Goal: Transaction & Acquisition: Obtain resource

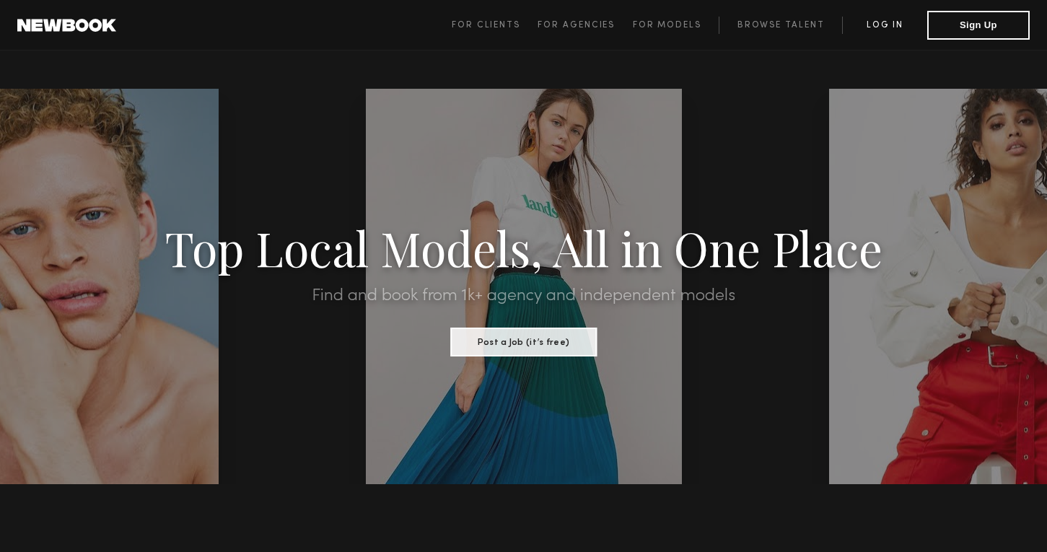
click at [883, 29] on link "Log in" at bounding box center [884, 25] width 85 height 17
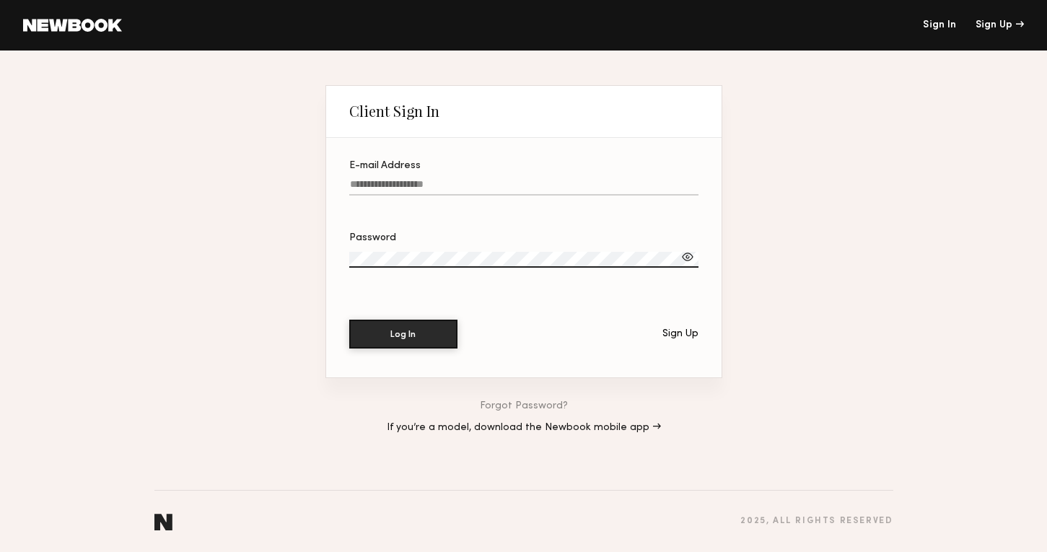
type input "**********"
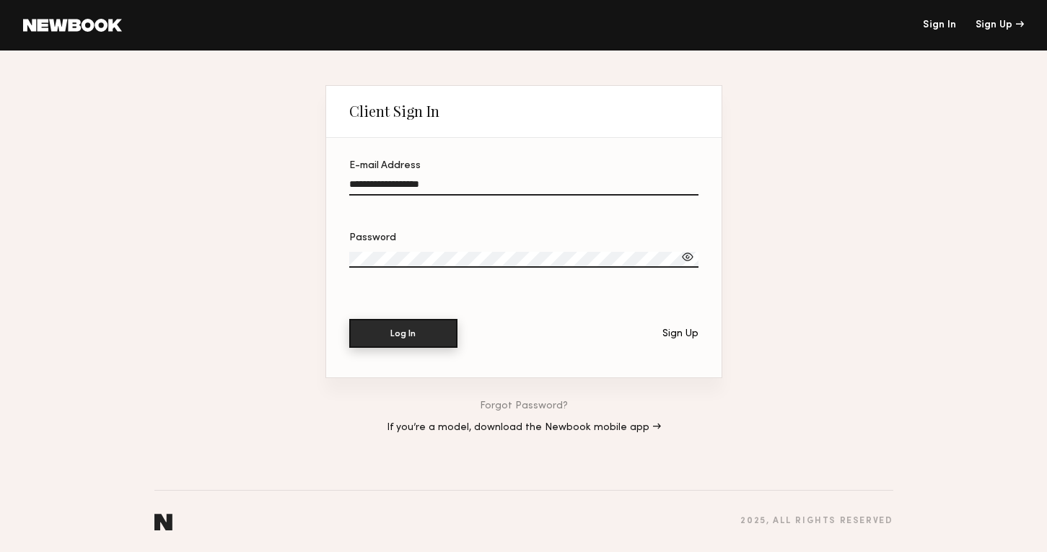
click at [419, 328] on button "Log In" at bounding box center [403, 333] width 108 height 29
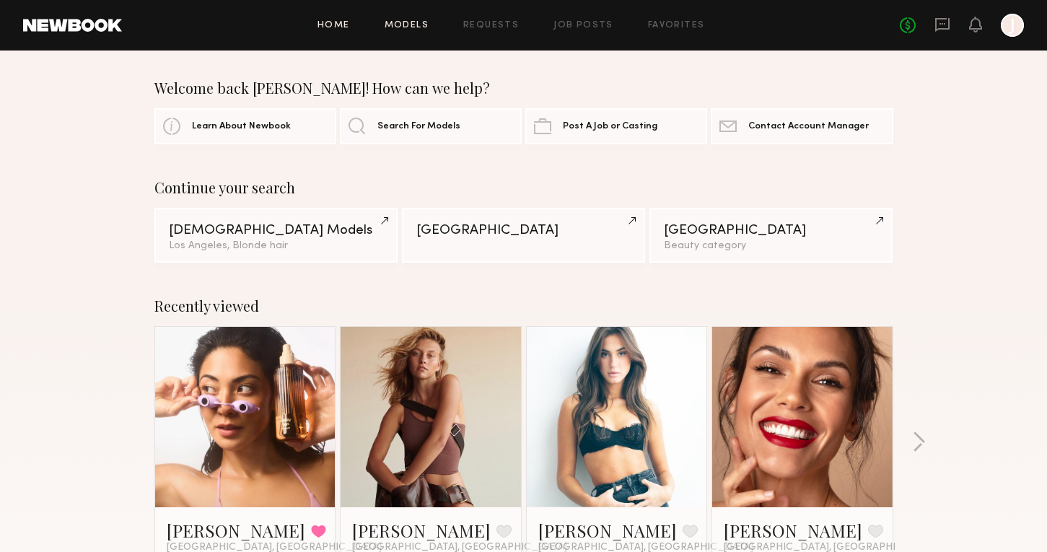
click at [419, 27] on link "Models" at bounding box center [407, 25] width 44 height 9
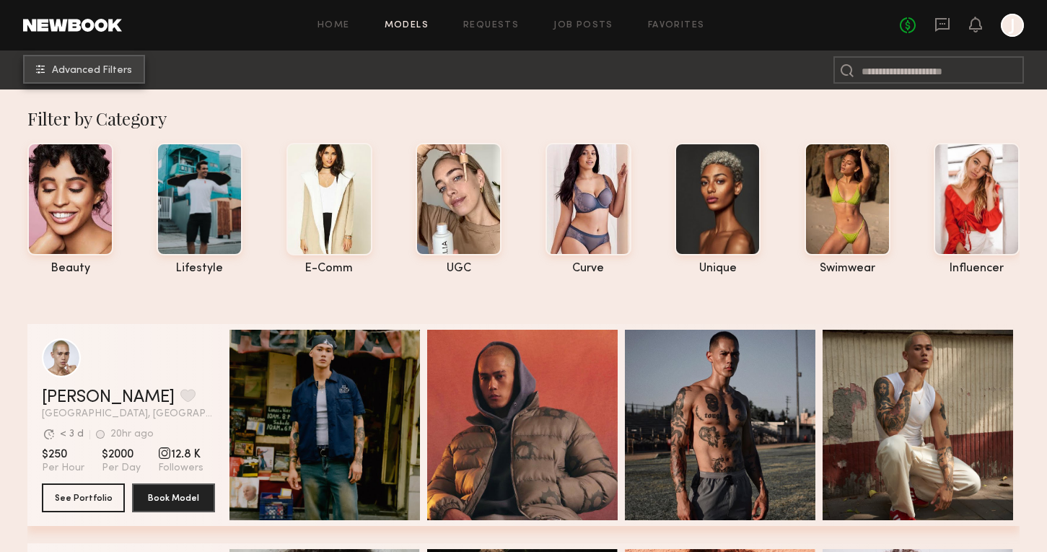
click at [109, 74] on span "Advanced Filters" at bounding box center [92, 71] width 80 height 10
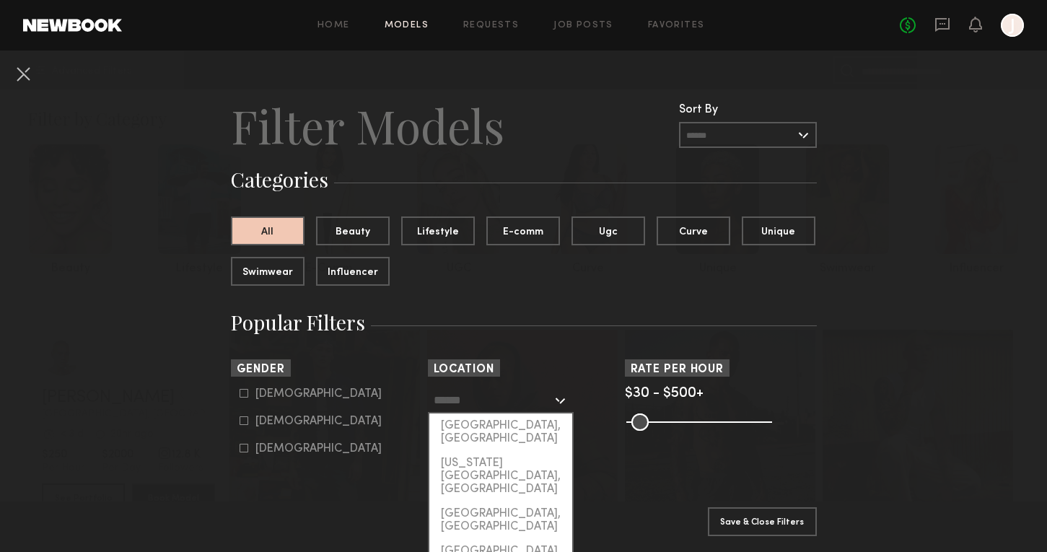
click at [506, 401] on input "text" at bounding box center [493, 400] width 118 height 25
click at [502, 426] on div "[GEOGRAPHIC_DATA], [GEOGRAPHIC_DATA]" at bounding box center [500, 433] width 143 height 38
type input "**********"
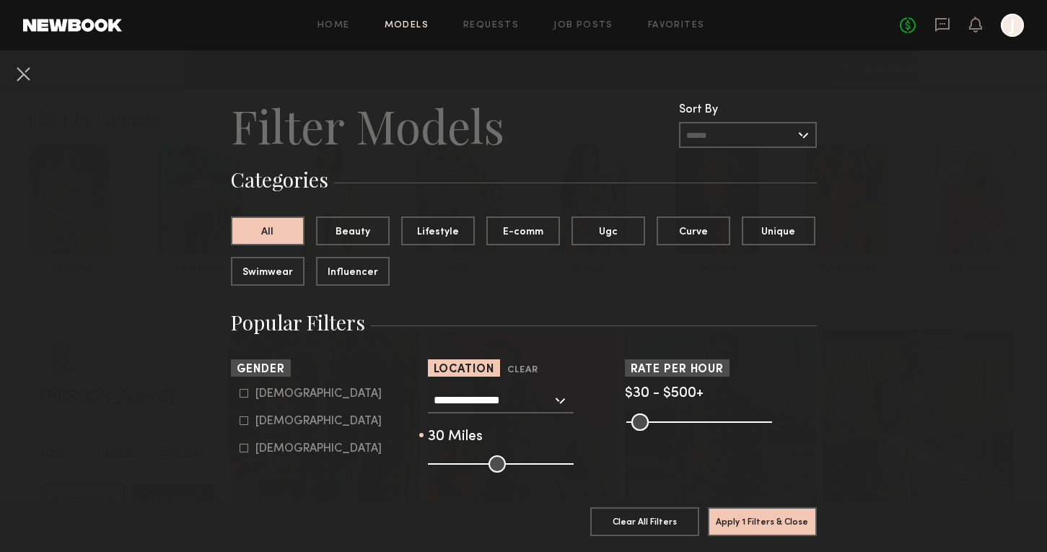
drag, startPoint x: 498, startPoint y: 461, endPoint x: 470, endPoint y: 461, distance: 28.1
click at [470, 461] on input "range" at bounding box center [501, 463] width 146 height 17
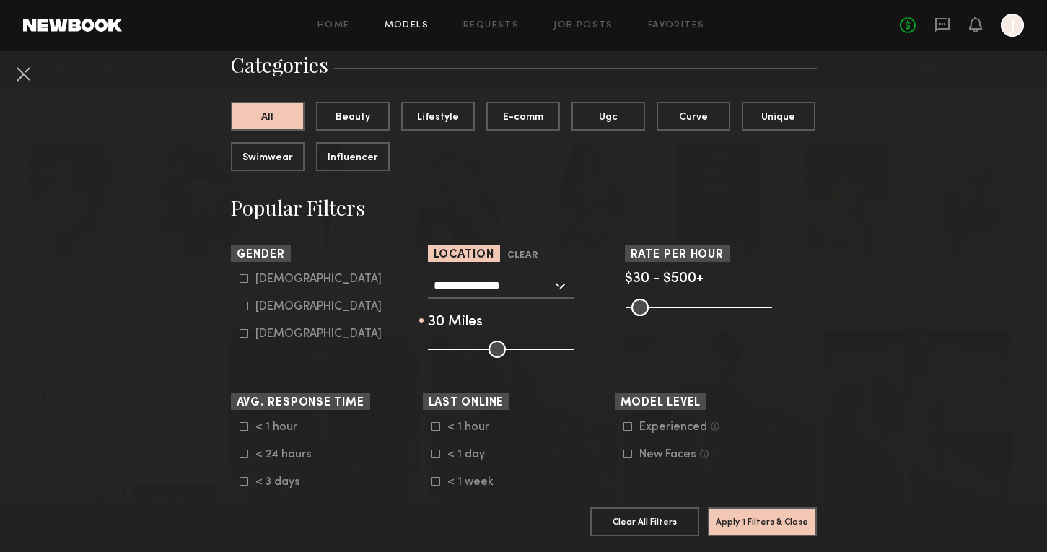
scroll to position [121, 0]
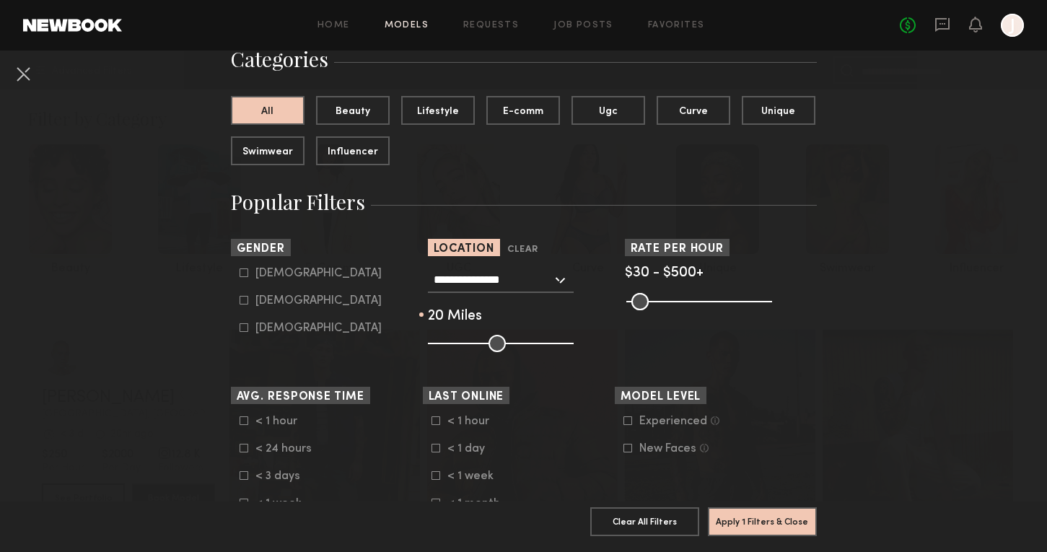
drag, startPoint x: 468, startPoint y: 342, endPoint x: 457, endPoint y: 342, distance: 11.5
type input "**"
click at [457, 342] on input "range" at bounding box center [501, 343] width 146 height 17
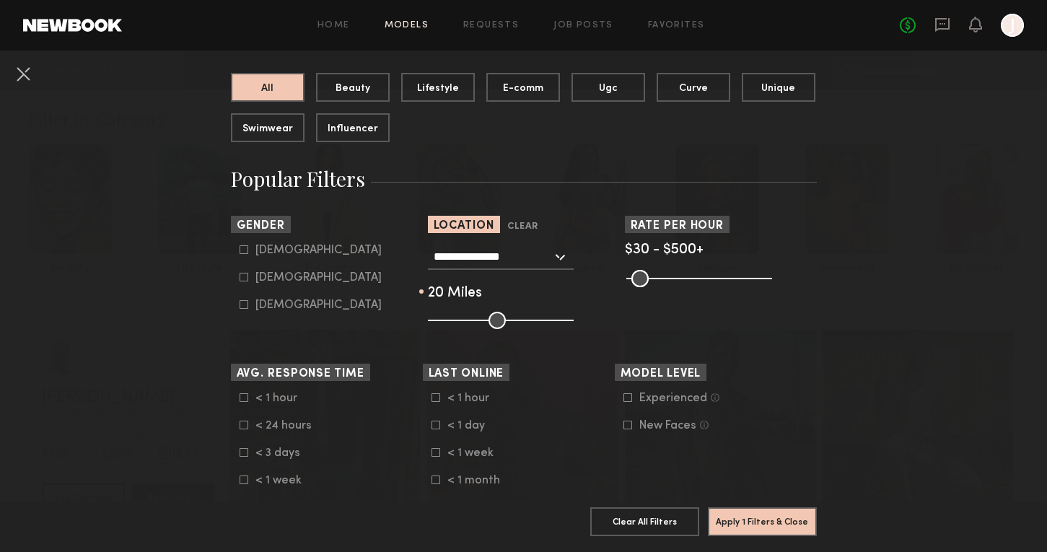
scroll to position [144, 0]
click at [271, 248] on div "[DEMOGRAPHIC_DATA]" at bounding box center [318, 249] width 126 height 9
type input "*"
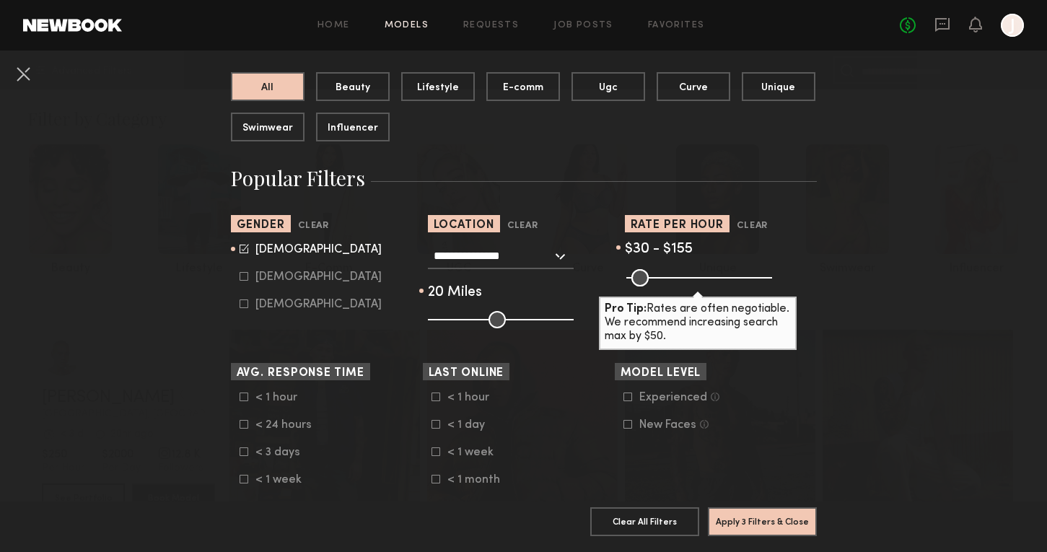
drag, startPoint x: 768, startPoint y: 279, endPoint x: 668, endPoint y: 277, distance: 99.6
type input "***"
click at [668, 277] on input "range" at bounding box center [699, 277] width 146 height 17
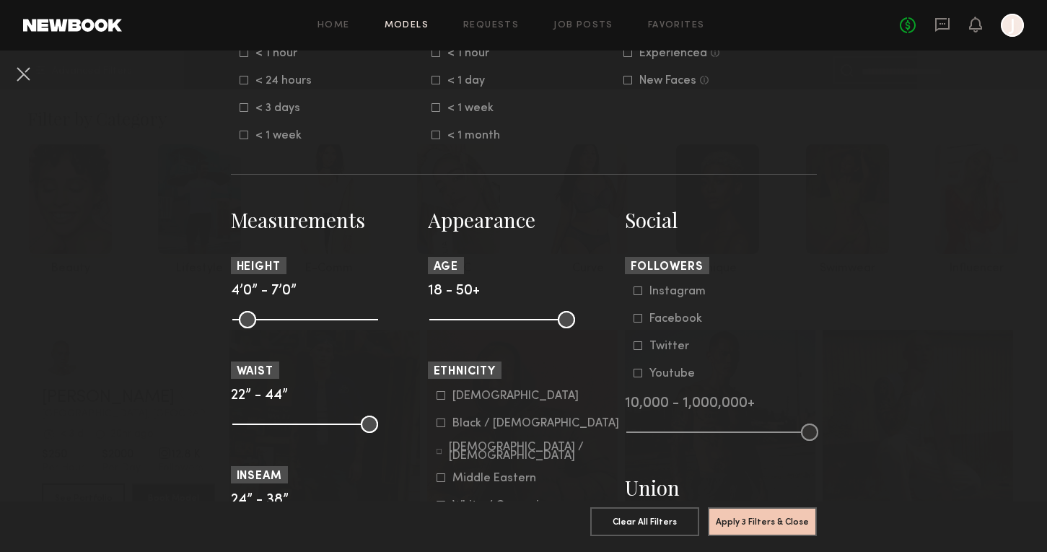
scroll to position [490, 0]
drag, startPoint x: 566, startPoint y: 317, endPoint x: 505, endPoint y: 317, distance: 60.6
type input "**"
click at [505, 317] on input "range" at bounding box center [502, 318] width 146 height 17
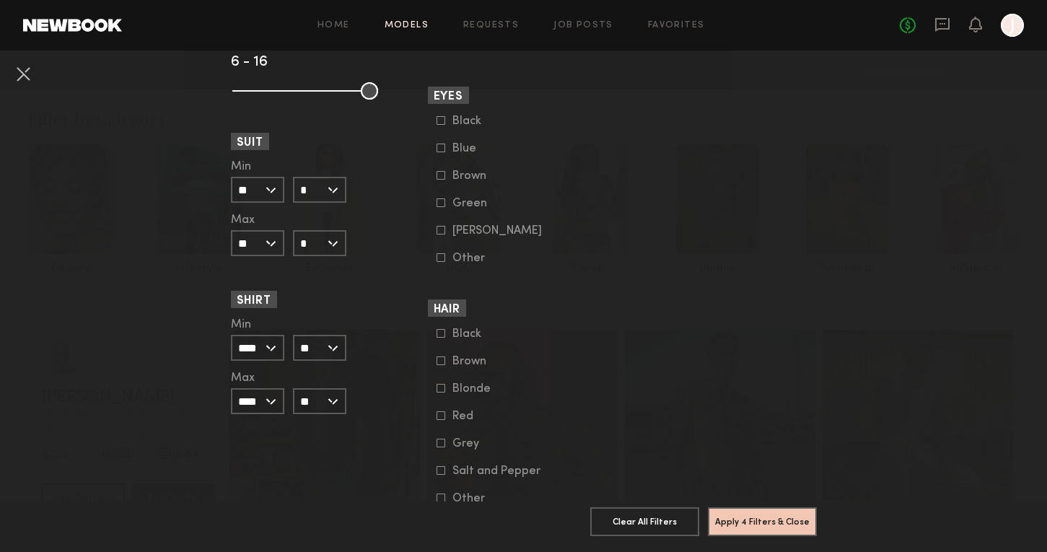
scroll to position [1090, 0]
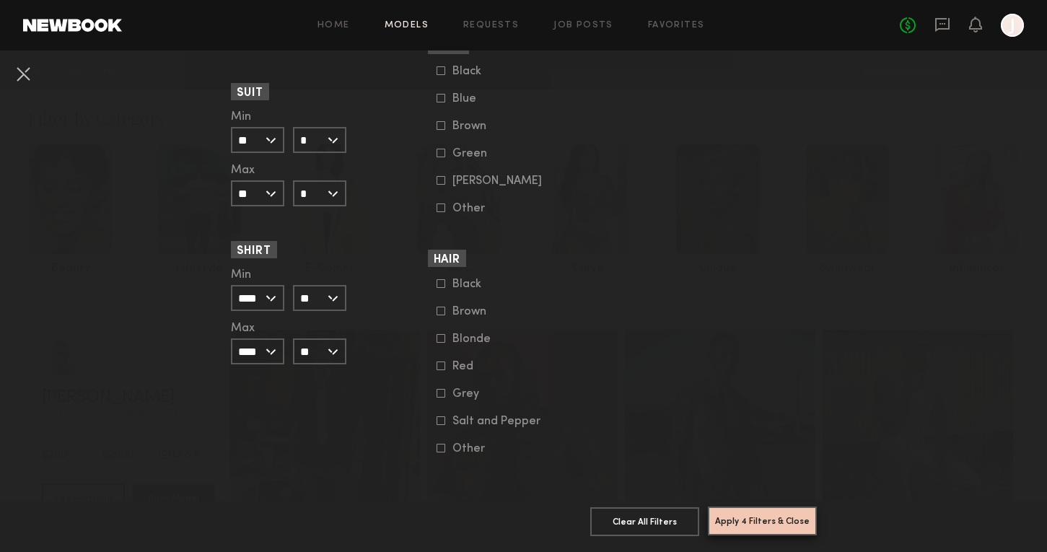
click at [746, 525] on button "Apply 4 Filters & Close" at bounding box center [762, 521] width 109 height 29
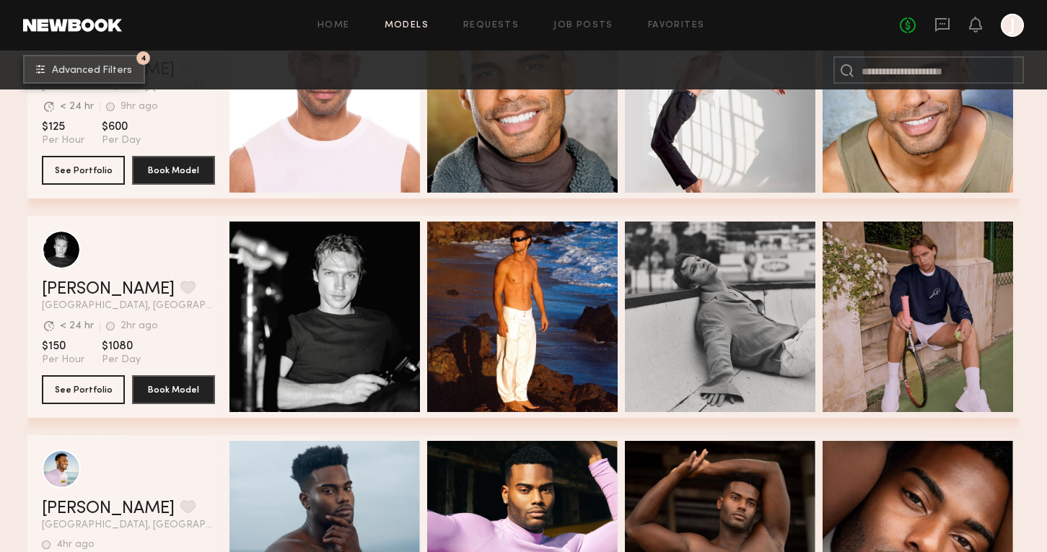
scroll to position [2984, 0]
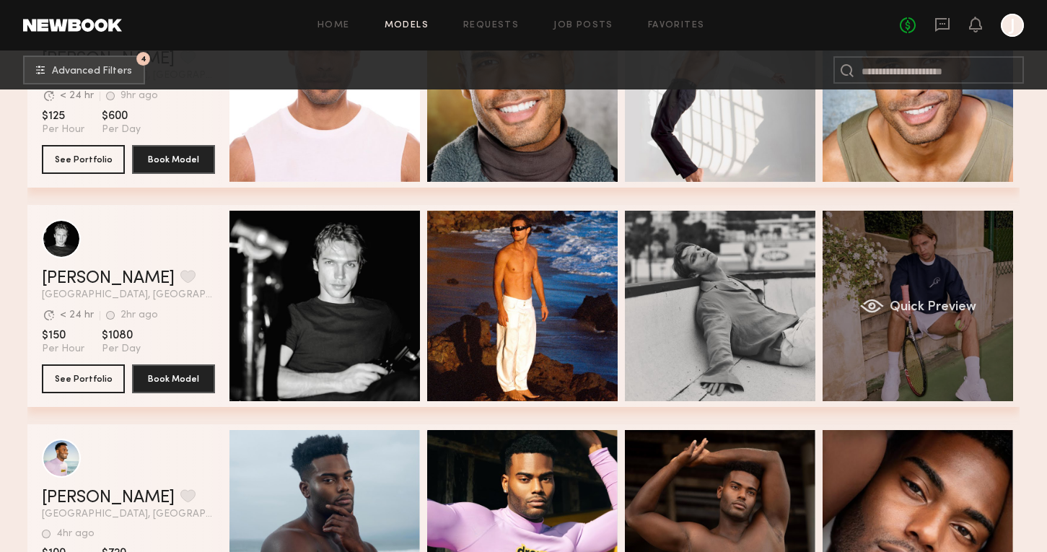
click at [946, 344] on div "Quick Preview" at bounding box center [918, 306] width 191 height 191
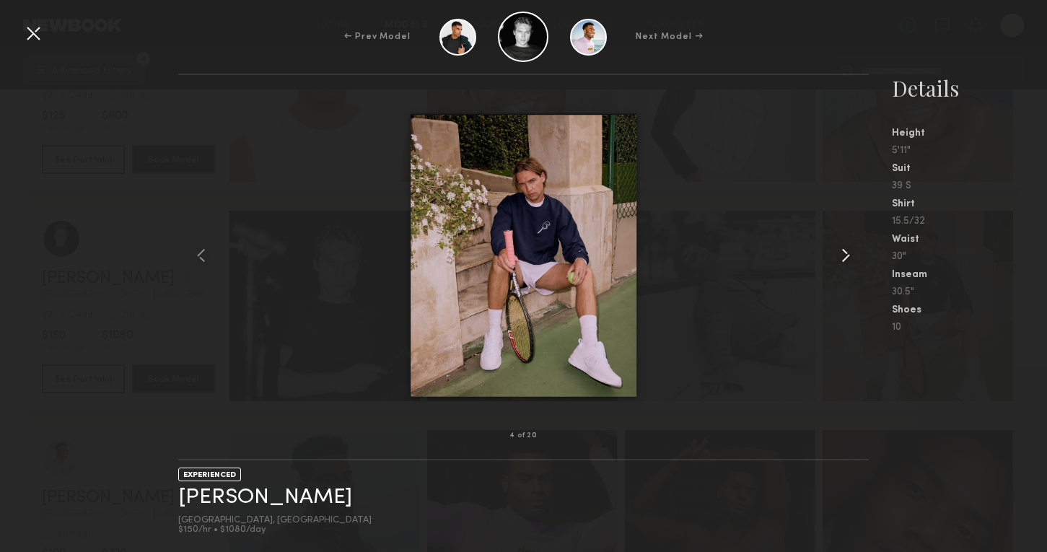
click at [847, 258] on common-icon at bounding box center [845, 255] width 23 height 23
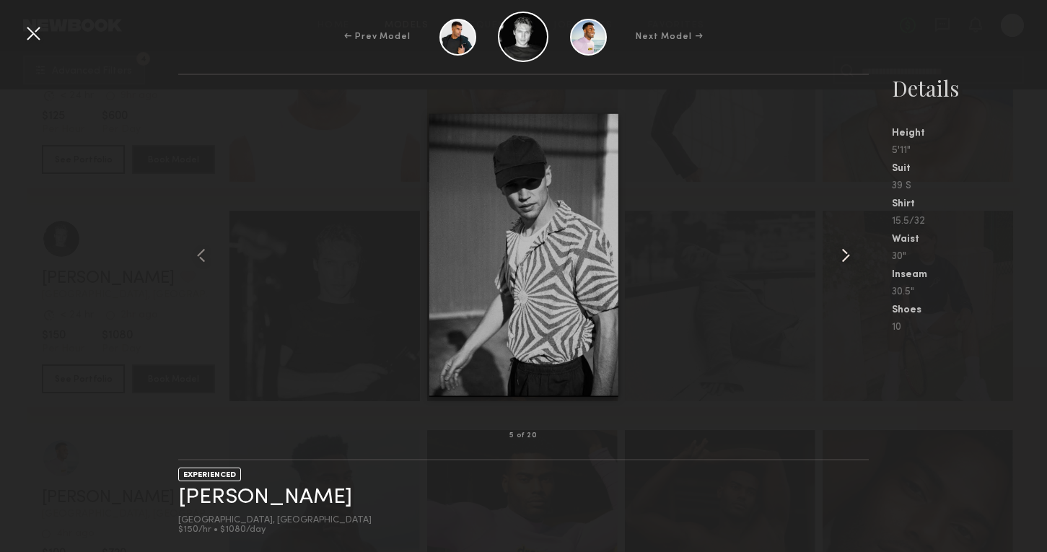
click at [847, 258] on common-icon at bounding box center [845, 255] width 23 height 23
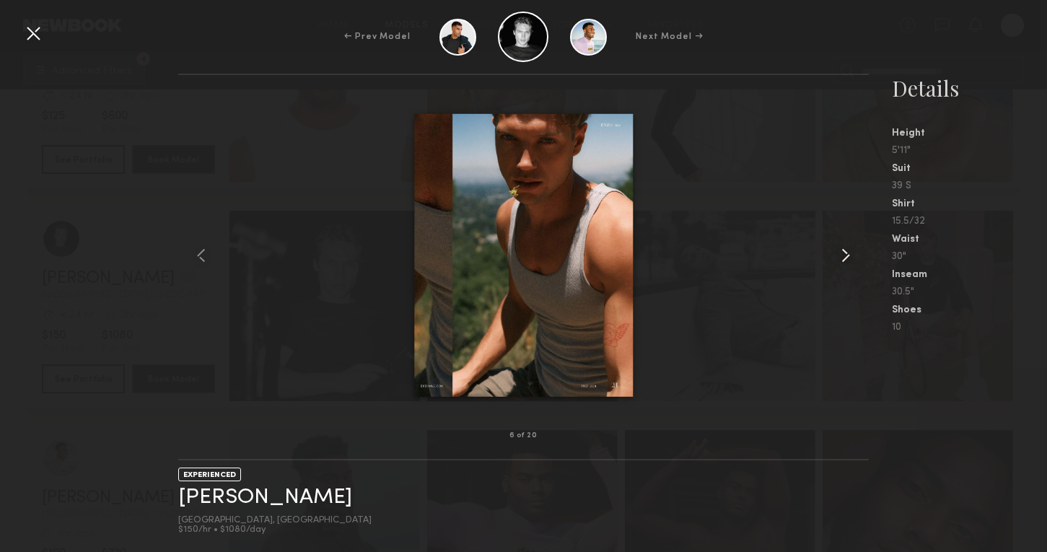
click at [847, 258] on common-icon at bounding box center [845, 255] width 23 height 23
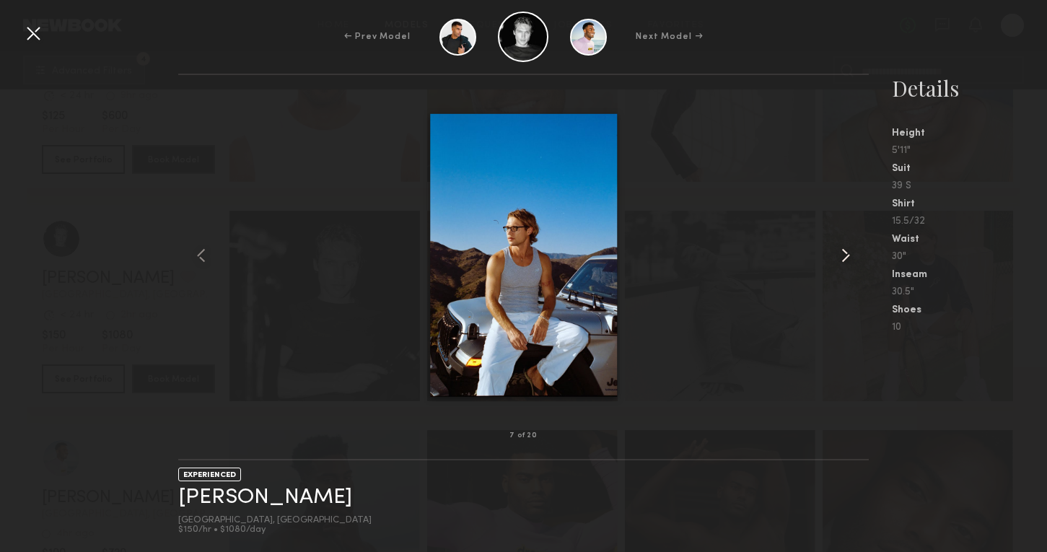
click at [847, 258] on common-icon at bounding box center [845, 255] width 23 height 23
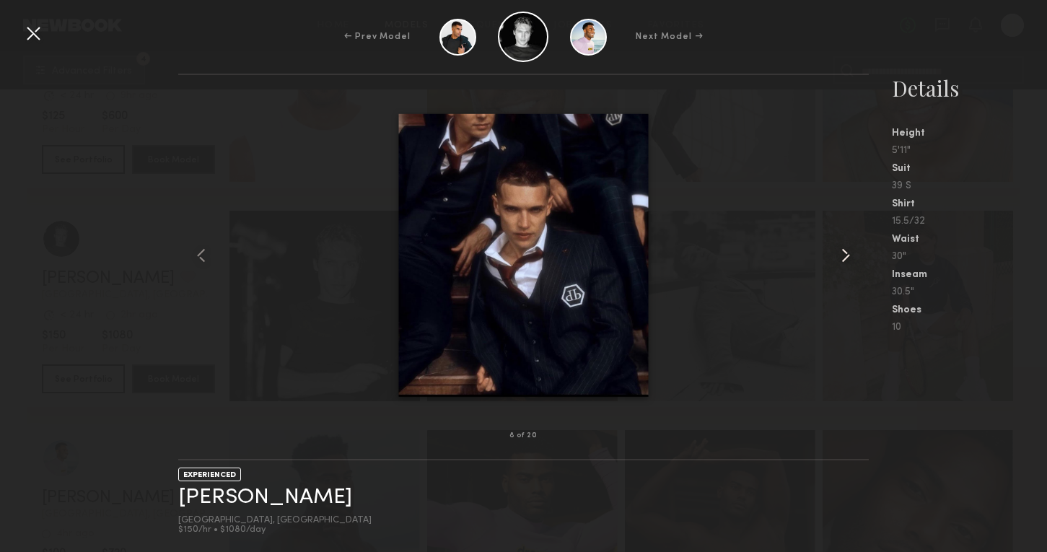
click at [847, 258] on common-icon at bounding box center [845, 255] width 23 height 23
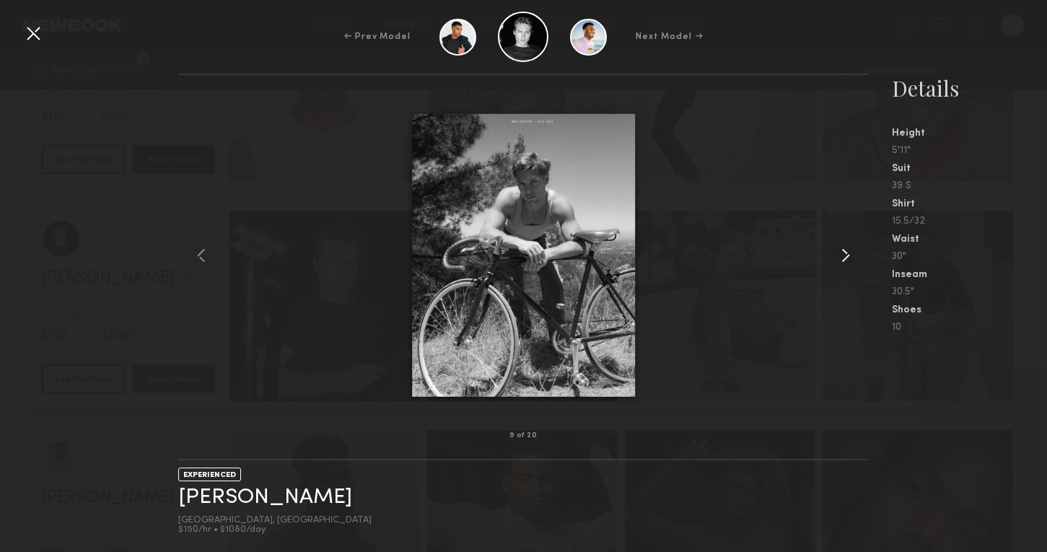
click at [847, 258] on common-icon at bounding box center [845, 255] width 23 height 23
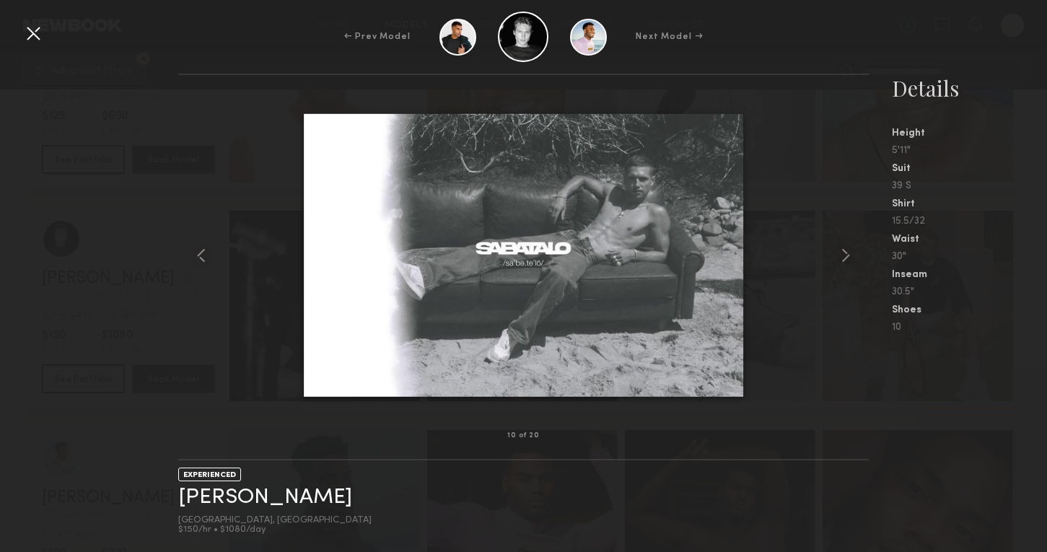
click at [31, 38] on div at bounding box center [33, 33] width 23 height 23
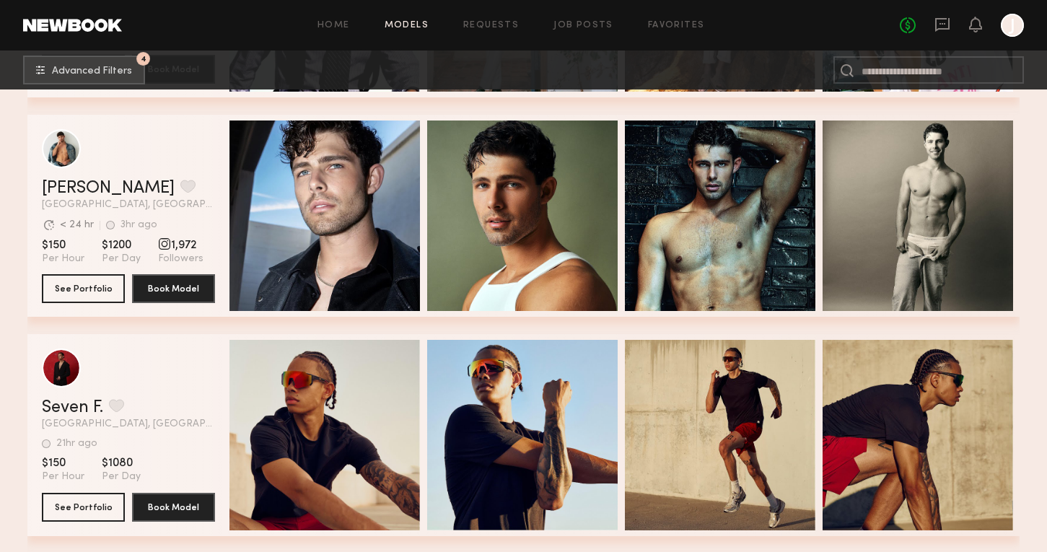
scroll to position [5053, 0]
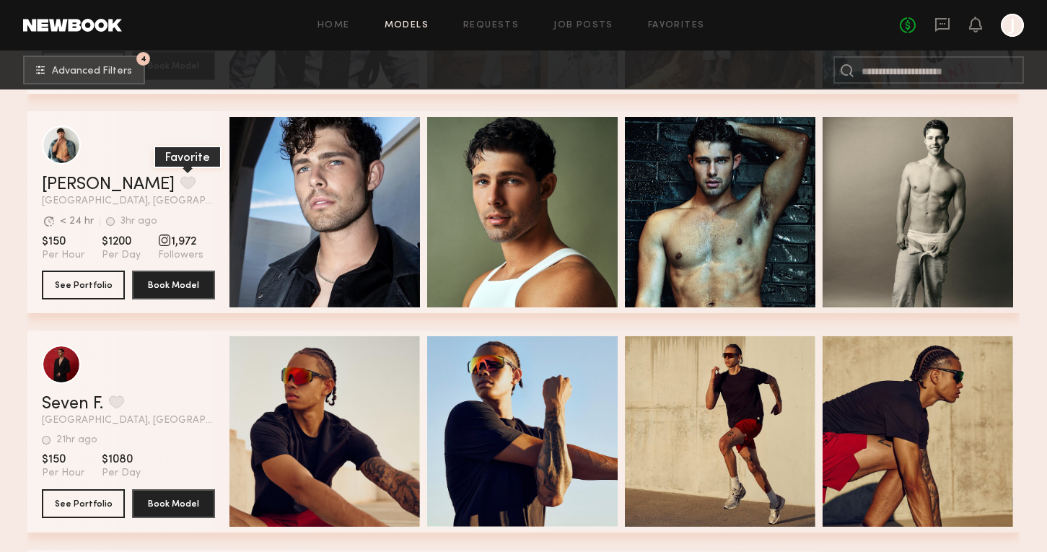
click at [180, 187] on button "grid" at bounding box center [187, 182] width 15 height 13
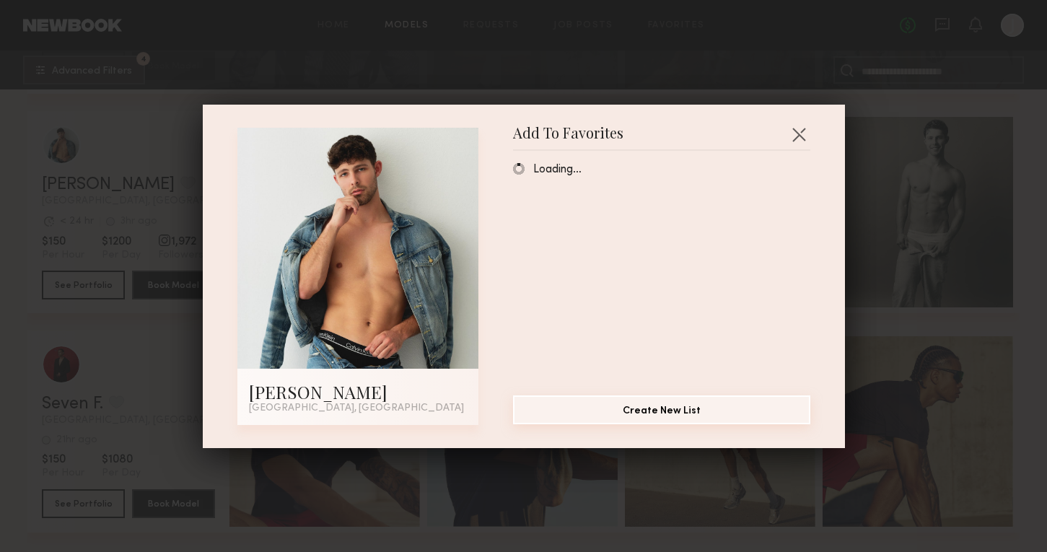
click at [651, 412] on button "Create New List" at bounding box center [661, 409] width 297 height 29
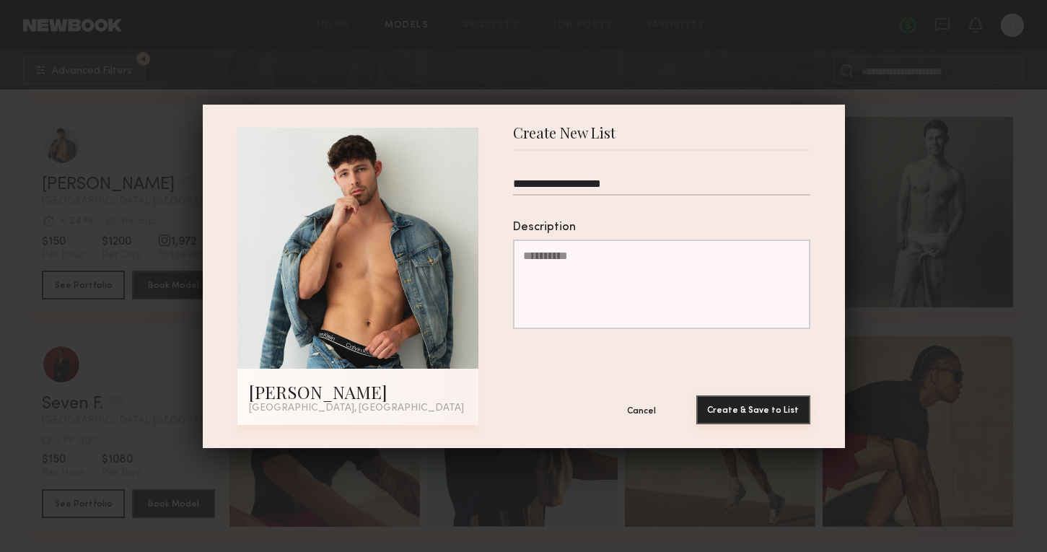
type input "**********"
click at [780, 413] on button "Create & Save to List" at bounding box center [753, 409] width 114 height 29
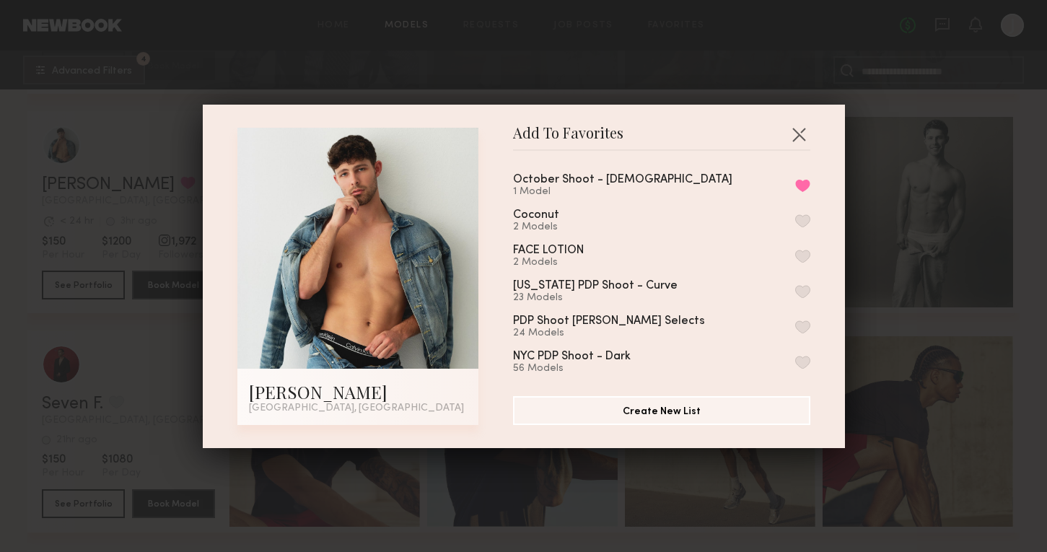
click at [929, 184] on div "Add To Favorites [PERSON_NAME] [GEOGRAPHIC_DATA], [GEOGRAPHIC_DATA] Add To Favo…" at bounding box center [523, 276] width 1047 height 552
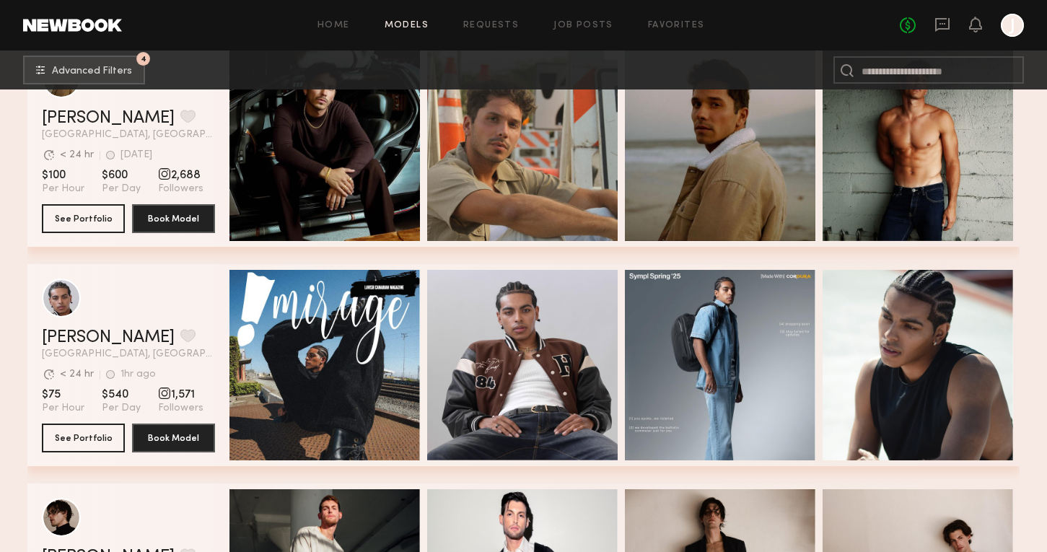
scroll to position [5665, 0]
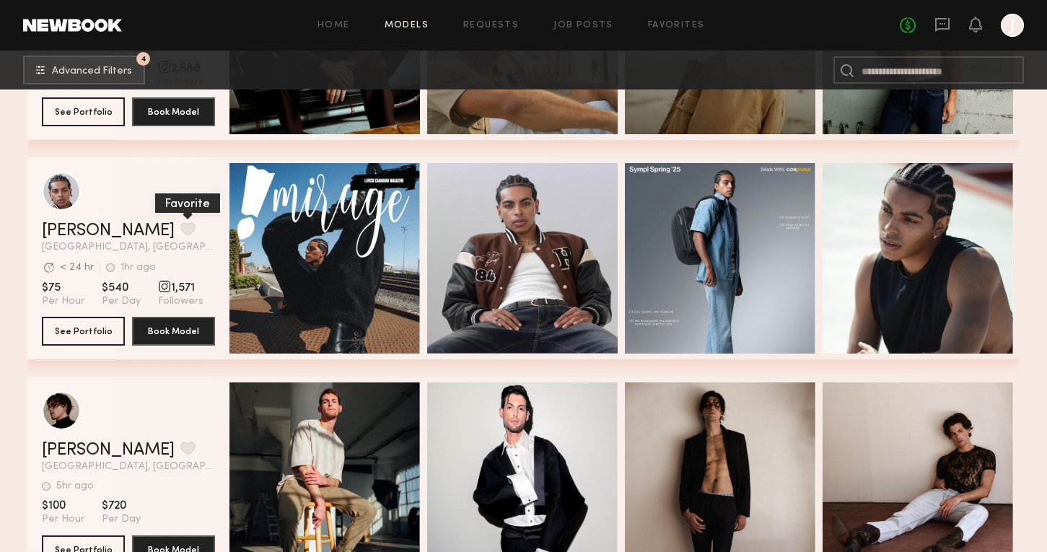
click at [180, 227] on button "grid" at bounding box center [187, 228] width 15 height 13
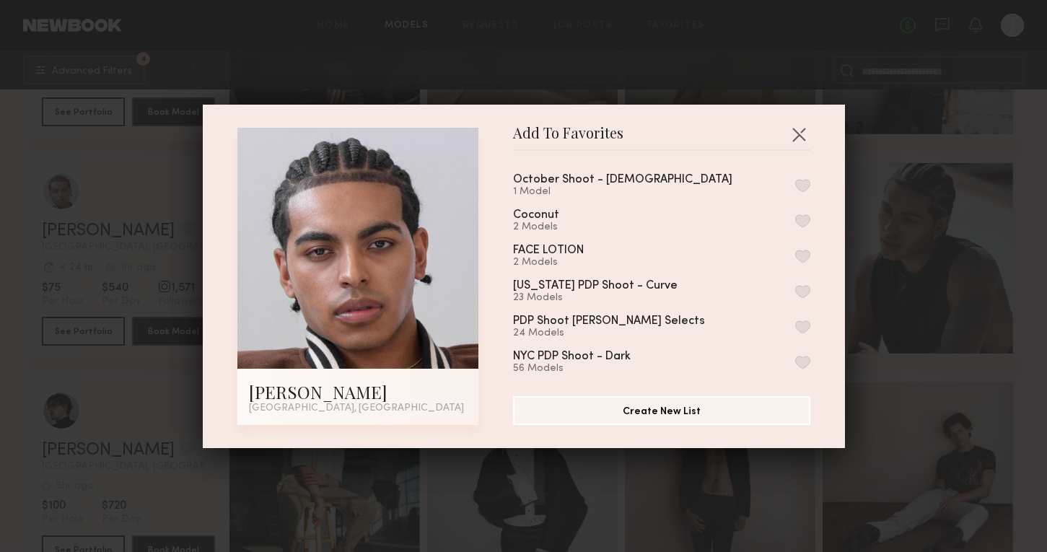
click at [551, 180] on div "October Shoot - [DEMOGRAPHIC_DATA]" at bounding box center [622, 180] width 219 height 12
click at [798, 183] on button "button" at bounding box center [802, 185] width 15 height 13
click at [870, 157] on div "Add To Favorites [PERSON_NAME] [GEOGRAPHIC_DATA], [GEOGRAPHIC_DATA] Add To Favo…" at bounding box center [523, 276] width 1047 height 552
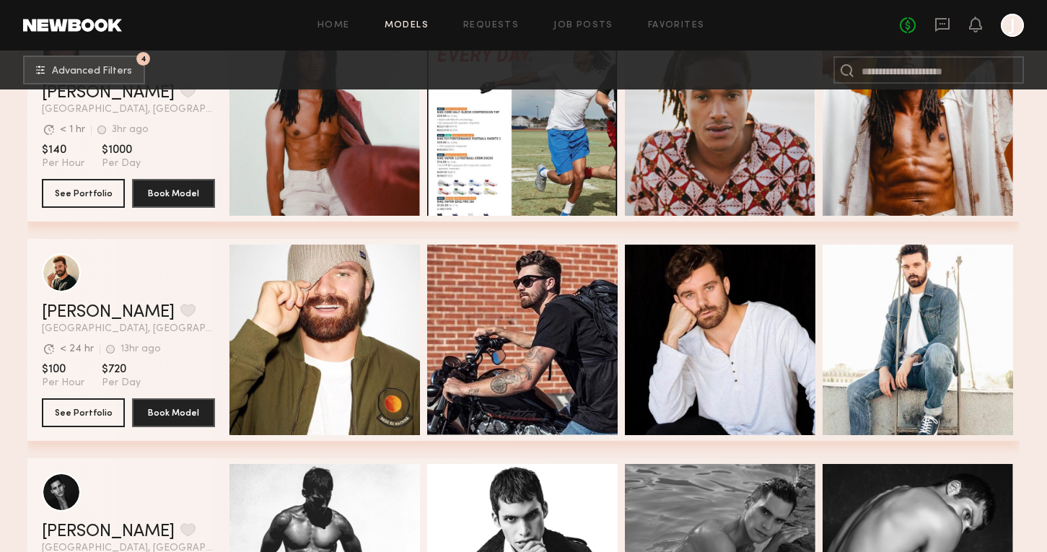
scroll to position [7485, 0]
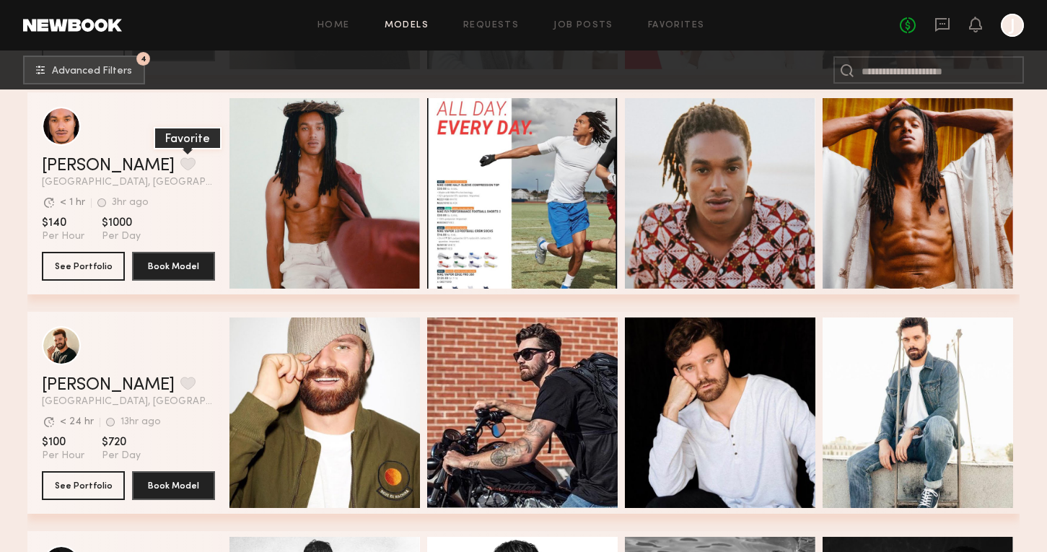
click at [180, 162] on button "grid" at bounding box center [187, 163] width 15 height 13
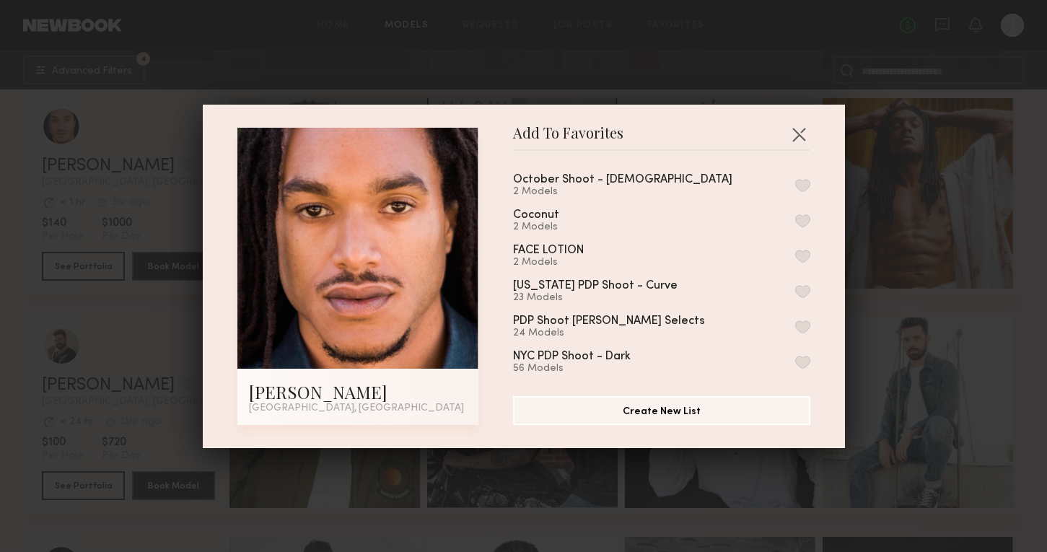
click at [800, 183] on button "button" at bounding box center [802, 185] width 15 height 13
click at [876, 302] on div "Add To Favorites [PERSON_NAME] [GEOGRAPHIC_DATA], [GEOGRAPHIC_DATA] Add To Favo…" at bounding box center [523, 276] width 1047 height 552
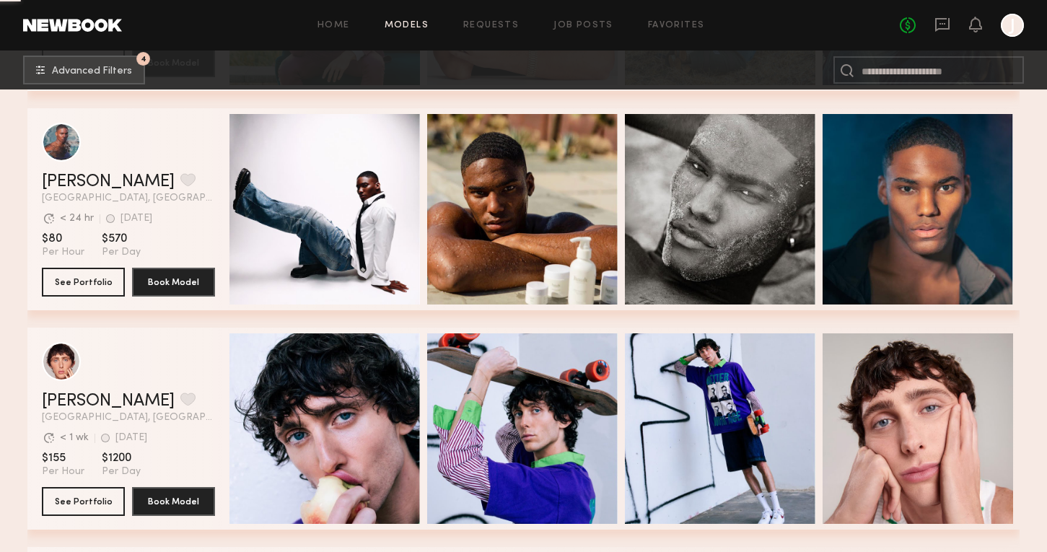
scroll to position [9669, 0]
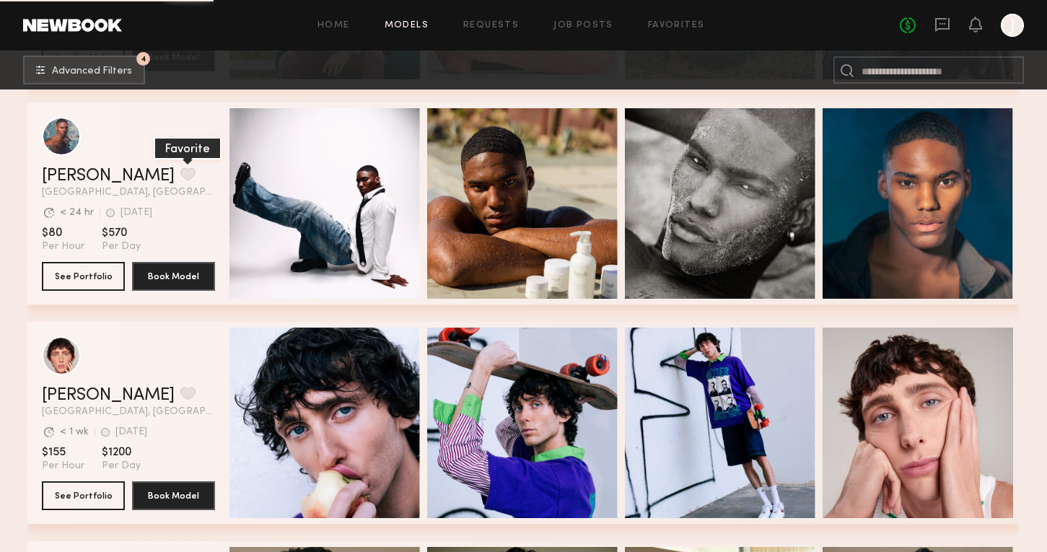
click at [180, 172] on button "grid" at bounding box center [187, 173] width 15 height 13
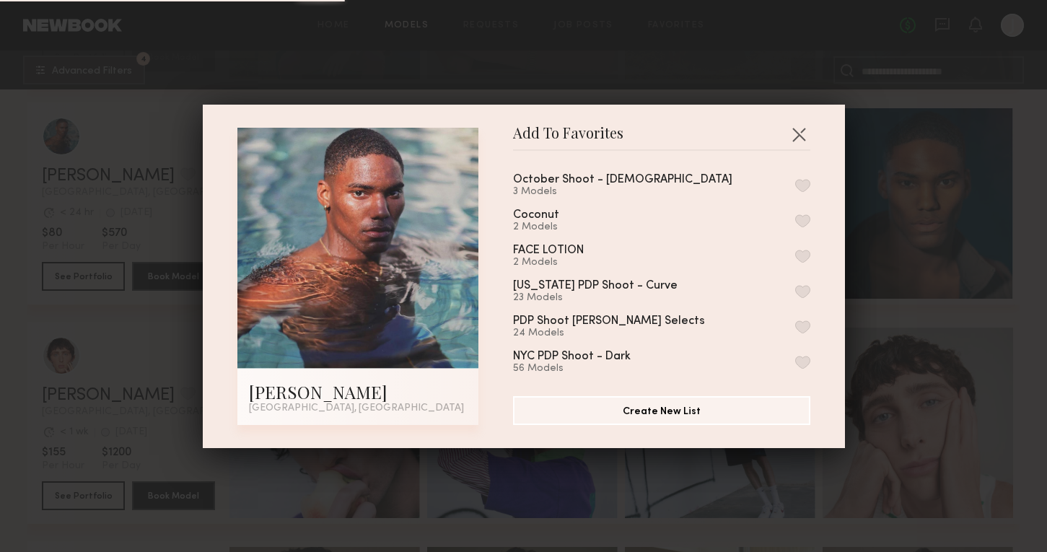
click at [803, 183] on button "button" at bounding box center [802, 185] width 15 height 13
click at [912, 297] on div "Add To Favorites [PERSON_NAME] [GEOGRAPHIC_DATA], [GEOGRAPHIC_DATA] Add To Favo…" at bounding box center [523, 276] width 1047 height 552
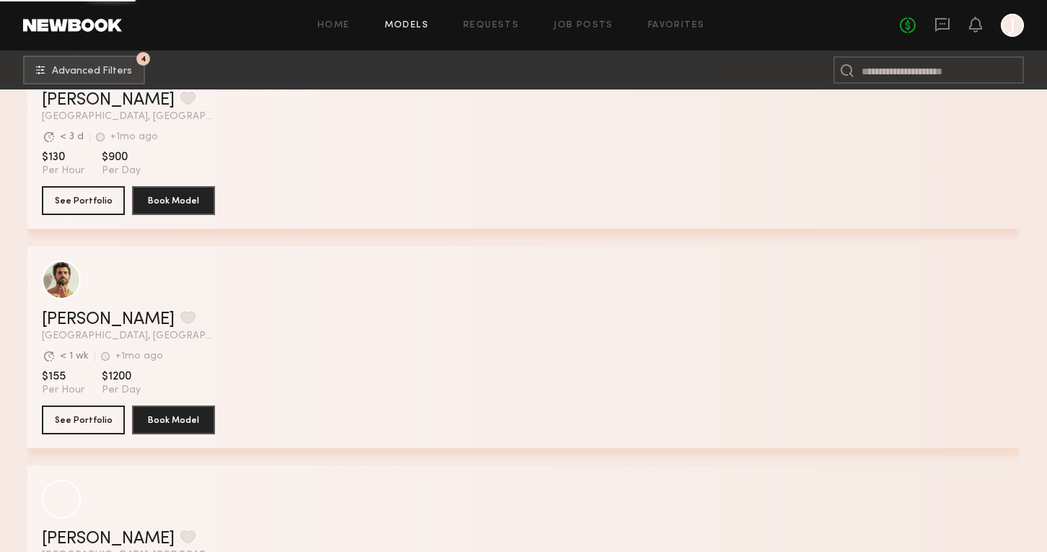
scroll to position [12384, 0]
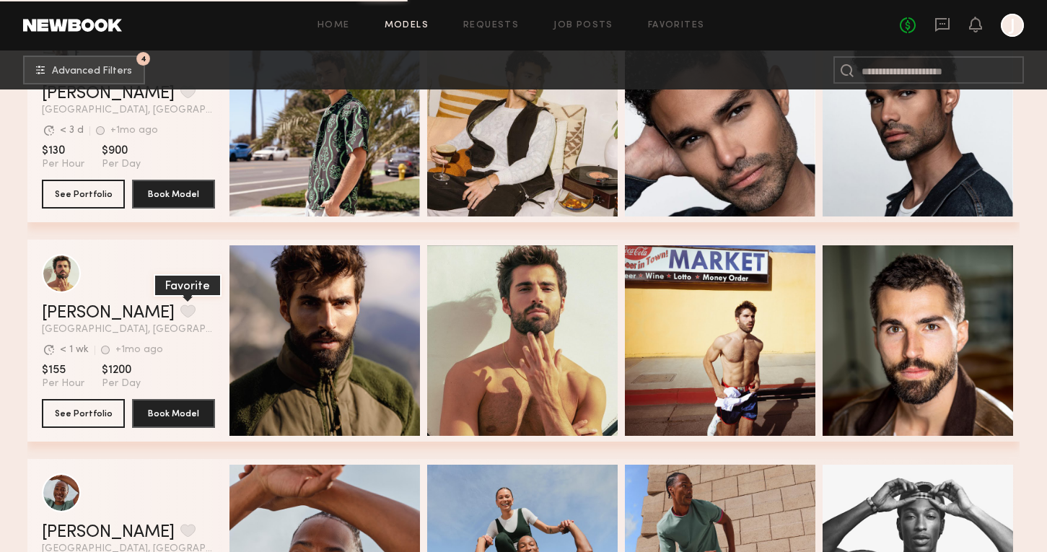
click at [180, 310] on button "grid" at bounding box center [187, 311] width 15 height 13
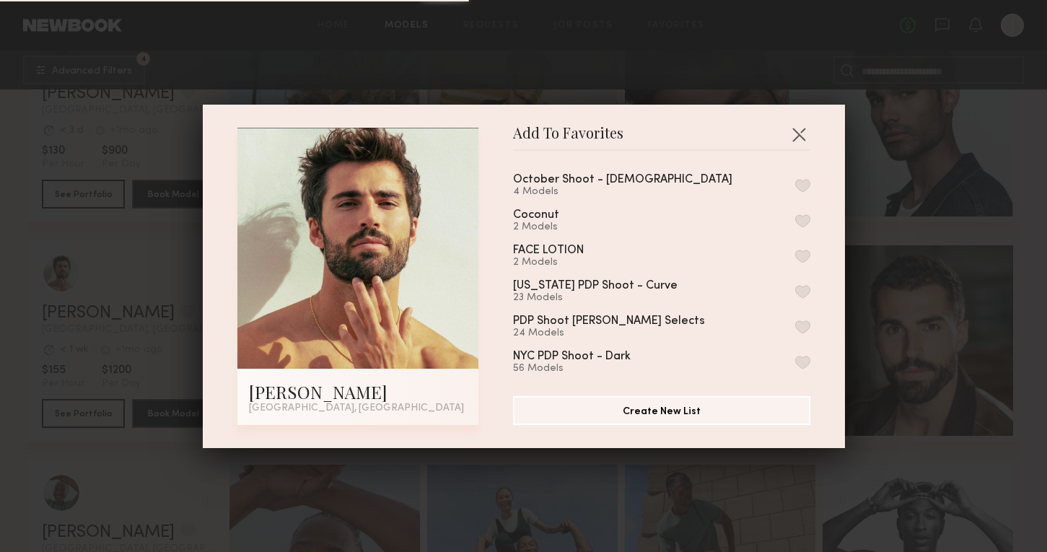
click at [805, 181] on button "button" at bounding box center [802, 185] width 15 height 13
click at [883, 221] on div "Add To Favorites [PERSON_NAME] [GEOGRAPHIC_DATA], [GEOGRAPHIC_DATA] Add To Favo…" at bounding box center [523, 276] width 1047 height 552
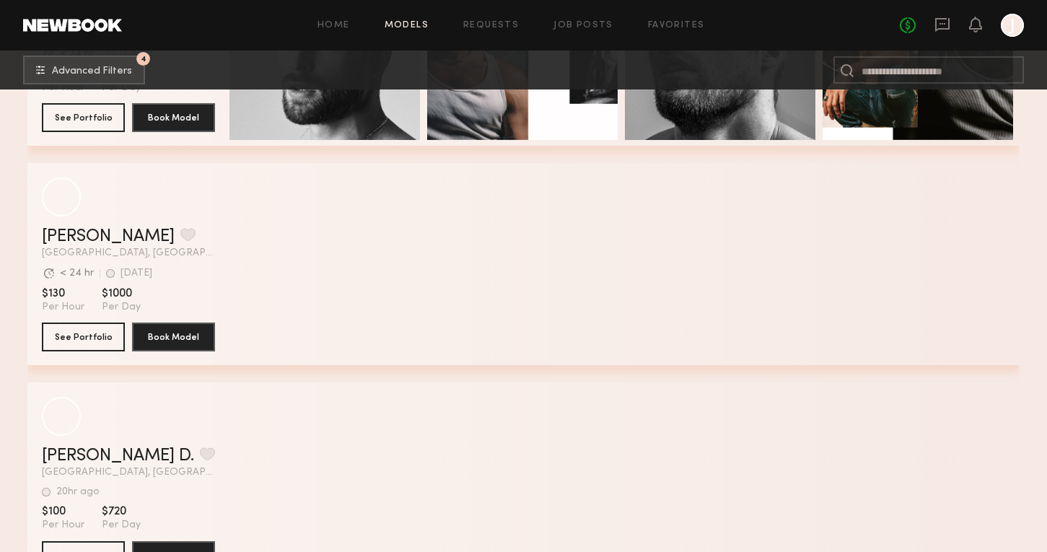
scroll to position [13188, 0]
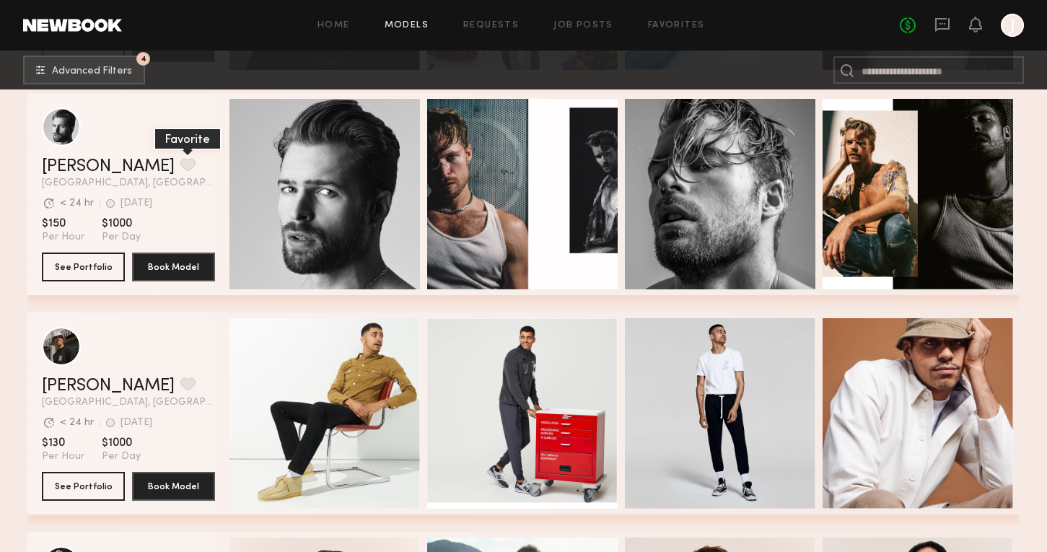
click at [180, 164] on button "grid" at bounding box center [187, 164] width 15 height 13
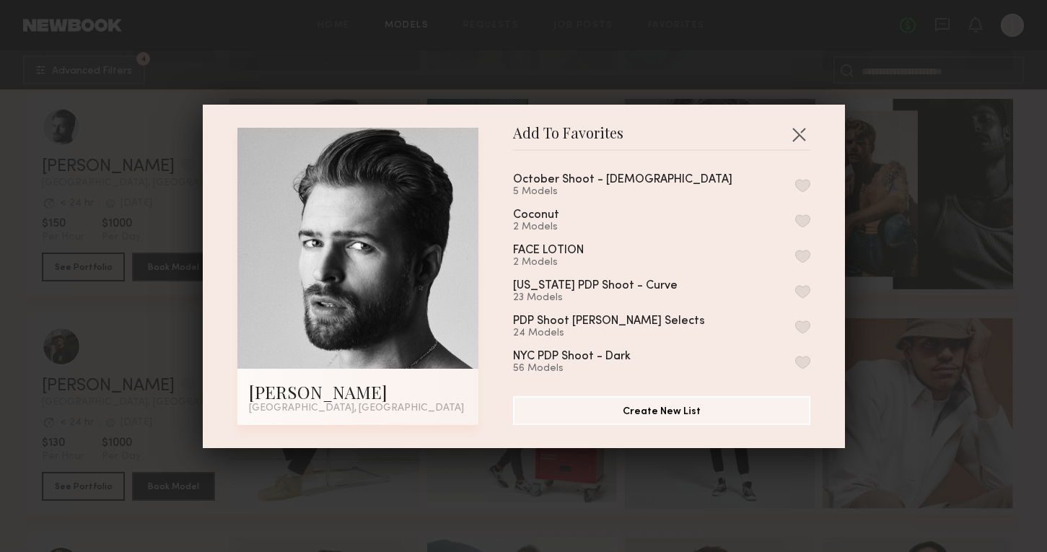
click at [800, 182] on button "button" at bounding box center [802, 185] width 15 height 13
click at [875, 304] on div "Add To Favorites [PERSON_NAME] [GEOGRAPHIC_DATA], [GEOGRAPHIC_DATA] Add To Favo…" at bounding box center [523, 276] width 1047 height 552
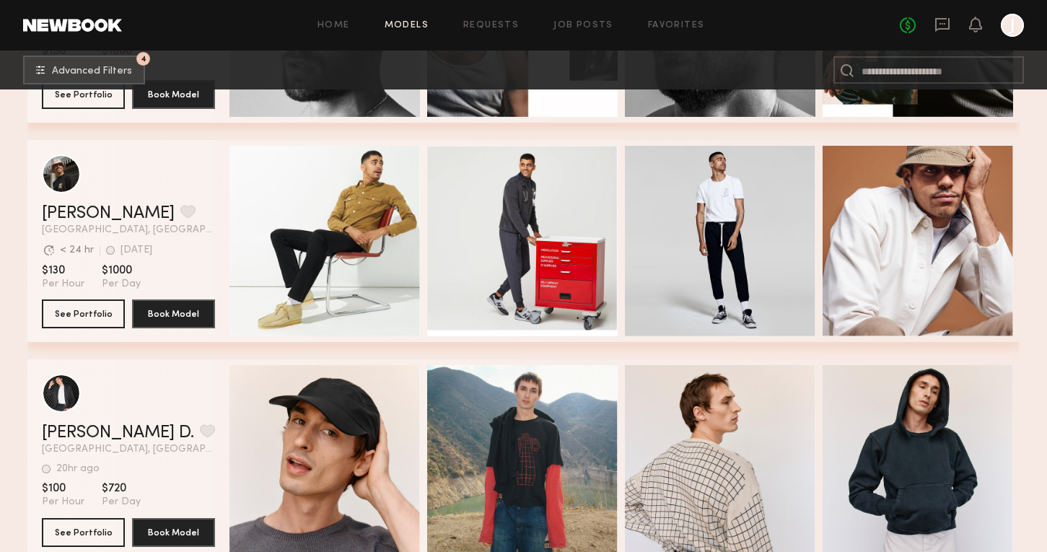
scroll to position [13363, 0]
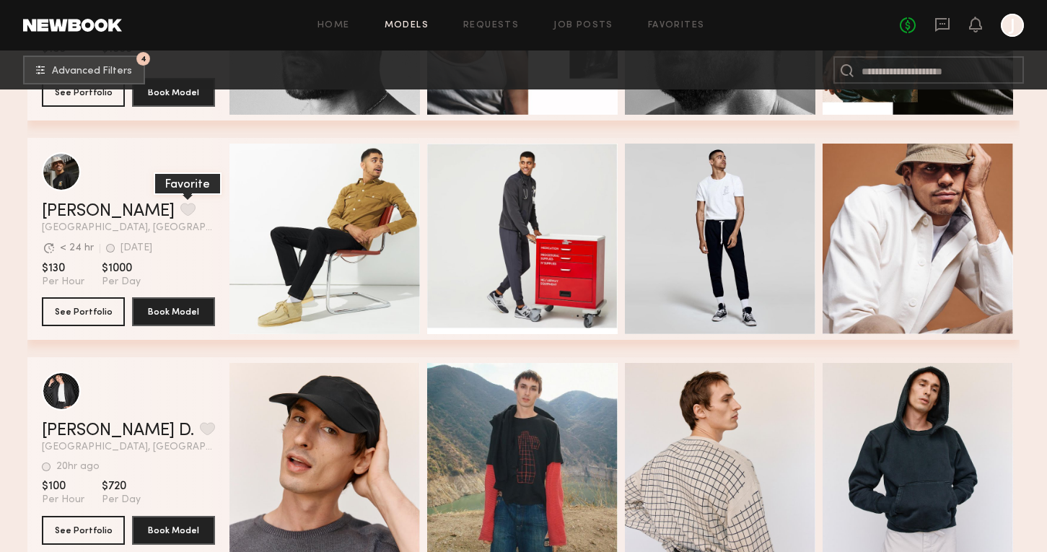
click at [180, 210] on button "grid" at bounding box center [187, 209] width 15 height 13
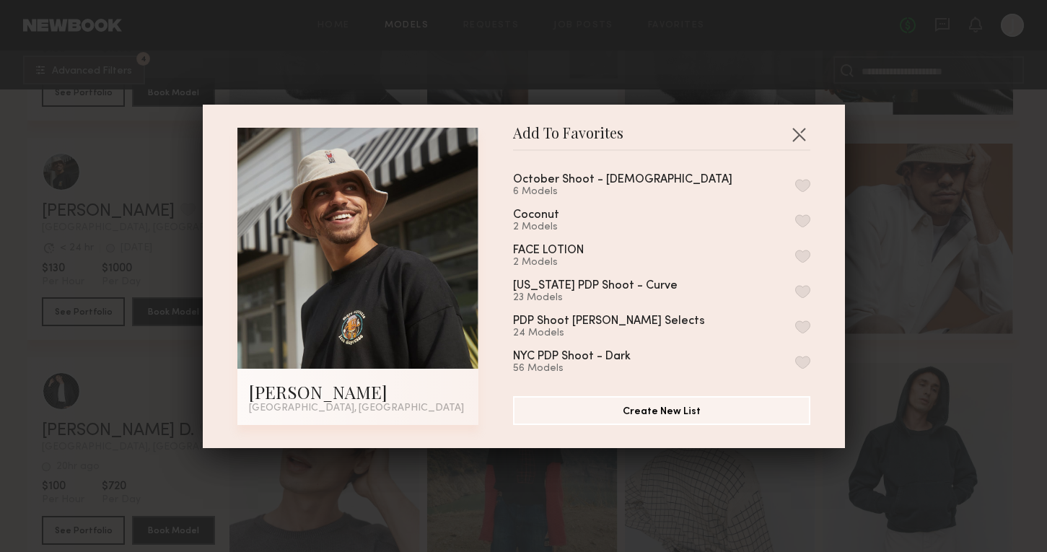
click at [637, 183] on div "October Shoot - [DEMOGRAPHIC_DATA] 6 Models" at bounding box center [640, 186] width 254 height 24
click at [795, 182] on button "button" at bounding box center [802, 185] width 15 height 13
click at [912, 357] on div "Add To Favorites [PERSON_NAME] [GEOGRAPHIC_DATA], [GEOGRAPHIC_DATA] Add To Favo…" at bounding box center [523, 276] width 1047 height 552
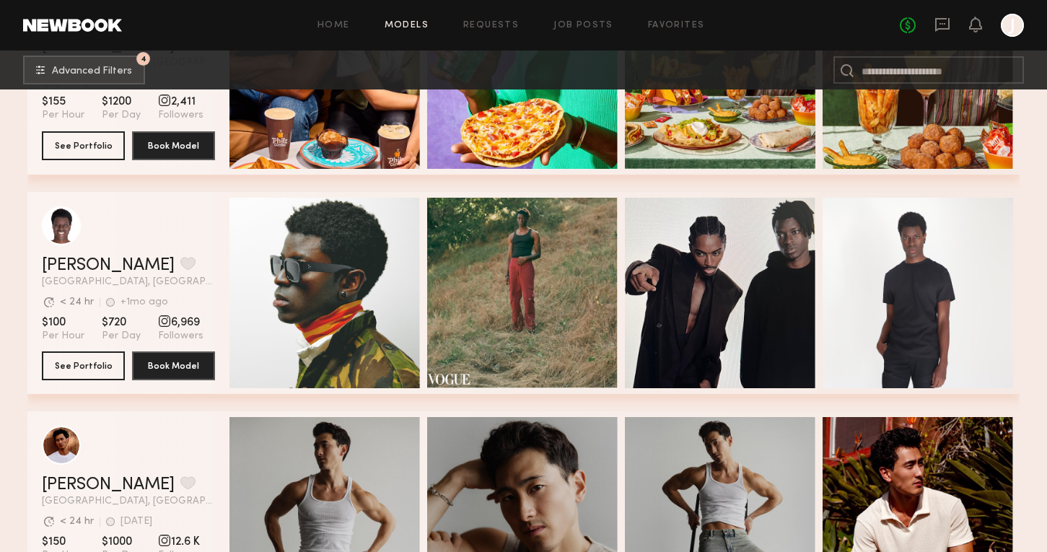
scroll to position [14651, 0]
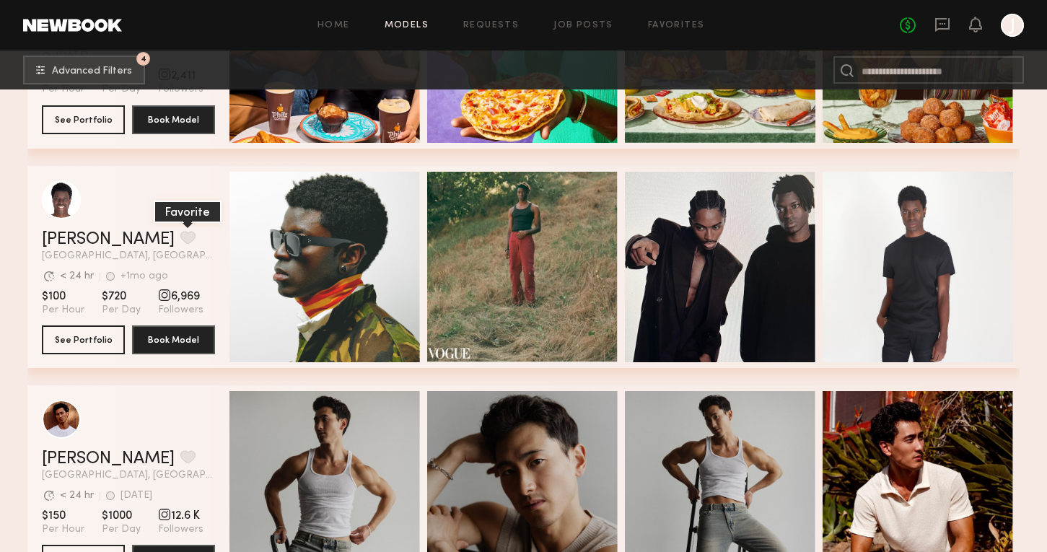
click at [180, 242] on button "grid" at bounding box center [187, 237] width 15 height 13
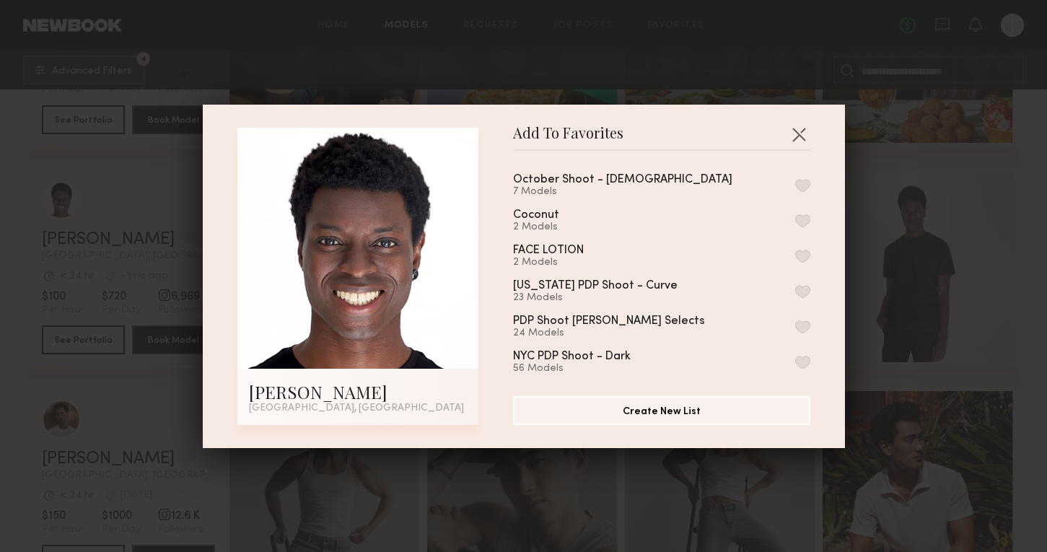
click at [802, 185] on button "button" at bounding box center [802, 185] width 15 height 13
click at [901, 333] on div "Add To Favorites [PERSON_NAME] [GEOGRAPHIC_DATA], [GEOGRAPHIC_DATA] Add To Favo…" at bounding box center [523, 276] width 1047 height 552
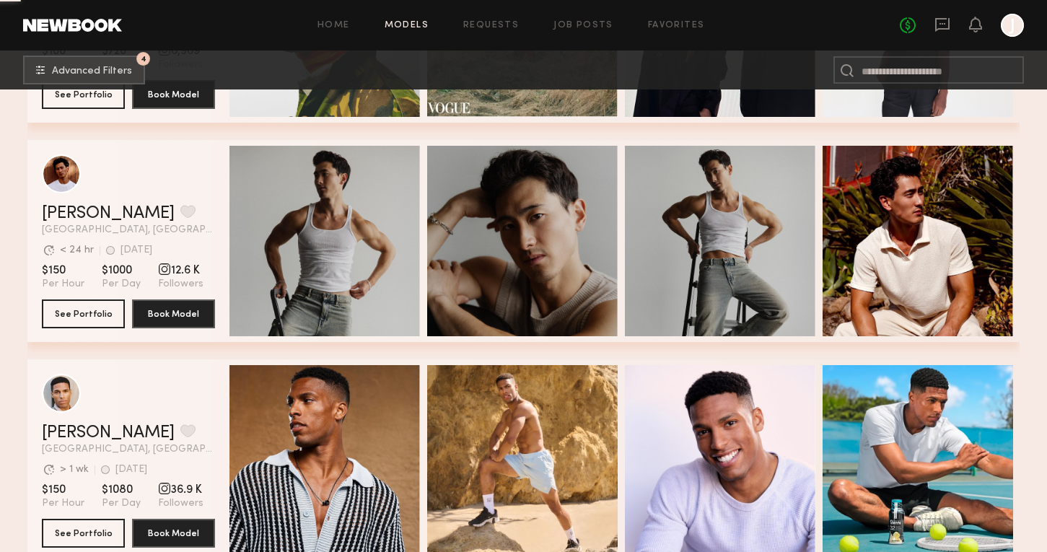
scroll to position [14898, 0]
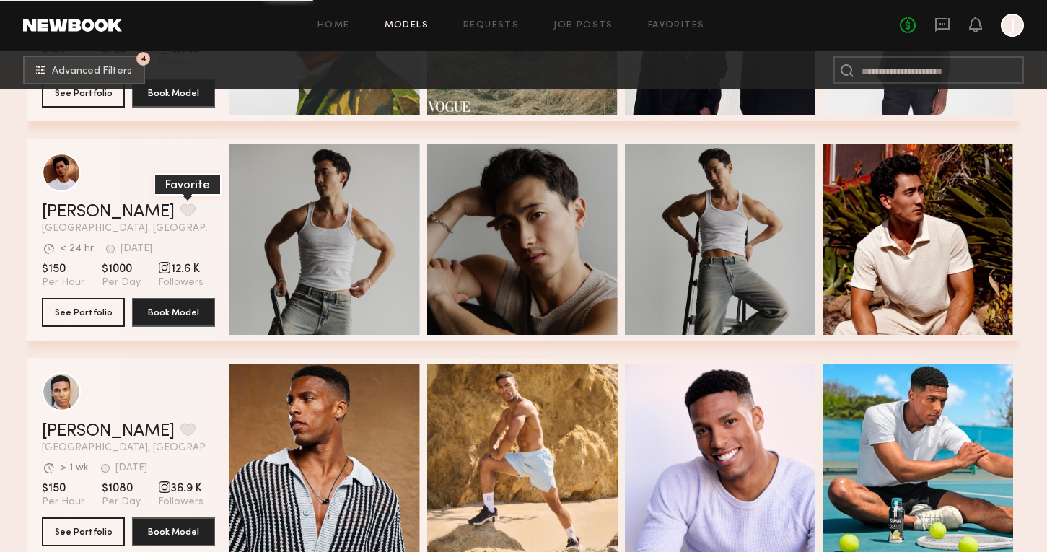
click at [180, 209] on button "grid" at bounding box center [187, 210] width 15 height 13
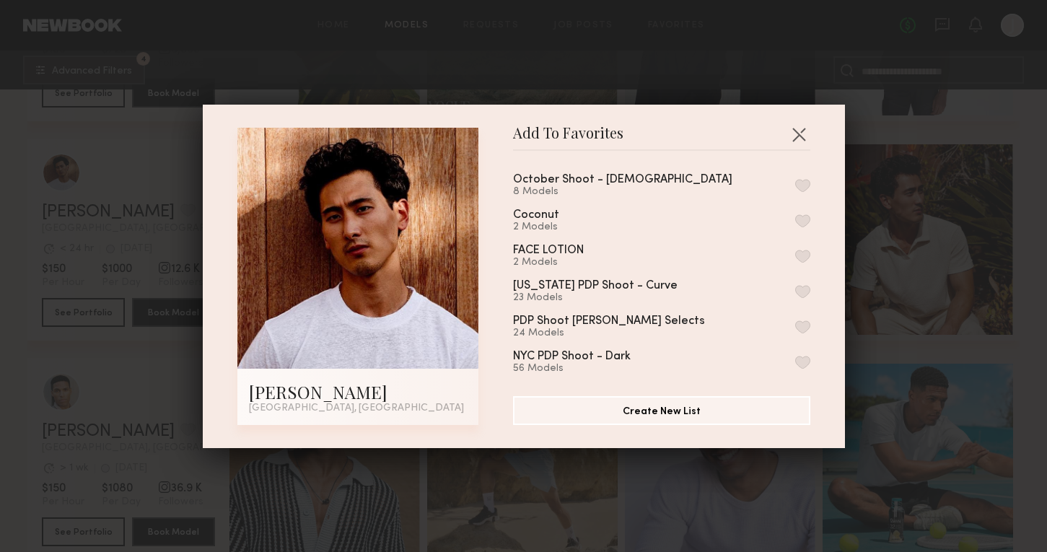
click at [802, 183] on button "button" at bounding box center [802, 185] width 15 height 13
click at [896, 333] on div "Add To Favorites [PERSON_NAME] [GEOGRAPHIC_DATA], [GEOGRAPHIC_DATA] Add To Favo…" at bounding box center [523, 276] width 1047 height 552
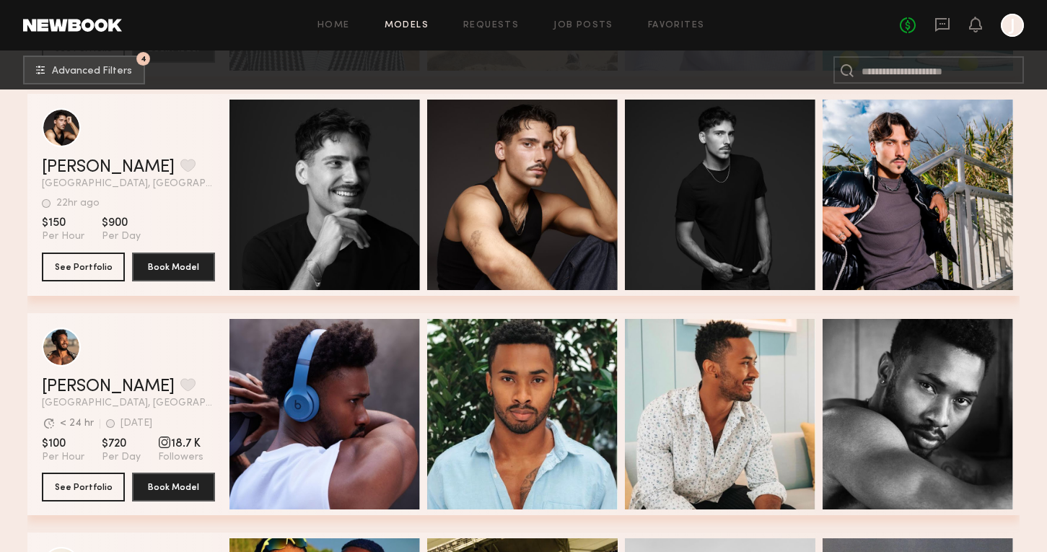
scroll to position [15395, 0]
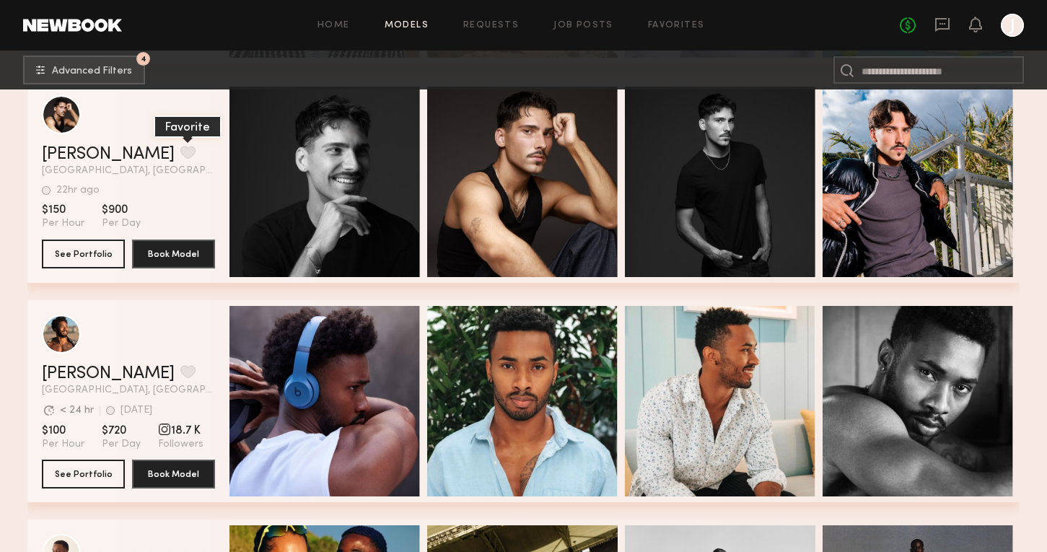
click at [180, 153] on button "grid" at bounding box center [187, 152] width 15 height 13
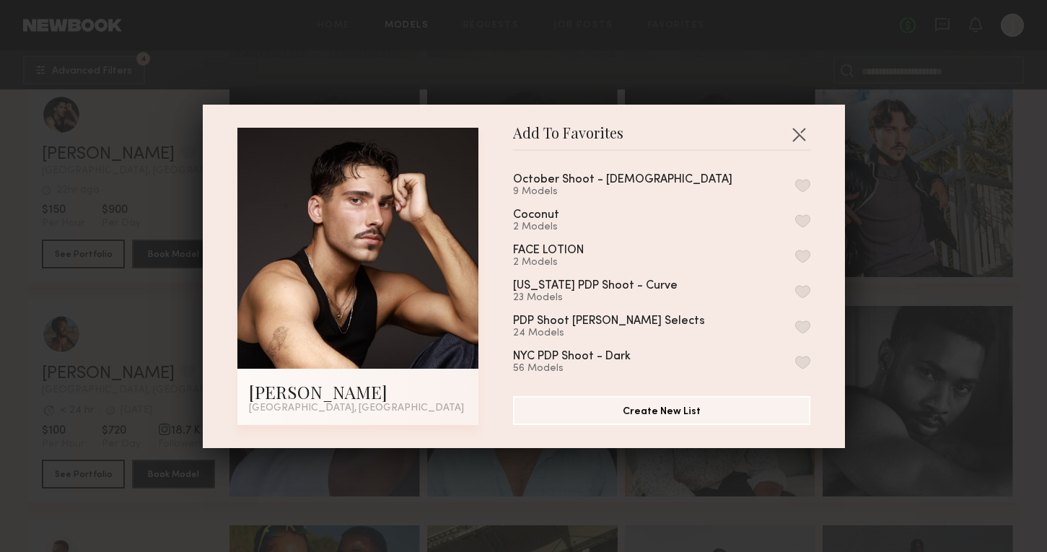
click at [798, 185] on button "button" at bounding box center [802, 185] width 15 height 13
click at [921, 264] on div "Add To Favorites [PERSON_NAME] [GEOGRAPHIC_DATA], [GEOGRAPHIC_DATA] Add To Favo…" at bounding box center [523, 276] width 1047 height 552
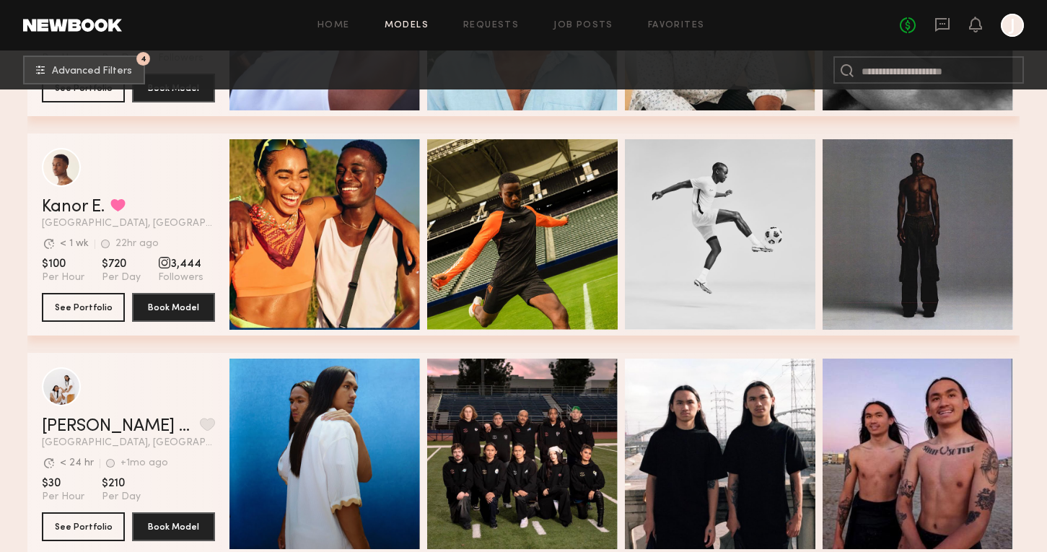
scroll to position [15779, 0]
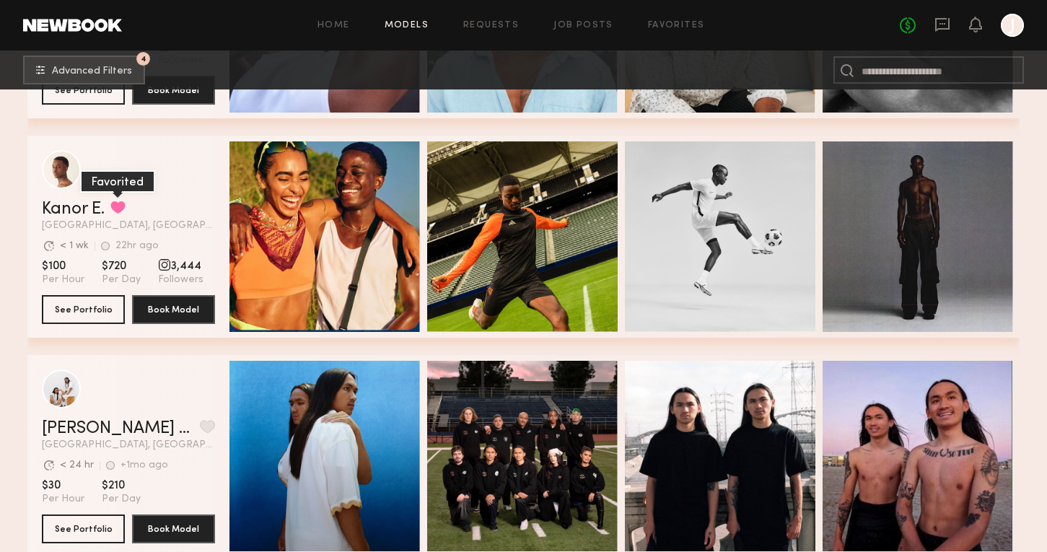
click at [115, 207] on button "grid" at bounding box center [117, 207] width 15 height 13
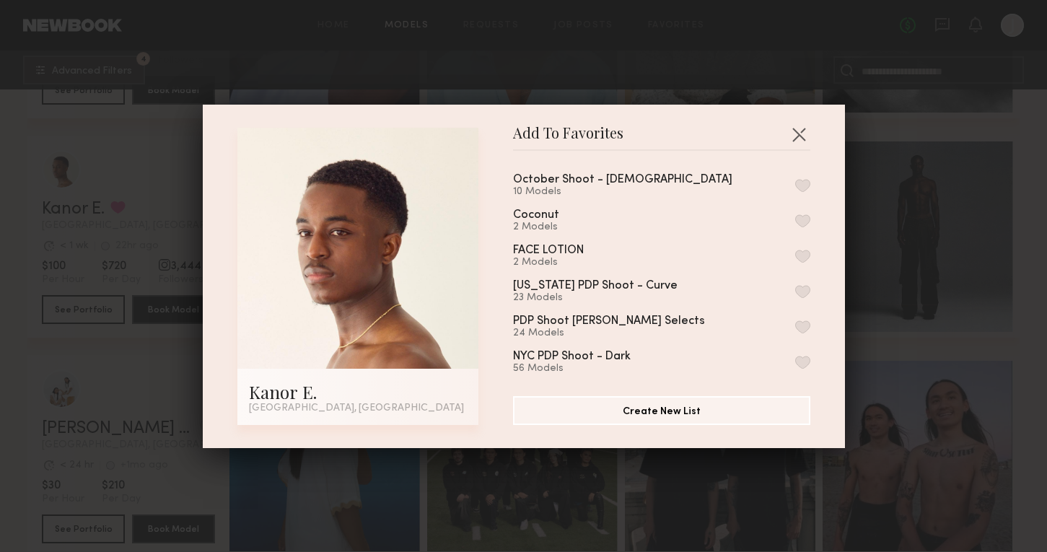
click at [806, 188] on button "button" at bounding box center [802, 185] width 15 height 13
click at [930, 258] on div "Add To Favorites Kanor E. [GEOGRAPHIC_DATA], [GEOGRAPHIC_DATA] Add To Favorites…" at bounding box center [523, 276] width 1047 height 552
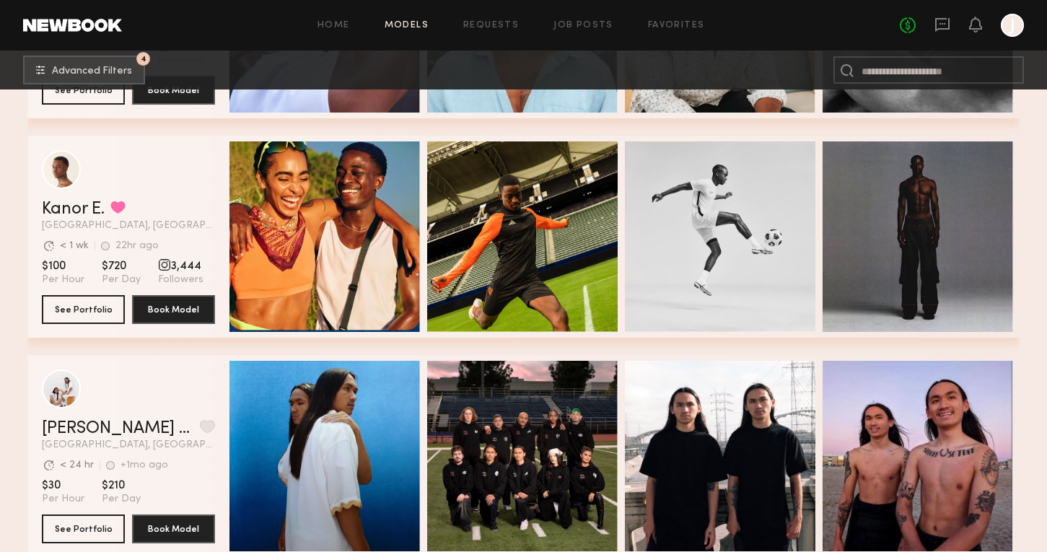
scroll to position [16208, 0]
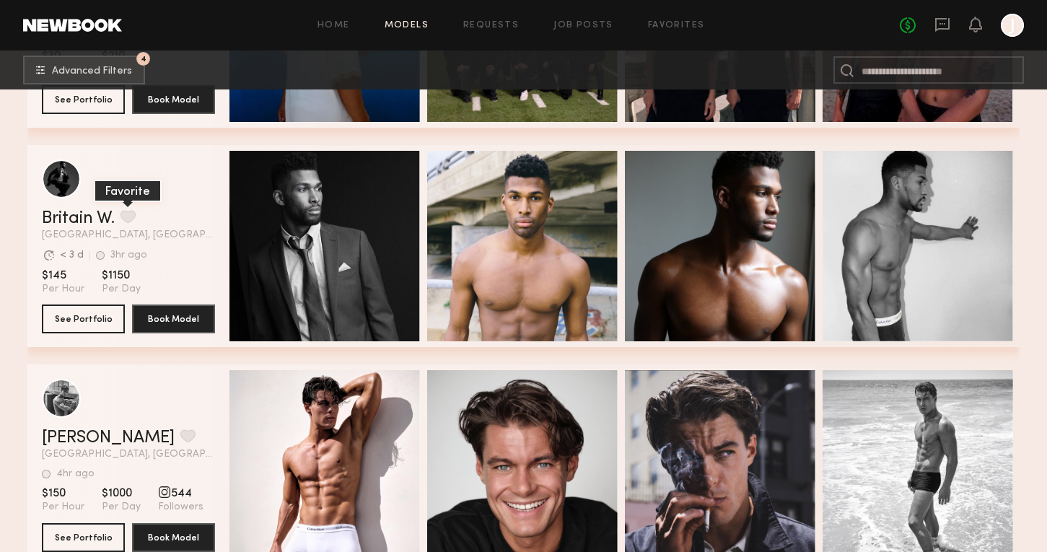
click at [130, 215] on button "grid" at bounding box center [128, 216] width 15 height 13
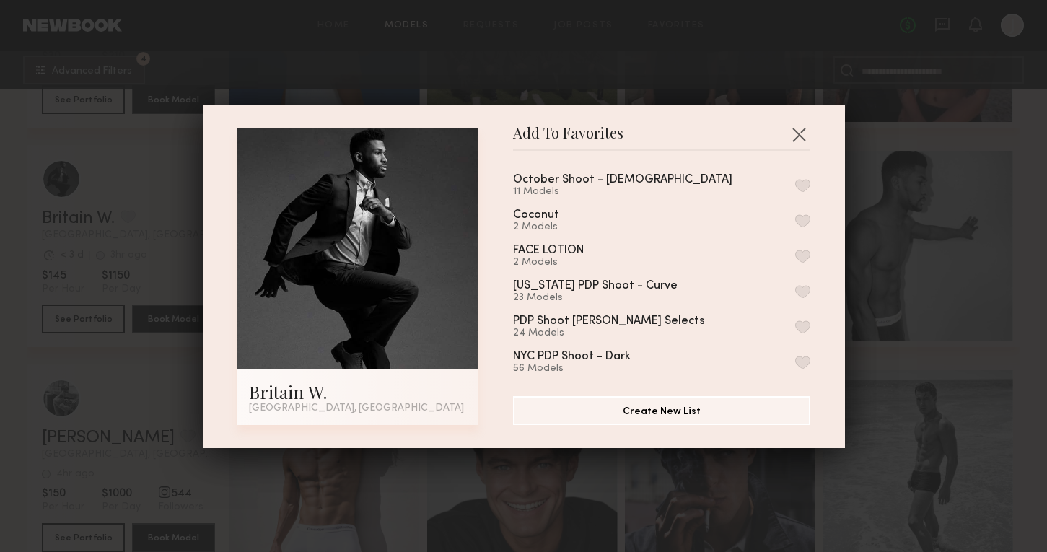
click at [804, 181] on button "button" at bounding box center [802, 185] width 15 height 13
click at [900, 222] on div "Add To Favorites [GEOGRAPHIC_DATA] W. [GEOGRAPHIC_DATA], [GEOGRAPHIC_DATA] Add …" at bounding box center [523, 276] width 1047 height 552
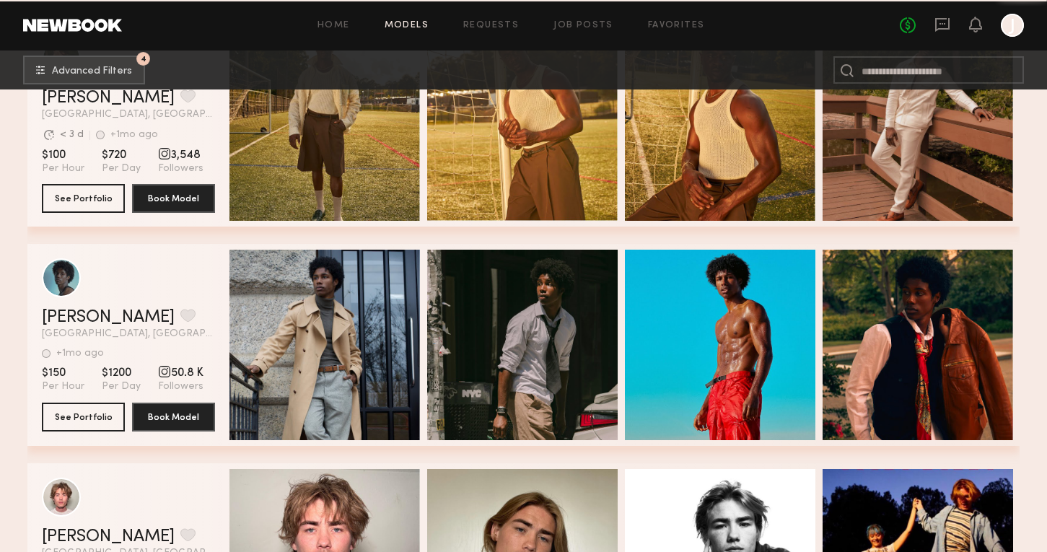
scroll to position [17885, 0]
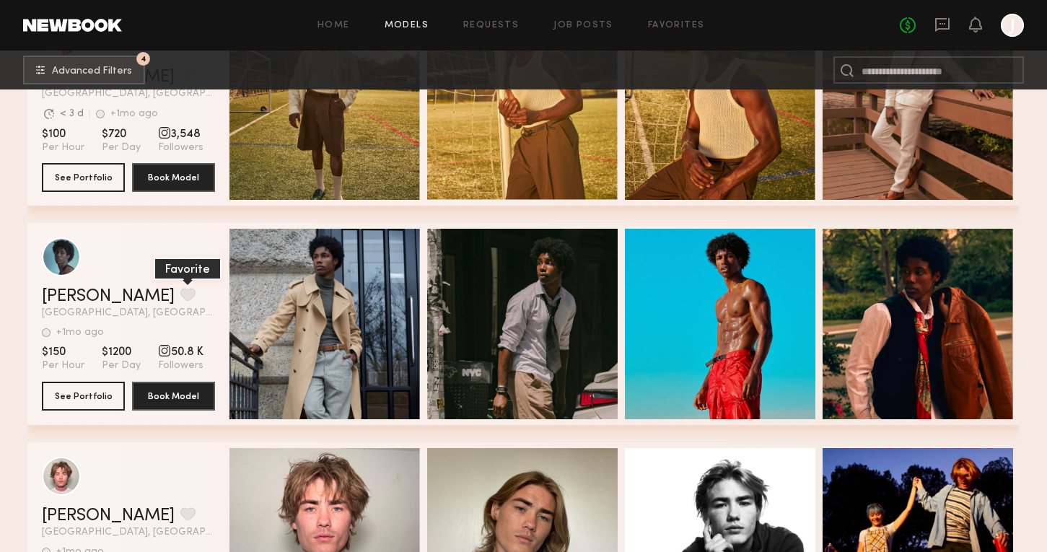
click at [180, 292] on button "grid" at bounding box center [187, 294] width 15 height 13
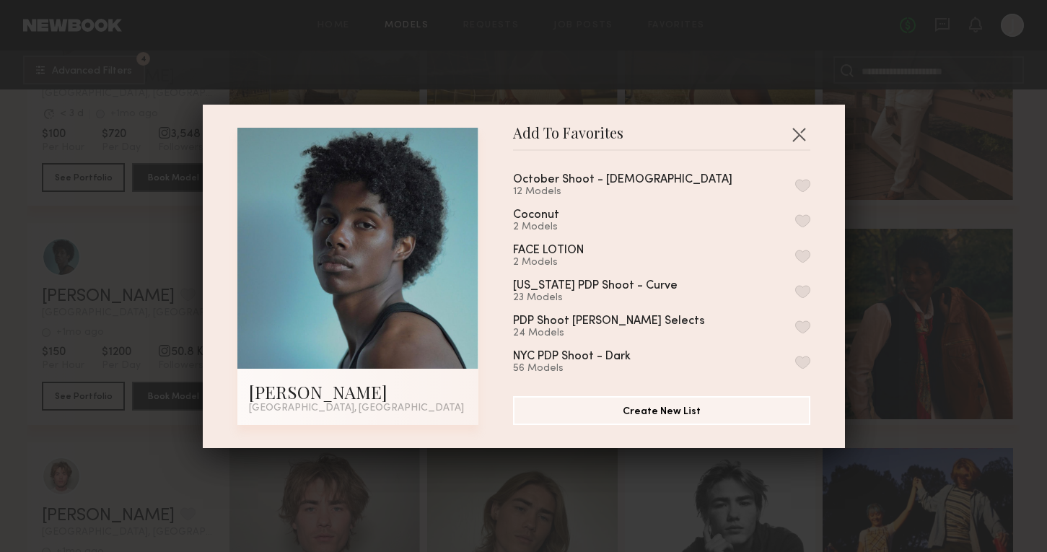
click at [805, 191] on button "button" at bounding box center [802, 185] width 15 height 13
click at [917, 235] on div "Add To Favorites [PERSON_NAME] [GEOGRAPHIC_DATA], [GEOGRAPHIC_DATA] Add To Favo…" at bounding box center [523, 276] width 1047 height 552
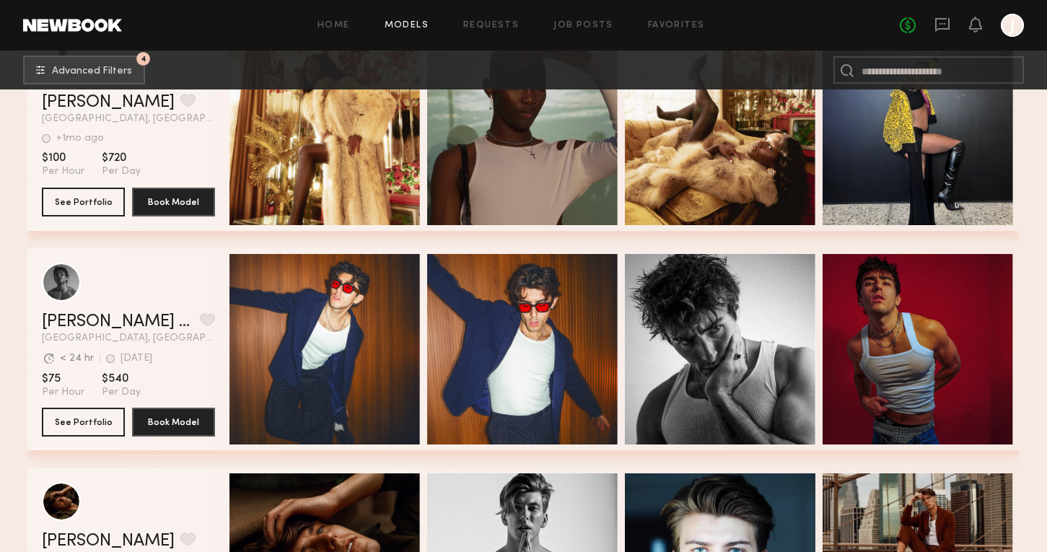
scroll to position [18958, 0]
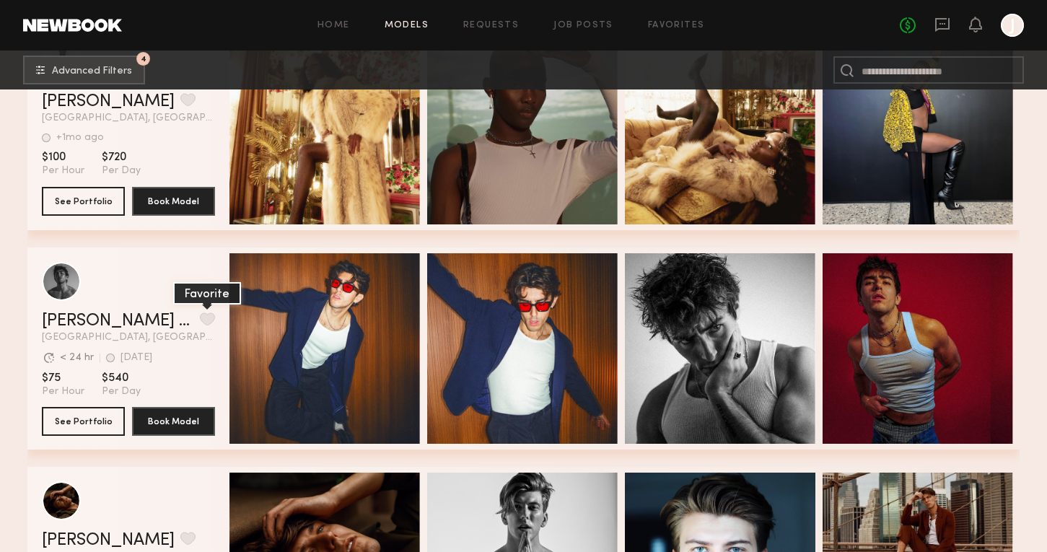
click at [200, 319] on button "grid" at bounding box center [207, 318] width 15 height 13
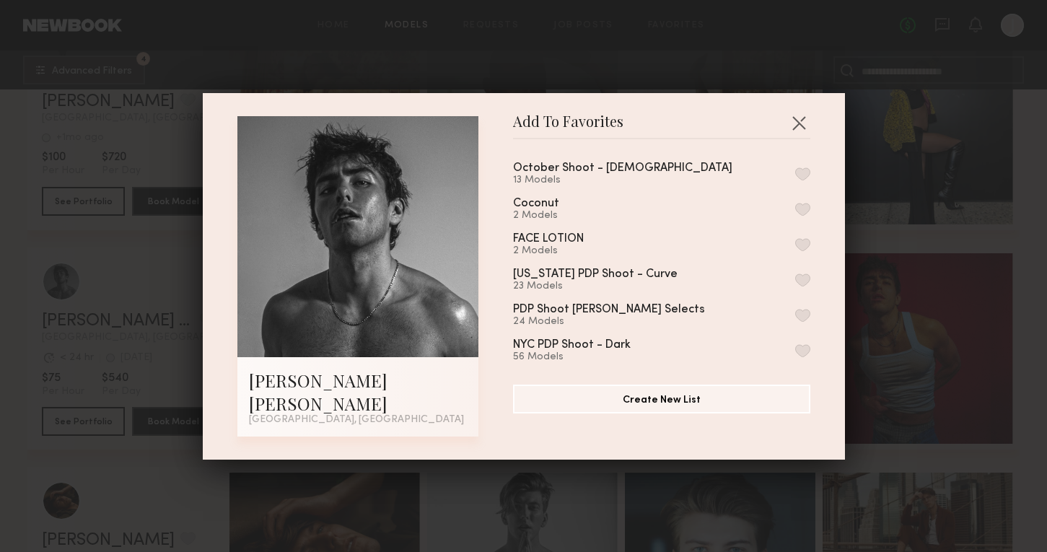
click at [803, 180] on button "button" at bounding box center [802, 173] width 15 height 13
click at [880, 236] on div "Add To Favorites [PERSON_NAME] [PERSON_NAME] [GEOGRAPHIC_DATA], [GEOGRAPHIC_DAT…" at bounding box center [523, 276] width 1047 height 552
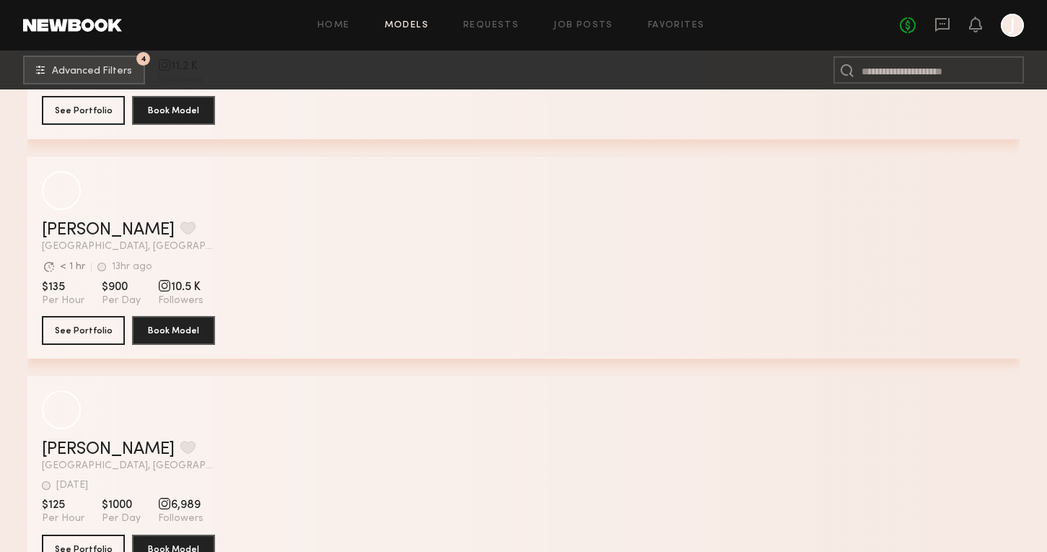
scroll to position [23432, 0]
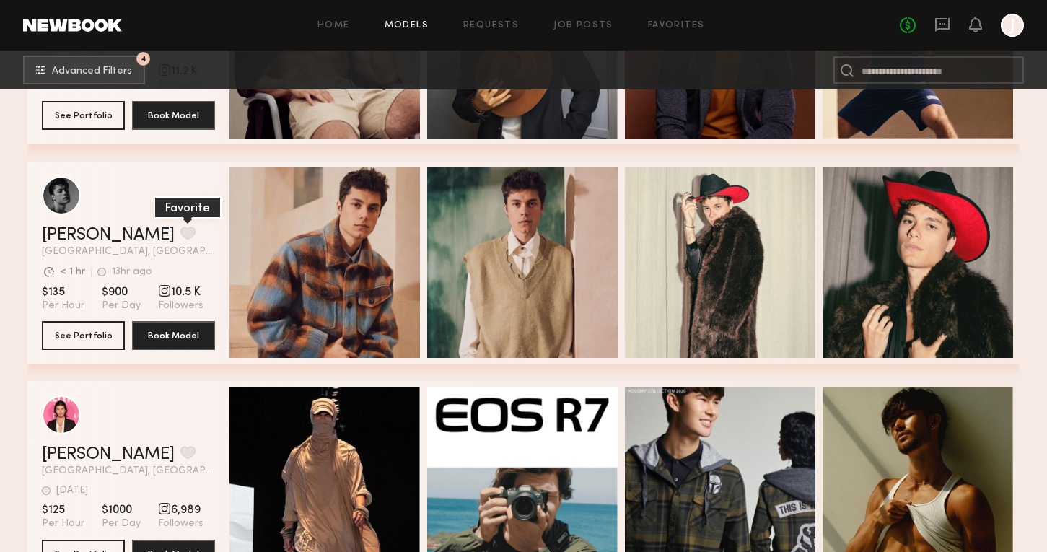
click at [180, 230] on button "grid" at bounding box center [187, 233] width 15 height 13
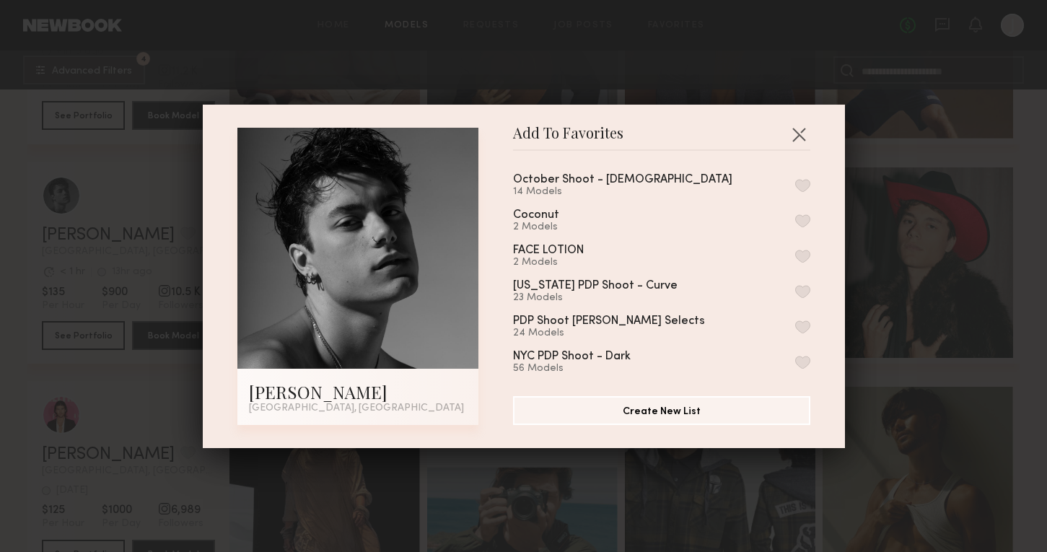
click at [802, 190] on button "button" at bounding box center [802, 185] width 15 height 13
click at [930, 356] on div "Add To Favorites [PERSON_NAME] [GEOGRAPHIC_DATA], [GEOGRAPHIC_DATA] Add To Favo…" at bounding box center [523, 276] width 1047 height 552
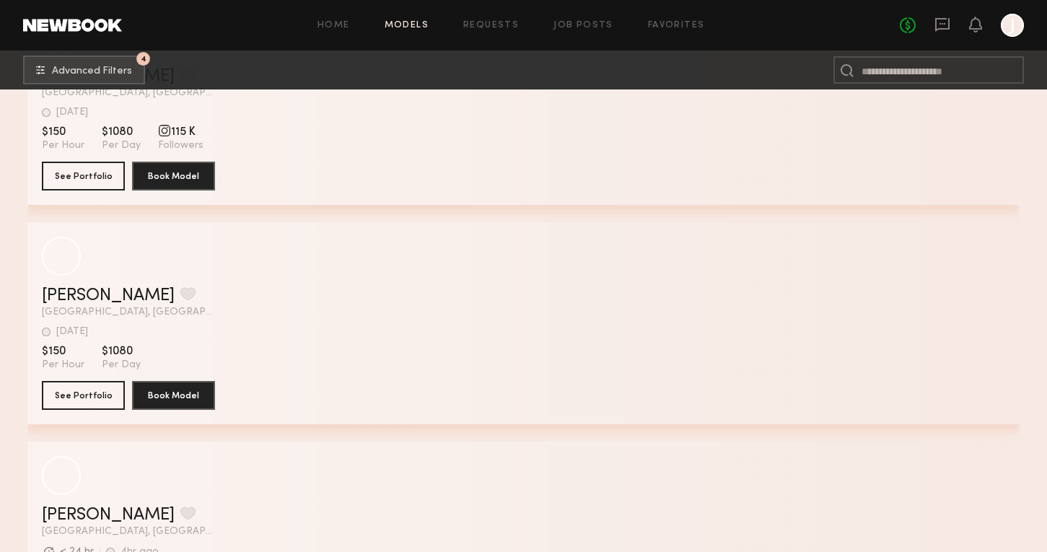
scroll to position [27571, 0]
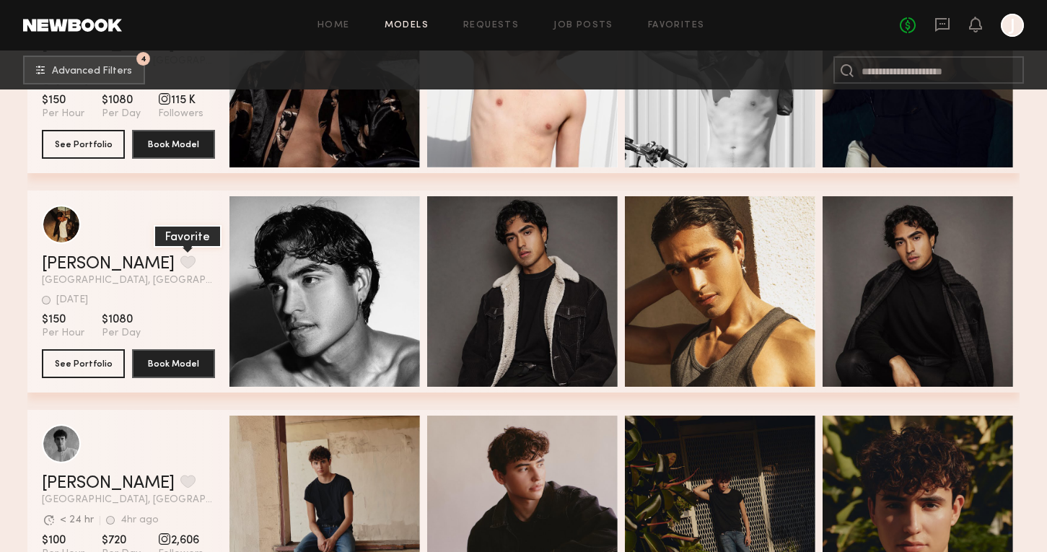
click at [180, 258] on button "grid" at bounding box center [187, 261] width 15 height 13
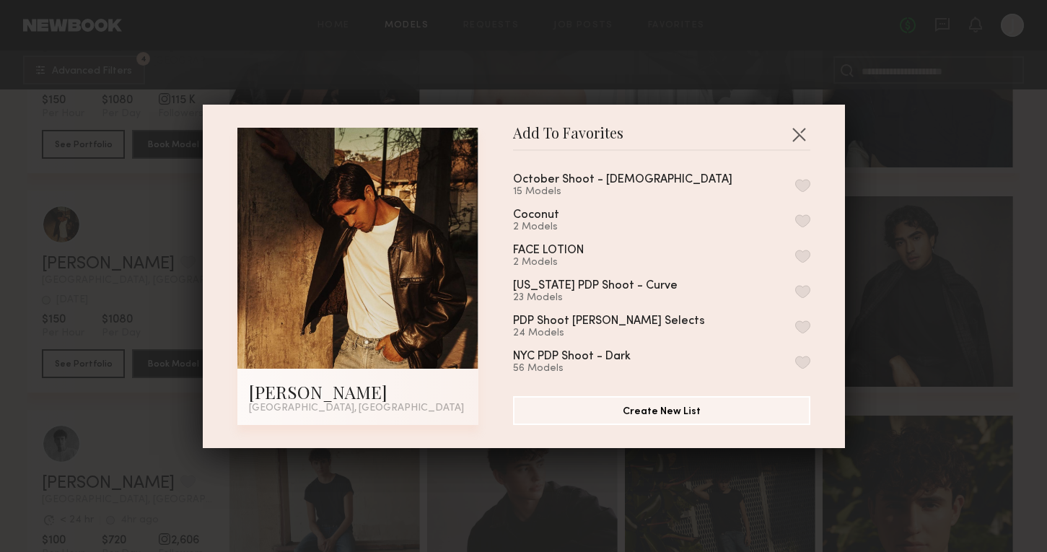
click at [792, 188] on div "October Shoot - [DEMOGRAPHIC_DATA] 15 Models" at bounding box center [661, 186] width 297 height 24
click at [794, 188] on div "October Shoot - [DEMOGRAPHIC_DATA] 15 Models" at bounding box center [661, 186] width 297 height 24
click at [804, 188] on button "button" at bounding box center [802, 185] width 15 height 13
click at [891, 388] on div "Add To Favorites [PERSON_NAME] [GEOGRAPHIC_DATA], [GEOGRAPHIC_DATA] Add To Favo…" at bounding box center [523, 276] width 1047 height 552
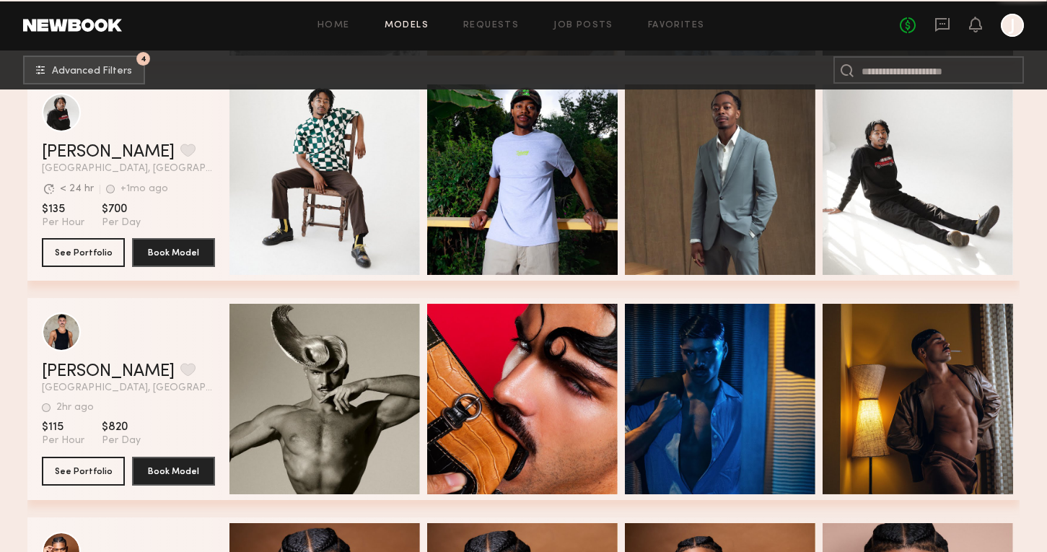
scroll to position [28651, 0]
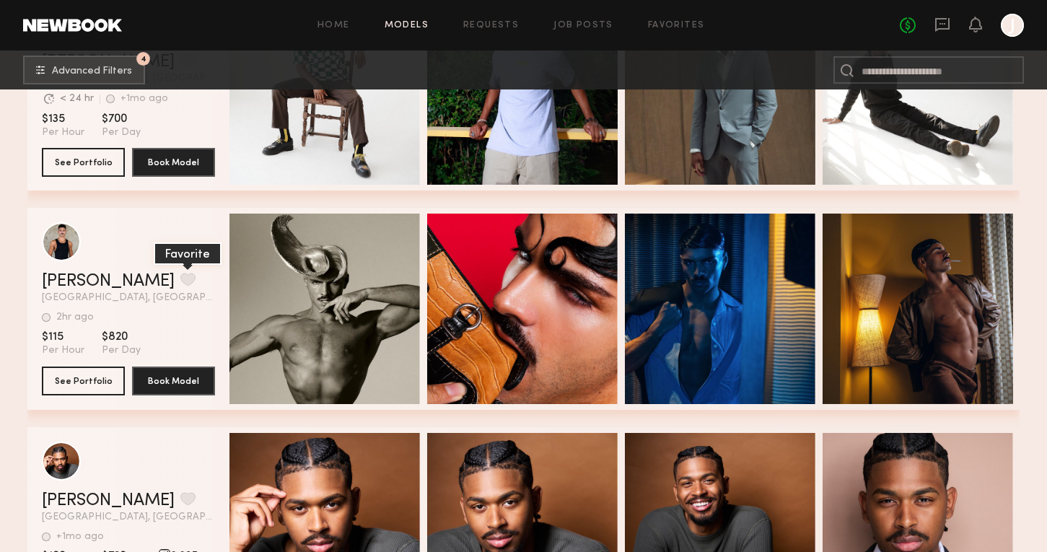
click at [180, 278] on button "grid" at bounding box center [187, 279] width 15 height 13
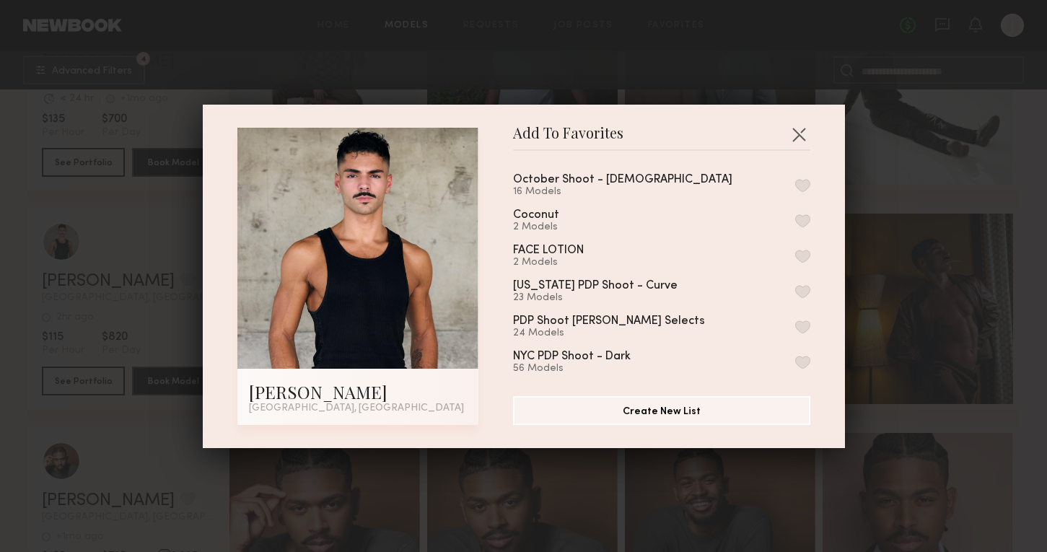
click at [803, 180] on button "button" at bounding box center [802, 185] width 15 height 13
click at [911, 294] on div "Add To Favorites [PERSON_NAME] [GEOGRAPHIC_DATA], [GEOGRAPHIC_DATA] Add To Favo…" at bounding box center [523, 276] width 1047 height 552
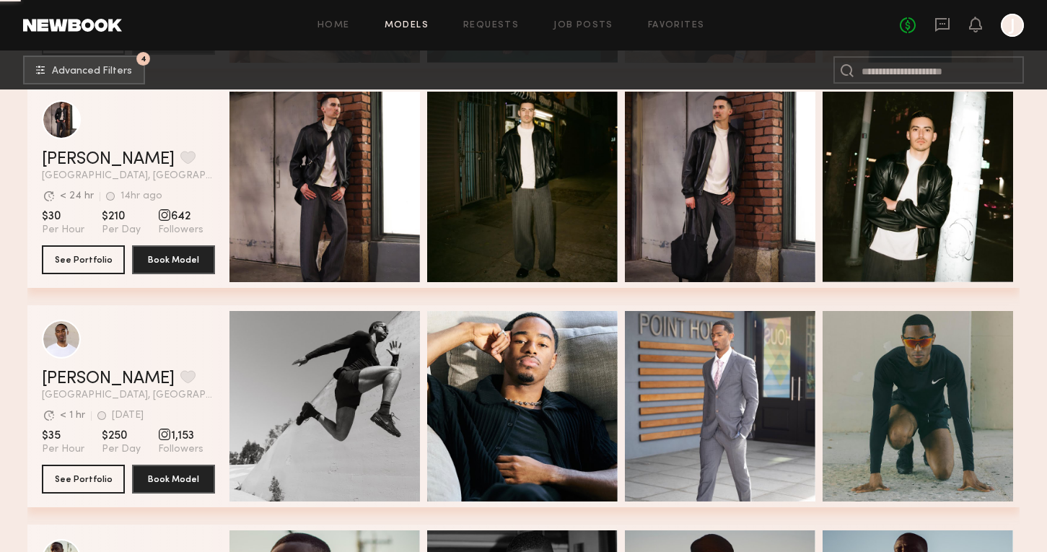
scroll to position [30749, 0]
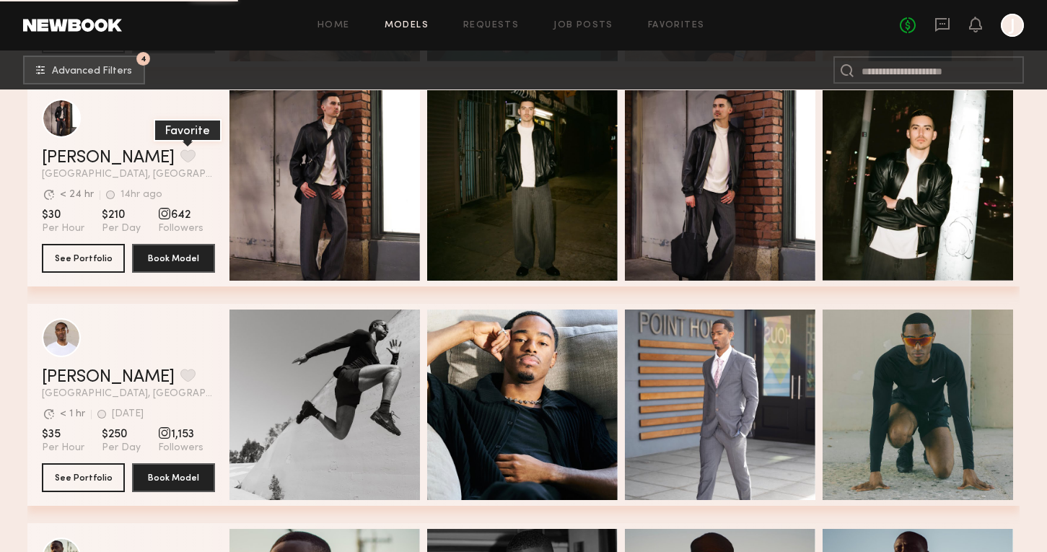
click at [180, 152] on button "grid" at bounding box center [187, 155] width 15 height 13
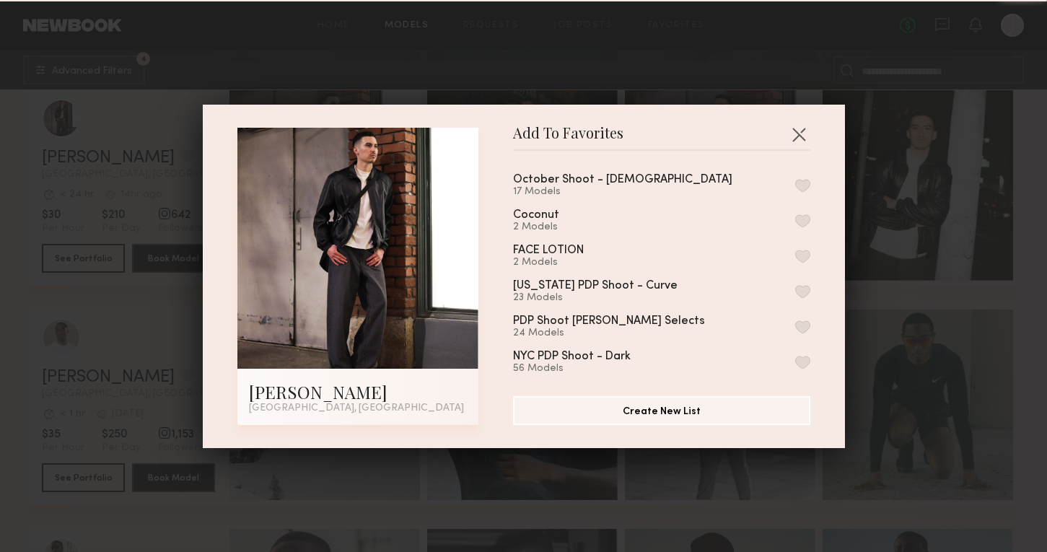
click at [805, 183] on button "button" at bounding box center [802, 185] width 15 height 13
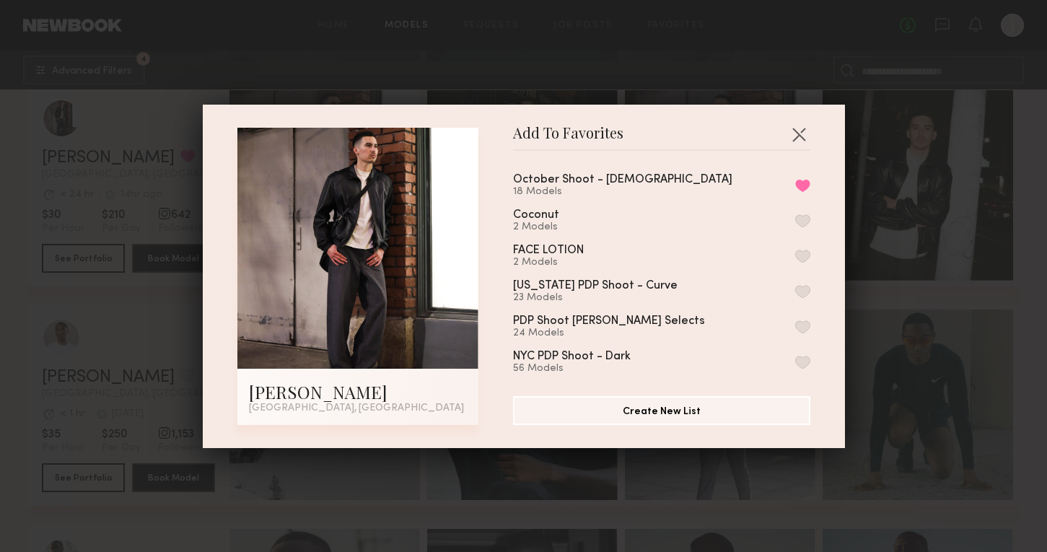
click at [877, 264] on div "Add To Favorites [PERSON_NAME] [GEOGRAPHIC_DATA], [GEOGRAPHIC_DATA] Add To Favo…" at bounding box center [523, 276] width 1047 height 552
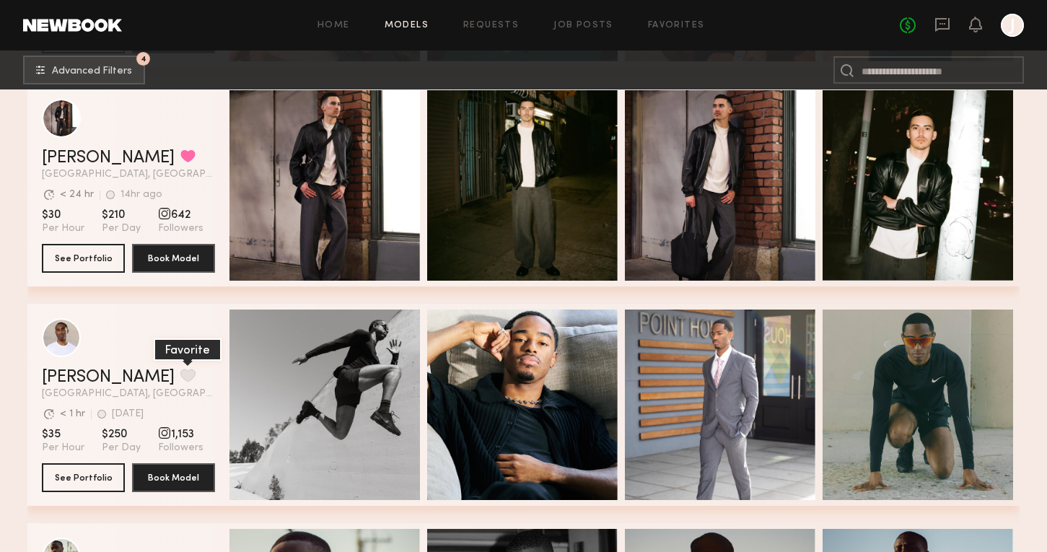
click at [180, 375] on button "grid" at bounding box center [187, 375] width 15 height 13
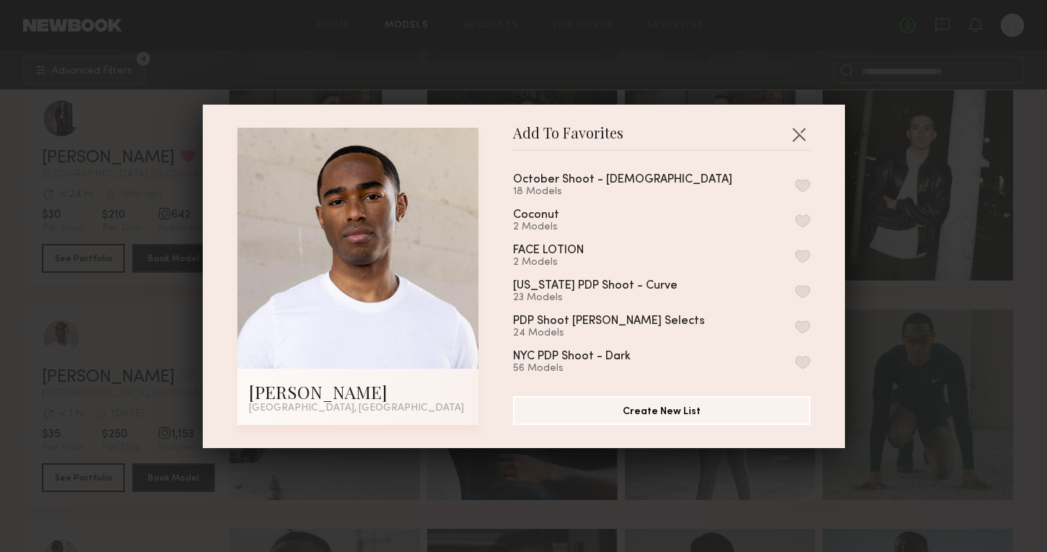
click at [803, 179] on button "button" at bounding box center [802, 185] width 15 height 13
click at [855, 250] on div "Add To Favorites [PERSON_NAME] [GEOGRAPHIC_DATA], [GEOGRAPHIC_DATA] Add To Favo…" at bounding box center [523, 276] width 1047 height 552
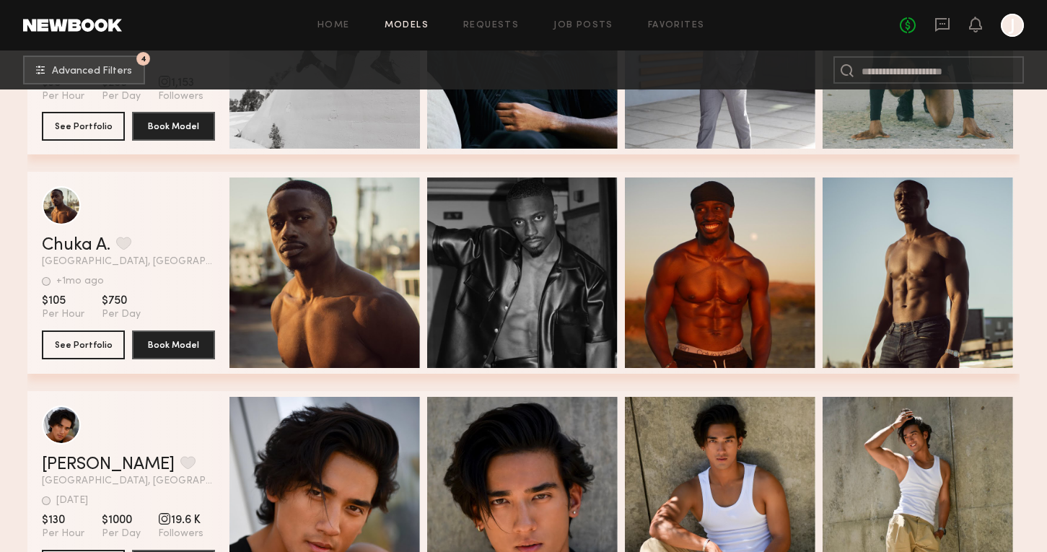
scroll to position [31105, 0]
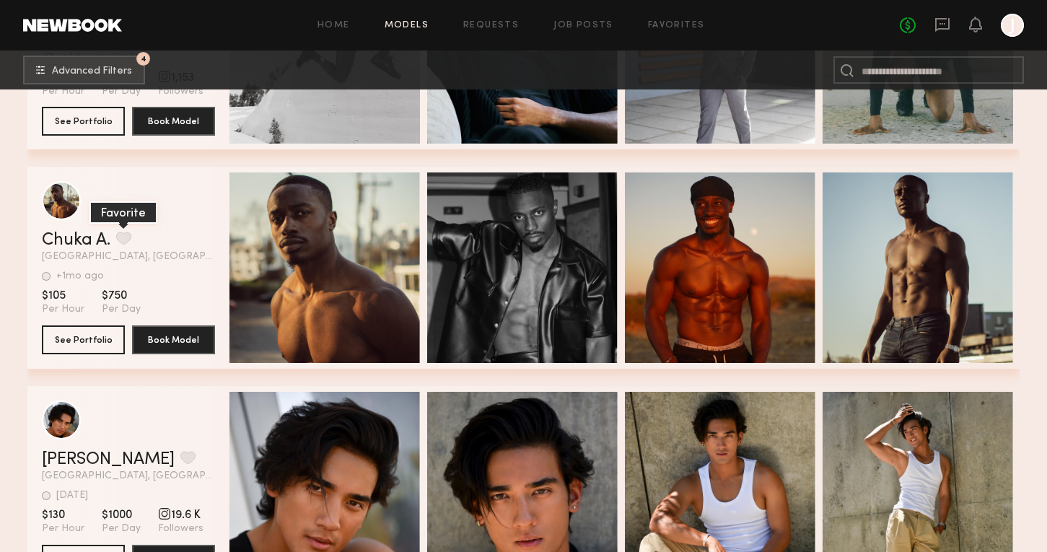
click at [119, 232] on button "grid" at bounding box center [123, 238] width 15 height 13
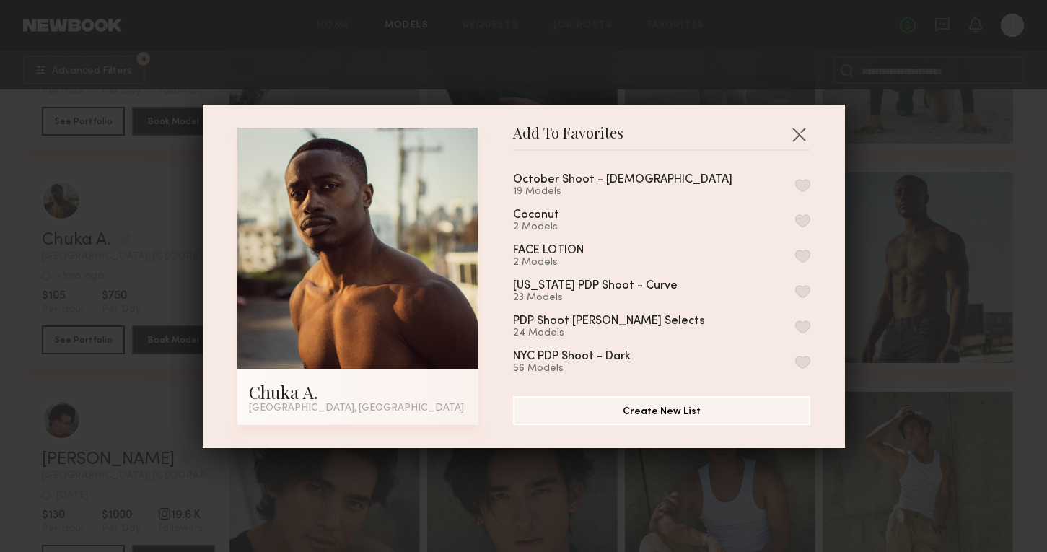
click at [805, 181] on button "button" at bounding box center [802, 185] width 15 height 13
click at [916, 309] on div "Add To Favorites Chuka A. [GEOGRAPHIC_DATA], [GEOGRAPHIC_DATA] Add To Favorites…" at bounding box center [523, 276] width 1047 height 552
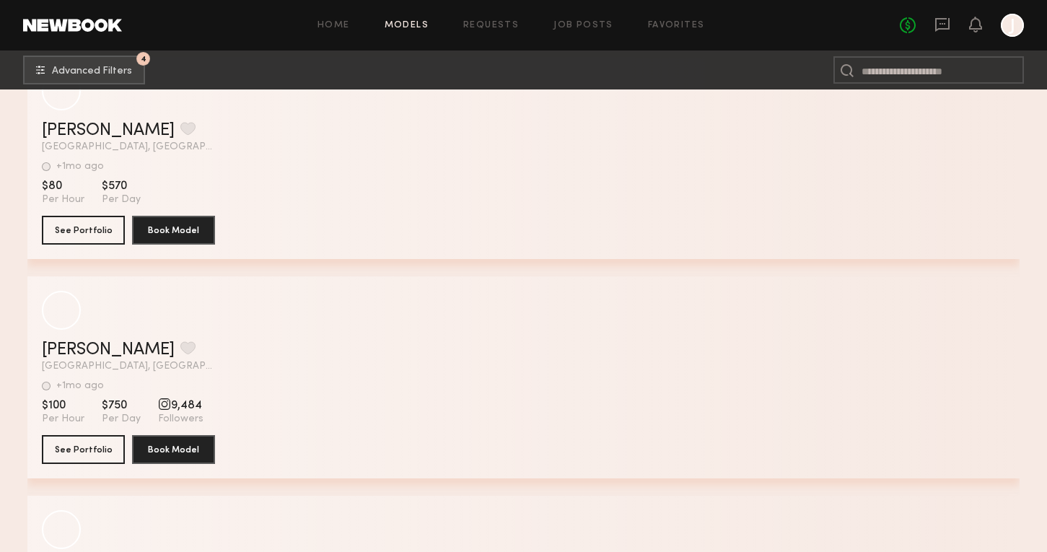
scroll to position [37649, 0]
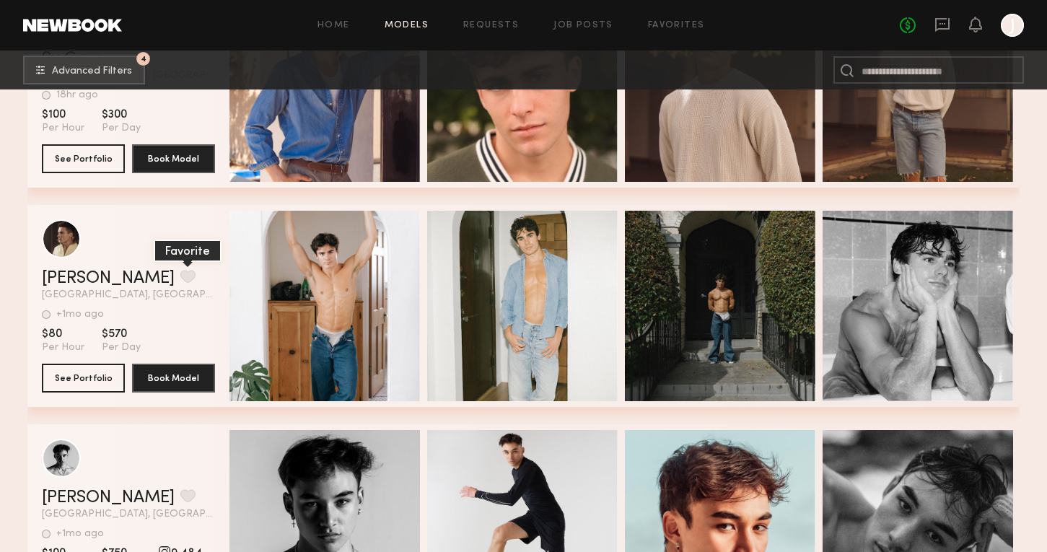
click at [180, 272] on button "grid" at bounding box center [187, 276] width 15 height 13
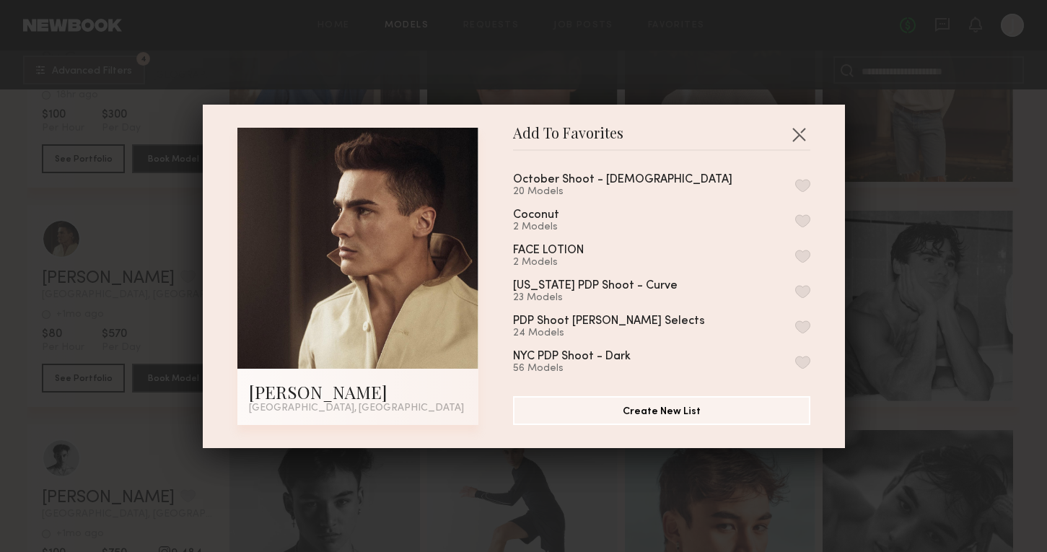
click at [797, 179] on button "button" at bounding box center [802, 185] width 15 height 13
click at [905, 224] on div "Add To Favorites [PERSON_NAME] [GEOGRAPHIC_DATA], [GEOGRAPHIC_DATA] Add To Favo…" at bounding box center [523, 276] width 1047 height 552
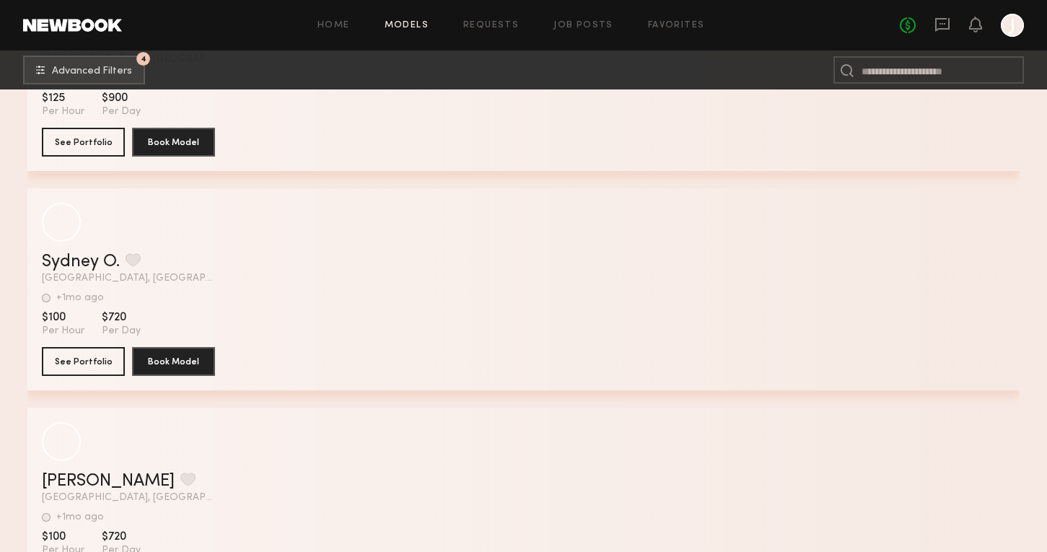
scroll to position [41833, 0]
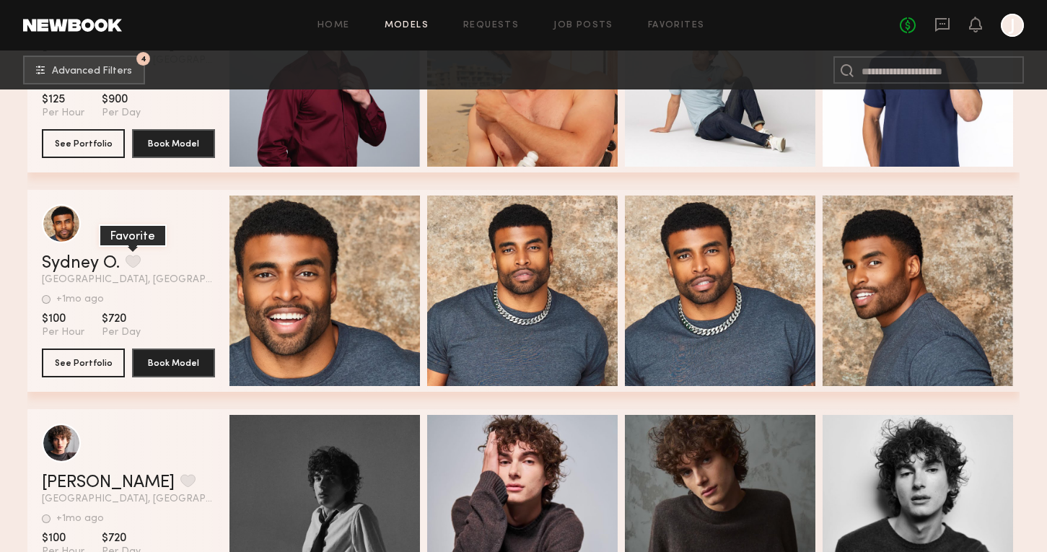
click at [141, 261] on button "grid" at bounding box center [133, 261] width 15 height 13
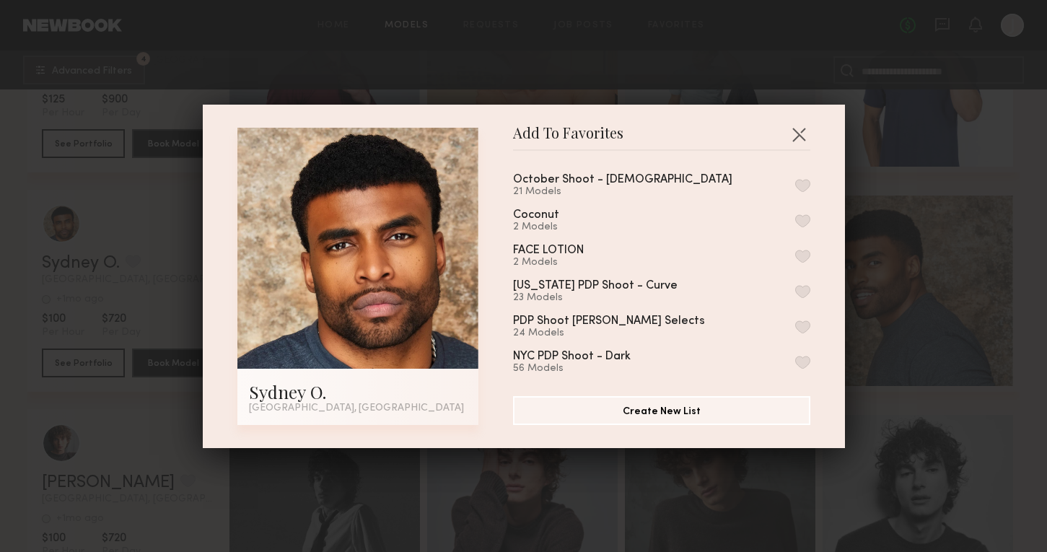
click at [804, 191] on div "October Shoot - [DEMOGRAPHIC_DATA] 21 Models" at bounding box center [661, 186] width 297 height 24
click at [801, 181] on button "button" at bounding box center [802, 185] width 15 height 13
click at [885, 372] on div "Add To Favorites Sydney O. [GEOGRAPHIC_DATA], [GEOGRAPHIC_DATA] Add To Favorite…" at bounding box center [523, 276] width 1047 height 552
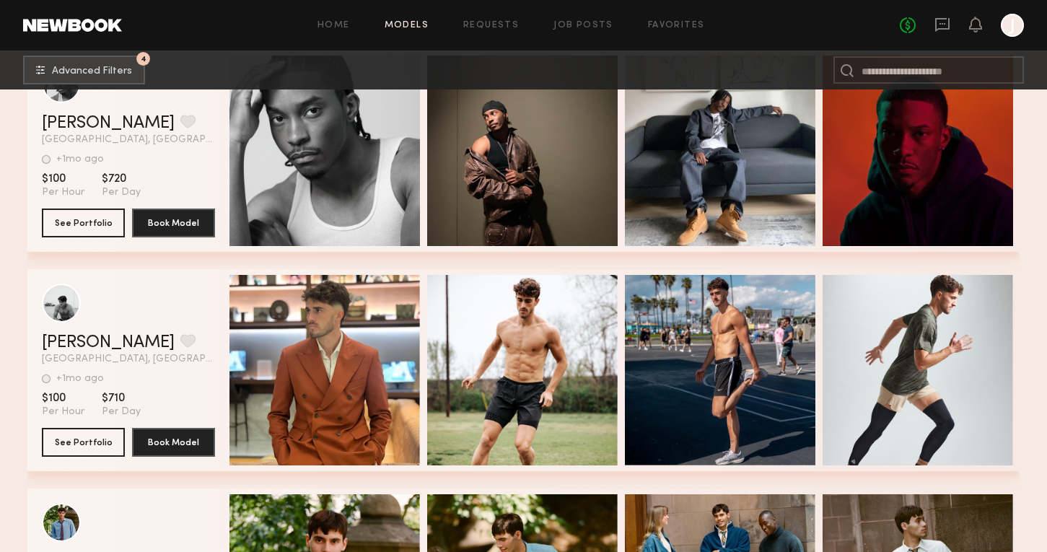
scroll to position [42635, 0]
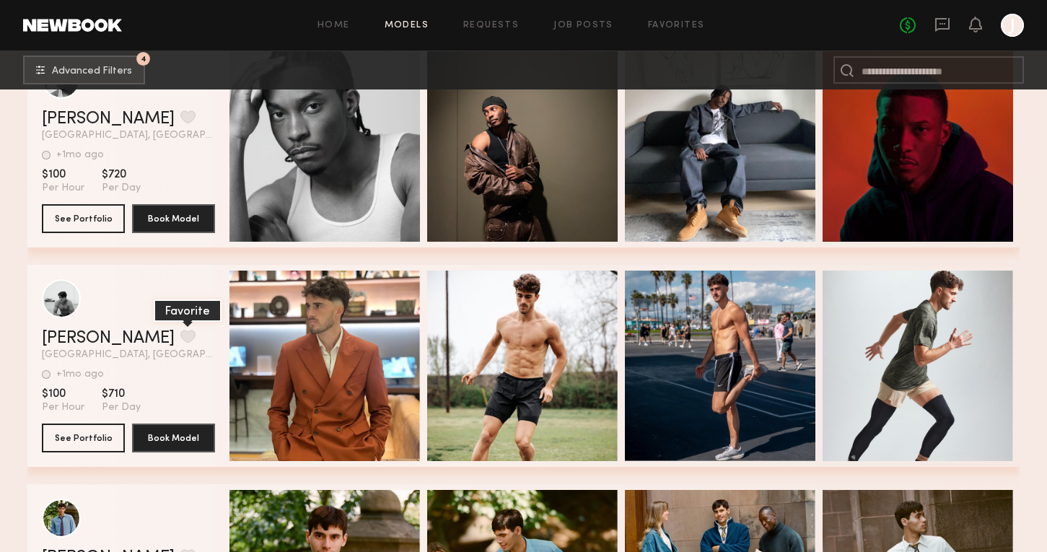
click at [180, 333] on button "grid" at bounding box center [187, 336] width 15 height 13
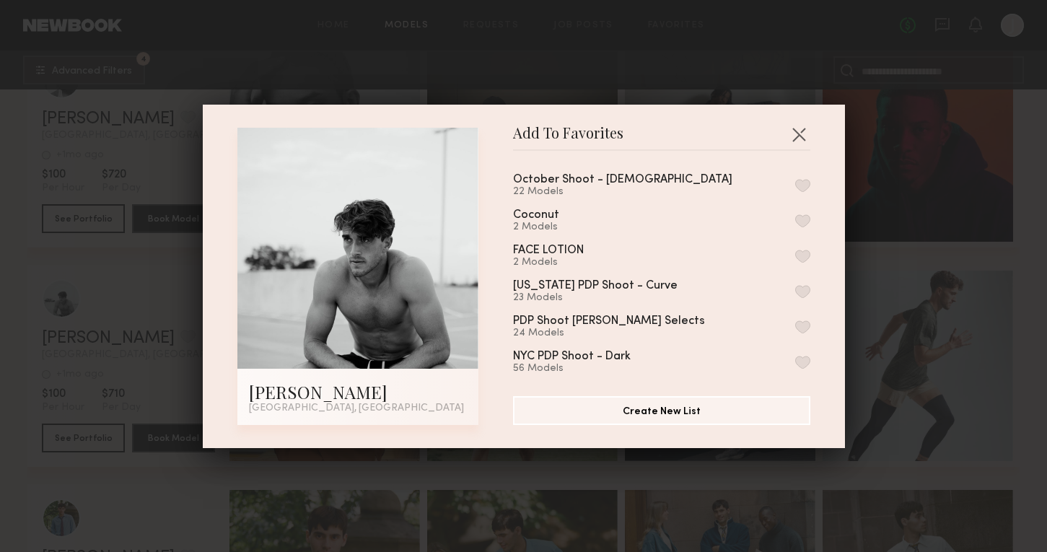
click at [799, 189] on button "button" at bounding box center [802, 185] width 15 height 13
click at [873, 289] on div "Add To Favorites [PERSON_NAME] [GEOGRAPHIC_DATA], [GEOGRAPHIC_DATA] Add To Favo…" at bounding box center [523, 276] width 1047 height 552
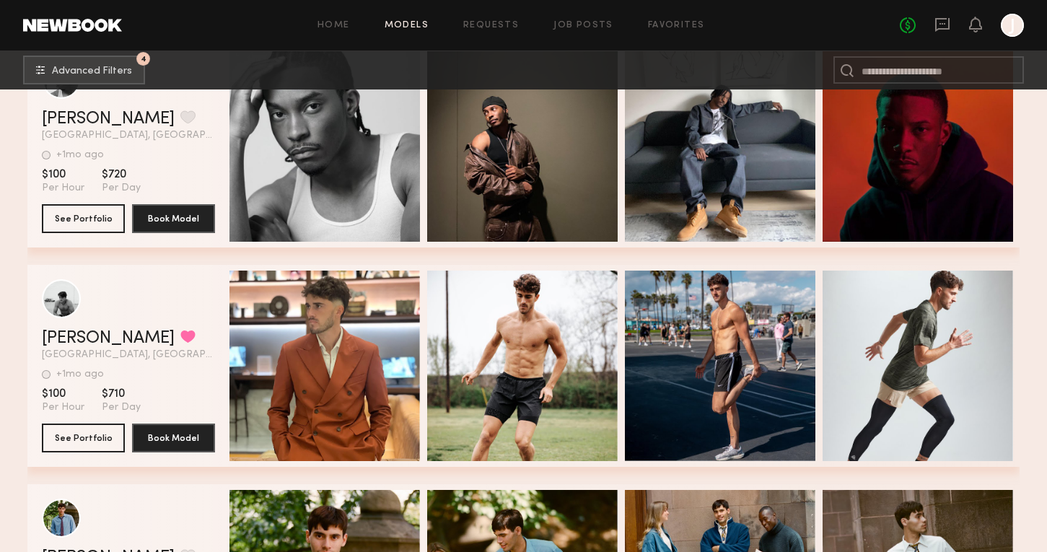
scroll to position [42972, 0]
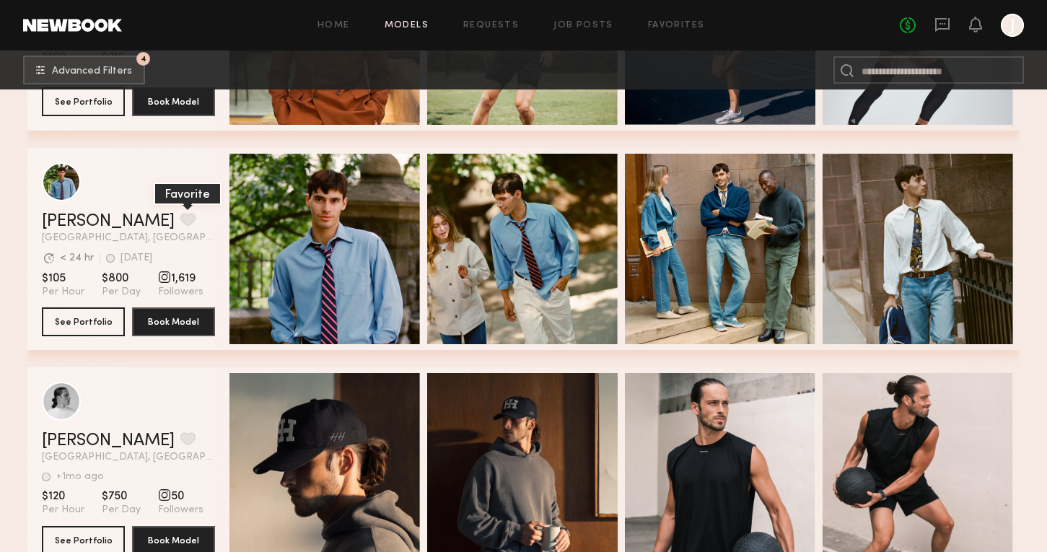
click at [180, 222] on button "grid" at bounding box center [187, 219] width 15 height 13
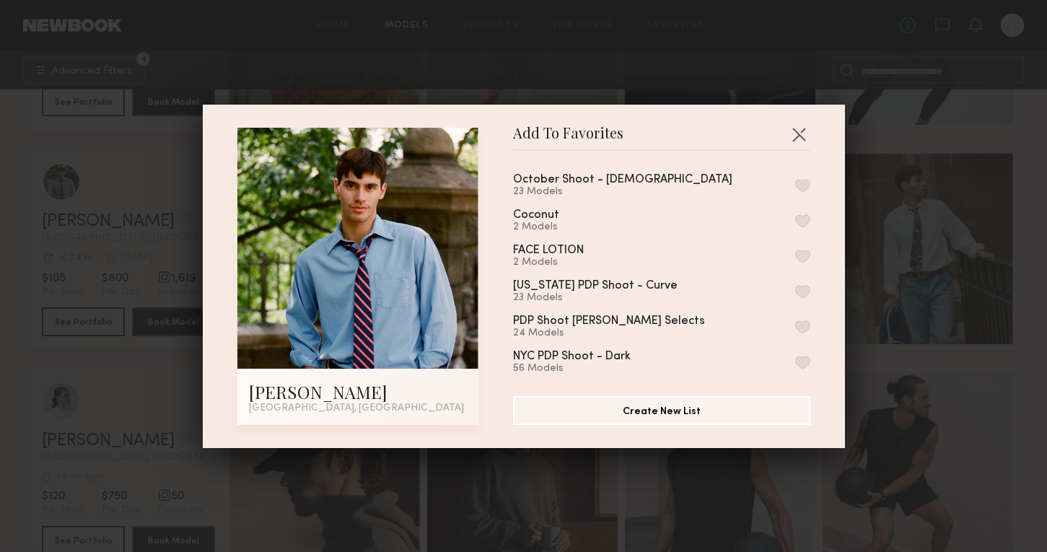
click at [790, 182] on div "October Shoot - [DEMOGRAPHIC_DATA] 23 Models" at bounding box center [661, 186] width 297 height 24
click at [807, 185] on button "button" at bounding box center [802, 185] width 15 height 13
click at [893, 292] on div "Add To Favorites [PERSON_NAME] [GEOGRAPHIC_DATA], [GEOGRAPHIC_DATA] Add To Favo…" at bounding box center [523, 276] width 1047 height 552
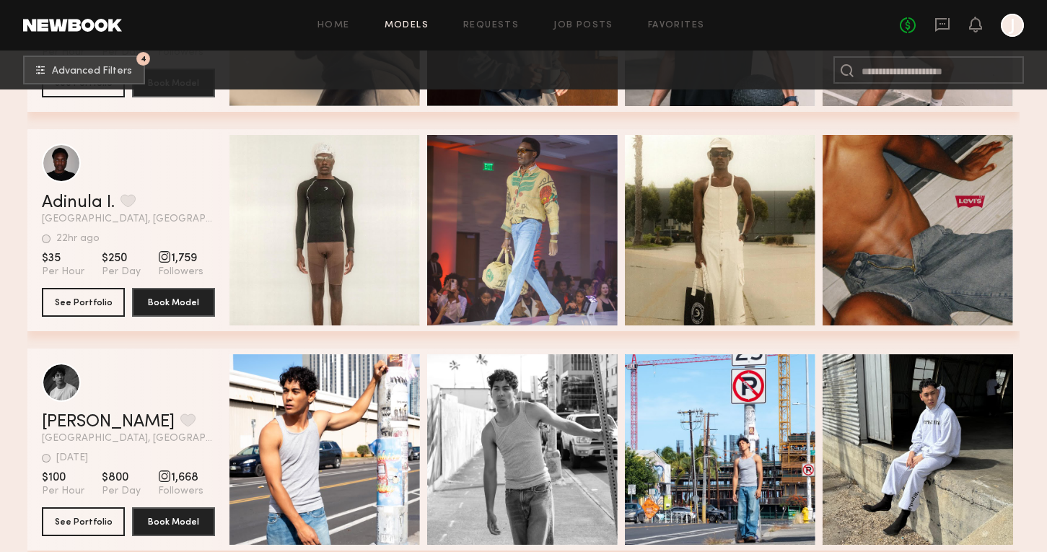
scroll to position [43443, 0]
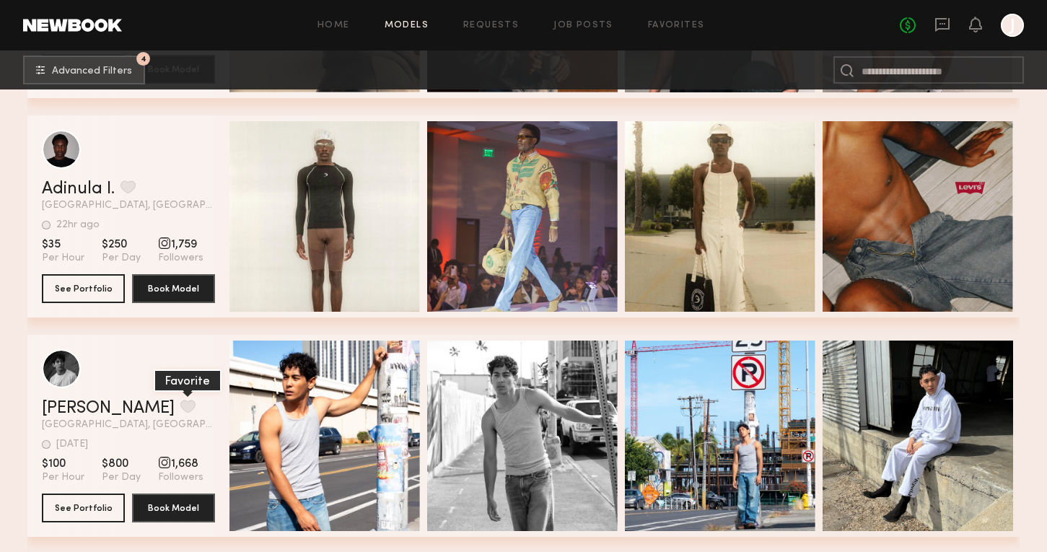
click at [180, 404] on button "grid" at bounding box center [187, 406] width 15 height 13
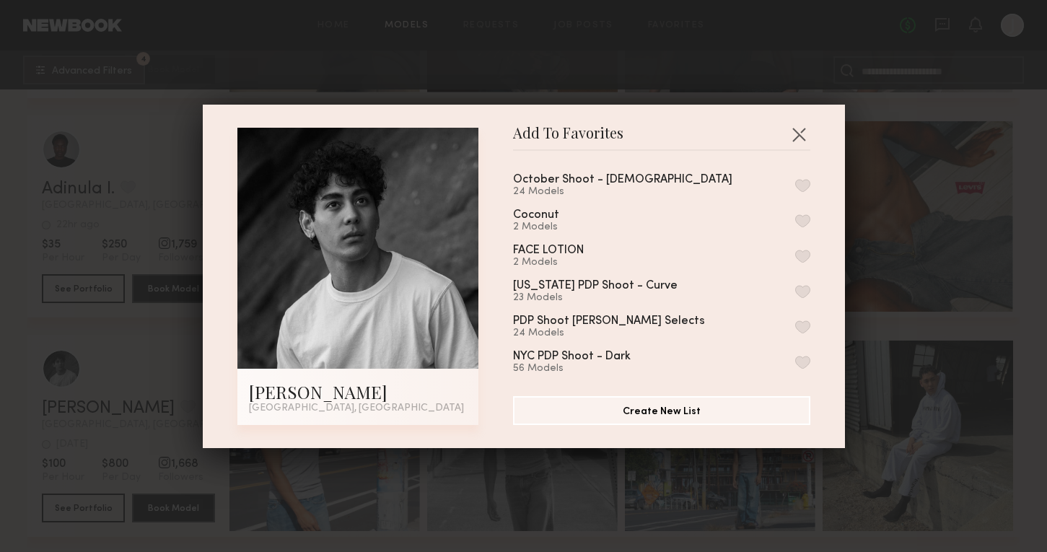
click at [799, 193] on div "October Shoot - [DEMOGRAPHIC_DATA] 24 Models" at bounding box center [661, 186] width 297 height 24
click at [800, 187] on button "button" at bounding box center [802, 185] width 15 height 13
click at [855, 168] on div "Add To Favorites [PERSON_NAME] [GEOGRAPHIC_DATA], [GEOGRAPHIC_DATA] Add To Favo…" at bounding box center [523, 276] width 1047 height 552
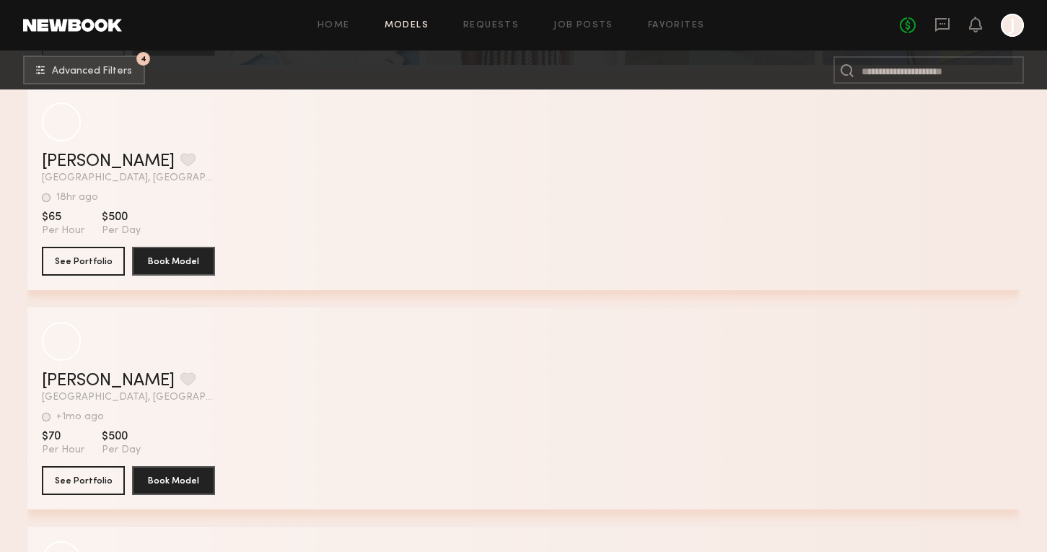
scroll to position [45003, 0]
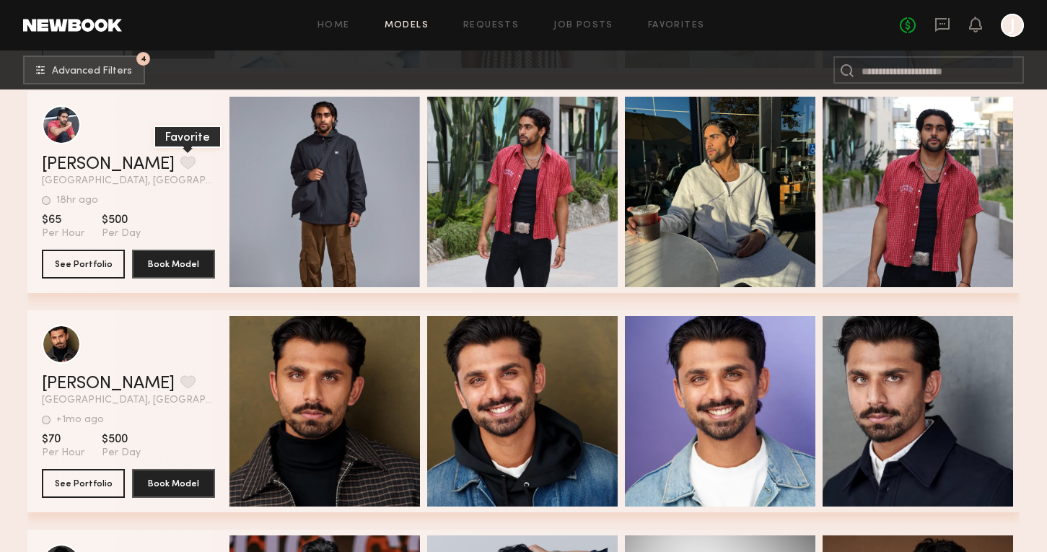
click at [180, 160] on button "grid" at bounding box center [187, 162] width 15 height 13
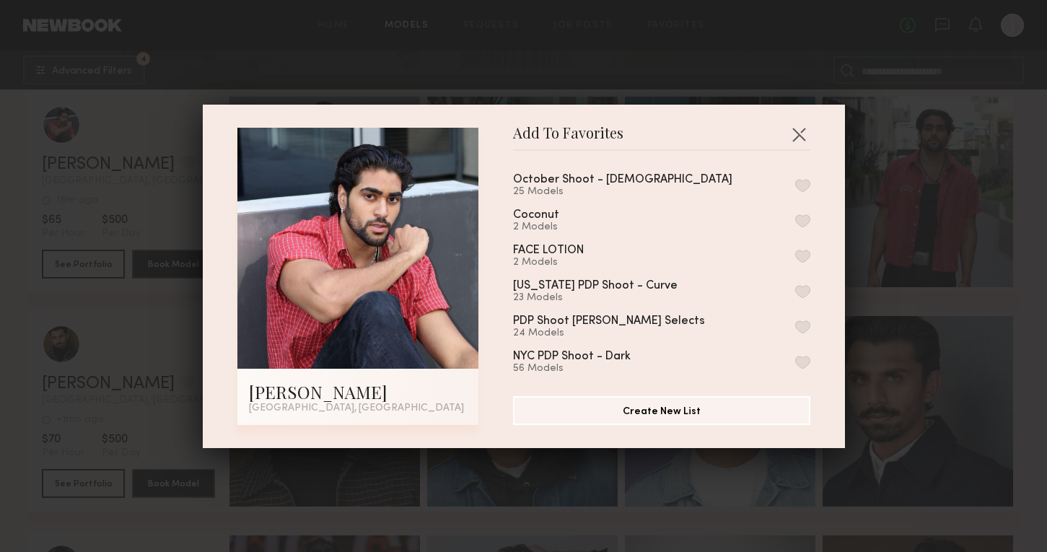
click at [802, 186] on button "button" at bounding box center [802, 185] width 15 height 13
click at [956, 233] on div "Add To Favorites [PERSON_NAME] [GEOGRAPHIC_DATA], [GEOGRAPHIC_DATA] Add To Favo…" at bounding box center [523, 276] width 1047 height 552
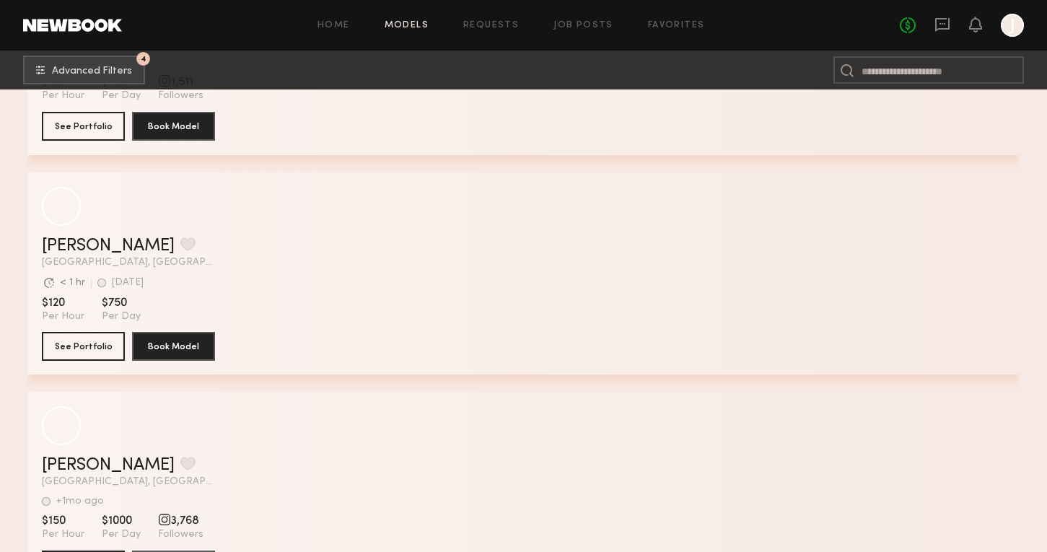
scroll to position [48436, 0]
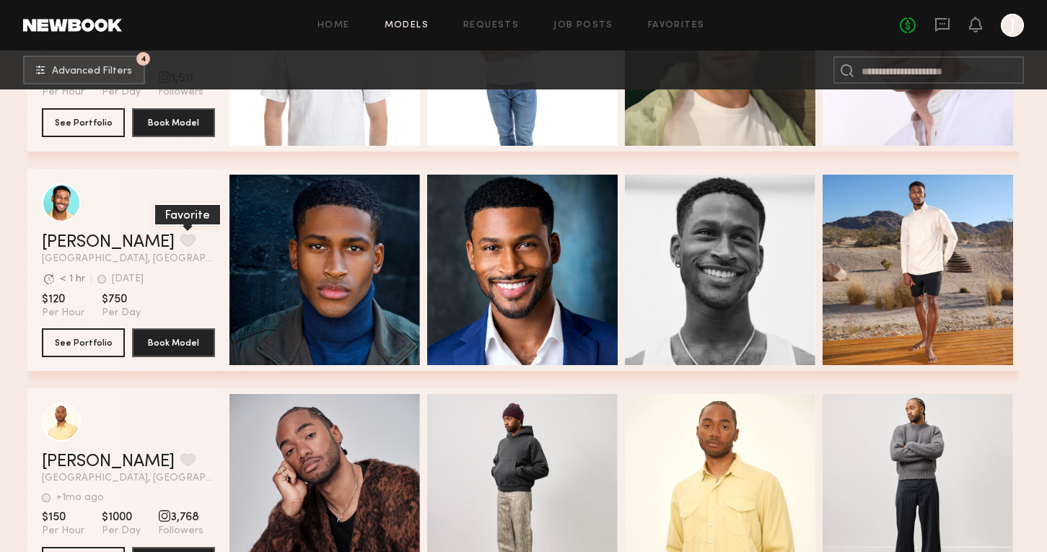
click at [180, 234] on button "grid" at bounding box center [187, 240] width 15 height 13
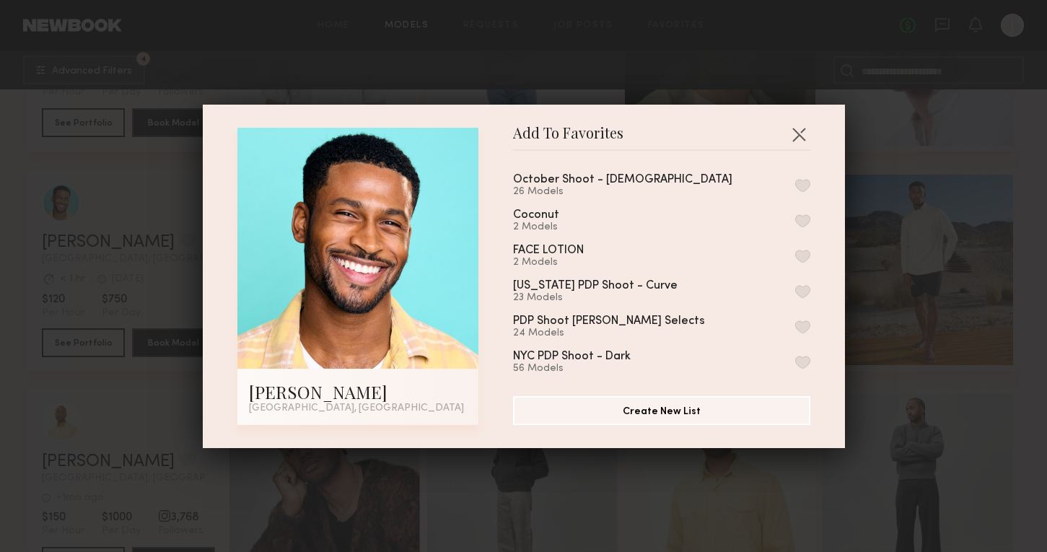
click at [808, 185] on button "button" at bounding box center [802, 185] width 15 height 13
click at [911, 267] on div "Add To Favorites [PERSON_NAME] [GEOGRAPHIC_DATA], [GEOGRAPHIC_DATA] Add To Favo…" at bounding box center [523, 276] width 1047 height 552
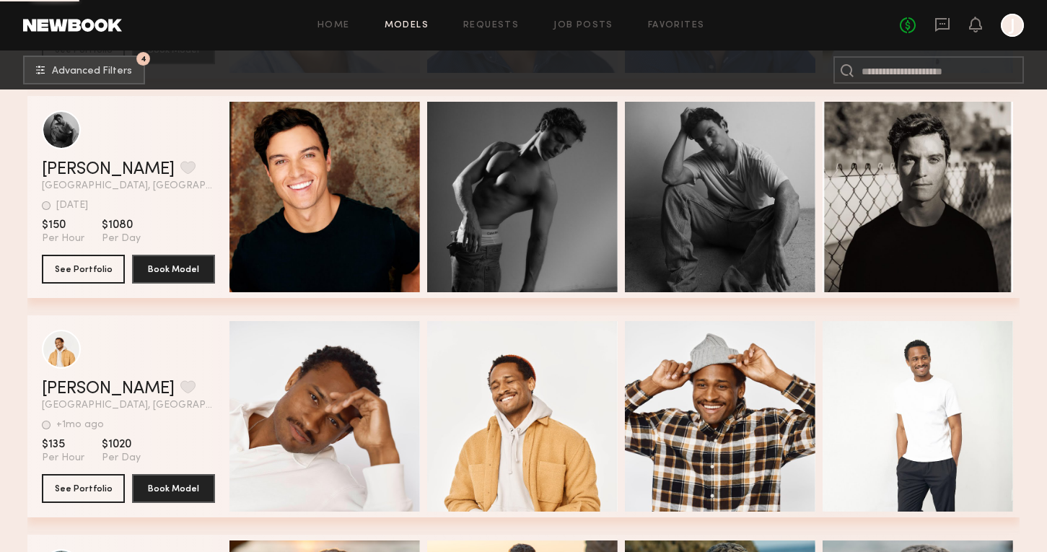
scroll to position [49168, 0]
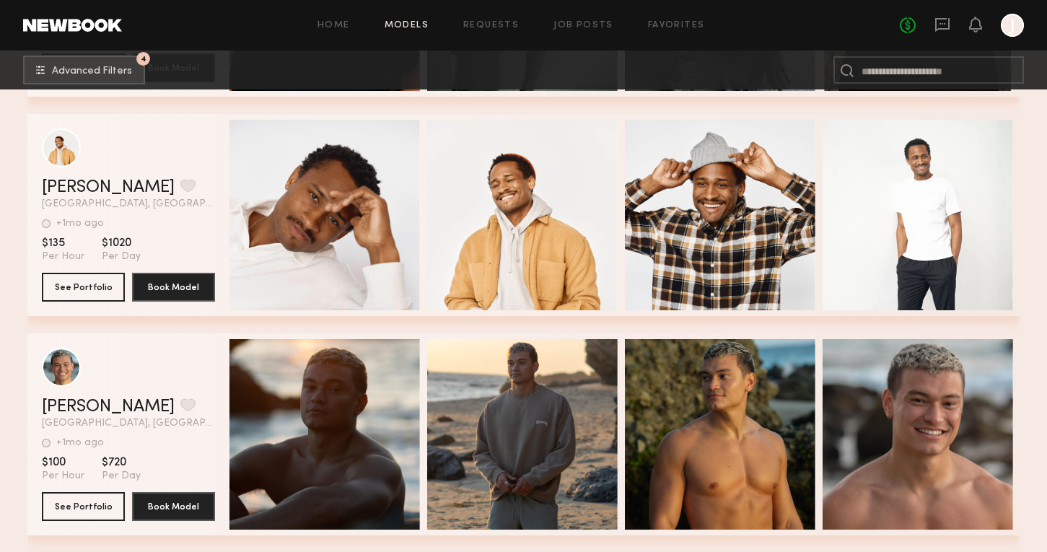
scroll to position [49371, 0]
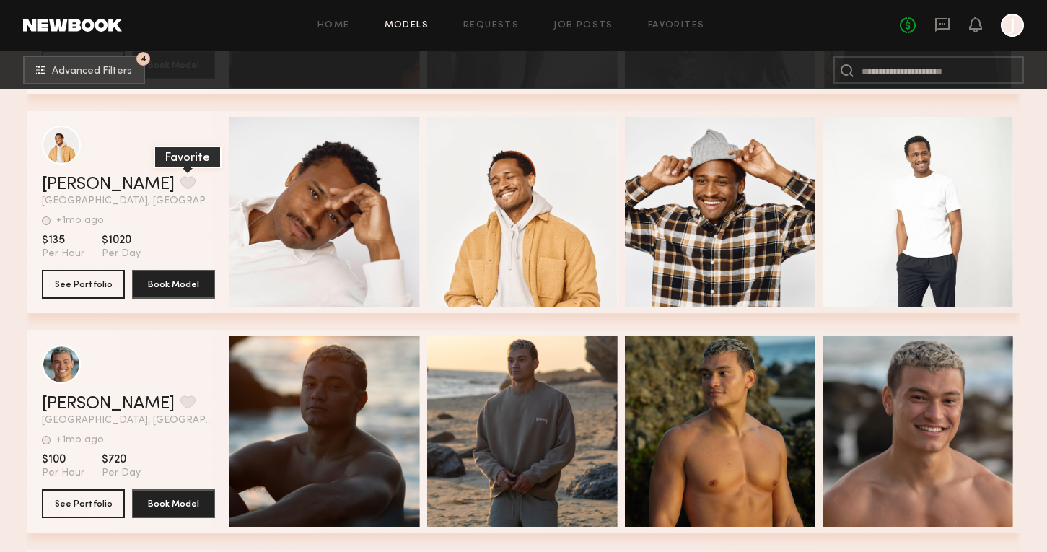
click at [180, 177] on button "grid" at bounding box center [187, 182] width 15 height 13
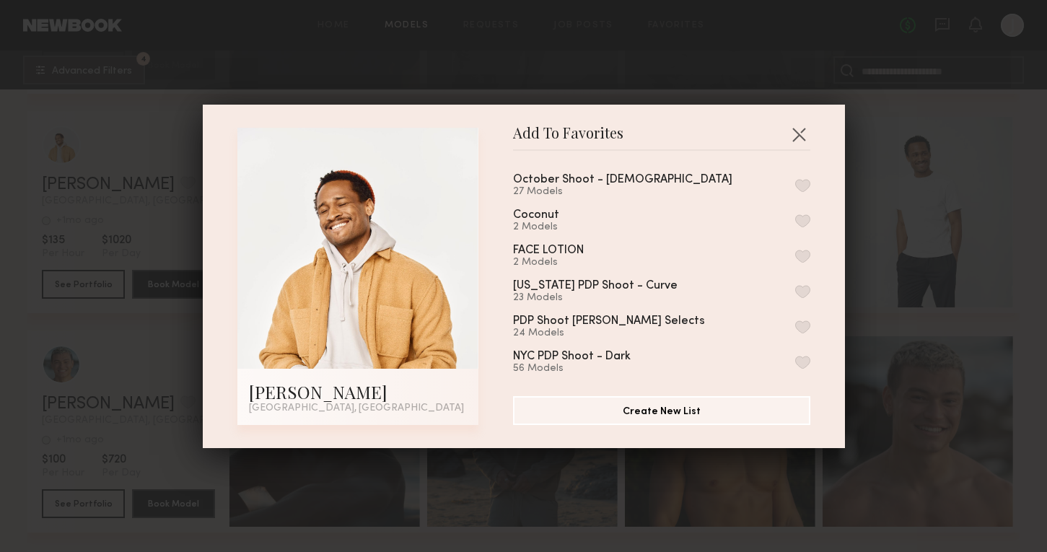
click at [802, 179] on button "button" at bounding box center [802, 185] width 15 height 13
click at [940, 322] on div "Add To Favorites Mike S. Los Angeles, CA Add To Favorites October Shoot - Male …" at bounding box center [523, 276] width 1047 height 552
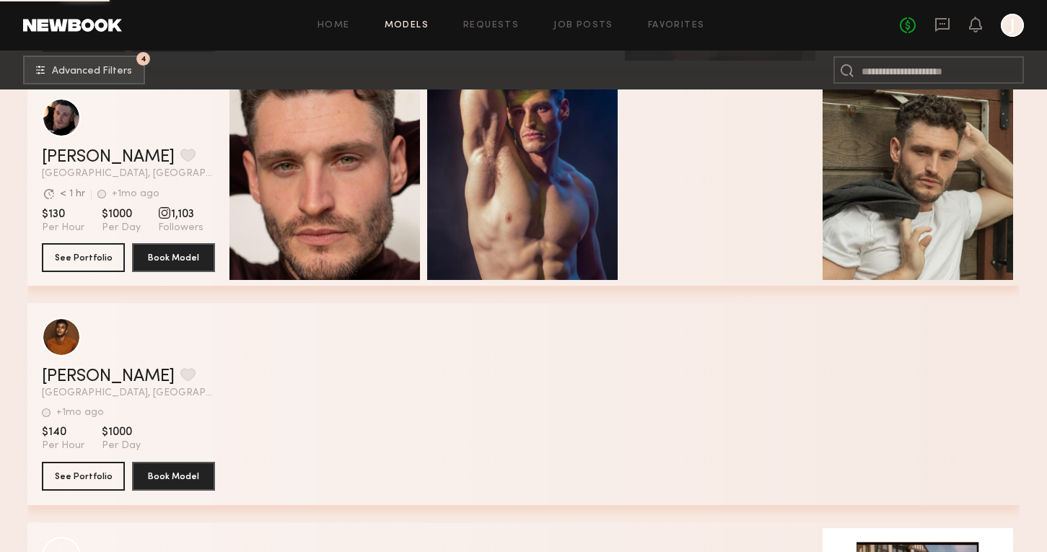
scroll to position [54638, 0]
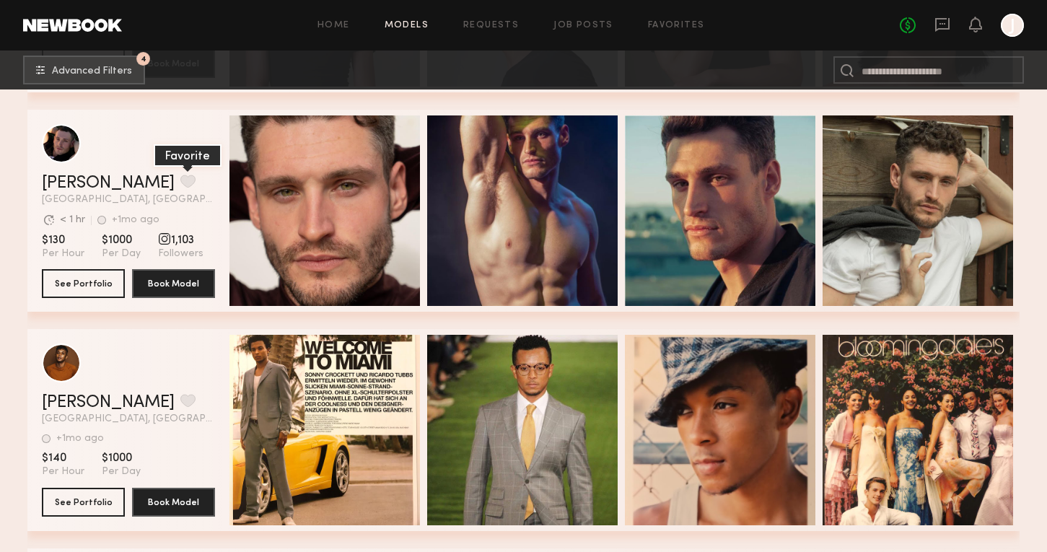
click at [180, 183] on button "grid" at bounding box center [187, 181] width 15 height 13
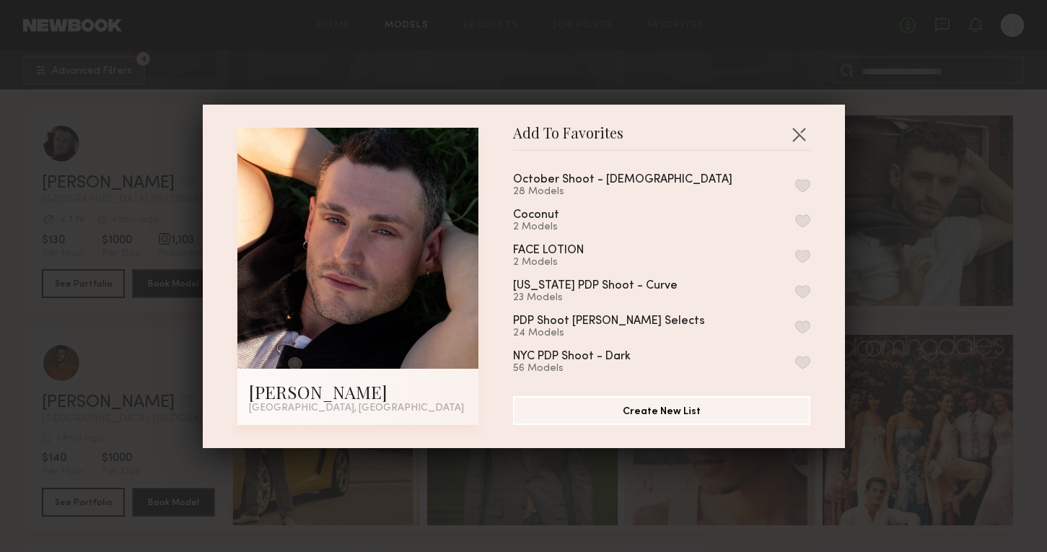
click at [574, 191] on div "28 Models" at bounding box center [640, 192] width 254 height 12
click at [798, 189] on button "button" at bounding box center [802, 185] width 15 height 13
click at [871, 274] on div "Add To Favorites Brance G. Los Angeles, CA Add To Favorites October Shoot - Mal…" at bounding box center [523, 276] width 1047 height 552
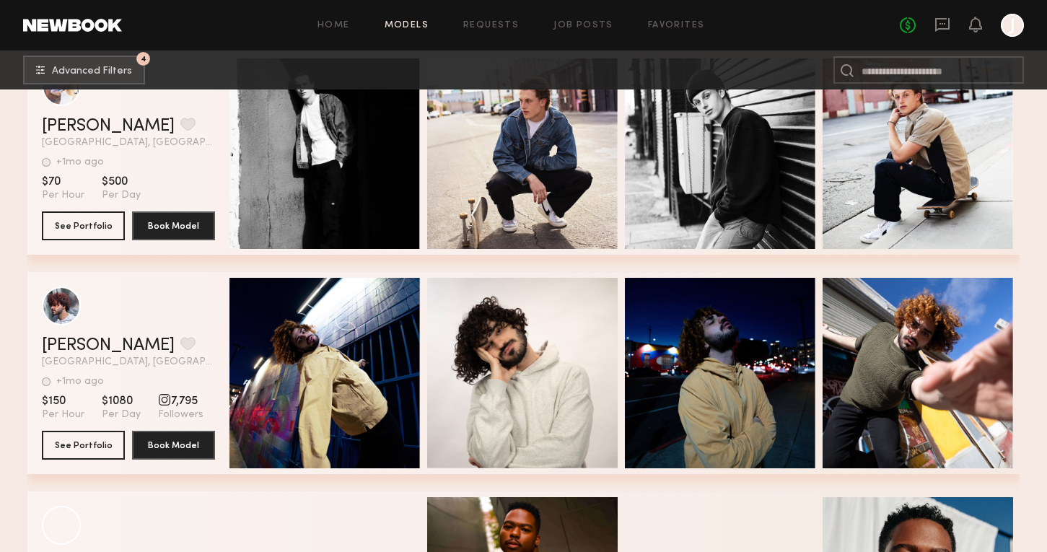
scroll to position [55529, 0]
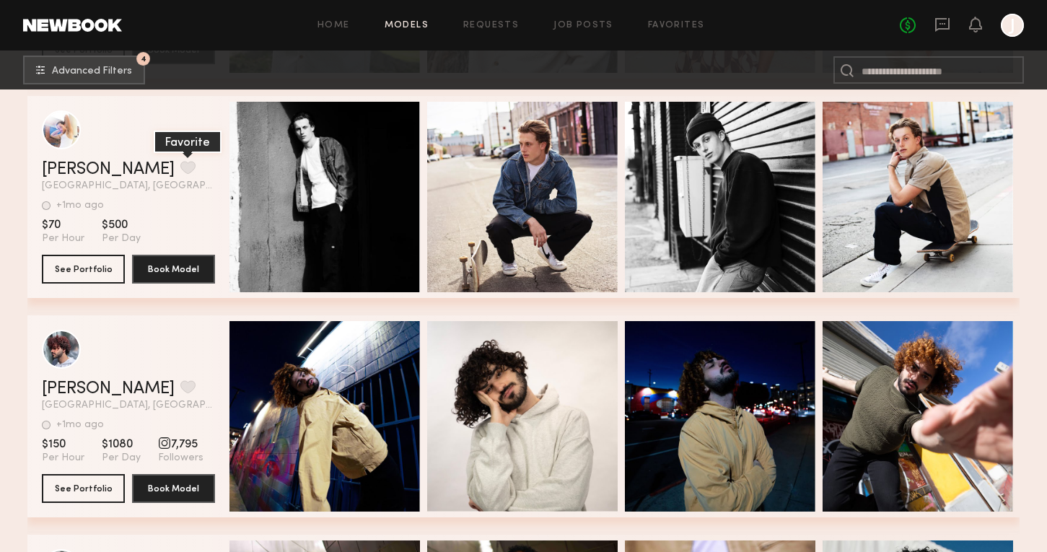
click at [180, 165] on button "grid" at bounding box center [187, 167] width 15 height 13
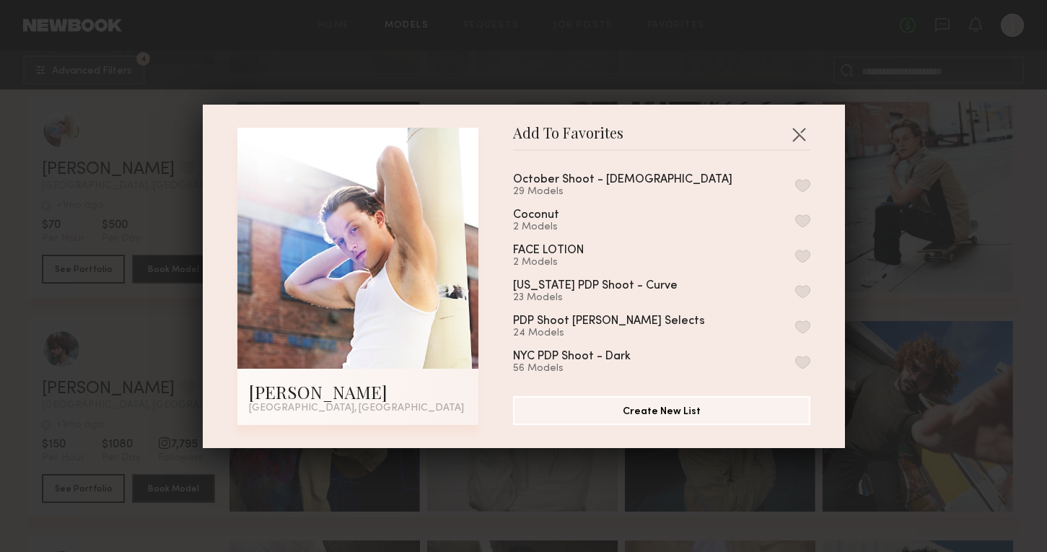
click at [805, 188] on button "button" at bounding box center [802, 185] width 15 height 13
click at [910, 276] on div "Add To Favorites Ethan G. Los Angeles, CA Add To Favorites October Shoot - Male…" at bounding box center [523, 276] width 1047 height 552
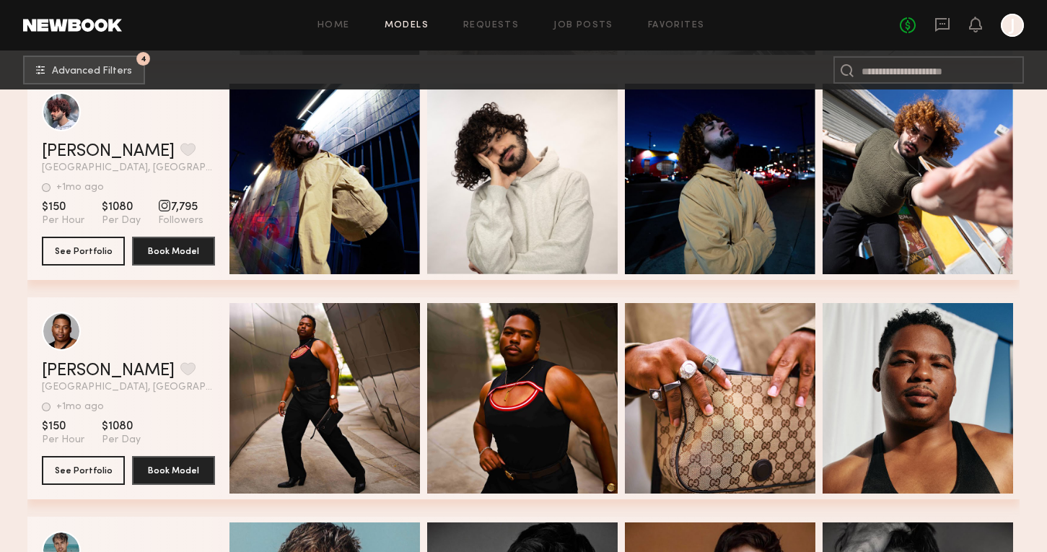
scroll to position [56100, 0]
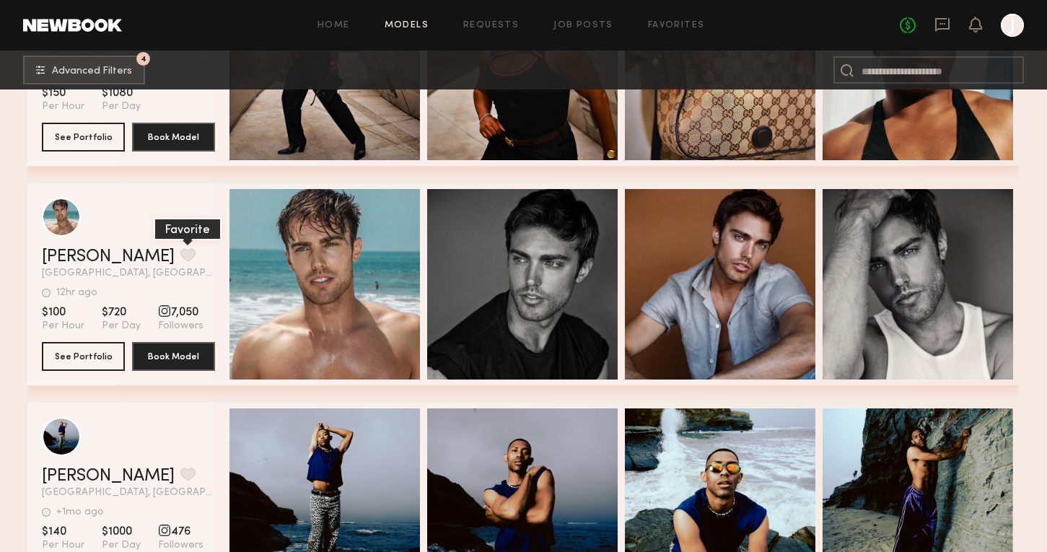
click at [180, 248] on button "grid" at bounding box center [187, 254] width 15 height 13
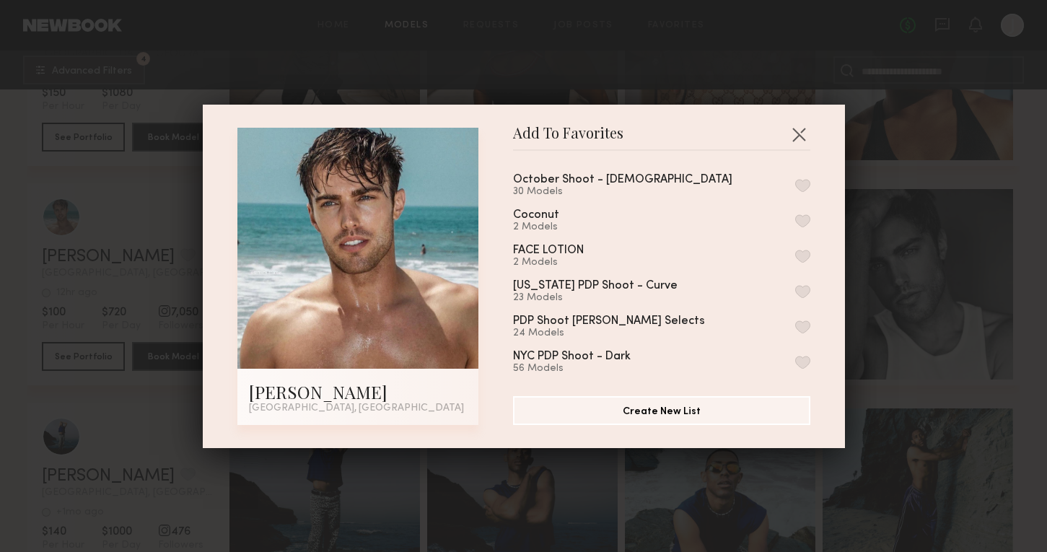
click at [808, 183] on button "button" at bounding box center [802, 185] width 15 height 13
click at [899, 315] on div "Add To Favorites Stephen F. Los Angeles, CA Add To Favorites October Shoot - Ma…" at bounding box center [523, 276] width 1047 height 552
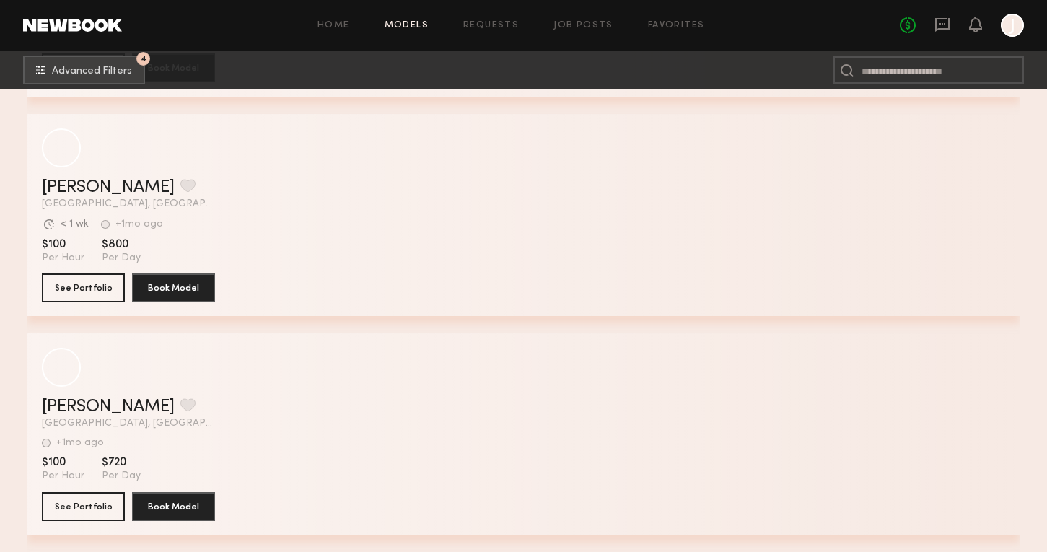
scroll to position [59868, 0]
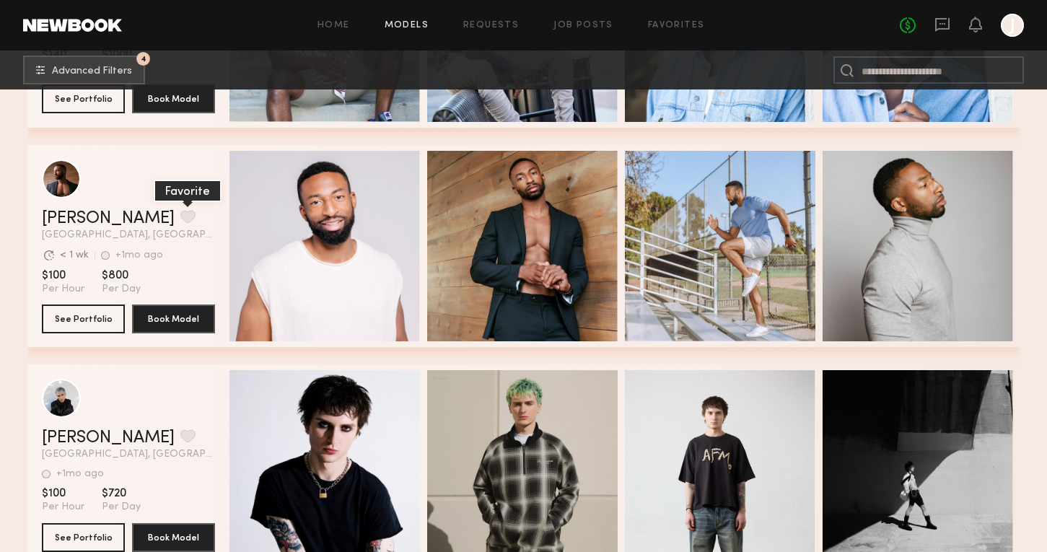
click at [180, 214] on button "grid" at bounding box center [187, 216] width 15 height 13
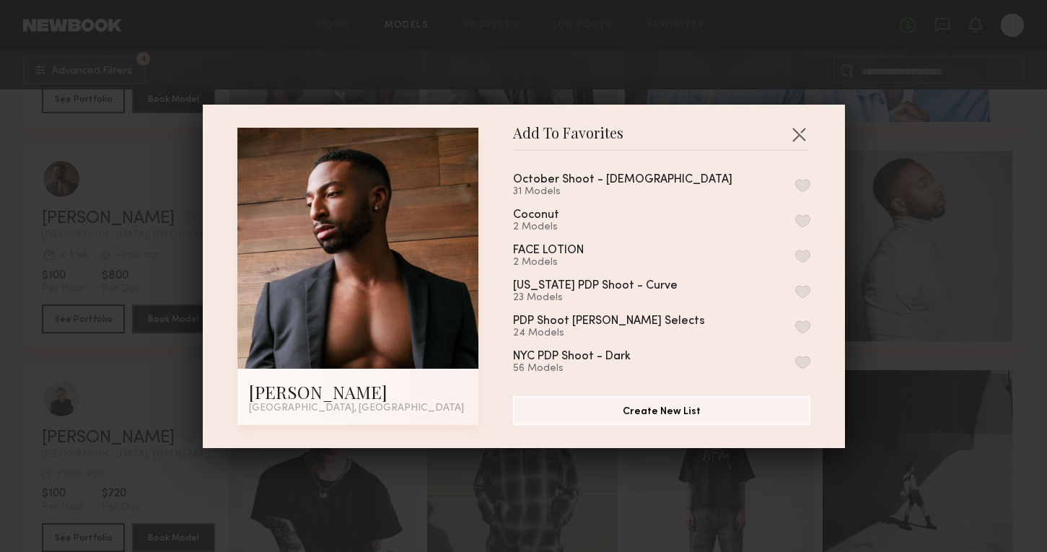
click at [808, 181] on button "button" at bounding box center [802, 185] width 15 height 13
click at [855, 206] on div "Add To Favorites Marvin J. Los Angeles, CA Add To Favorites October Shoot - Mal…" at bounding box center [523, 276] width 1047 height 552
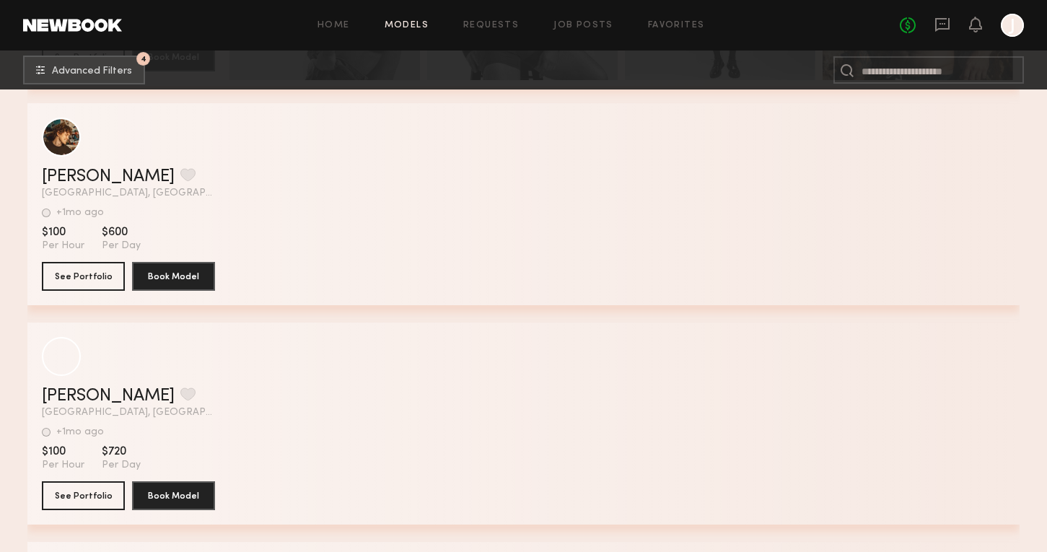
scroll to position [60789, 0]
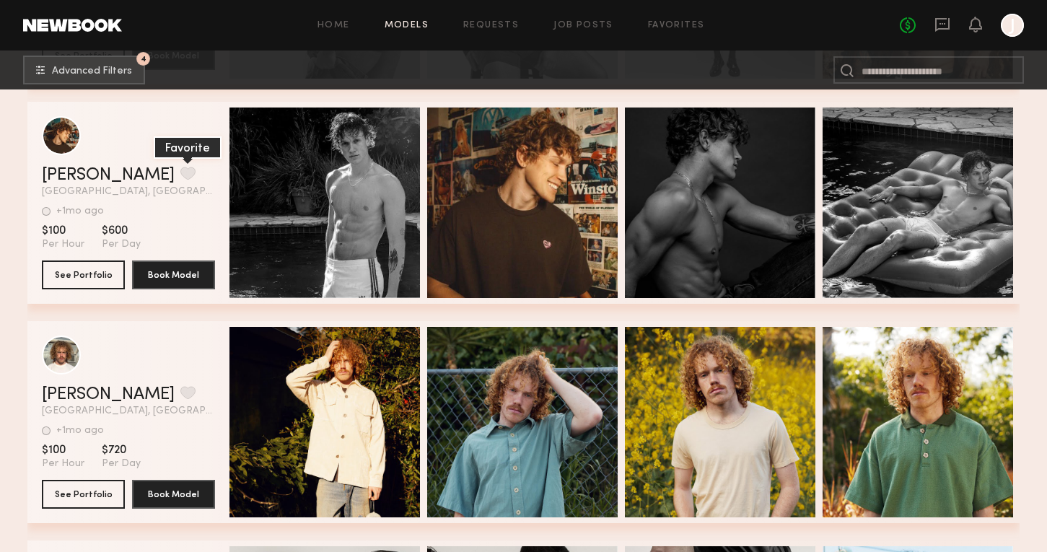
click at [180, 171] on button "grid" at bounding box center [187, 173] width 15 height 13
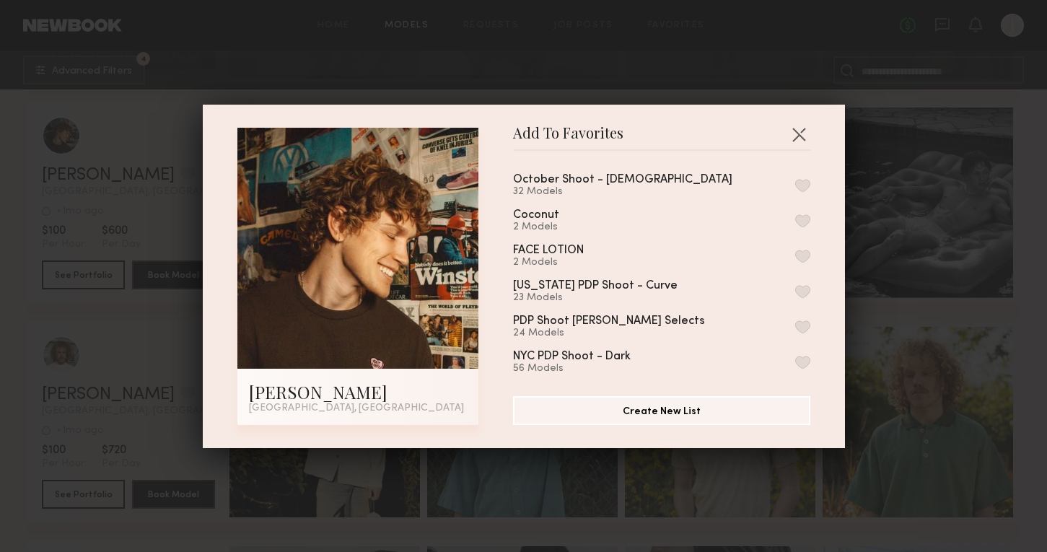
click at [804, 179] on button "button" at bounding box center [802, 185] width 15 height 13
click at [924, 213] on div "Add To Favorites Sean H. Los Angeles, CA Add To Favorites October Shoot - Male …" at bounding box center [523, 276] width 1047 height 552
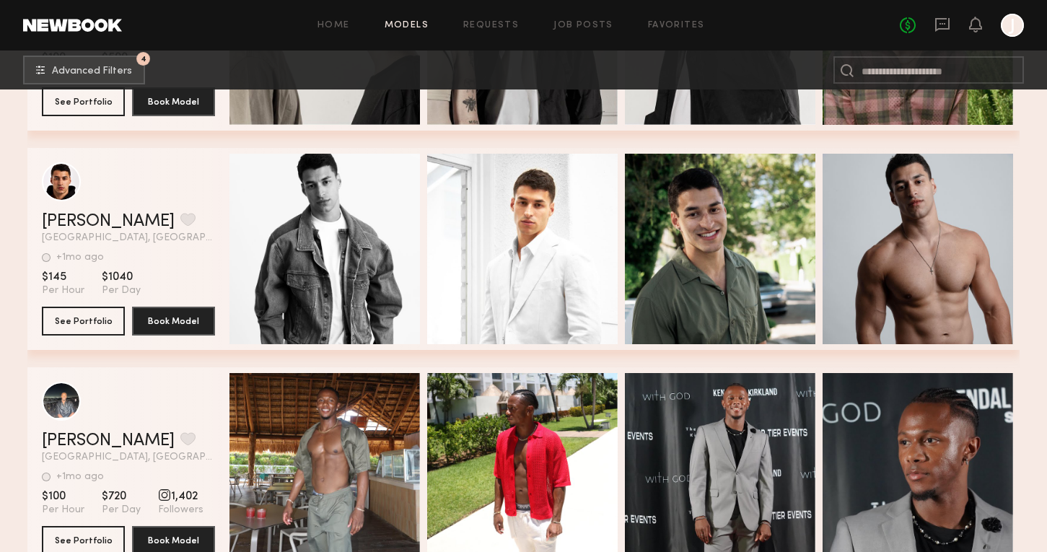
scroll to position [61405, 0]
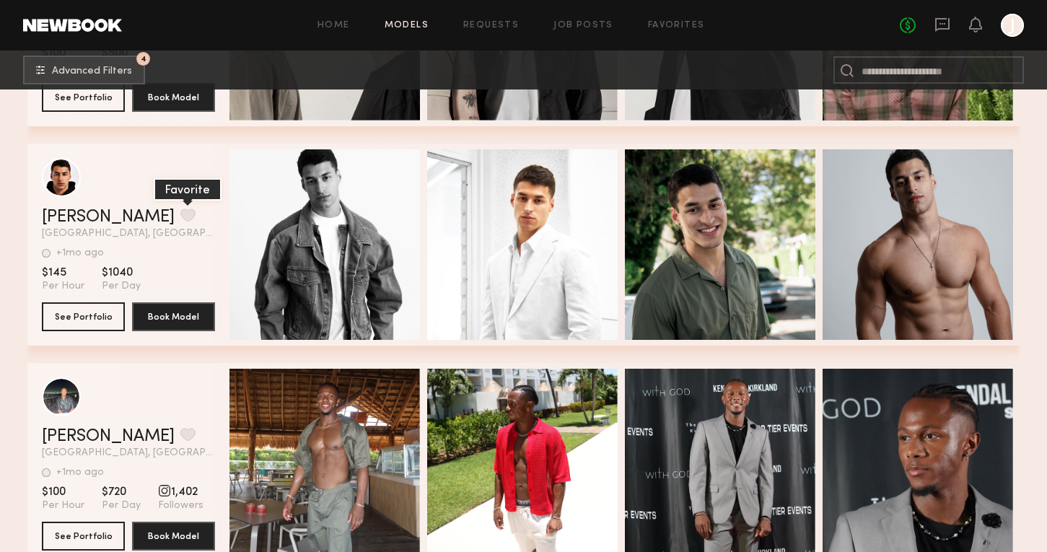
click at [180, 217] on button "grid" at bounding box center [187, 215] width 15 height 13
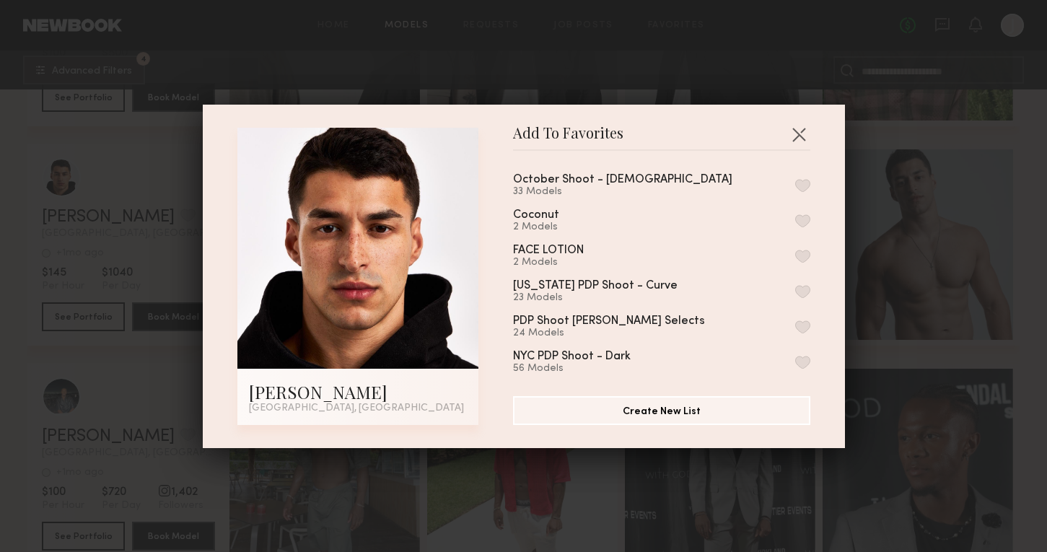
click at [799, 188] on button "button" at bounding box center [802, 185] width 15 height 13
click at [920, 300] on div "Add To Favorites Noah D. Los Angeles, CA Add To Favorites October Shoot - Male …" at bounding box center [523, 276] width 1047 height 552
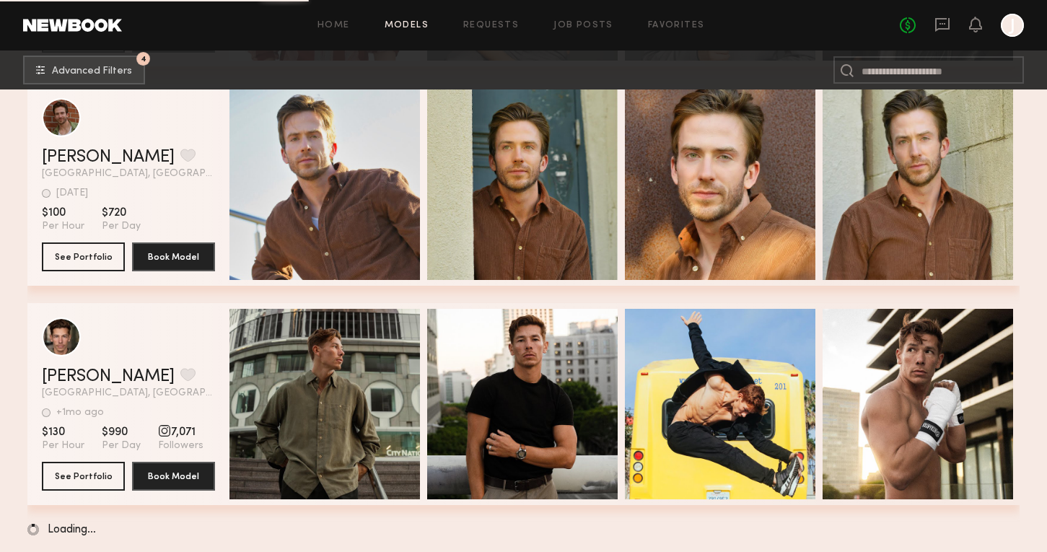
scroll to position [63008, 0]
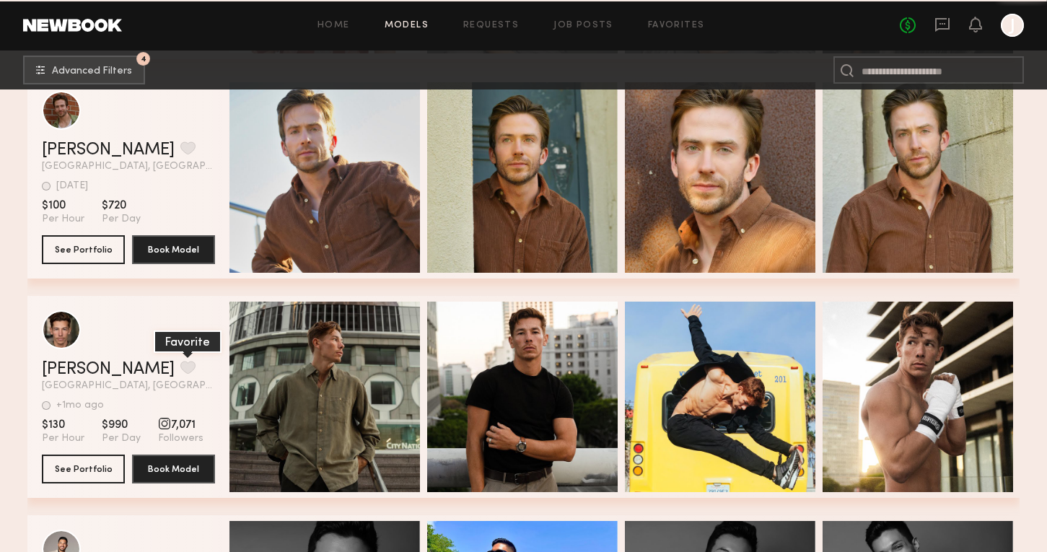
click at [180, 370] on button "grid" at bounding box center [187, 367] width 15 height 13
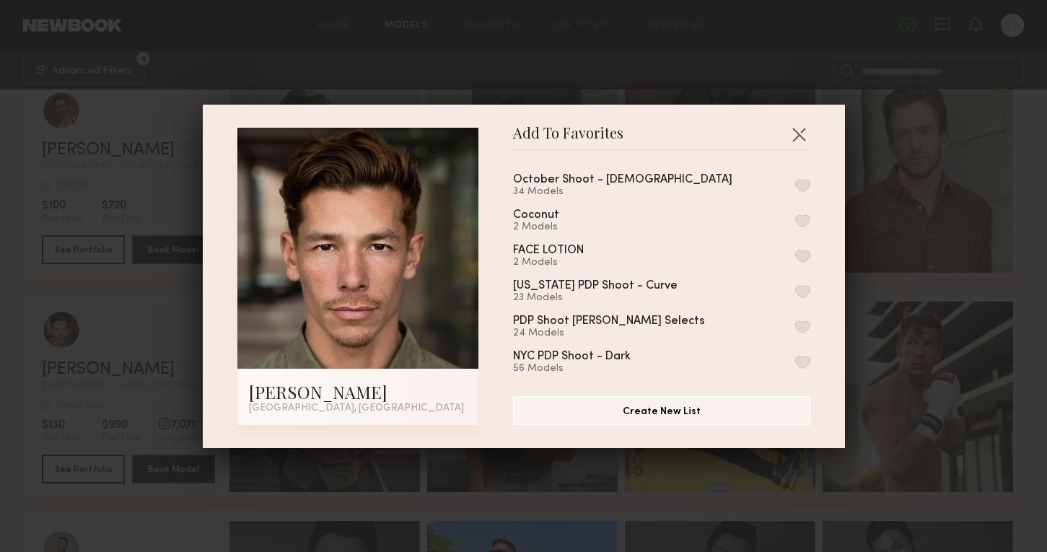
click at [808, 189] on button "button" at bounding box center [802, 185] width 15 height 13
click at [900, 263] on div "Add To Favorites Tyler P. Los Angeles, CA Add To Favorites October Shoot - Male…" at bounding box center [523, 276] width 1047 height 552
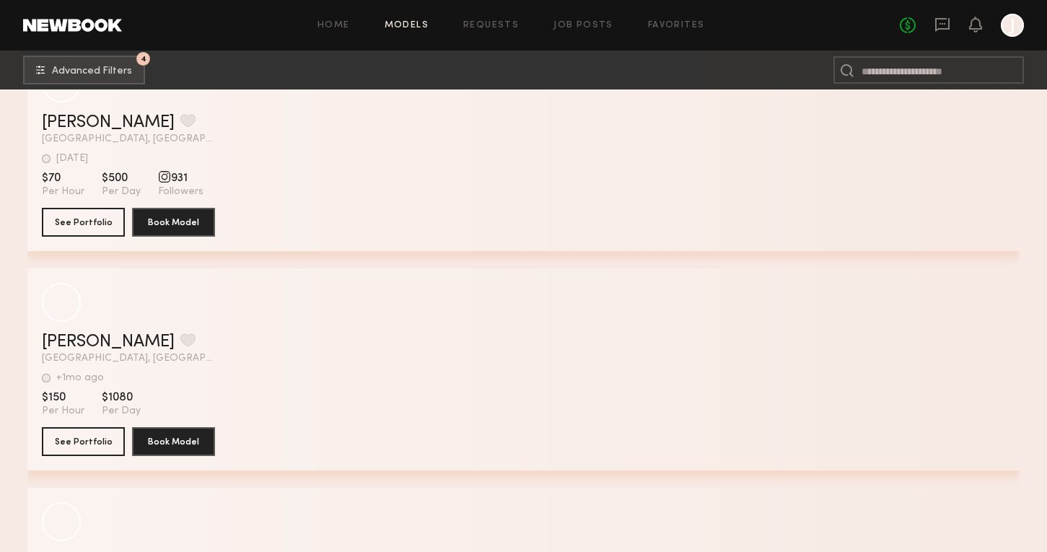
scroll to position [65994, 0]
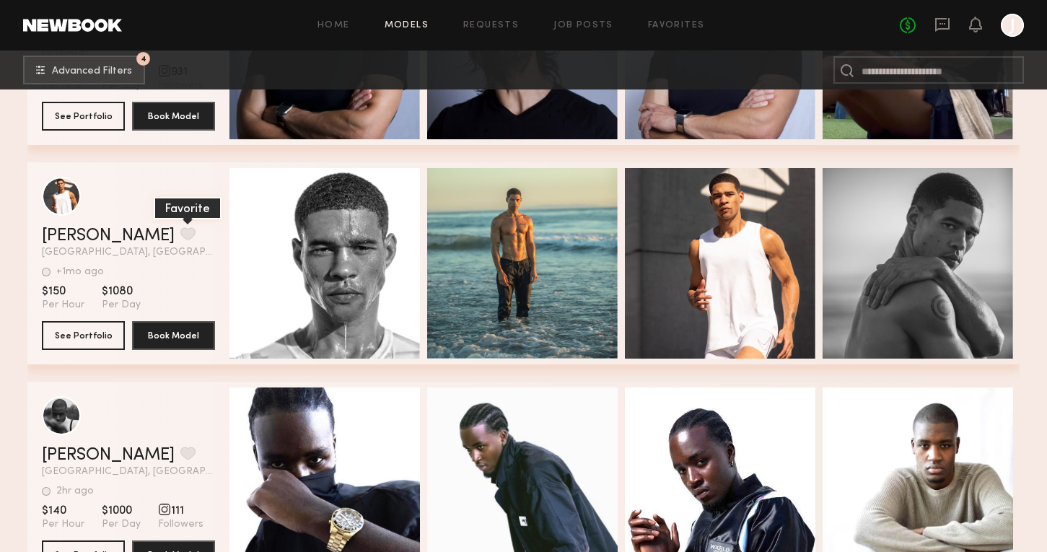
click at [180, 233] on button "grid" at bounding box center [187, 233] width 15 height 13
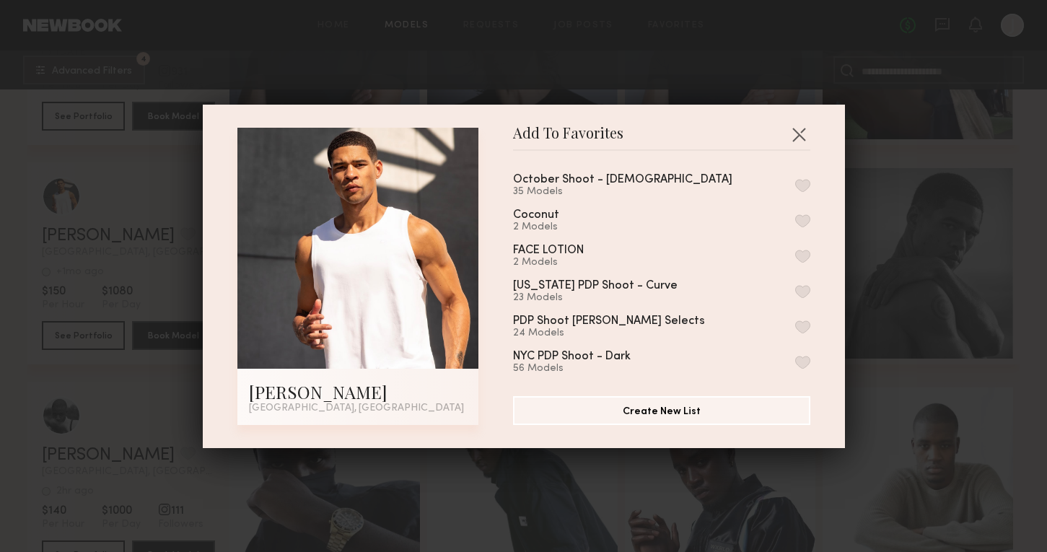
click at [808, 185] on button "button" at bounding box center [802, 185] width 15 height 13
click at [883, 283] on div "Add To Favorites Dillon H. Los Angeles, CA Add To Favorites October Shoot - Mal…" at bounding box center [523, 276] width 1047 height 552
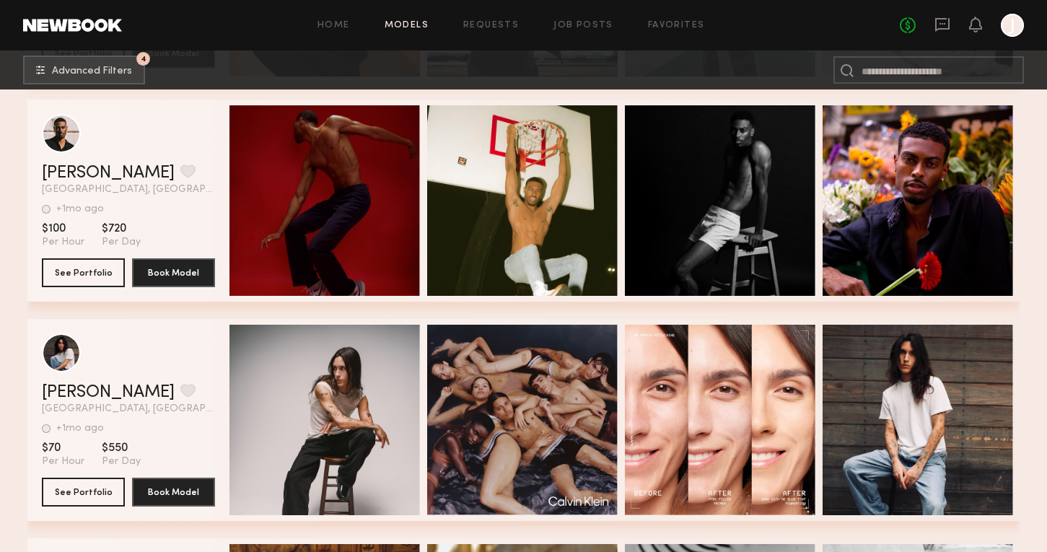
scroll to position [67811, 0]
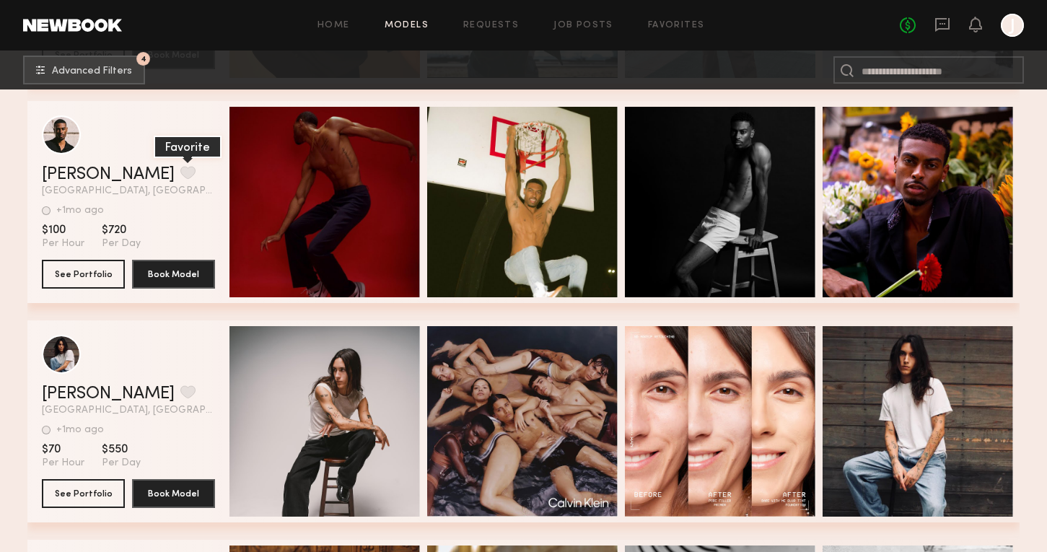
click at [180, 172] on button "grid" at bounding box center [187, 172] width 15 height 13
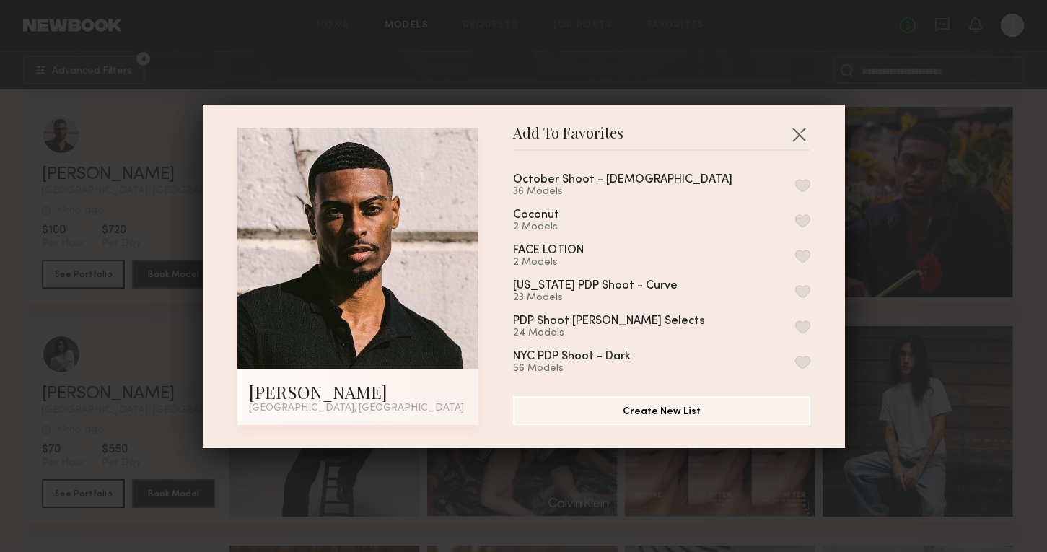
click at [797, 183] on button "button" at bounding box center [802, 185] width 15 height 13
click at [874, 247] on div "Add To Favorites Enrique M. Los Angeles, CA Add To Favorites October Shoot - Ma…" at bounding box center [523, 276] width 1047 height 552
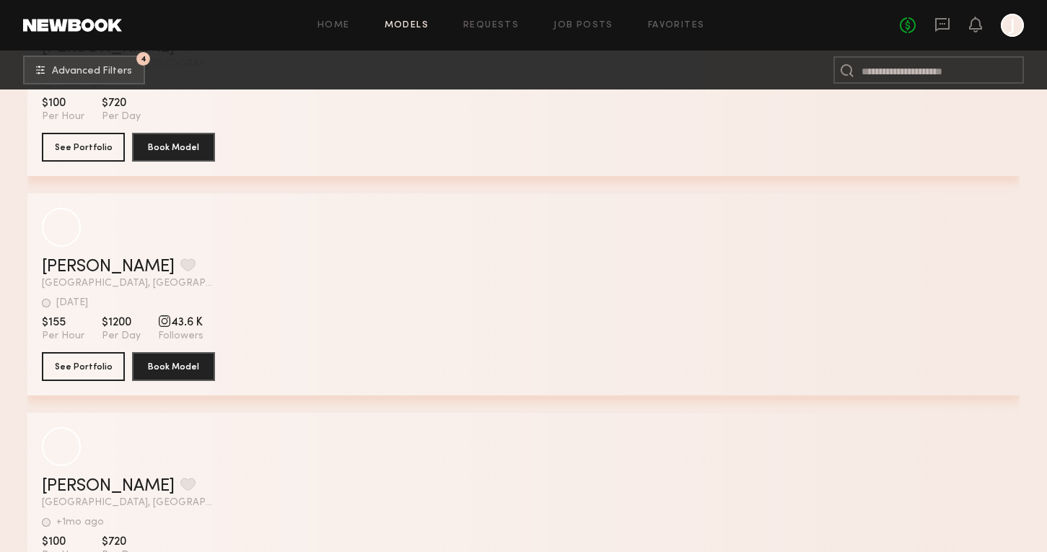
scroll to position [74084, 0]
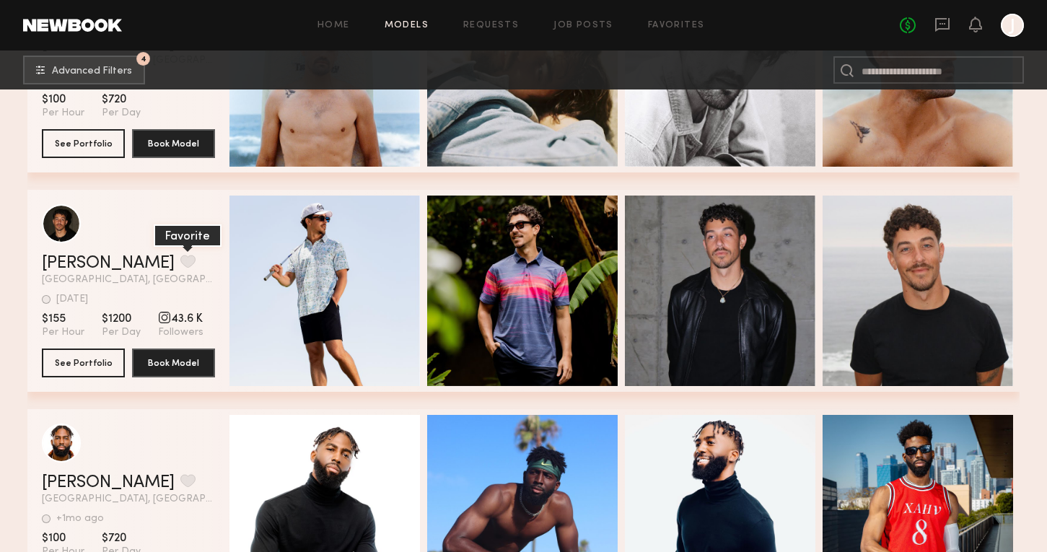
click at [180, 259] on button "grid" at bounding box center [187, 261] width 15 height 13
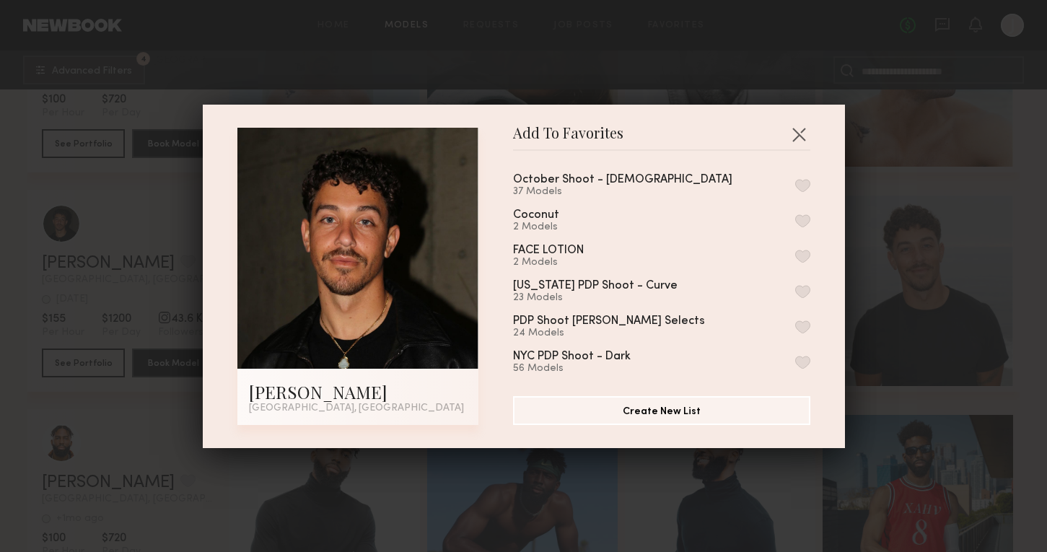
click at [803, 184] on button "button" at bounding box center [802, 185] width 15 height 13
click at [868, 284] on div "Add To Favorites Caleb L. Los Angeles, CA Add To Favorites October Shoot - Male…" at bounding box center [523, 276] width 1047 height 552
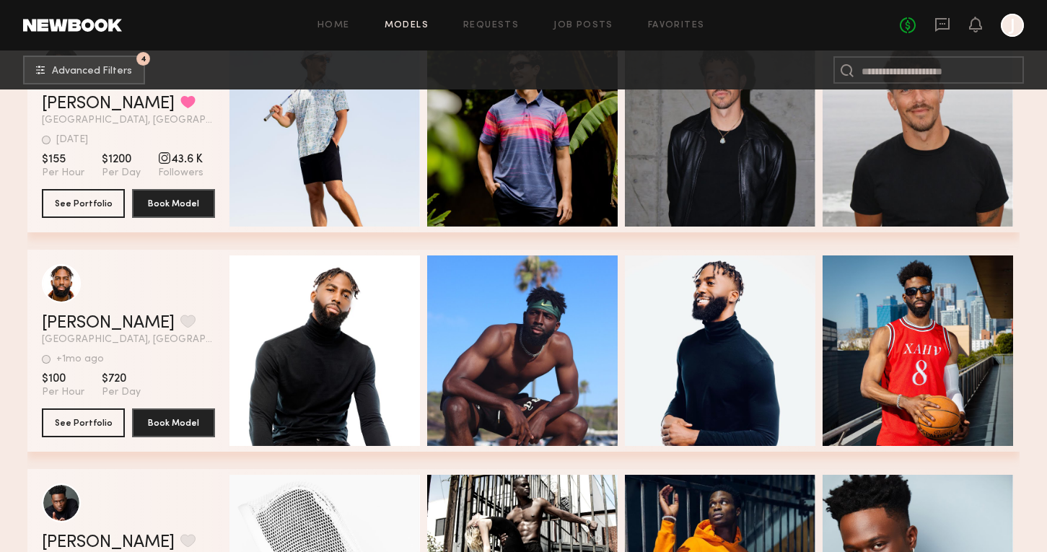
scroll to position [74337, 0]
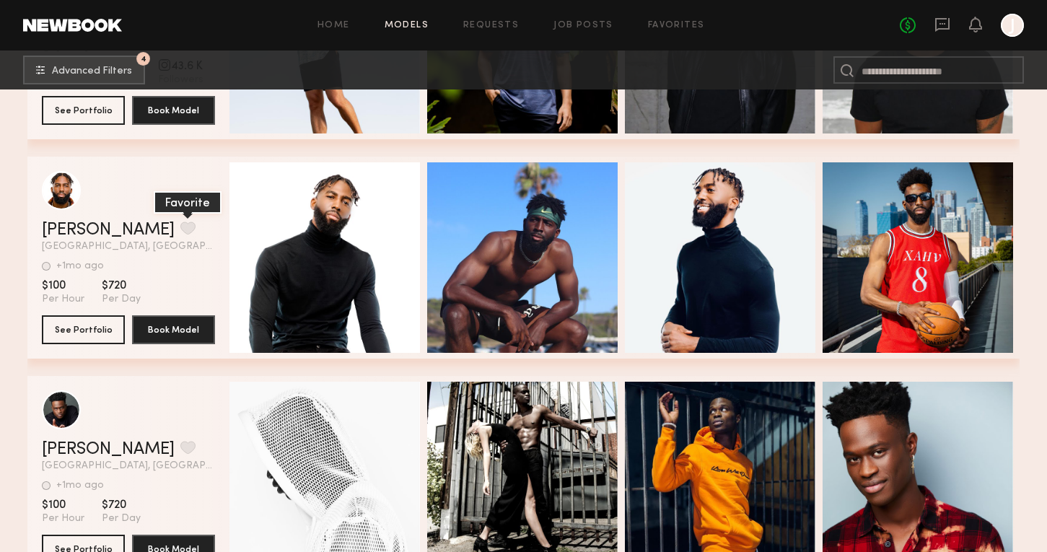
click at [180, 230] on button "grid" at bounding box center [187, 228] width 15 height 13
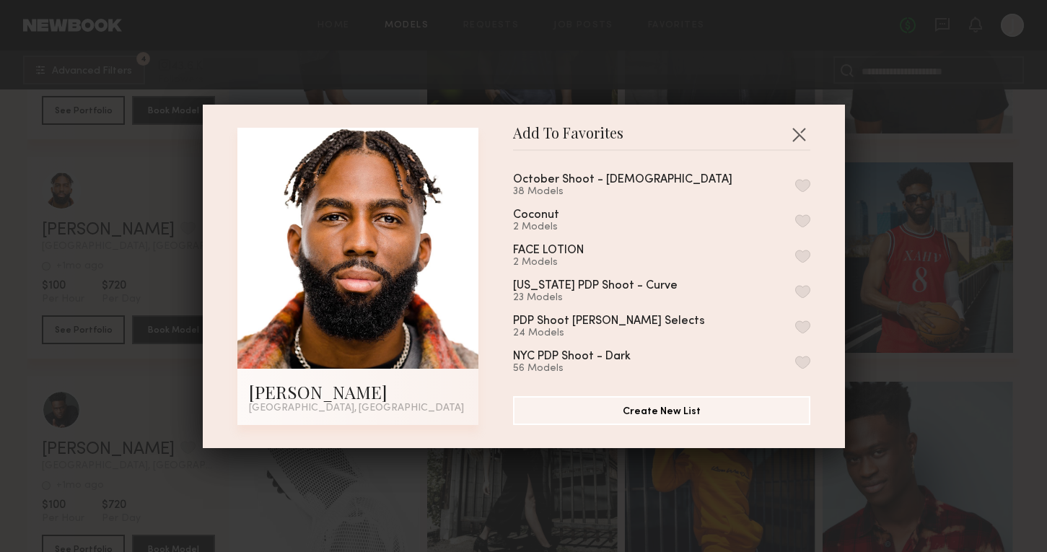
click at [810, 181] on div "October Shoot - Male 38 Models Coconut 2 Models FACE LOTION 2 Models New York P…" at bounding box center [669, 267] width 312 height 211
click at [805, 187] on button "button" at bounding box center [802, 185] width 15 height 13
click at [925, 362] on div "Add To Favorites Marquis S. Los Angeles, CA Add To Favorites October Shoot - Ma…" at bounding box center [523, 276] width 1047 height 552
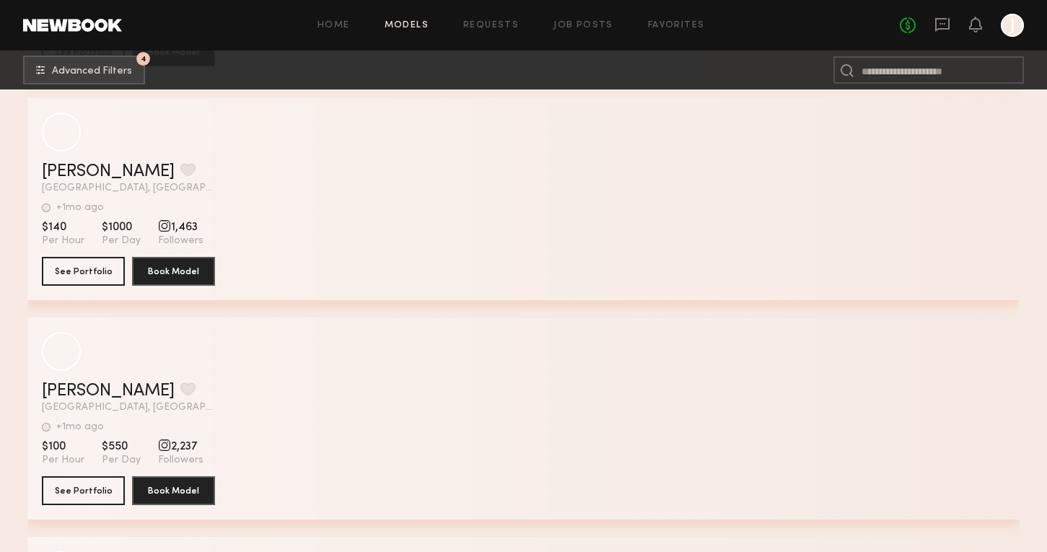
scroll to position [77904, 0]
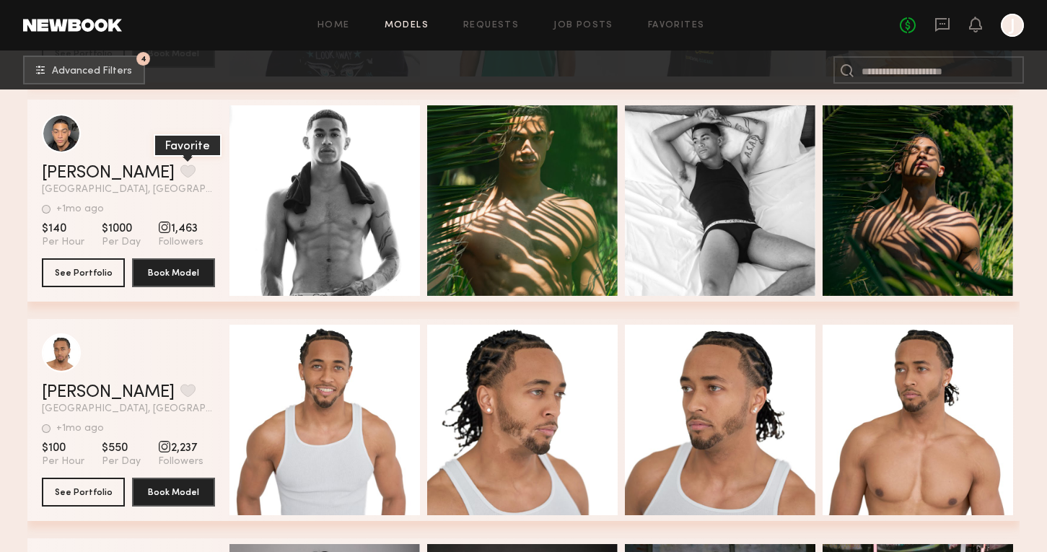
click at [180, 170] on button "grid" at bounding box center [187, 171] width 15 height 13
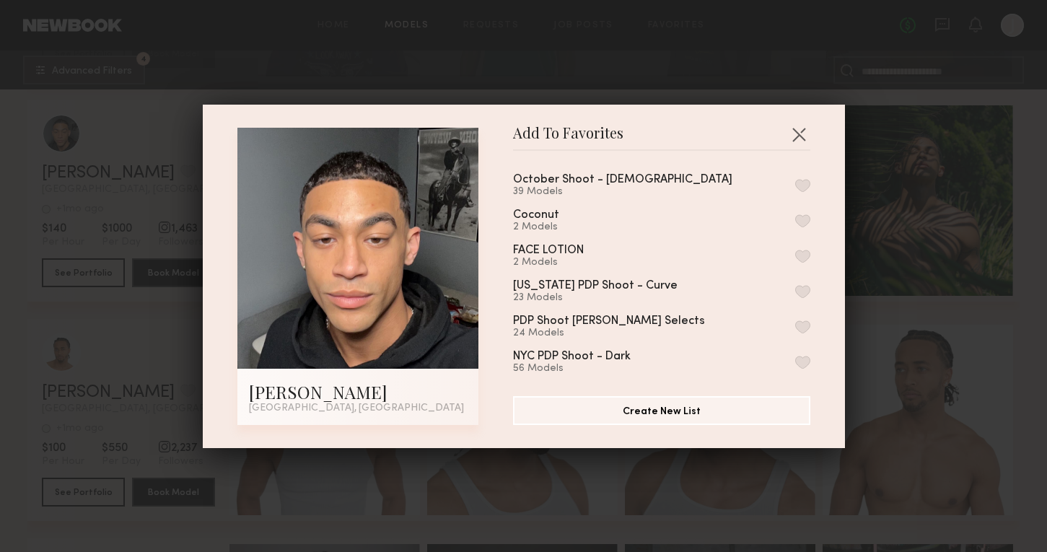
click at [794, 186] on div "October Shoot - Male 39 Models" at bounding box center [661, 186] width 297 height 24
click at [803, 186] on button "button" at bounding box center [802, 185] width 15 height 13
click at [880, 276] on div "Add To Favorites Xavier E. Los Angeles, CA Add To Favorites October Shoot - Mal…" at bounding box center [523, 276] width 1047 height 552
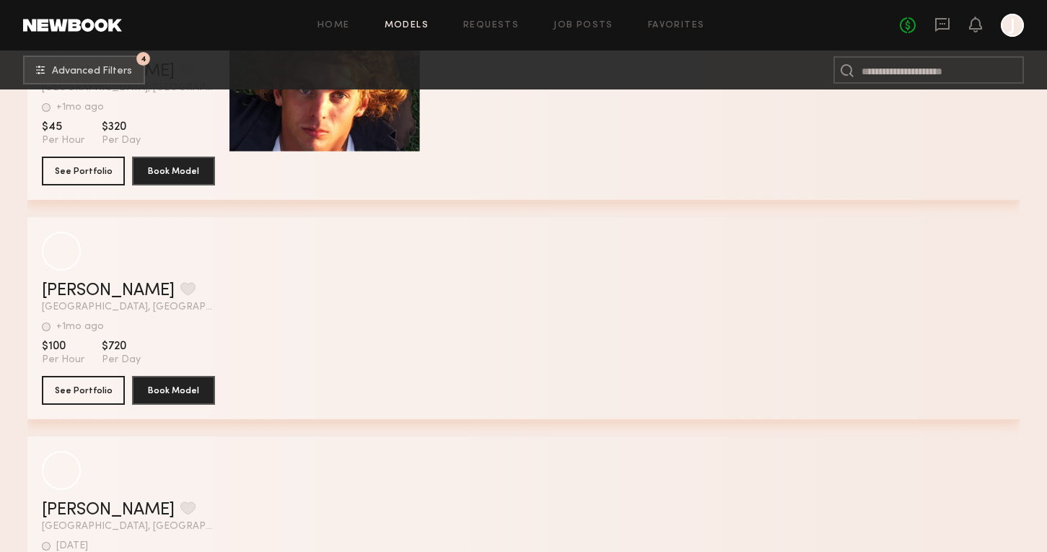
scroll to position [84161, 0]
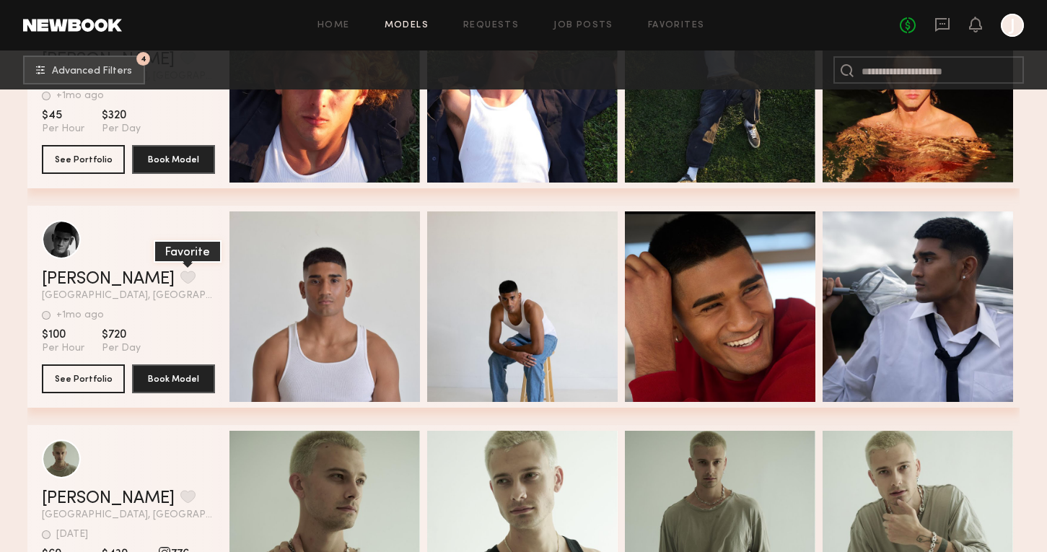
click at [180, 281] on button "grid" at bounding box center [187, 277] width 15 height 13
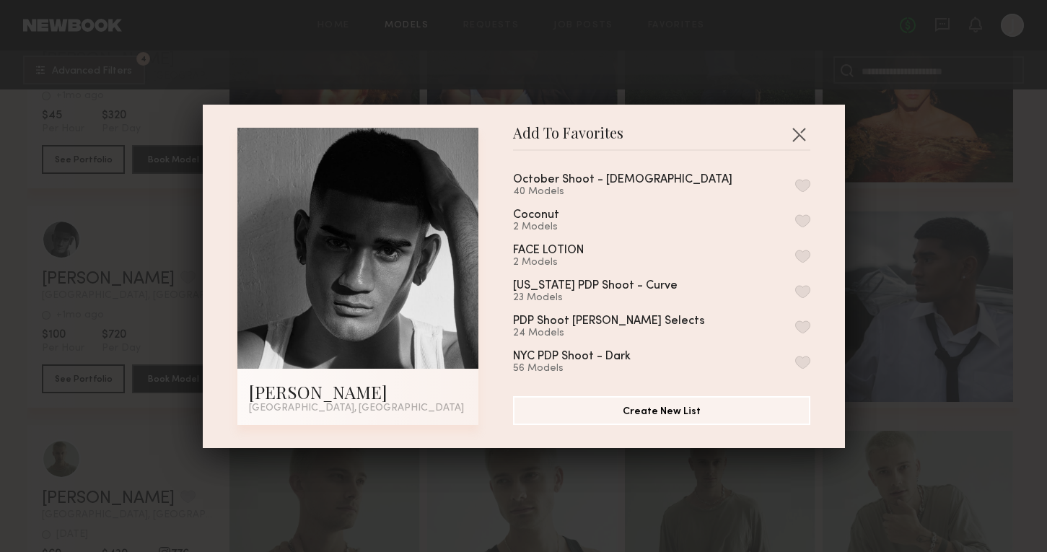
click at [794, 185] on div "October Shoot - Male 40 Models" at bounding box center [661, 186] width 297 height 24
click at [804, 191] on button "button" at bounding box center [802, 185] width 15 height 13
click at [854, 230] on div "Add To Favorites Gurpreet V. Los Angeles, CA Add To Favorites October Shoot - M…" at bounding box center [523, 276] width 1047 height 552
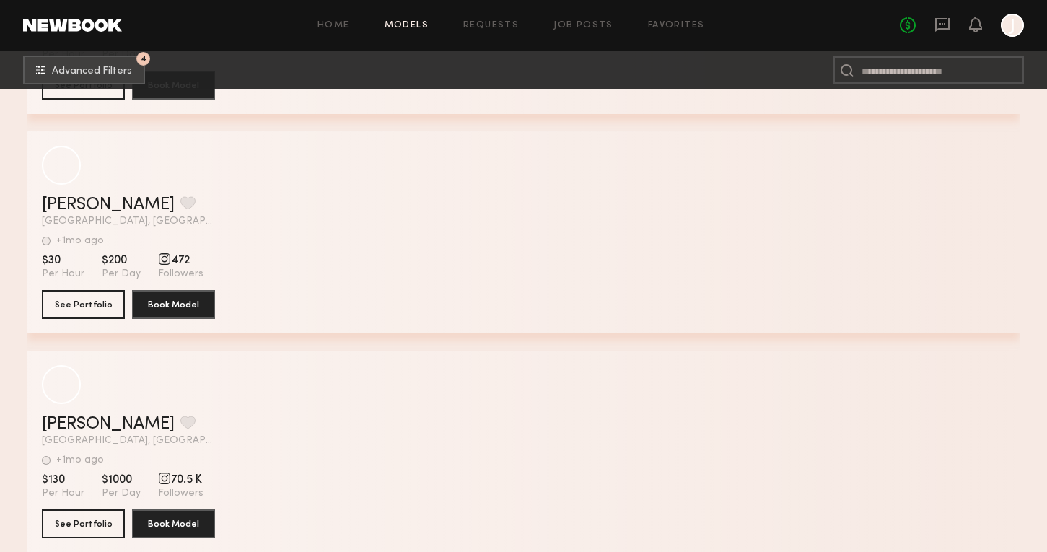
scroll to position [97416, 0]
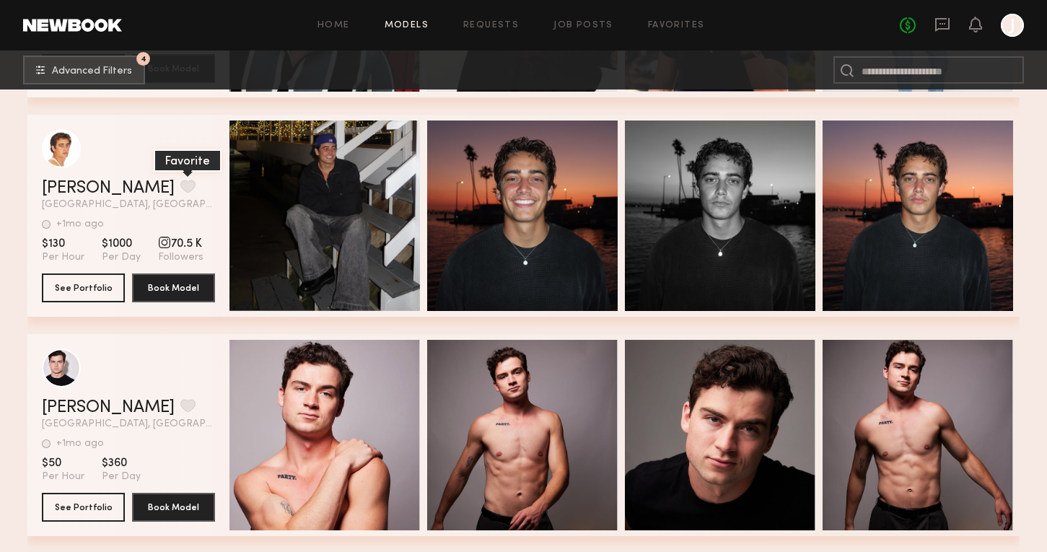
click at [180, 180] on button "grid" at bounding box center [187, 186] width 15 height 13
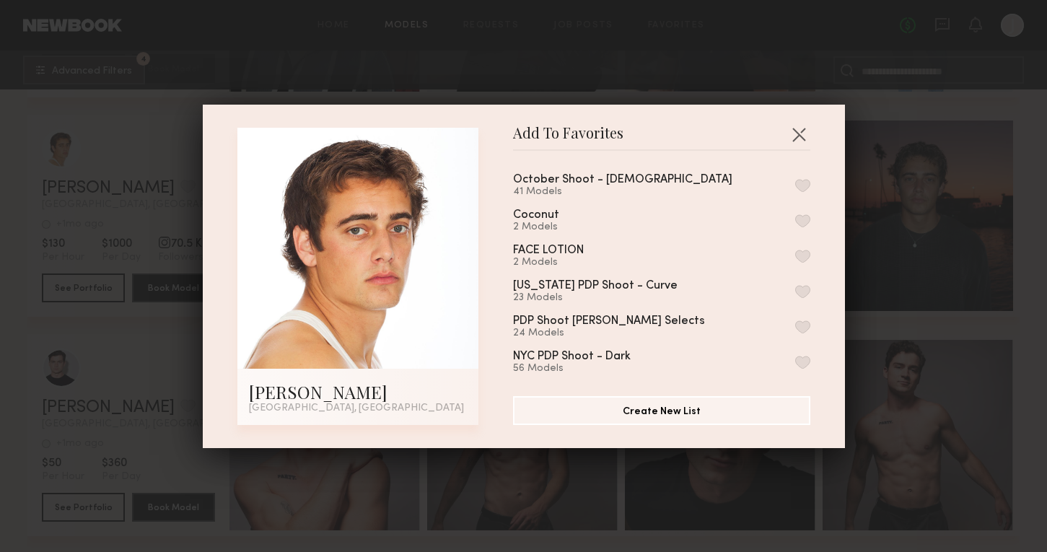
click at [803, 182] on button "button" at bounding box center [802, 185] width 15 height 13
click at [939, 296] on div "Add To Favorites Bobby B. Los Angeles, CA Add To Favorites October Shoot - Male…" at bounding box center [523, 276] width 1047 height 552
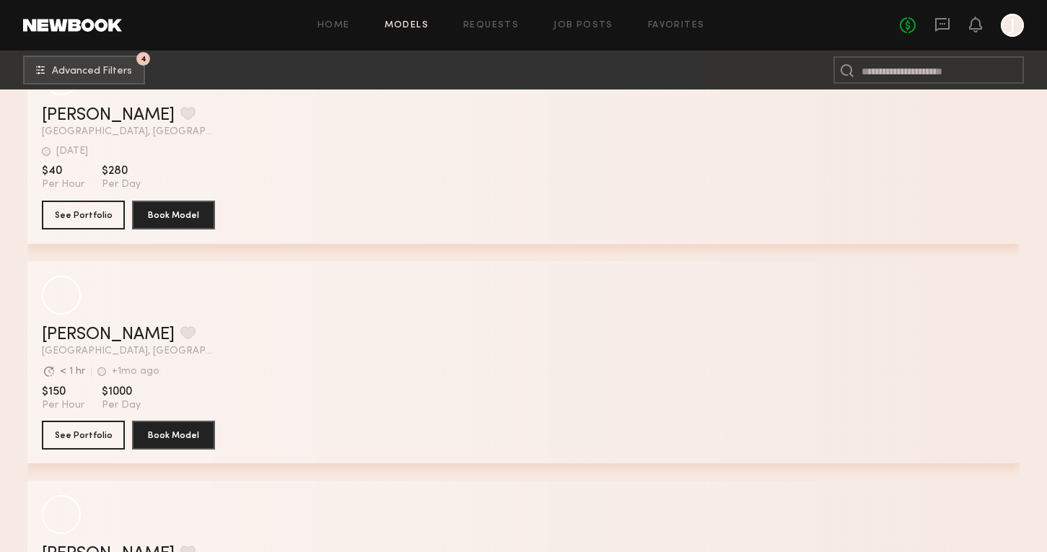
scroll to position [103635, 0]
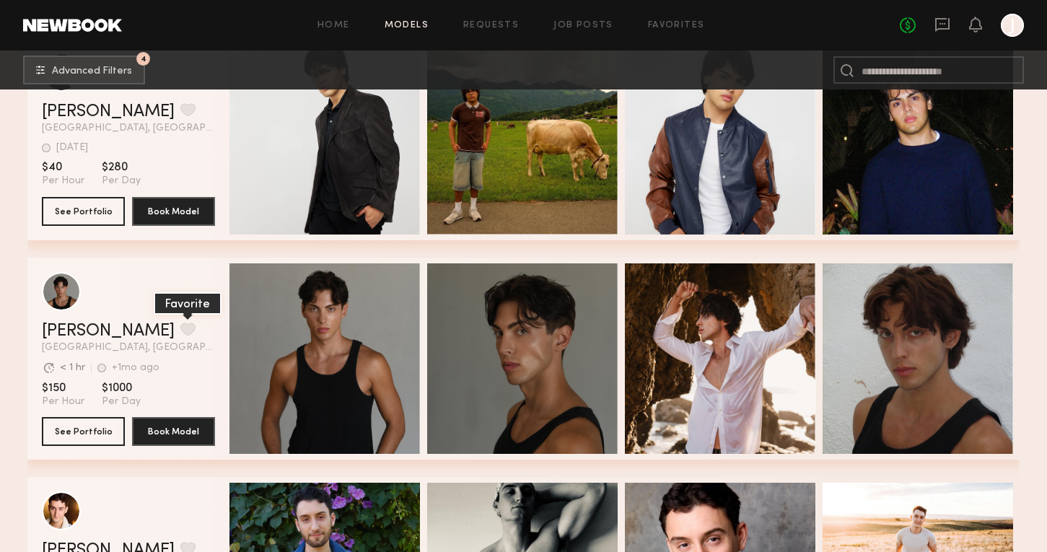
click at [180, 326] on button "grid" at bounding box center [187, 329] width 15 height 13
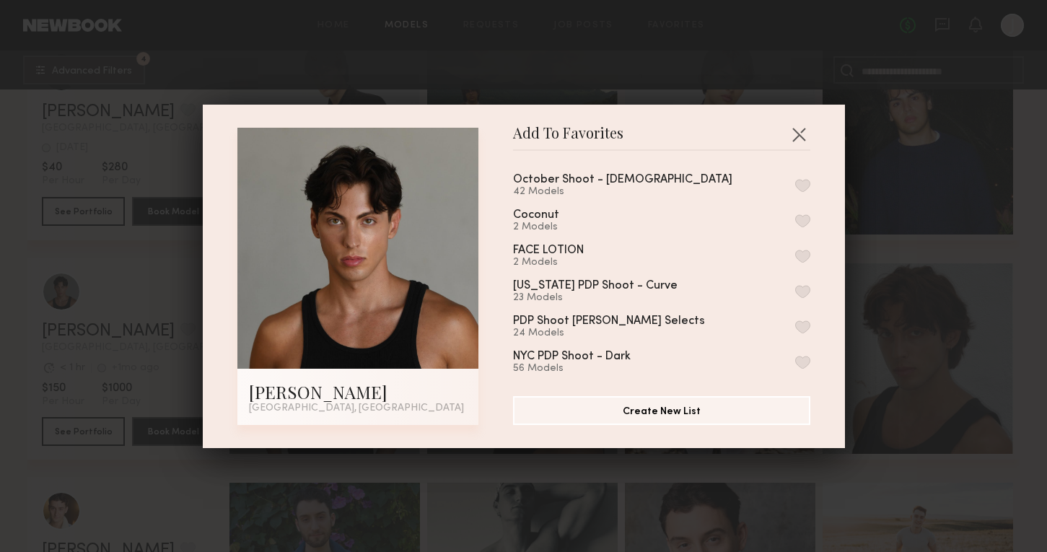
click at [797, 185] on button "button" at bounding box center [802, 185] width 15 height 13
click at [882, 173] on div "Add To Favorites Quinn H. Los Angeles, CA Add To Favorites October Shoot - Male…" at bounding box center [523, 276] width 1047 height 552
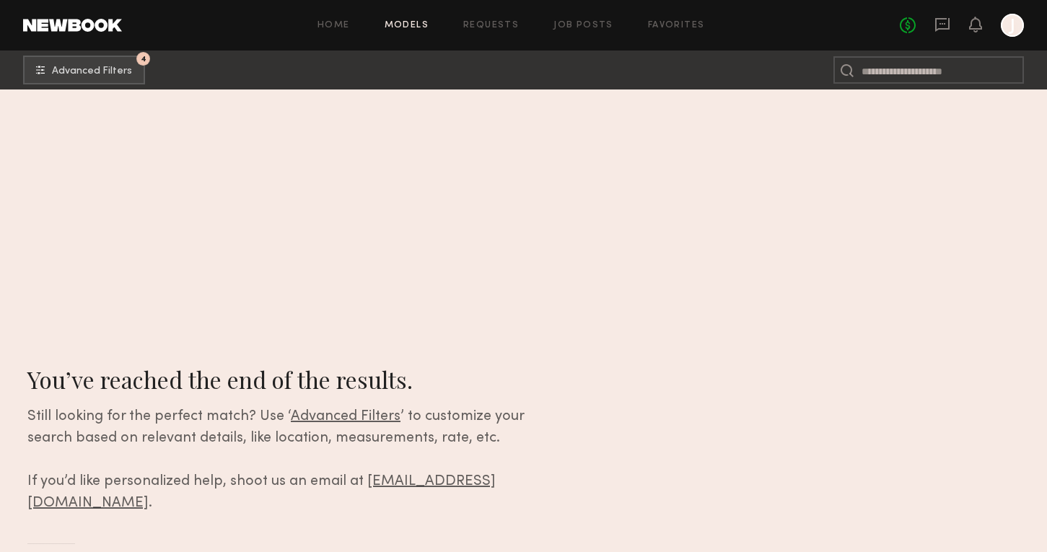
scroll to position [104701, 0]
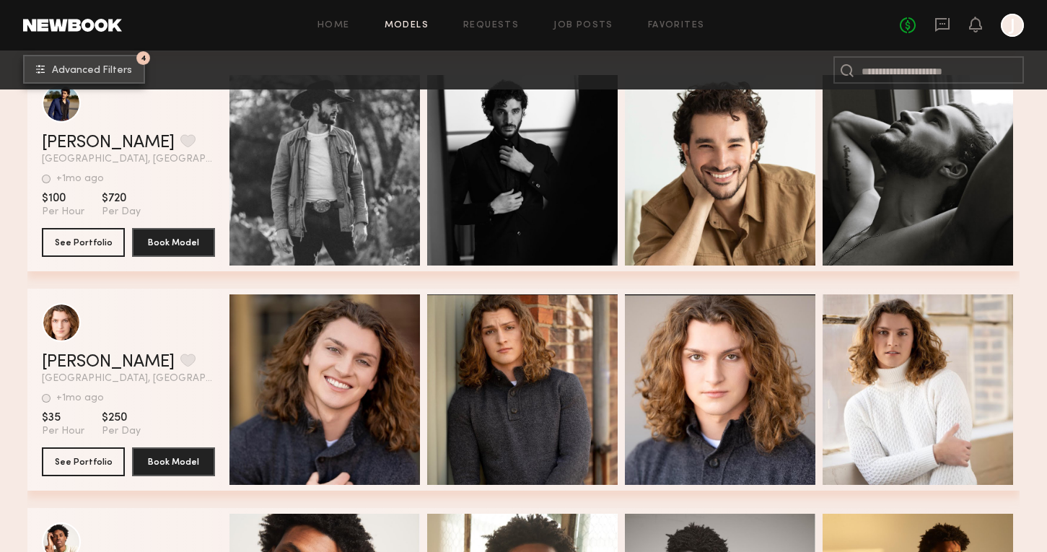
click at [129, 67] on span "Advanced Filters" at bounding box center [92, 71] width 80 height 10
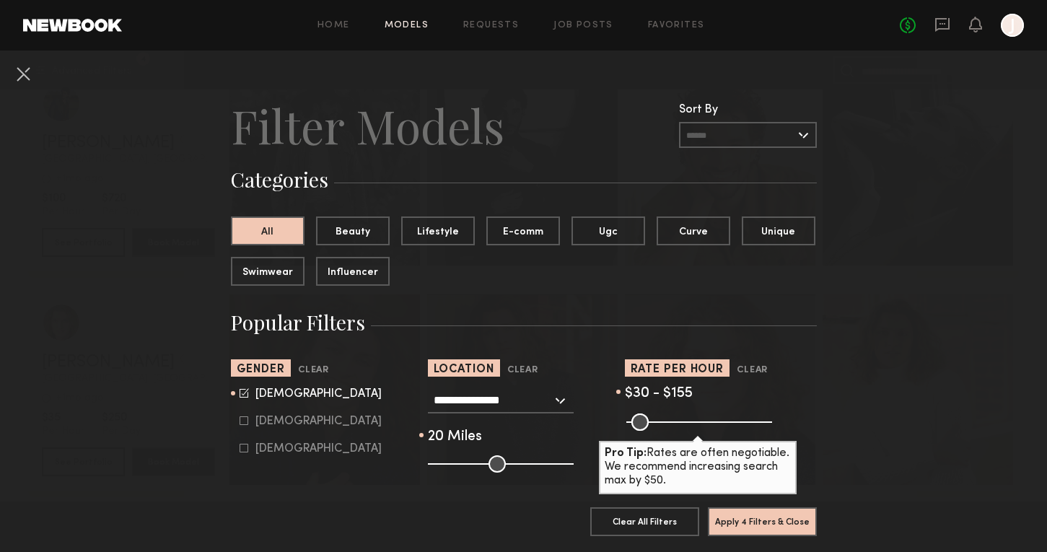
click at [269, 388] on common-framework-checkbox "[DEMOGRAPHIC_DATA]" at bounding box center [331, 394] width 183 height 13
click at [242, 393] on icon at bounding box center [244, 392] width 9 height 9
type input "*"
click at [247, 423] on icon at bounding box center [244, 421] width 8 height 8
type input "**"
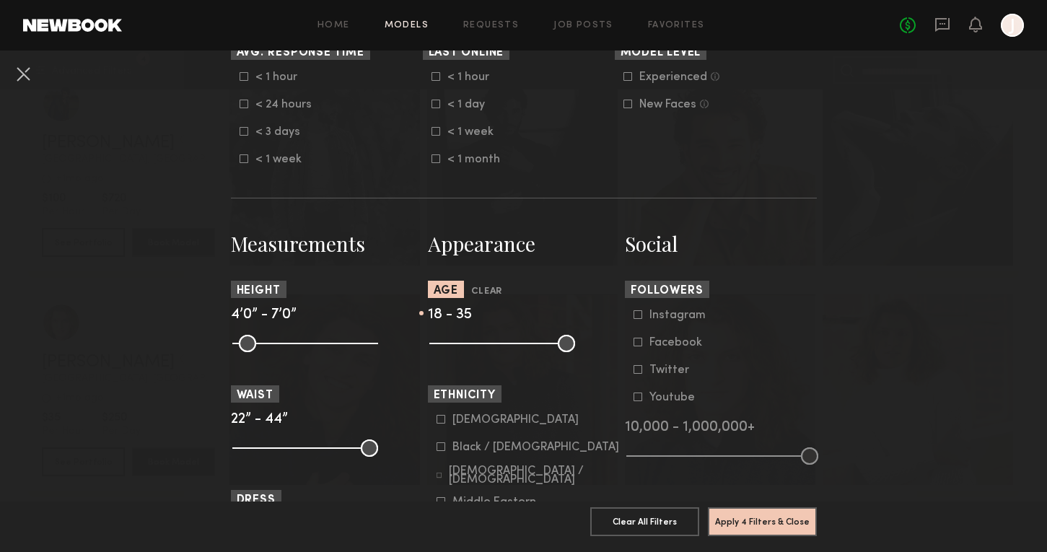
scroll to position [468, 0]
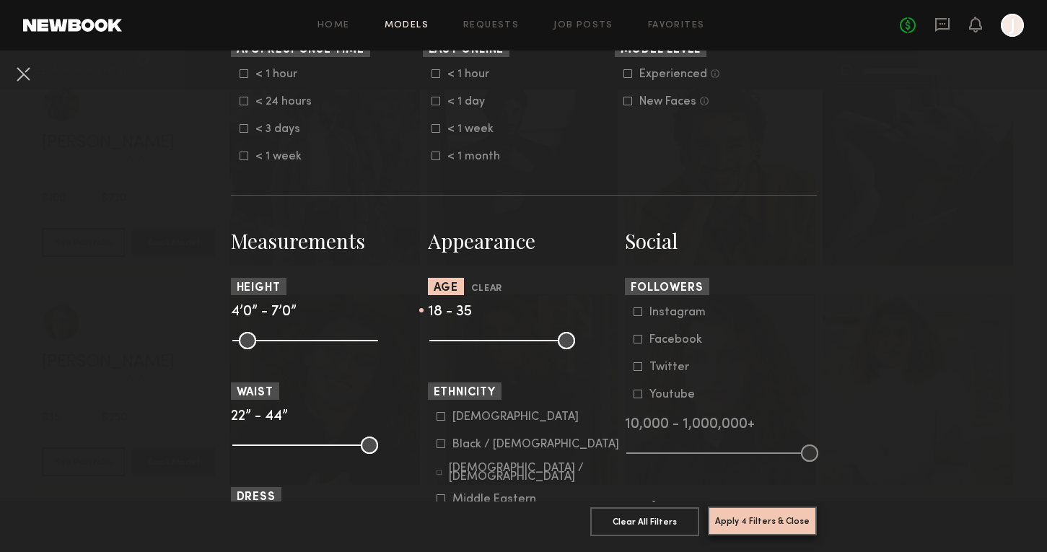
click at [794, 515] on button "Apply 4 Filters & Close" at bounding box center [762, 521] width 109 height 29
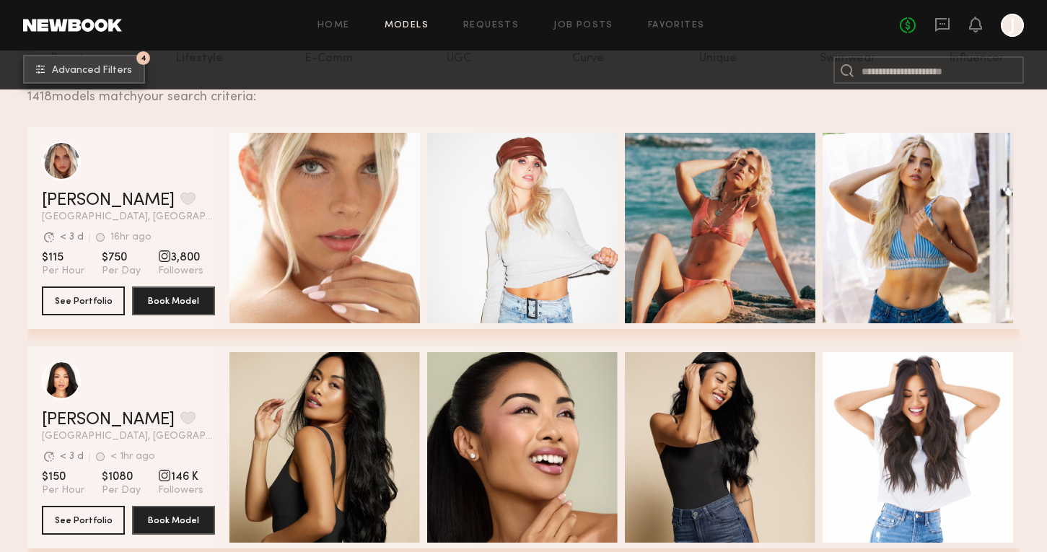
scroll to position [209, 0]
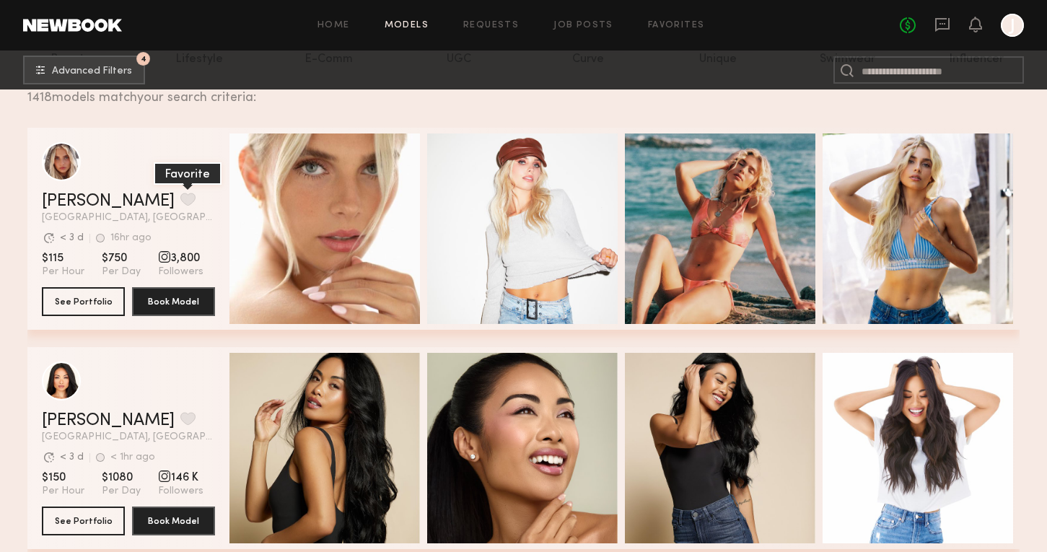
click at [180, 196] on button "grid" at bounding box center [187, 199] width 15 height 13
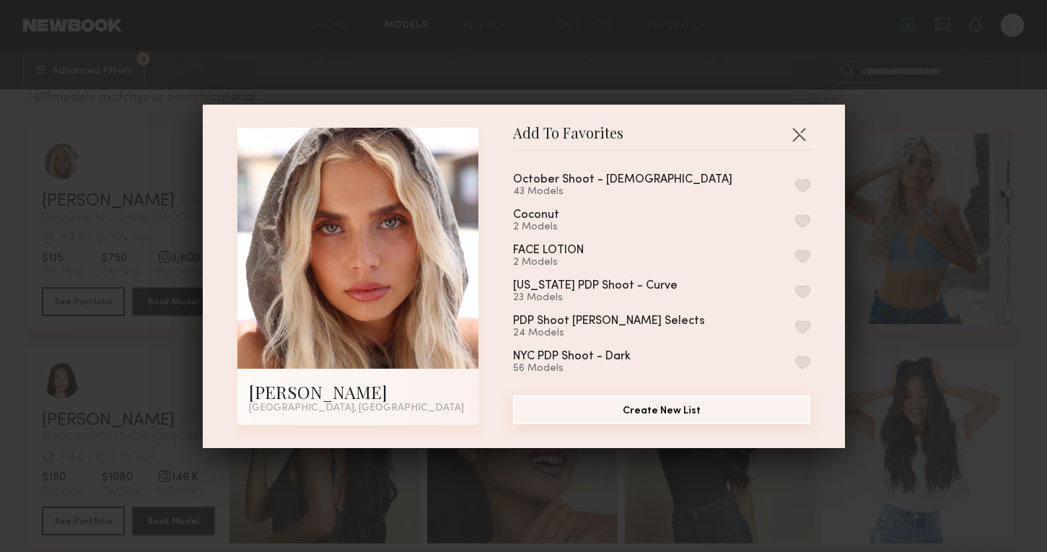
click at [668, 415] on button "Create New List" at bounding box center [661, 409] width 297 height 29
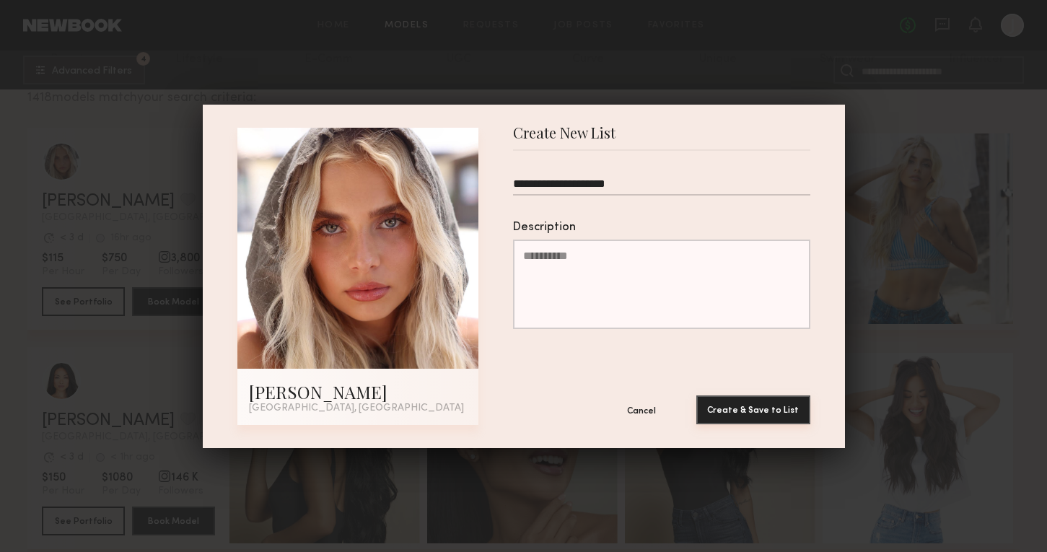
type input "**********"
click at [740, 413] on button "Create & Save to List" at bounding box center [753, 409] width 114 height 29
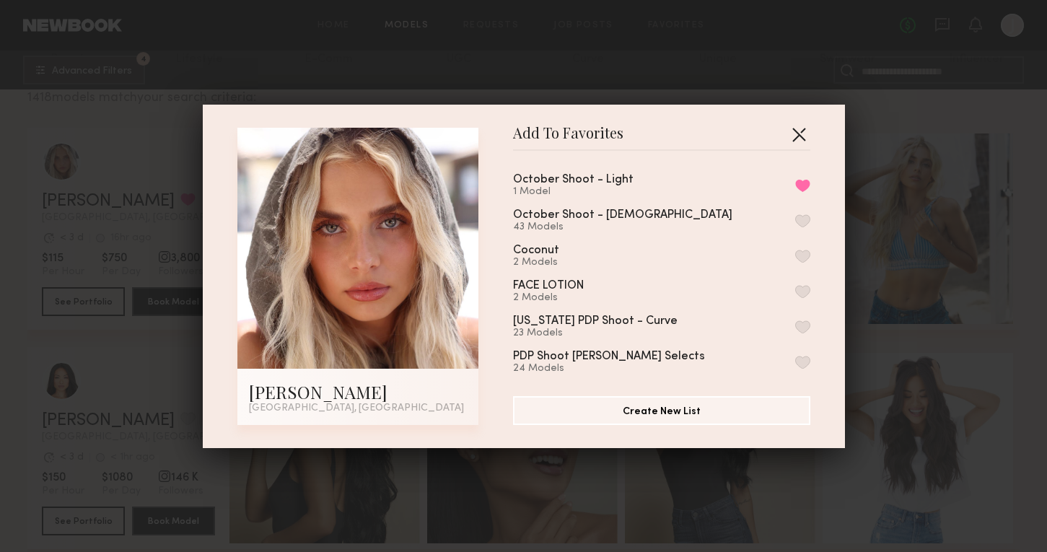
click at [806, 133] on button "button" at bounding box center [798, 134] width 23 height 23
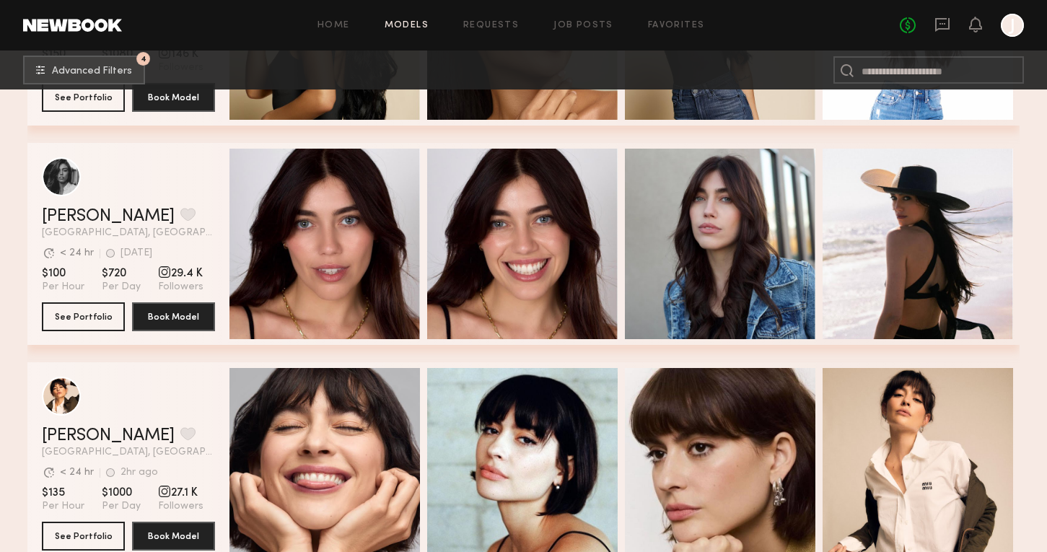
scroll to position [707, 0]
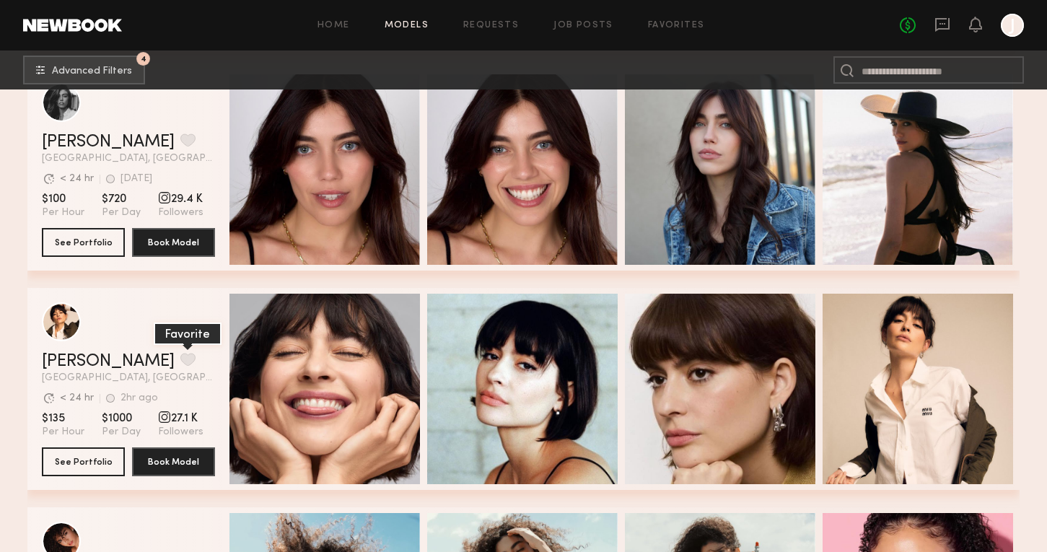
click at [180, 357] on button "grid" at bounding box center [187, 359] width 15 height 13
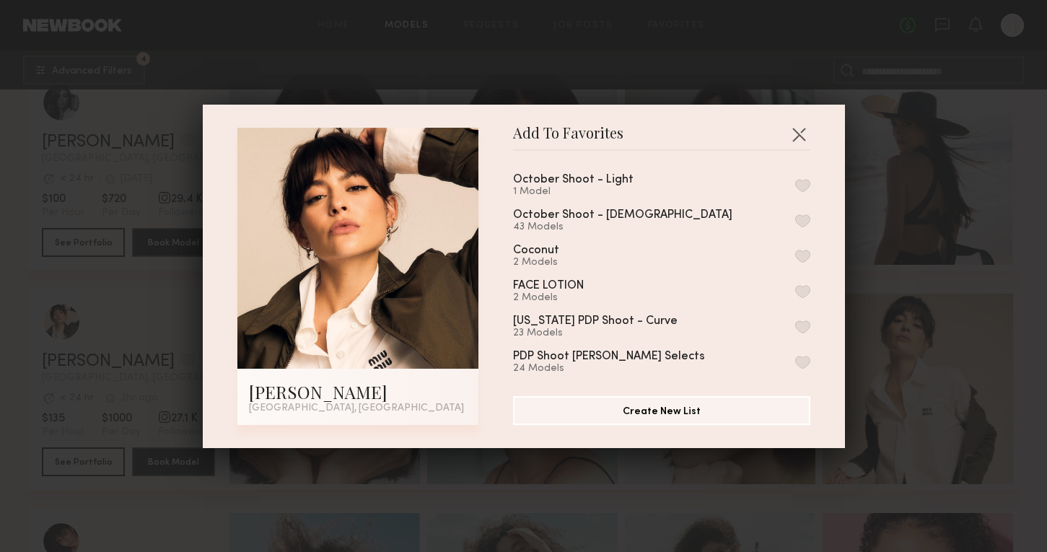
click at [806, 180] on button "button" at bounding box center [802, 185] width 15 height 13
click at [887, 261] on div "Add To Favorites Gabriela B. Los Angeles, CA Add To Favorites October Shoot - L…" at bounding box center [523, 276] width 1047 height 552
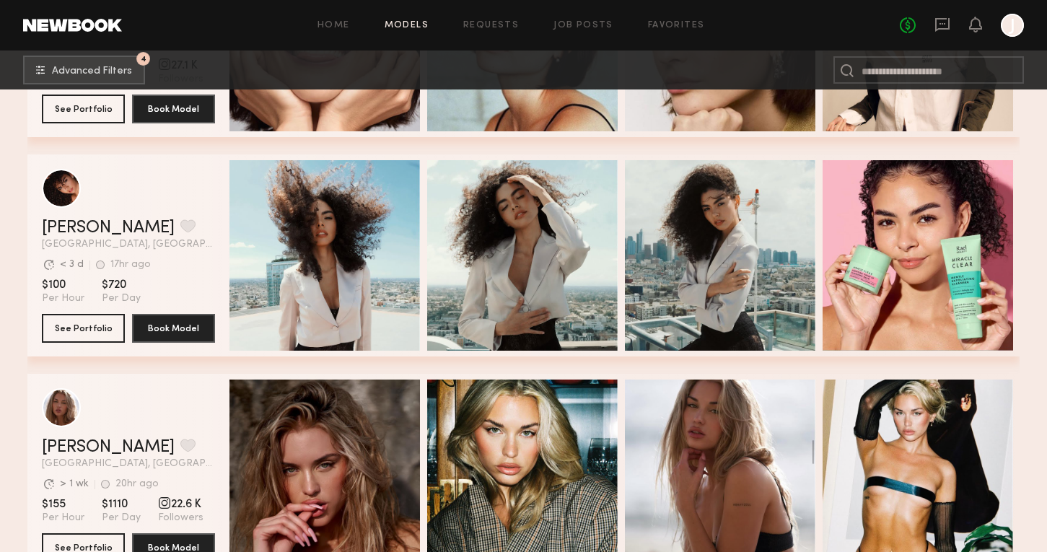
scroll to position [1061, 0]
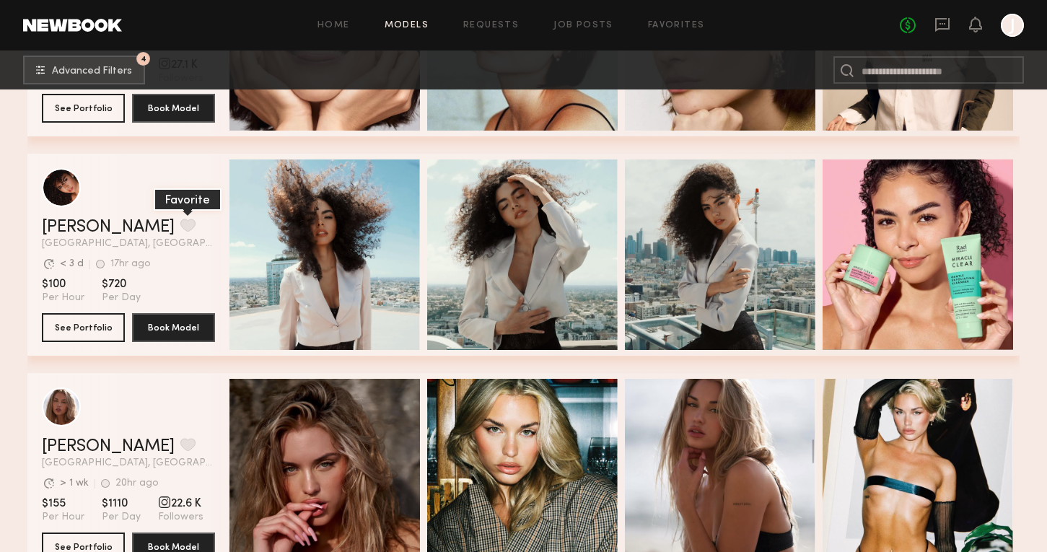
click at [180, 219] on button "grid" at bounding box center [187, 225] width 15 height 13
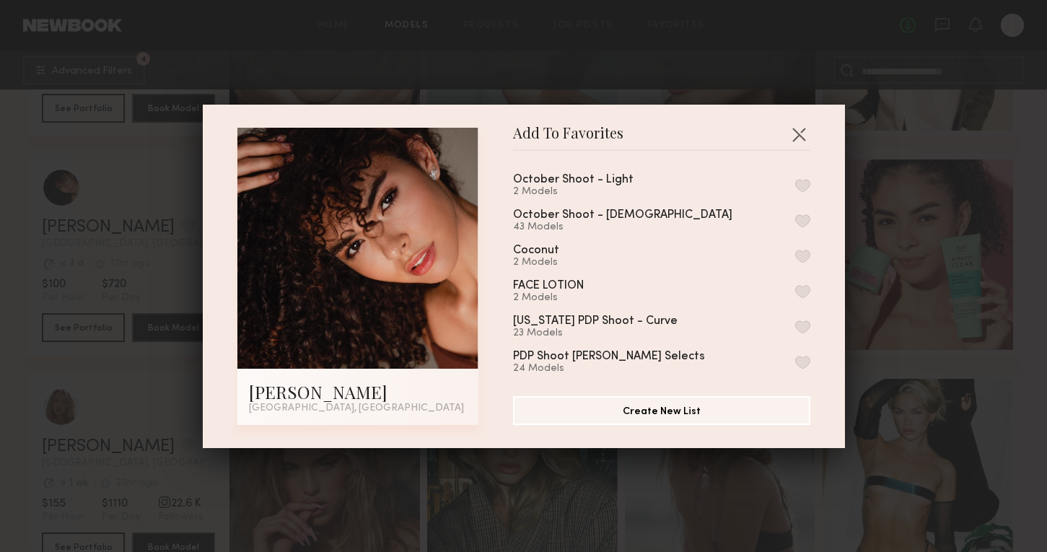
click at [803, 188] on button "button" at bounding box center [802, 185] width 15 height 13
click at [868, 235] on div "Add To Favorites Ágatha F. Los Angeles, CA Add To Favorites October Shoot - Lig…" at bounding box center [523, 276] width 1047 height 552
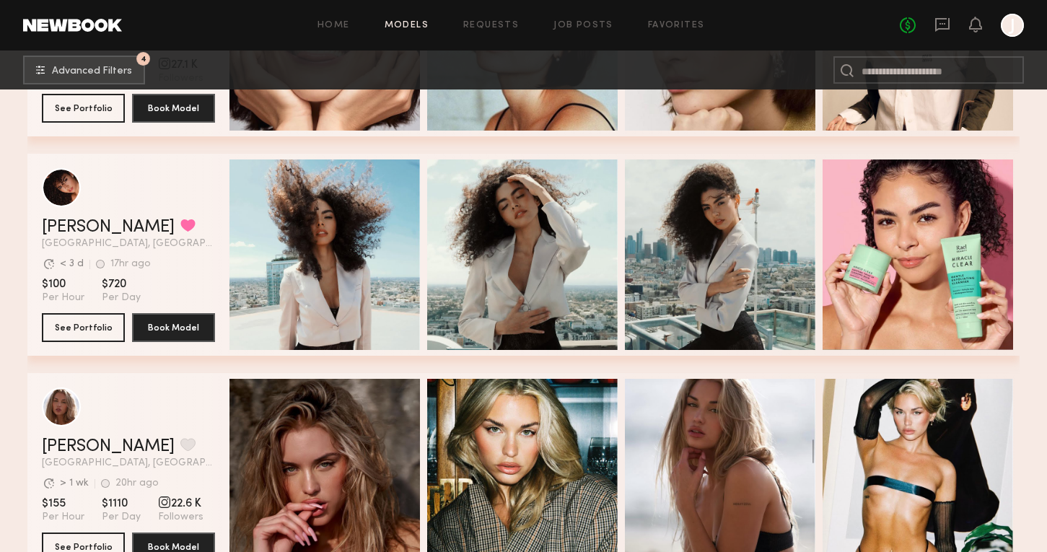
scroll to position [1211, 0]
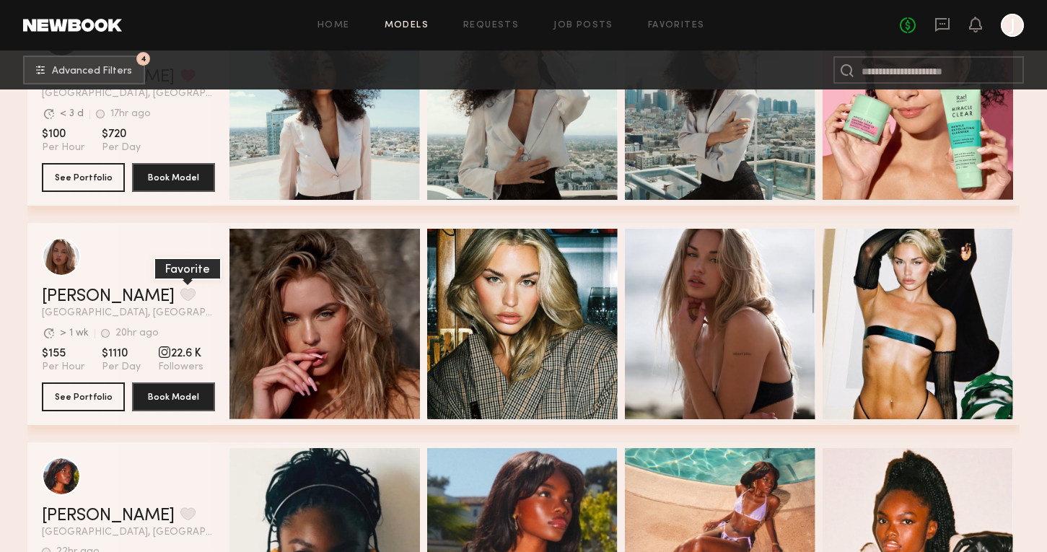
click at [180, 294] on button "grid" at bounding box center [187, 294] width 15 height 13
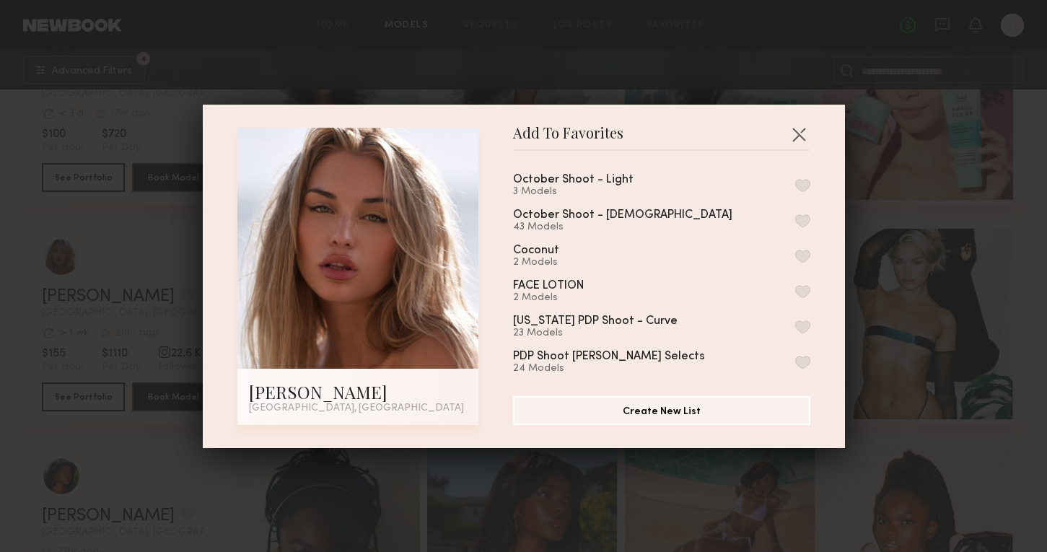
click at [803, 189] on button "button" at bounding box center [802, 185] width 15 height 13
click at [899, 207] on div "Add To Favorites Emma V. Los Angeles, CA Add To Favorites October Shoot - Light…" at bounding box center [523, 276] width 1047 height 552
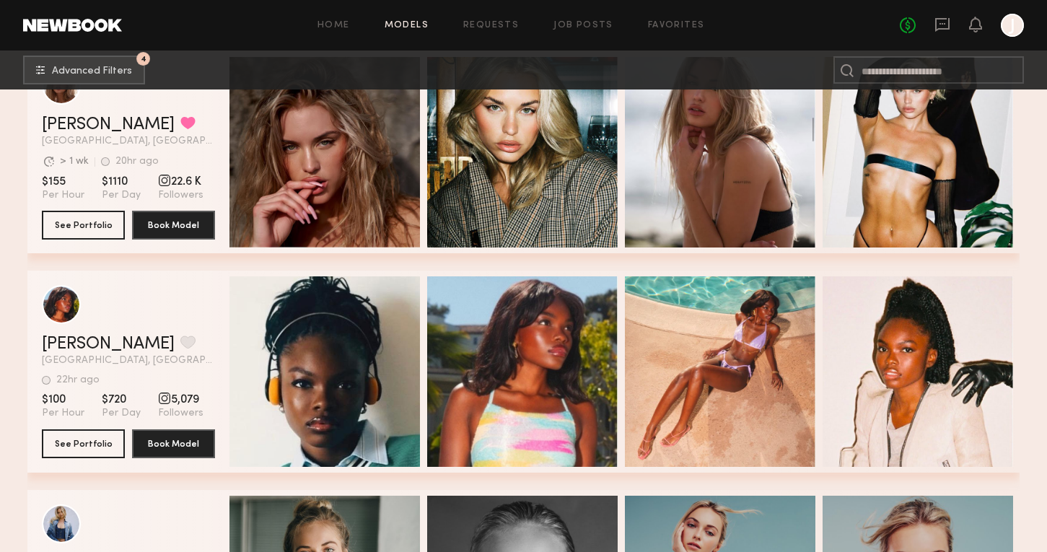
scroll to position [1441, 0]
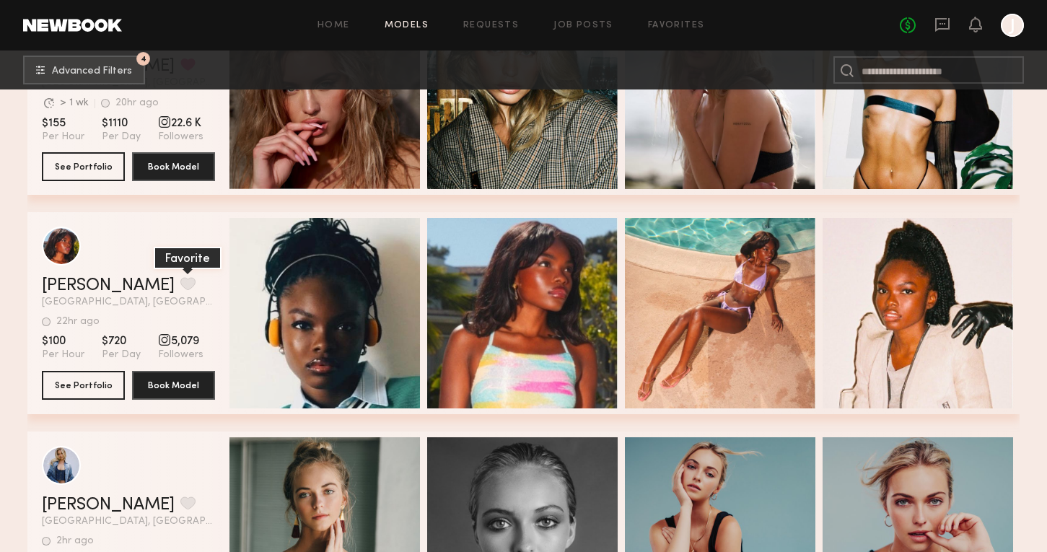
click at [180, 288] on button "grid" at bounding box center [187, 283] width 15 height 13
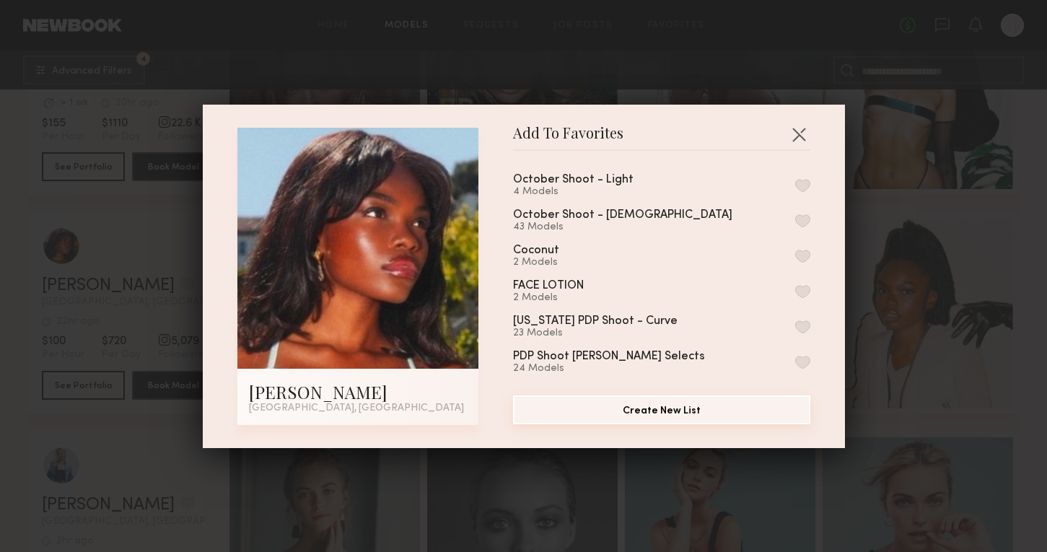
click at [725, 416] on button "Create New List" at bounding box center [661, 409] width 297 height 29
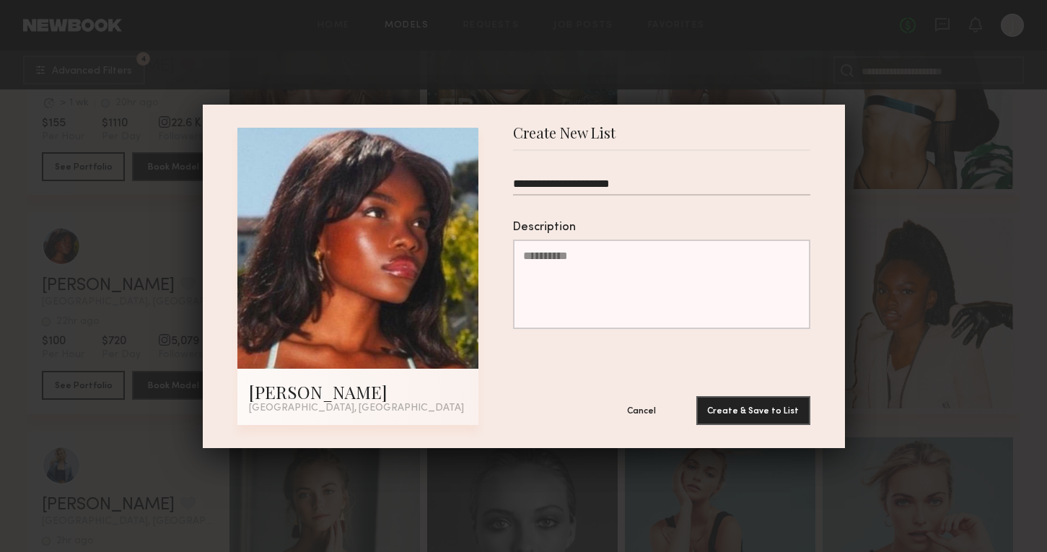
type input "**********"
click at [876, 321] on div "**********" at bounding box center [523, 276] width 1047 height 552
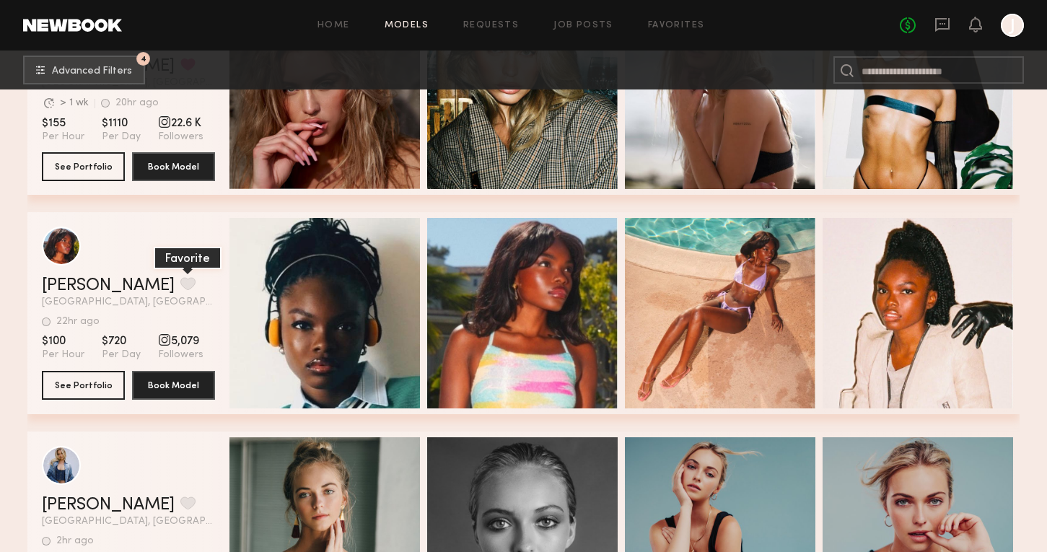
click at [180, 283] on button "grid" at bounding box center [187, 283] width 15 height 13
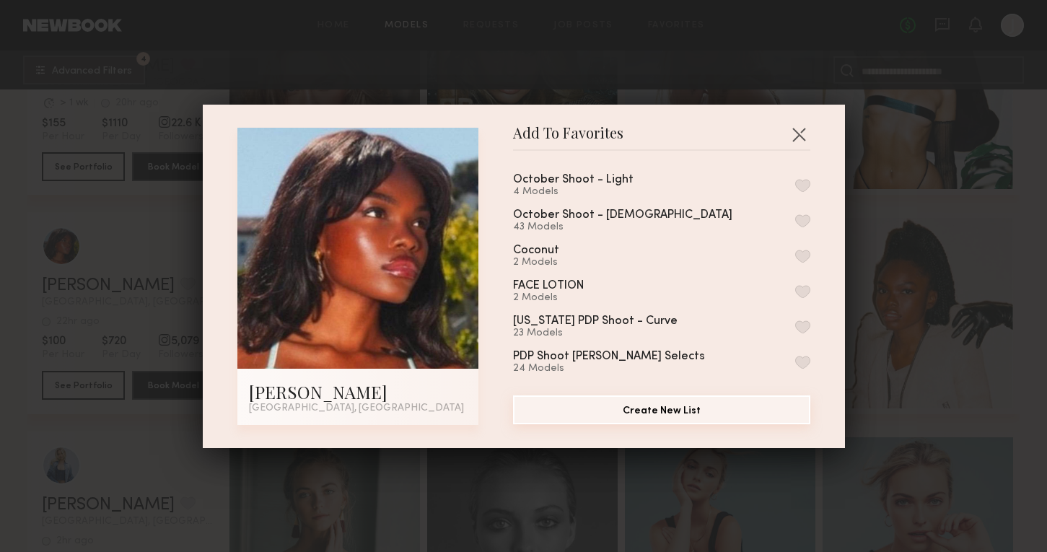
click at [689, 404] on button "Create New List" at bounding box center [661, 409] width 297 height 29
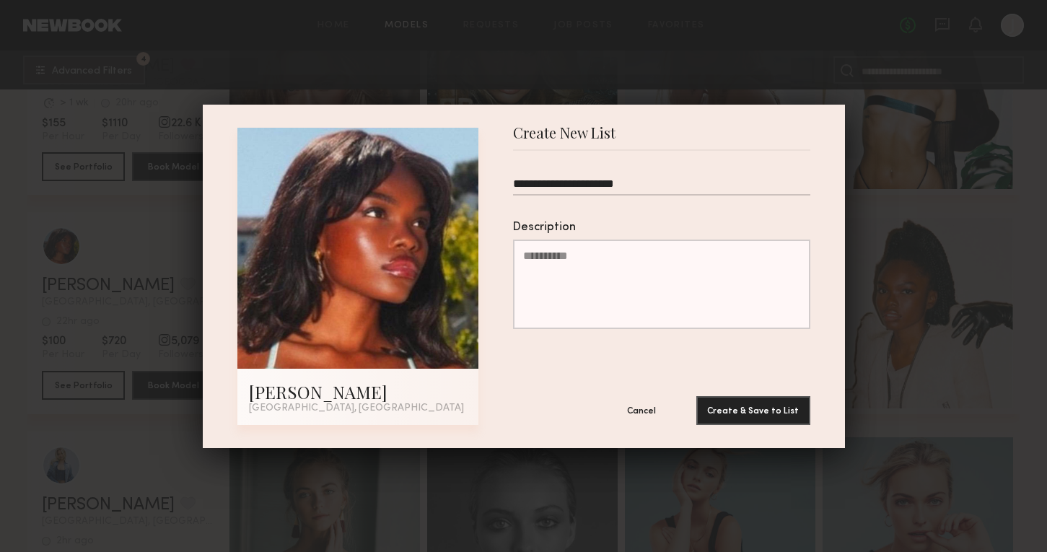
type input "**********"
click at [757, 413] on button "Create & Save to List" at bounding box center [753, 409] width 114 height 29
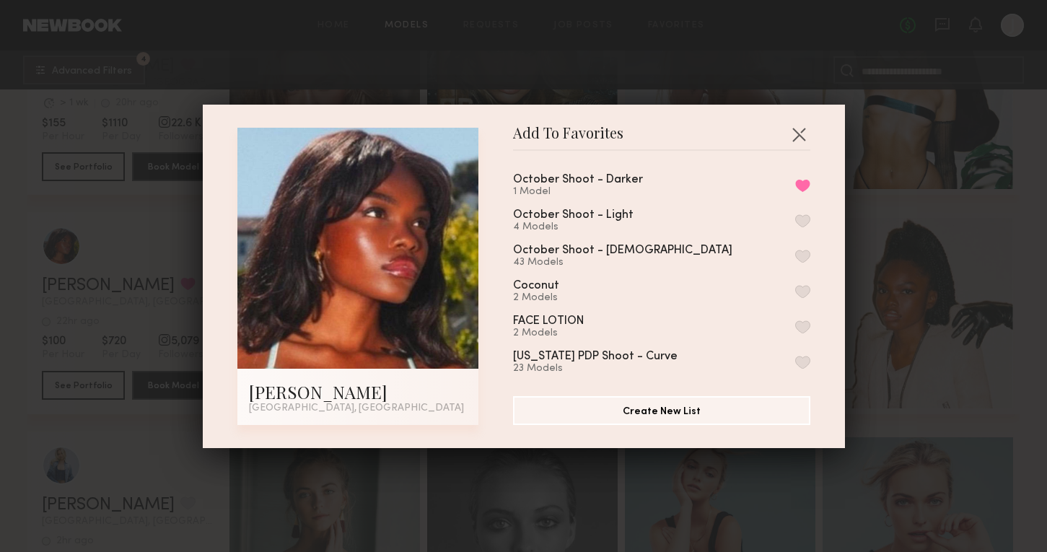
click at [930, 326] on div "Add To Favorites Mia H. Los Angeles, CA Add To Favorites October Shoot - Darker…" at bounding box center [523, 276] width 1047 height 552
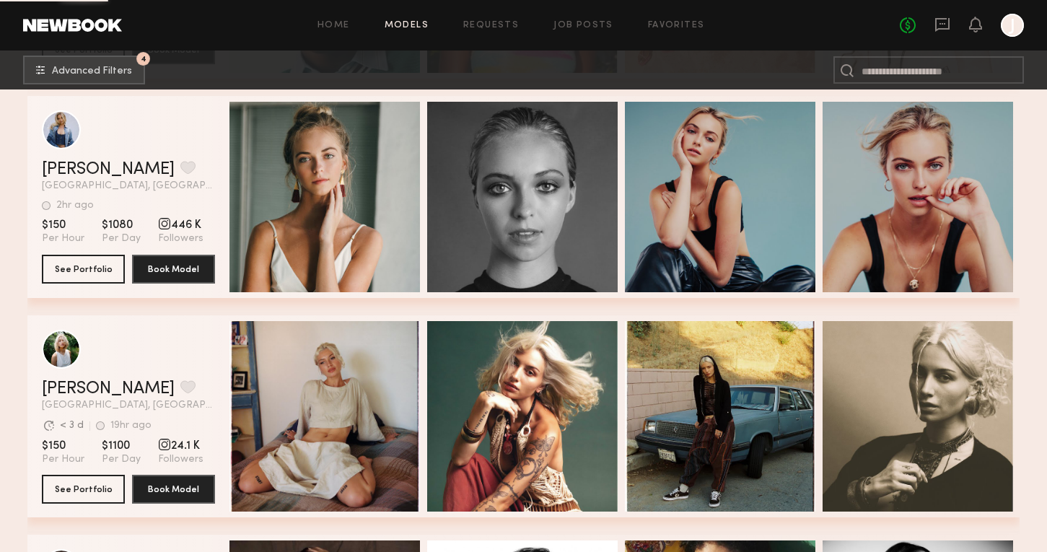
scroll to position [1797, 0]
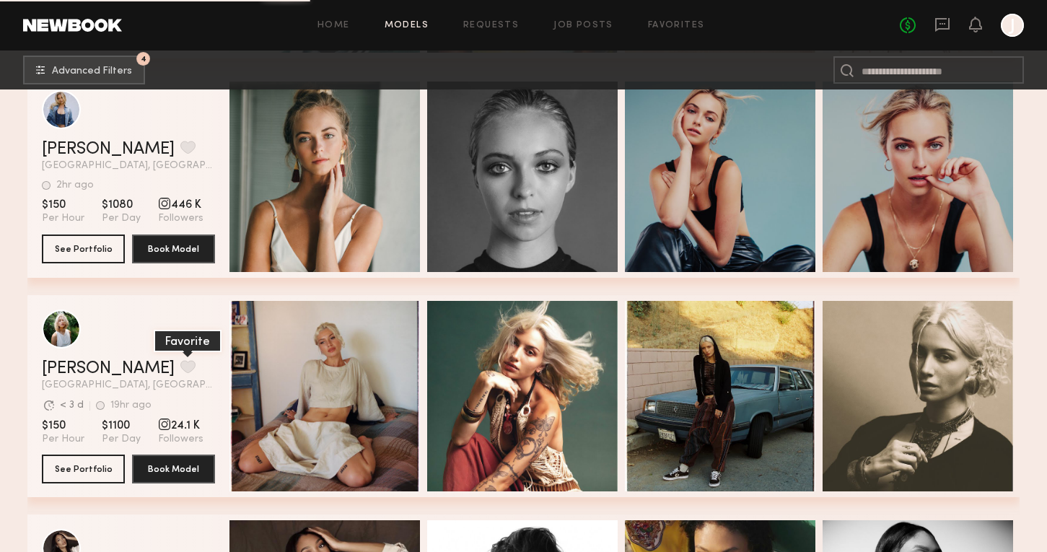
click at [180, 366] on button "grid" at bounding box center [187, 366] width 15 height 13
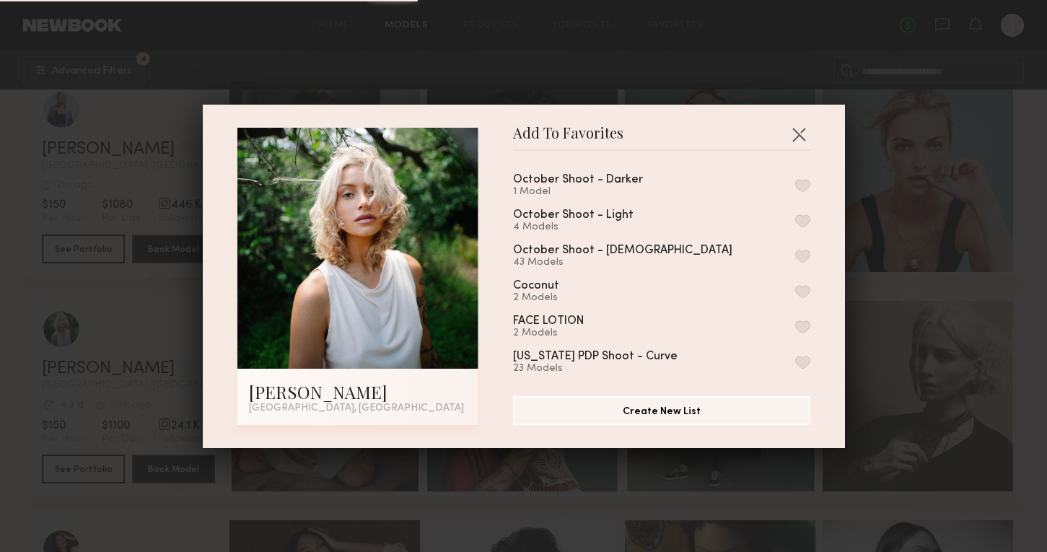
click at [800, 219] on button "button" at bounding box center [802, 220] width 15 height 13
click at [901, 252] on div "Add To Favorites Foster M. Los Angeles, CA Add To Favorites October Shoot - Dar…" at bounding box center [523, 276] width 1047 height 552
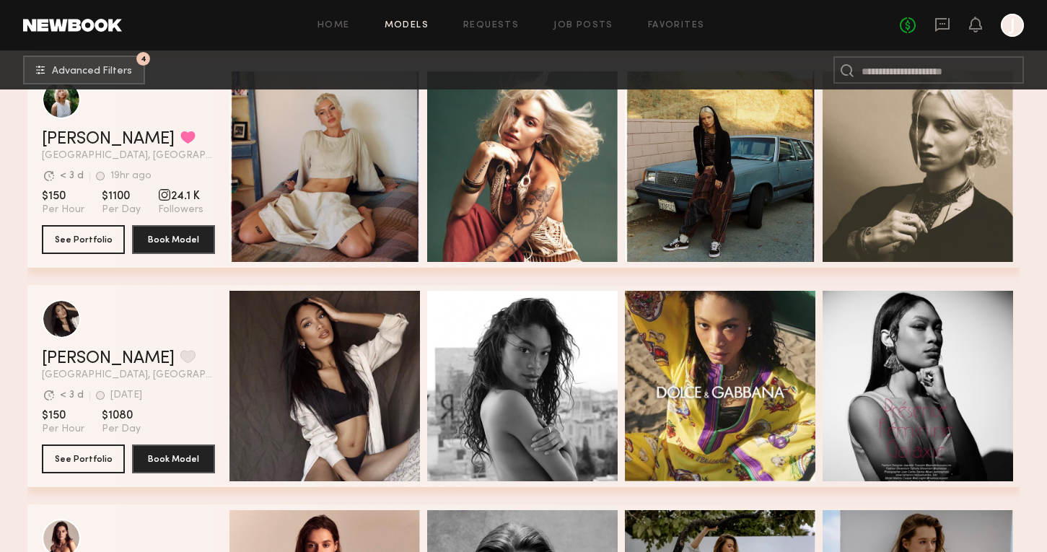
scroll to position [2068, 0]
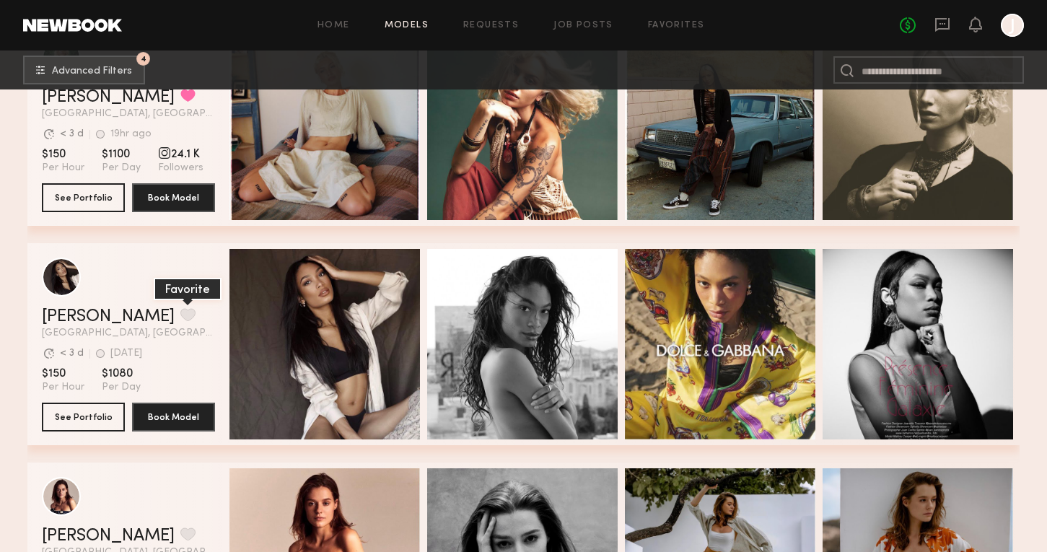
click at [180, 314] on button "grid" at bounding box center [187, 314] width 15 height 13
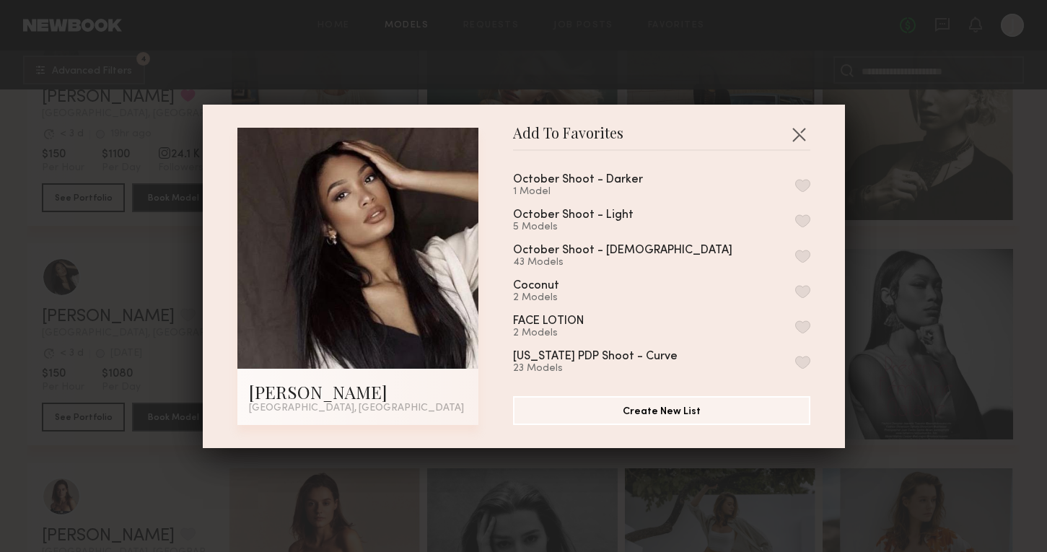
click at [805, 179] on button "button" at bounding box center [802, 185] width 15 height 13
click at [886, 226] on div "Add To Favorites Mallory C. Los Angeles, CA Add To Favorites October Shoot - Da…" at bounding box center [523, 276] width 1047 height 552
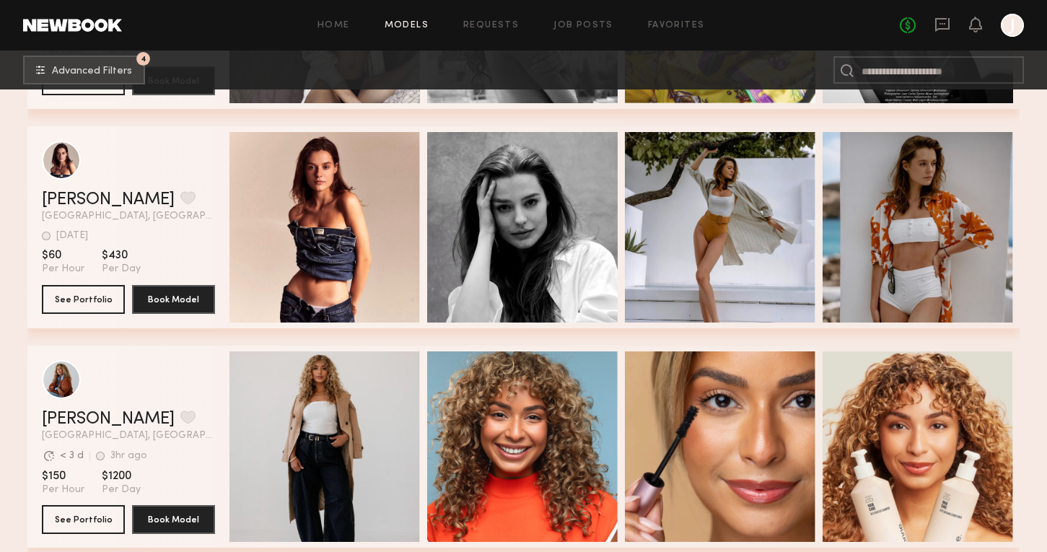
scroll to position [2387, 0]
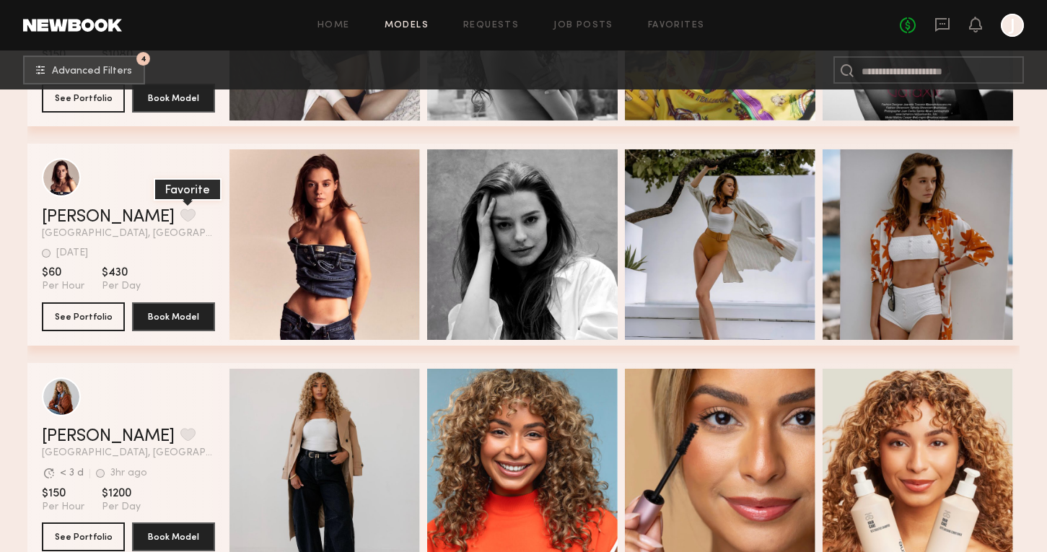
click at [180, 215] on button "grid" at bounding box center [187, 215] width 15 height 13
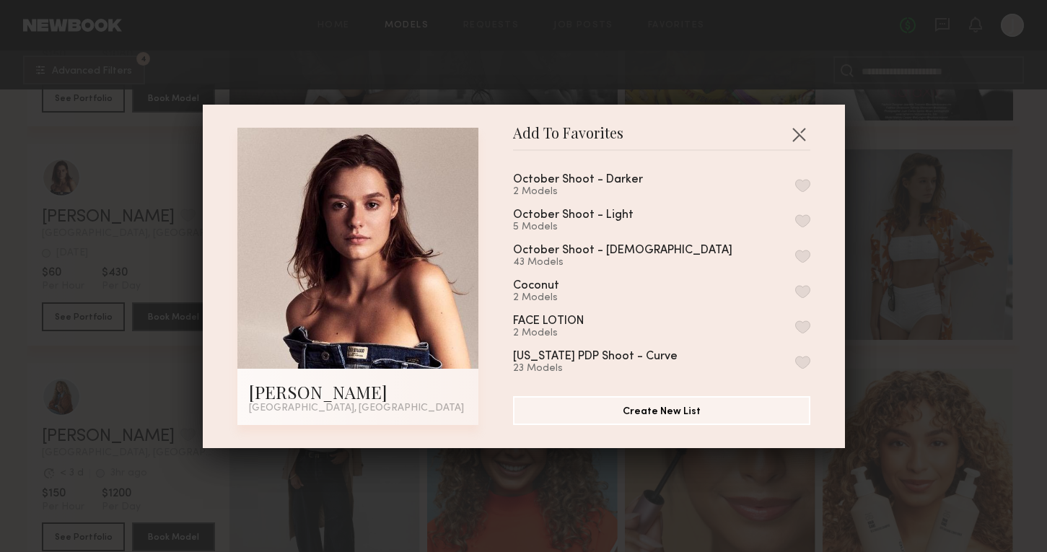
click at [798, 212] on div "October Shoot - Light 5 Models" at bounding box center [661, 221] width 297 height 24
click at [804, 219] on button "button" at bounding box center [802, 220] width 15 height 13
click at [896, 326] on div "Add To Favorites Sofi S. Los Angeles, CA Add To Favorites October Shoot - Darke…" at bounding box center [523, 276] width 1047 height 552
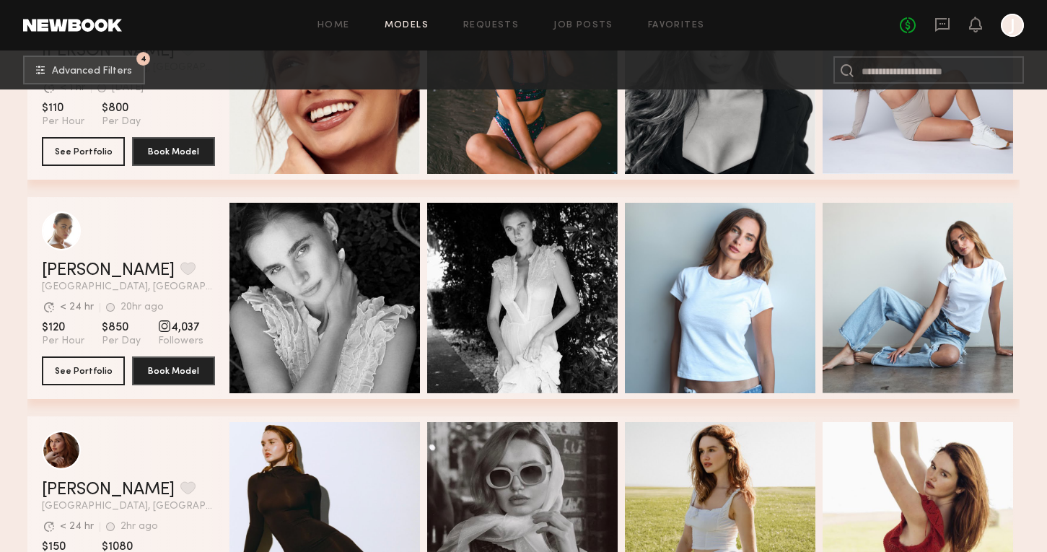
scroll to position [4114, 0]
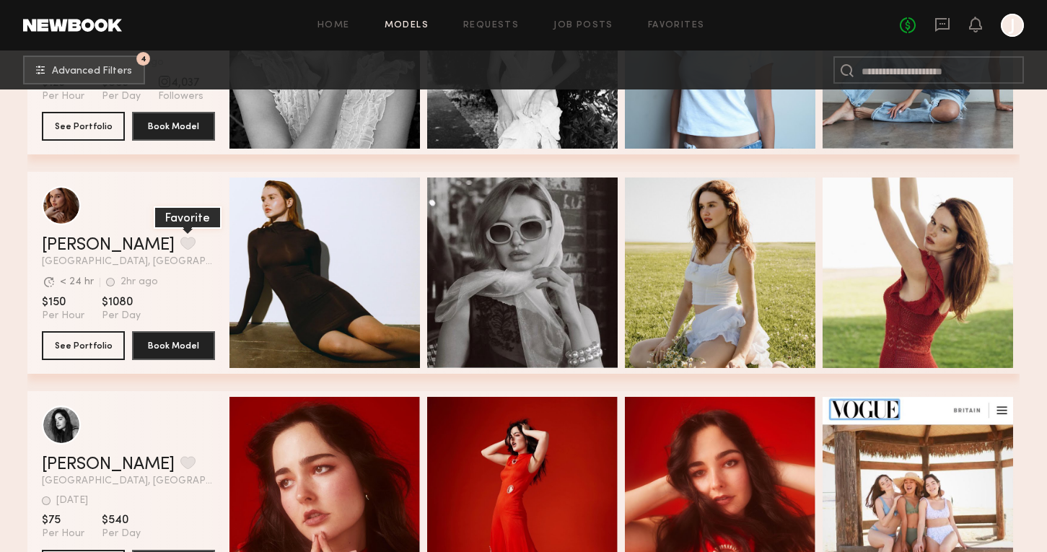
click at [180, 240] on button "grid" at bounding box center [187, 243] width 15 height 13
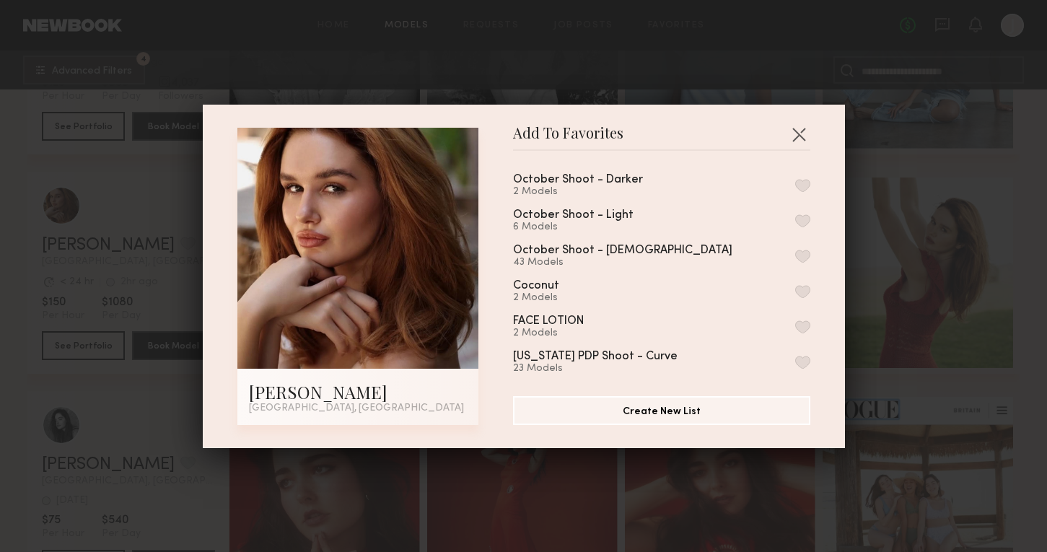
click at [803, 222] on button "button" at bounding box center [802, 220] width 15 height 13
click at [862, 359] on div "Add To Favorites Olga N. Los Angeles, CA Add To Favorites October Shoot - Darke…" at bounding box center [523, 276] width 1047 height 552
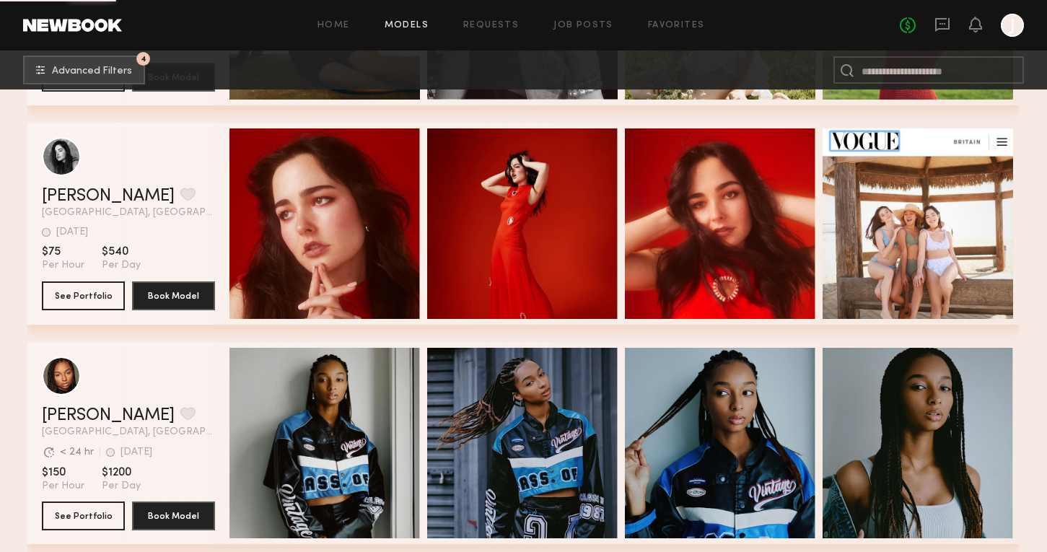
scroll to position [4511, 0]
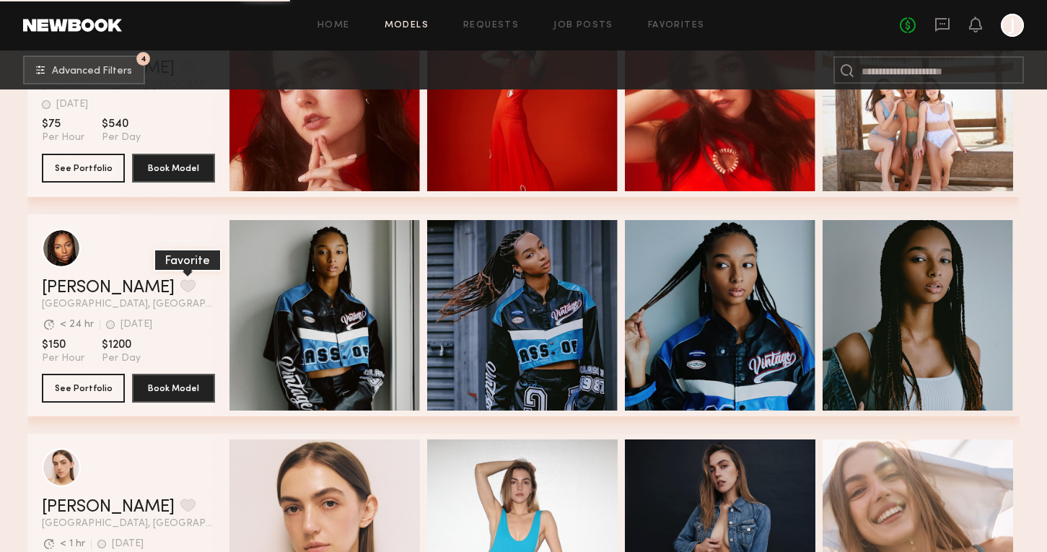
click at [180, 282] on button "grid" at bounding box center [187, 285] width 15 height 13
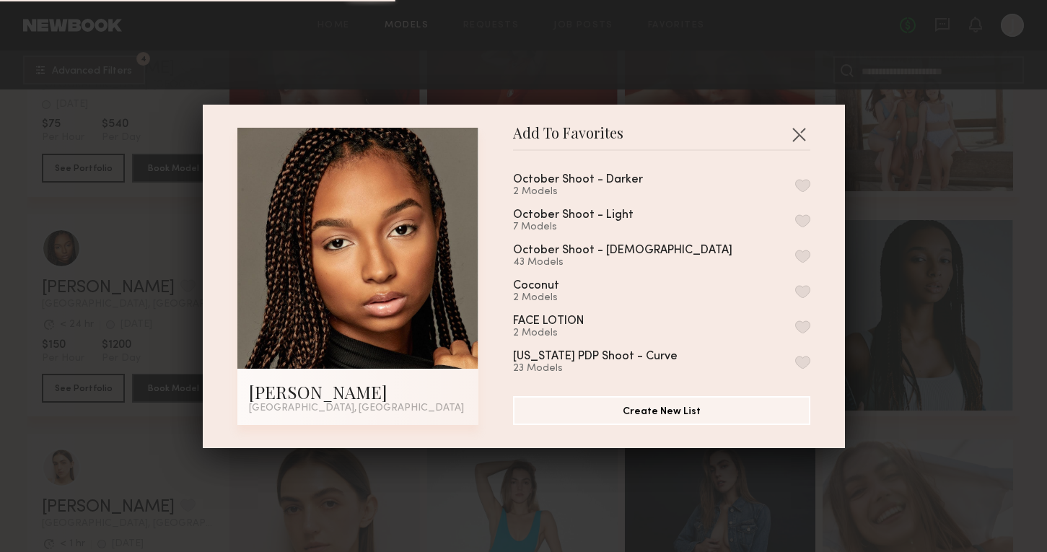
click at [805, 182] on button "button" at bounding box center [802, 185] width 15 height 13
click at [947, 280] on div "Add To Favorites Alexis J. Los Angeles, CA Add To Favorites October Shoot - Dar…" at bounding box center [523, 276] width 1047 height 552
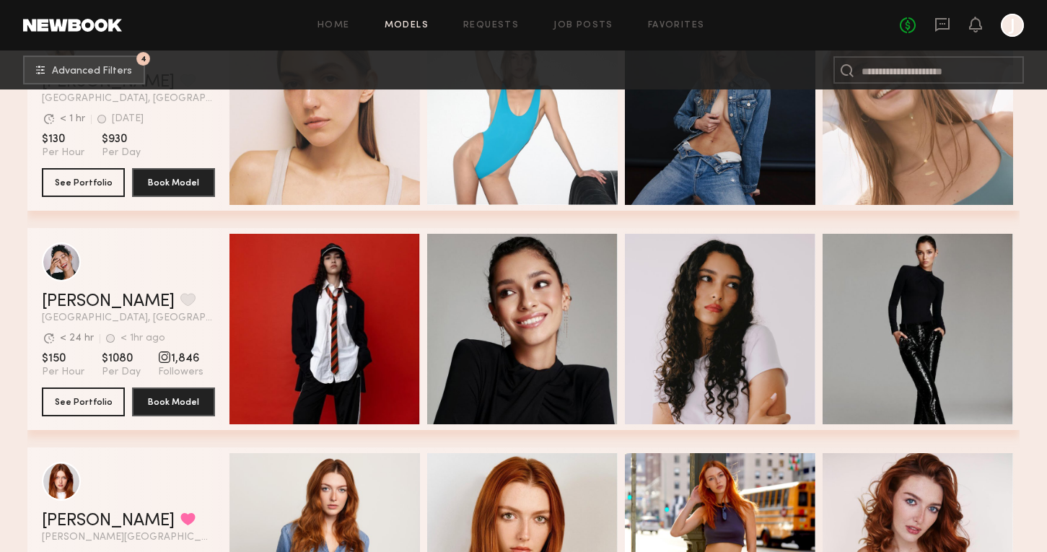
scroll to position [4937, 0]
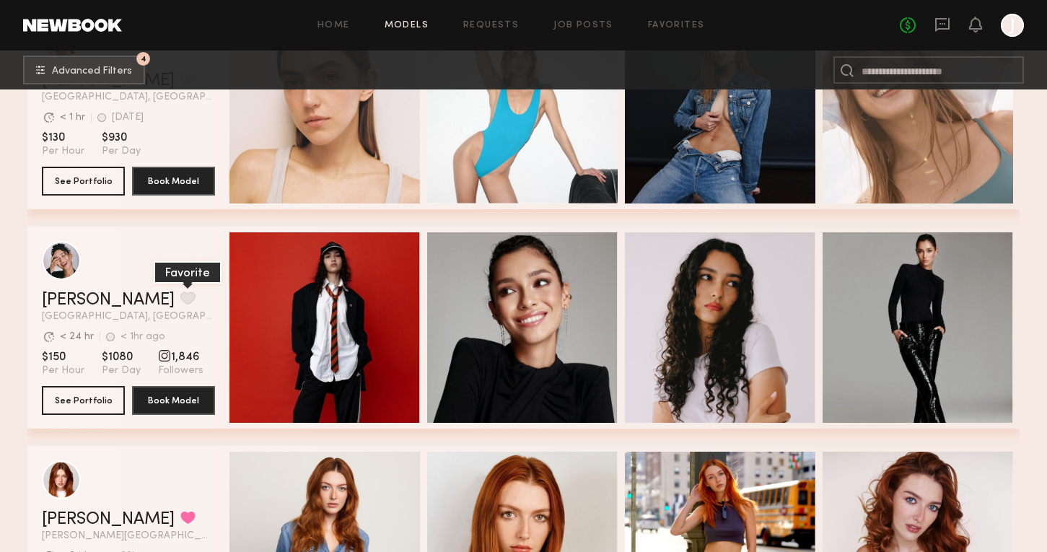
click at [180, 293] on button "grid" at bounding box center [187, 298] width 15 height 13
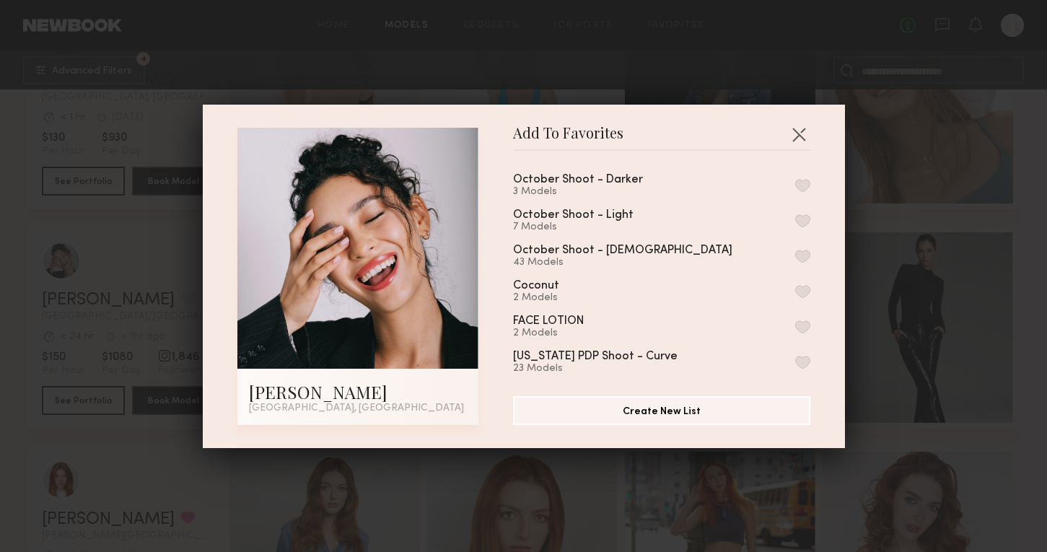
click at [806, 222] on button "button" at bounding box center [802, 220] width 15 height 13
click at [931, 401] on div "Add To Favorites Anisa N. Los Angeles, CA Add To Favorites October Shoot - Dark…" at bounding box center [523, 276] width 1047 height 552
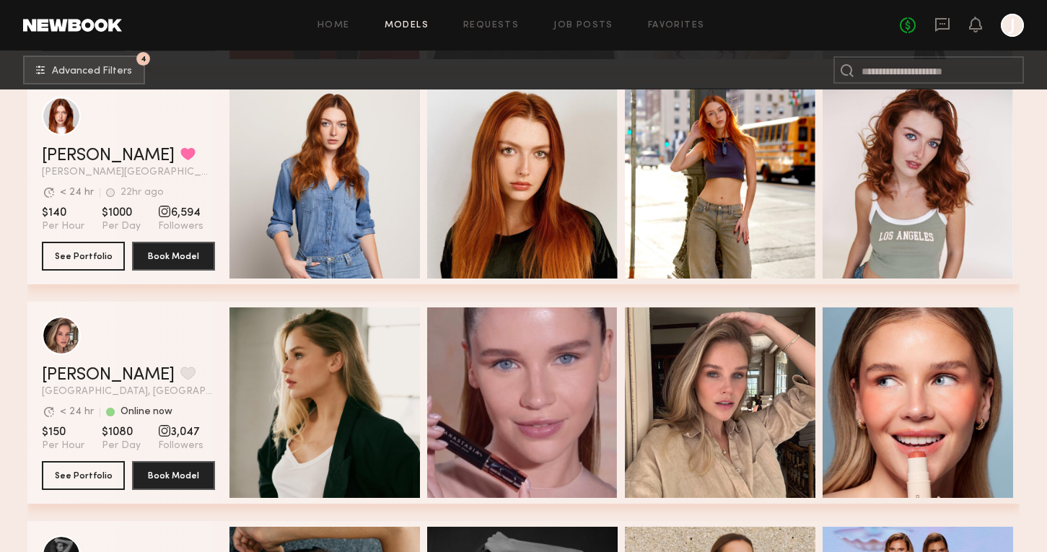
scroll to position [5355, 0]
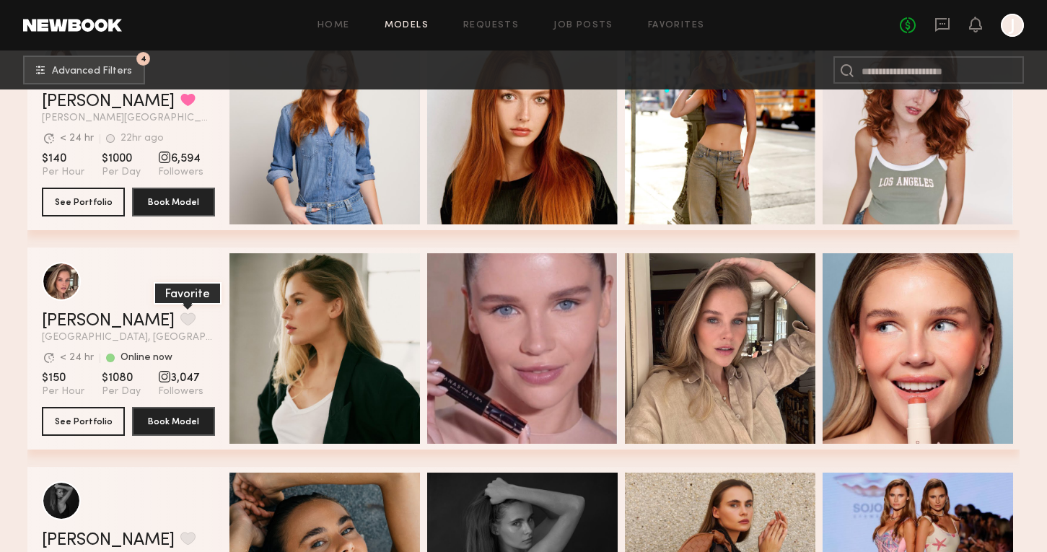
click at [180, 320] on button "grid" at bounding box center [187, 318] width 15 height 13
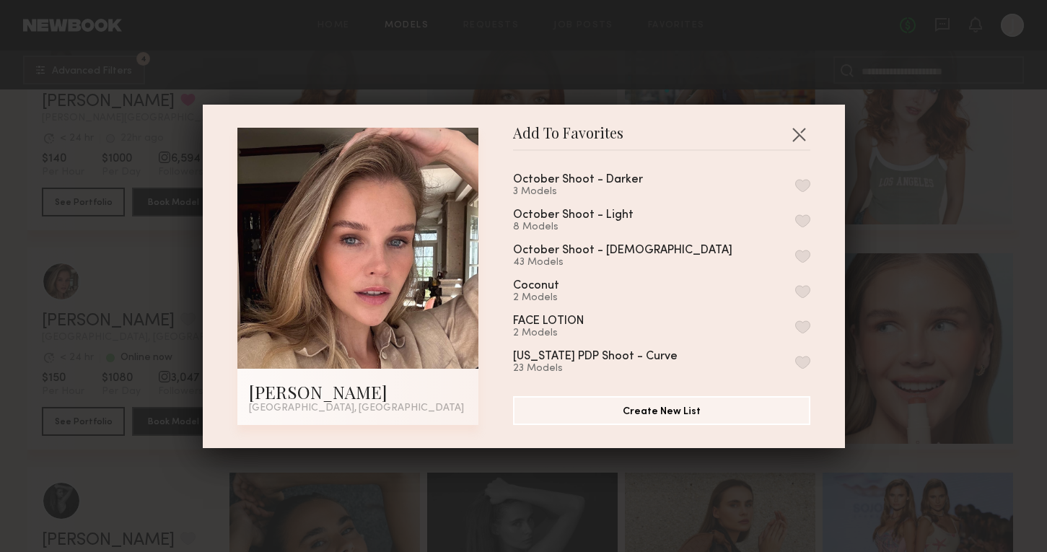
click at [805, 221] on button "button" at bounding box center [802, 220] width 15 height 13
click at [928, 287] on div "Add To Favorites Masha B. Los Angeles, CA Add To Favorites October Shoot - Dark…" at bounding box center [523, 276] width 1047 height 552
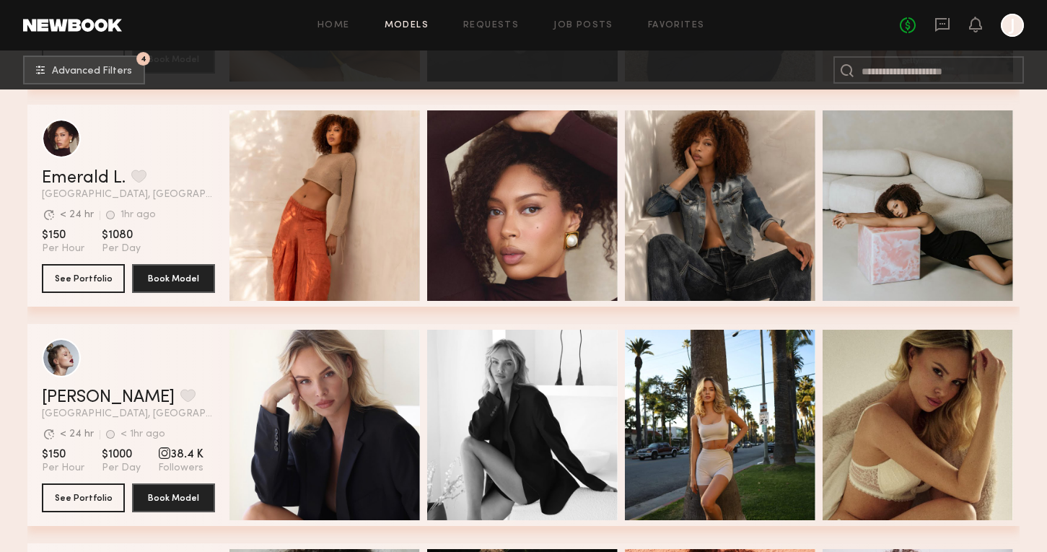
scroll to position [5941, 0]
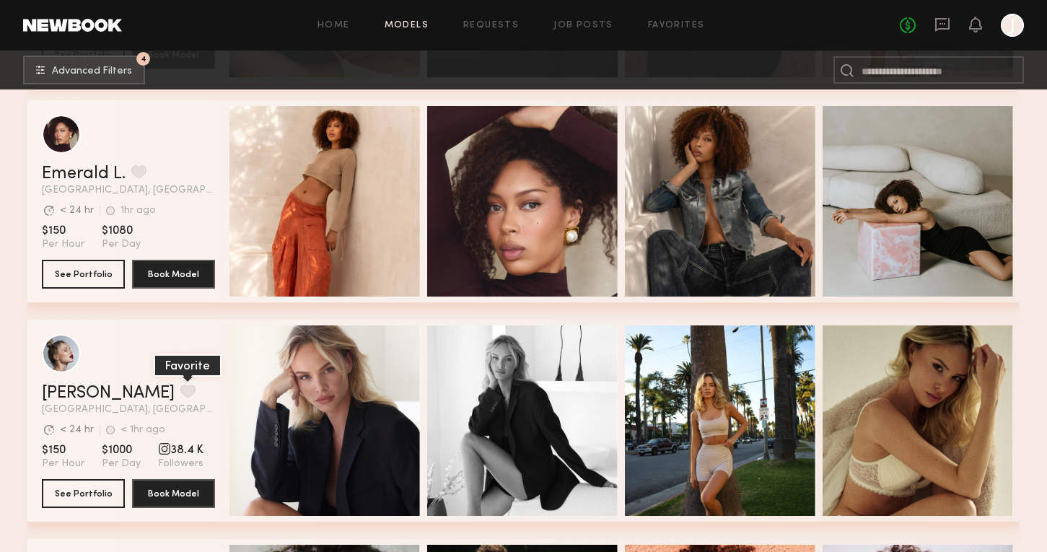
click at [180, 391] on button "grid" at bounding box center [187, 391] width 15 height 13
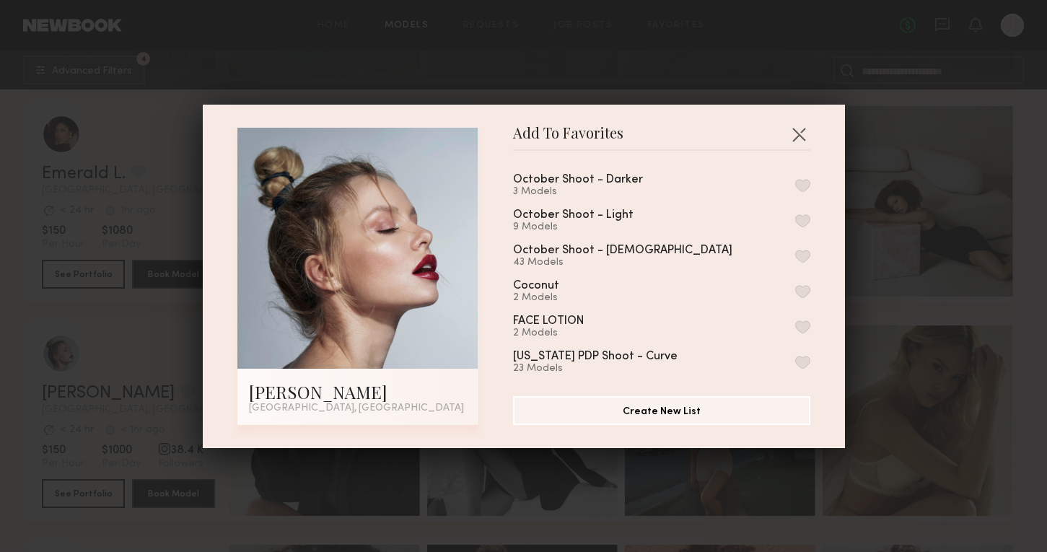
click at [805, 217] on button "button" at bounding box center [802, 220] width 15 height 13
click at [917, 315] on div "Add To Favorites Klaudia S. Los Angeles, CA Add To Favorites October Shoot - Da…" at bounding box center [523, 276] width 1047 height 552
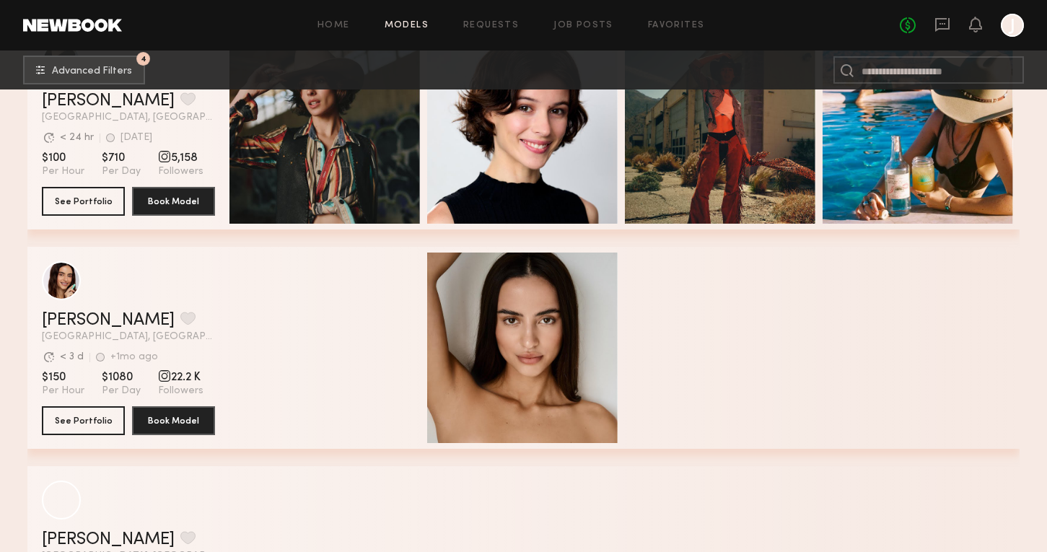
scroll to position [8533, 0]
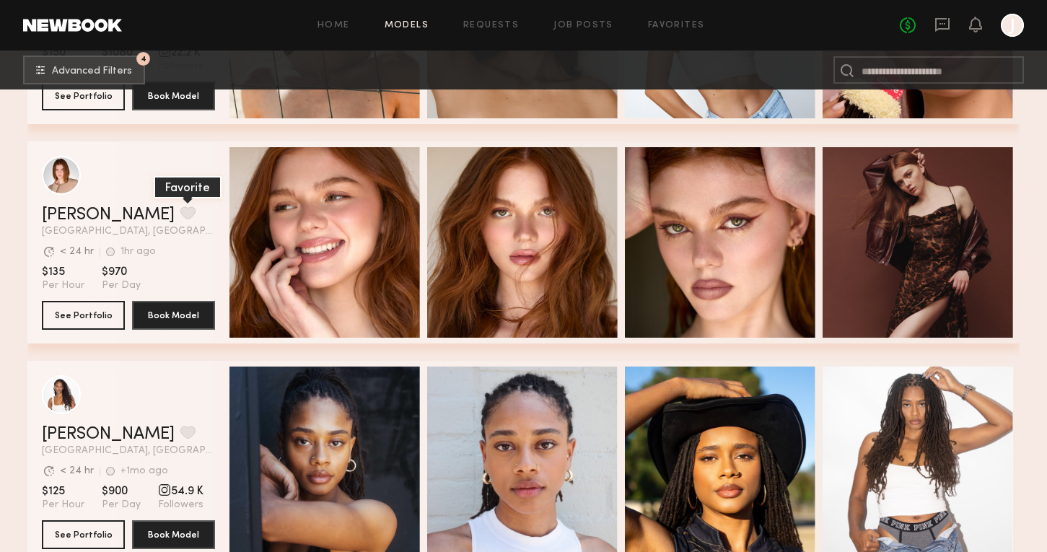
click at [180, 217] on button "grid" at bounding box center [187, 212] width 15 height 13
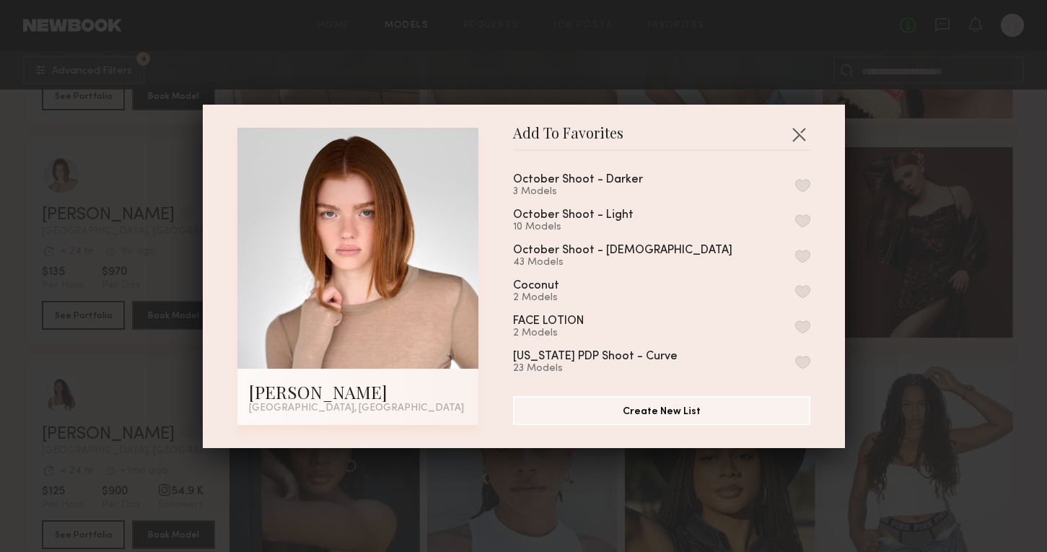
click at [808, 223] on button "button" at bounding box center [802, 220] width 15 height 13
click at [949, 317] on div "Add To Favorites Camryn B. Los Angeles, CA Add To Favorites October Shoot - Dar…" at bounding box center [523, 276] width 1047 height 552
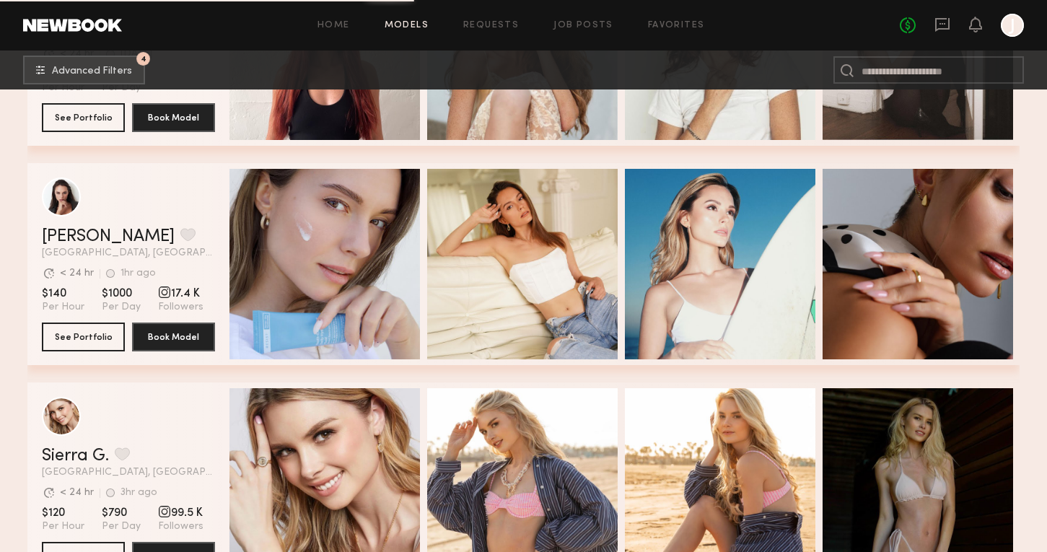
scroll to position [10048, 0]
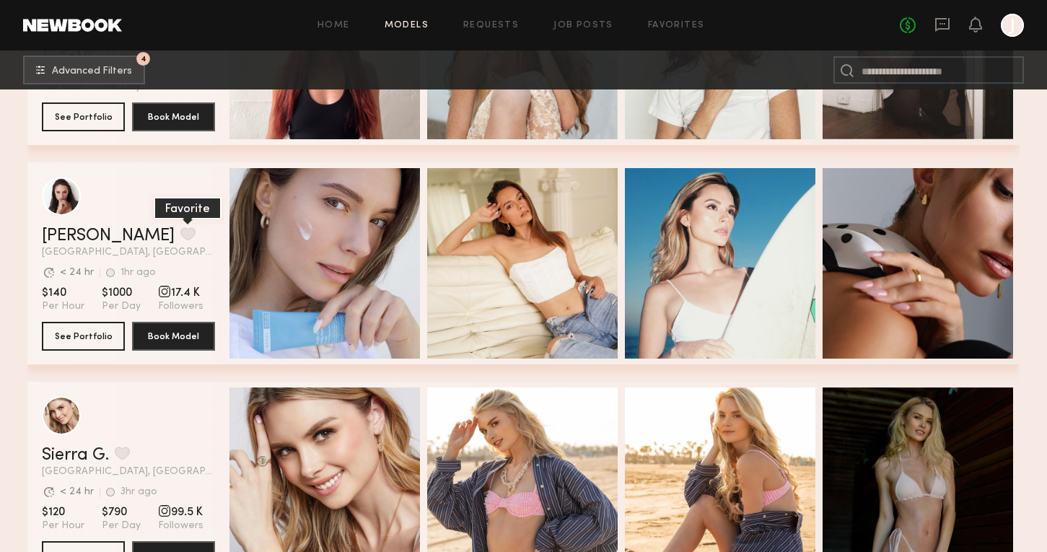
click at [180, 232] on button "grid" at bounding box center [187, 233] width 15 height 13
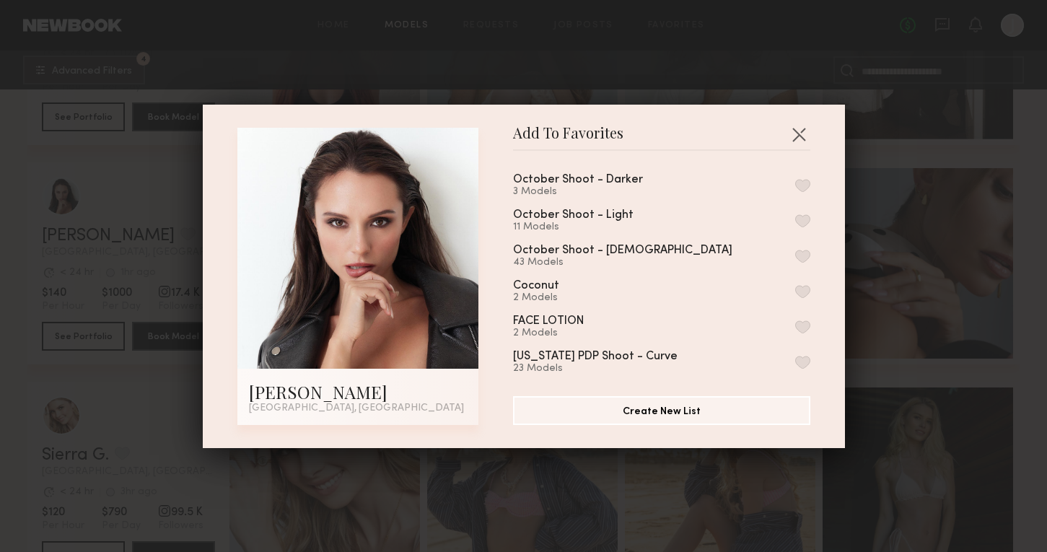
click at [802, 217] on button "button" at bounding box center [802, 220] width 15 height 13
click at [901, 318] on div "Add To Favorites Anastasiia S. Los Angeles, CA Add To Favorites October Shoot -…" at bounding box center [523, 276] width 1047 height 552
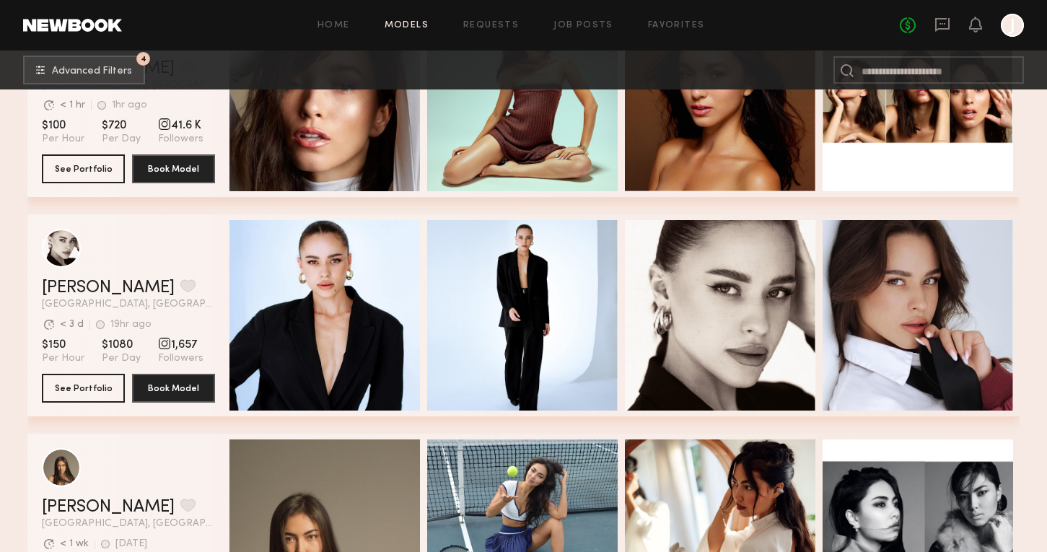
scroll to position [11106, 0]
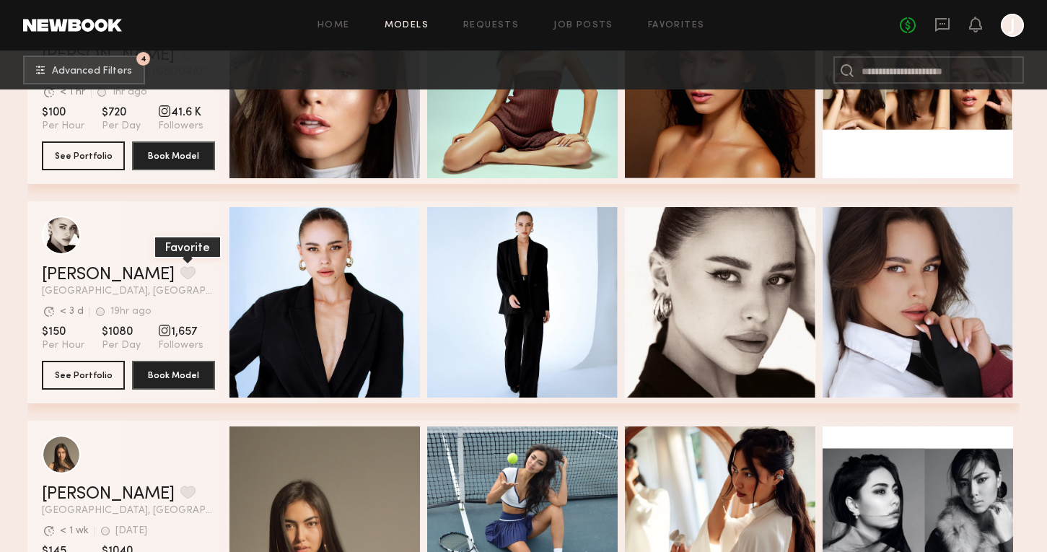
click at [180, 276] on button "grid" at bounding box center [187, 272] width 15 height 13
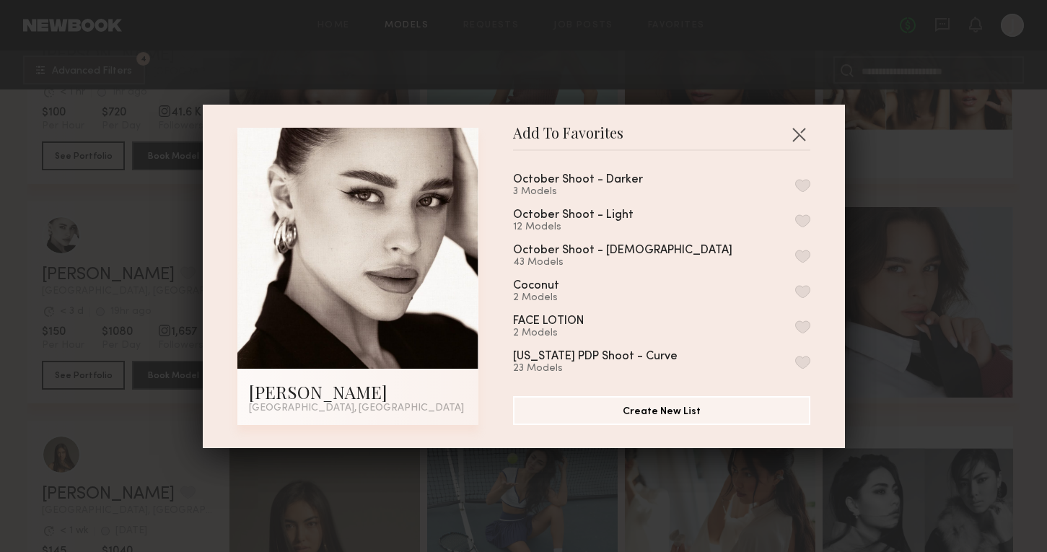
click at [803, 218] on button "button" at bounding box center [802, 220] width 15 height 13
click at [872, 281] on div "Add To Favorites Elena O. Los Angeles, CA Add To Favorites October Shoot - Dark…" at bounding box center [523, 276] width 1047 height 552
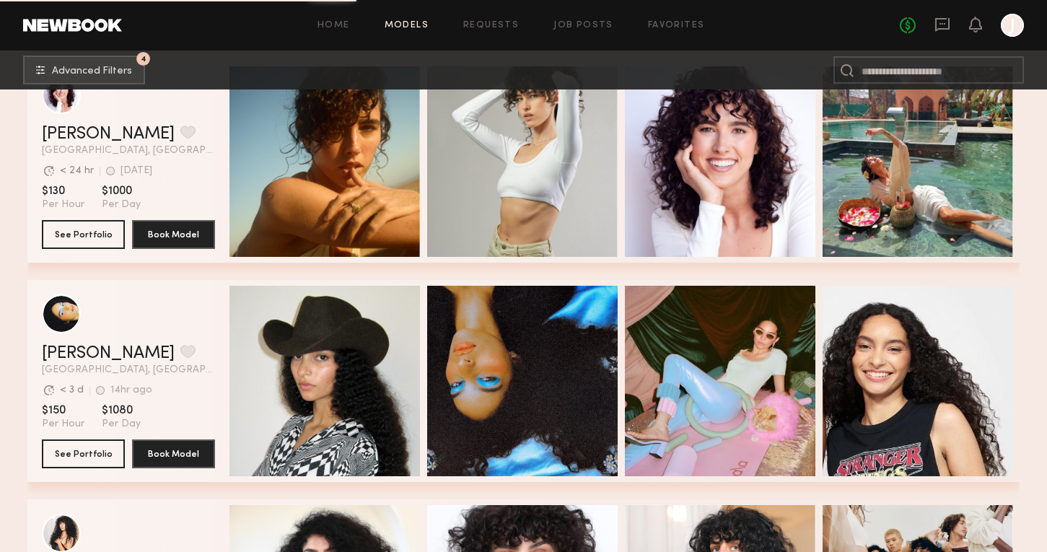
scroll to position [12550, 0]
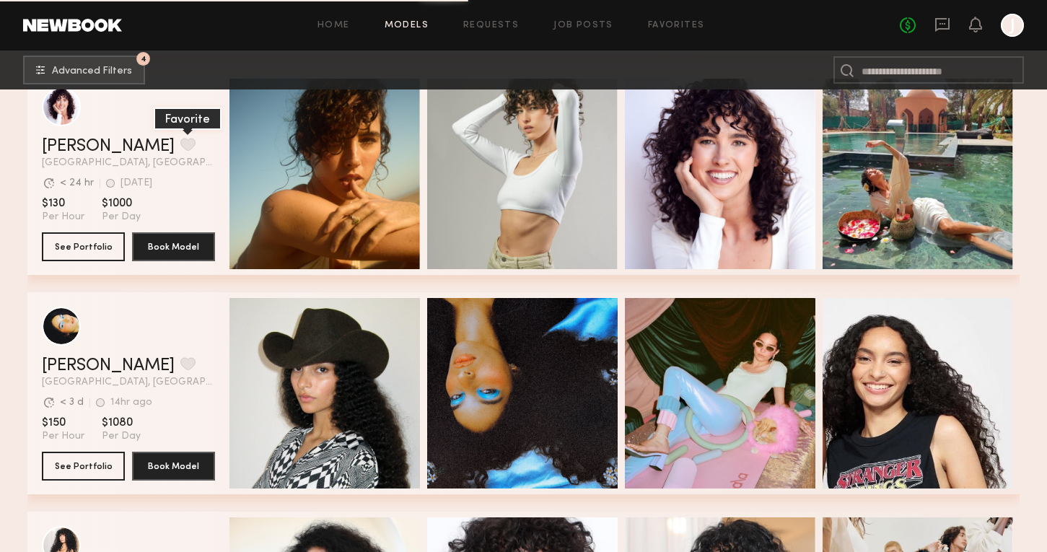
click at [180, 140] on button "grid" at bounding box center [187, 144] width 15 height 13
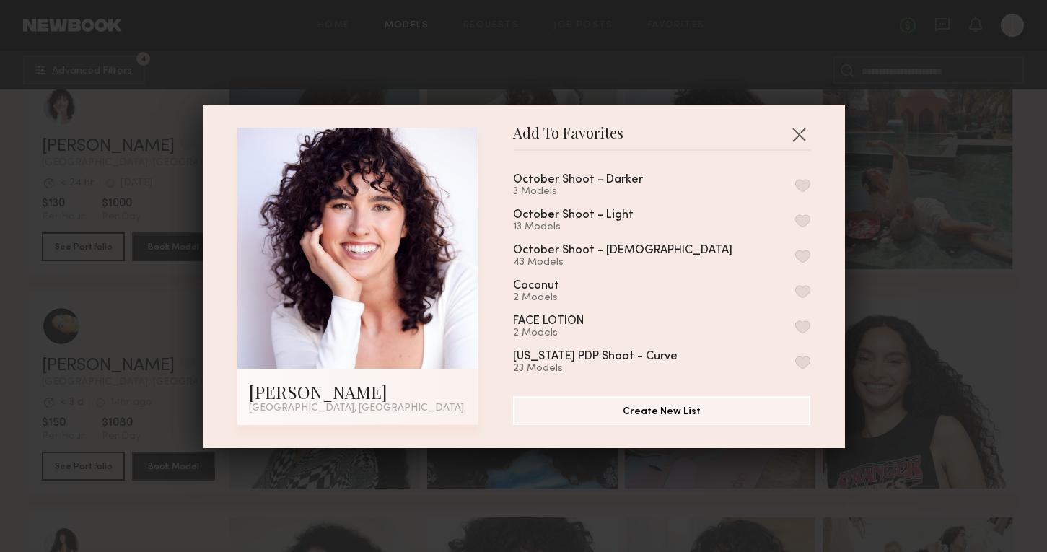
click at [811, 221] on div "October Shoot - Darker 3 Models October Shoot - Light 13 Models October Shoot -…" at bounding box center [669, 267] width 312 height 211
click at [804, 220] on button "button" at bounding box center [802, 220] width 15 height 13
click at [882, 301] on div "Add To Favorites Gia Z. Los Angeles, CA Add To Favorites October Shoot - Darker…" at bounding box center [523, 276] width 1047 height 552
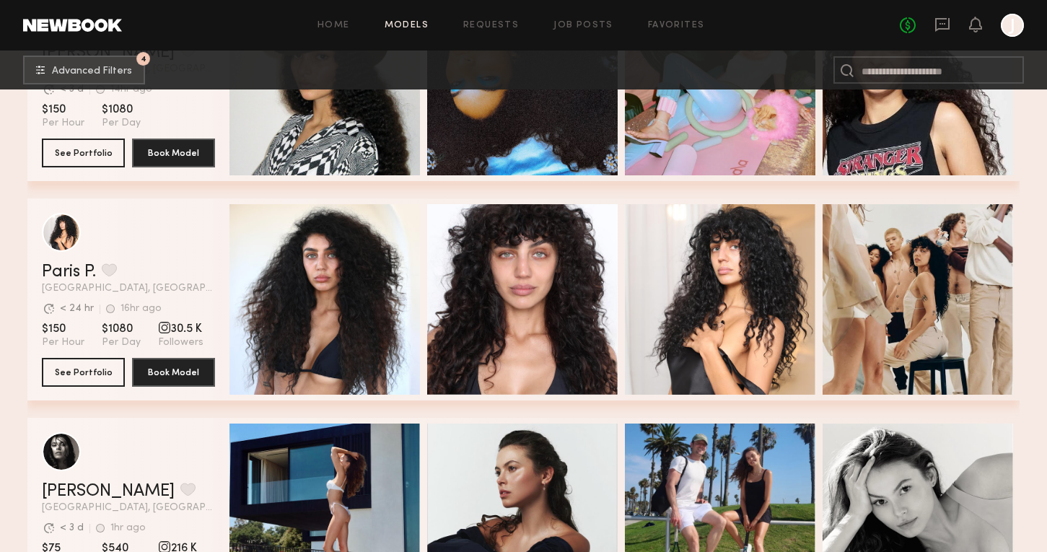
scroll to position [12865, 0]
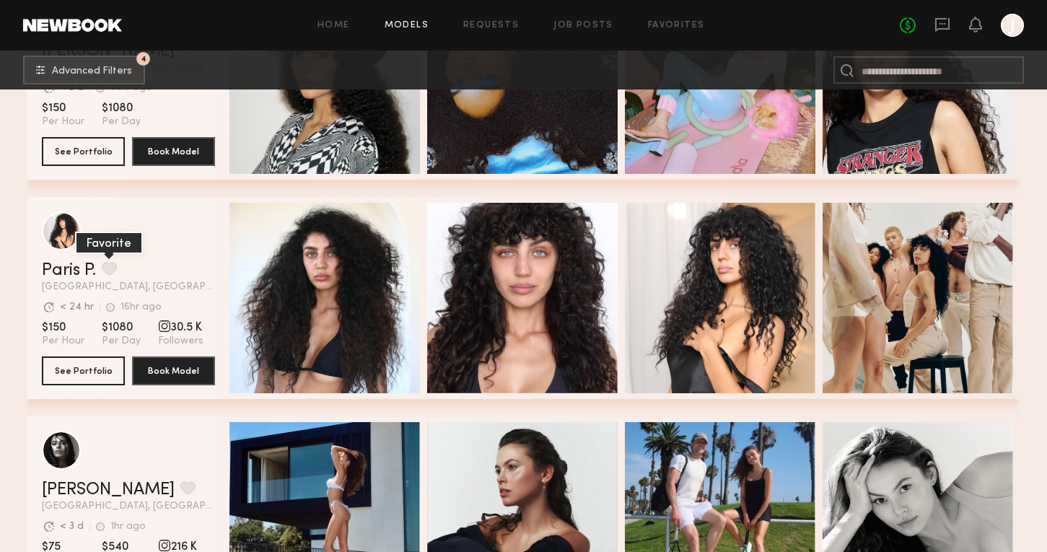
click at [113, 267] on button "grid" at bounding box center [109, 268] width 15 height 13
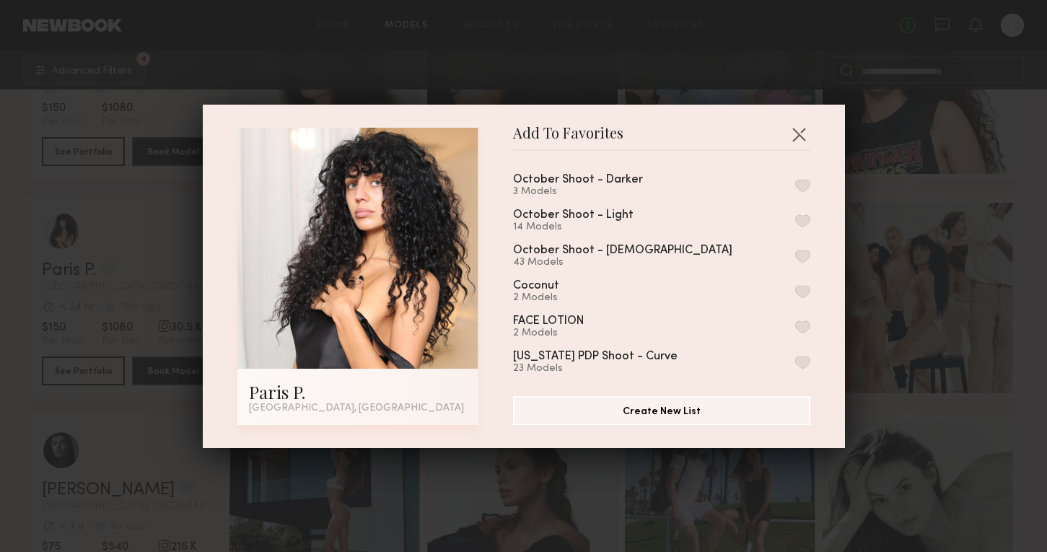
click at [805, 217] on button "button" at bounding box center [802, 220] width 15 height 13
click at [890, 301] on div "Add To Favorites Paris P. Los Angeles, CA Add To Favorites October Shoot - Dark…" at bounding box center [523, 276] width 1047 height 552
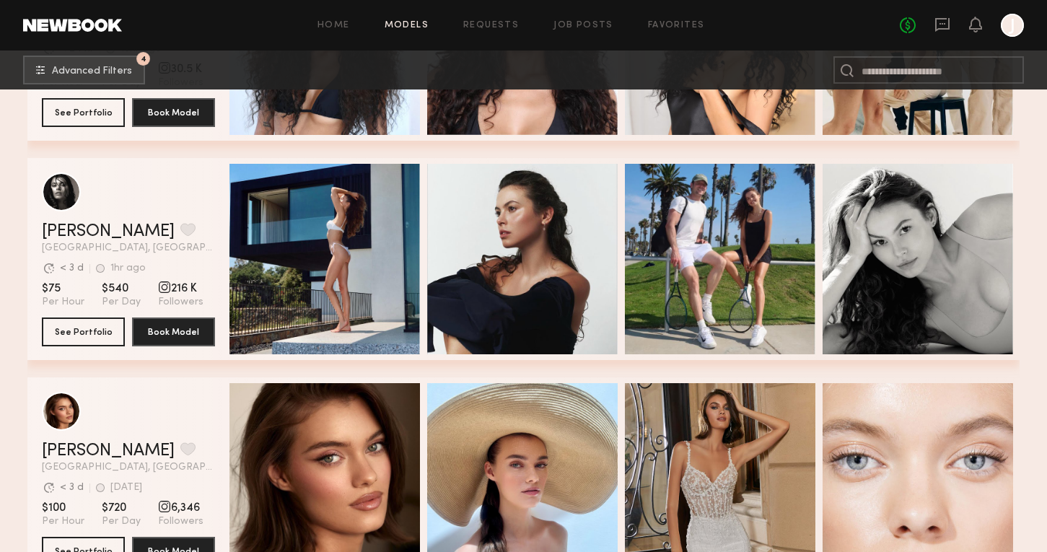
scroll to position [13118, 0]
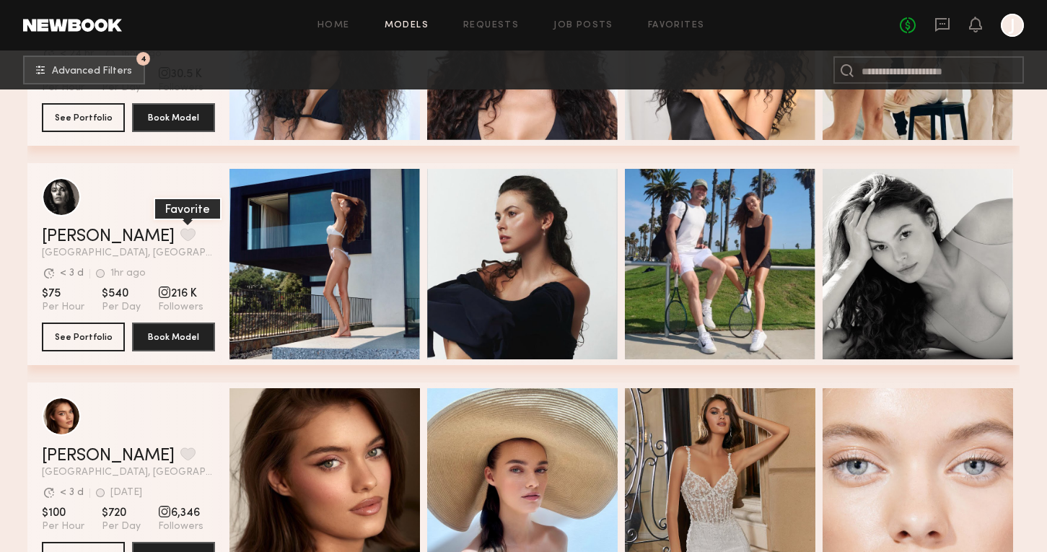
click at [180, 229] on button "grid" at bounding box center [187, 234] width 15 height 13
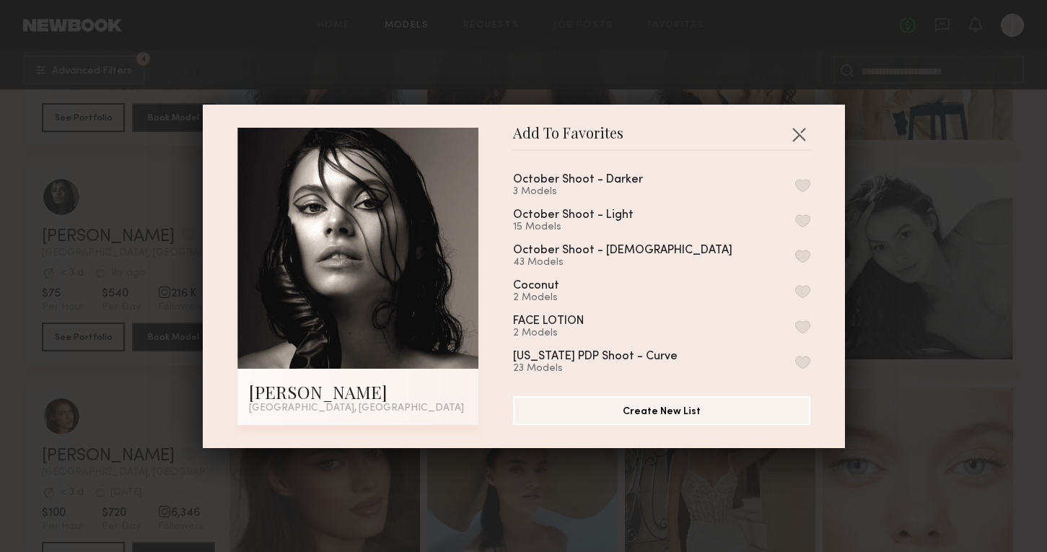
click at [805, 217] on button "button" at bounding box center [802, 220] width 15 height 13
click at [885, 274] on div "Add To Favorites Nikola S. Los Angeles, CA Add To Favorites October Shoot - Dar…" at bounding box center [523, 276] width 1047 height 552
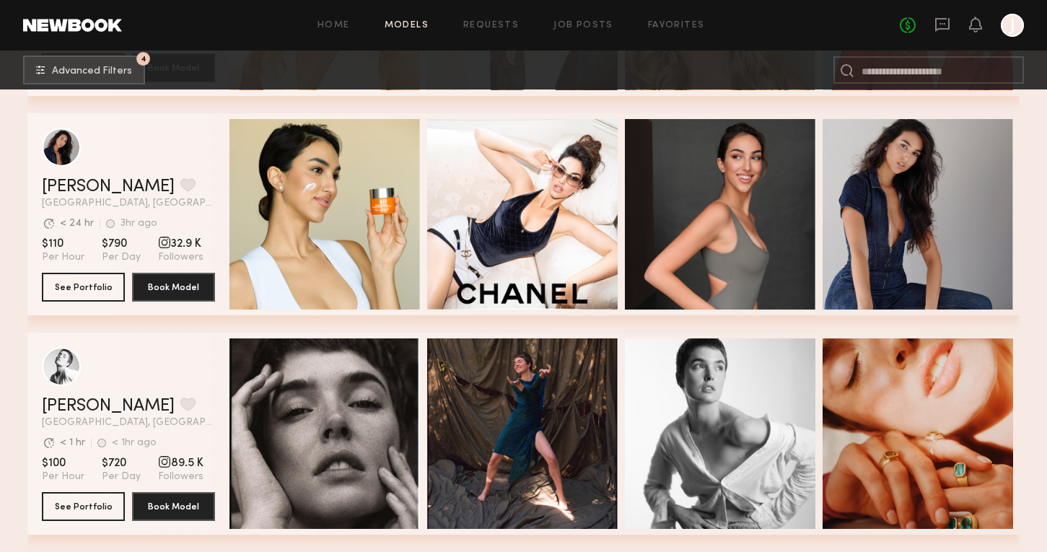
scroll to position [13827, 0]
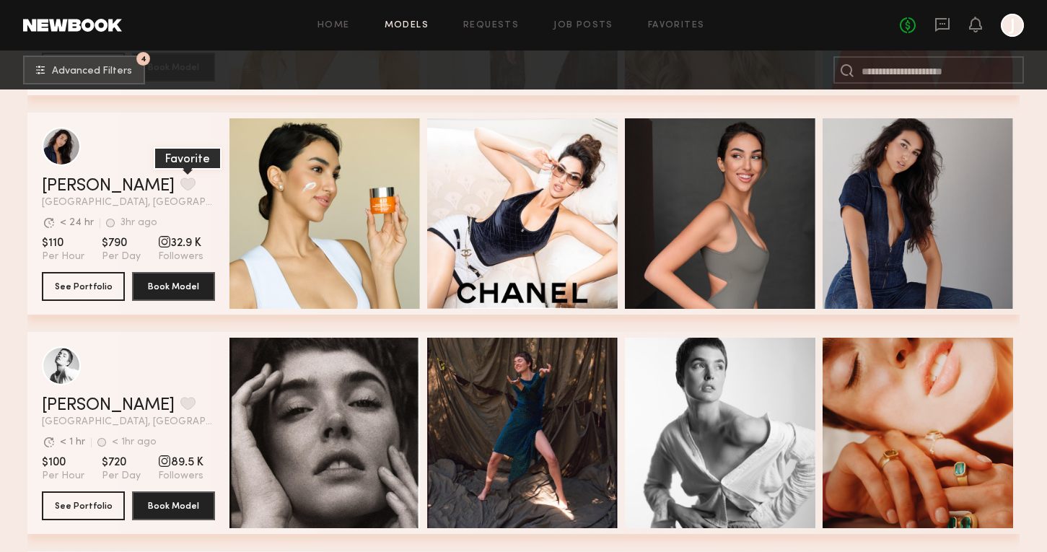
click at [180, 191] on button "grid" at bounding box center [187, 184] width 15 height 13
click at [180, 189] on button "grid" at bounding box center [187, 184] width 15 height 13
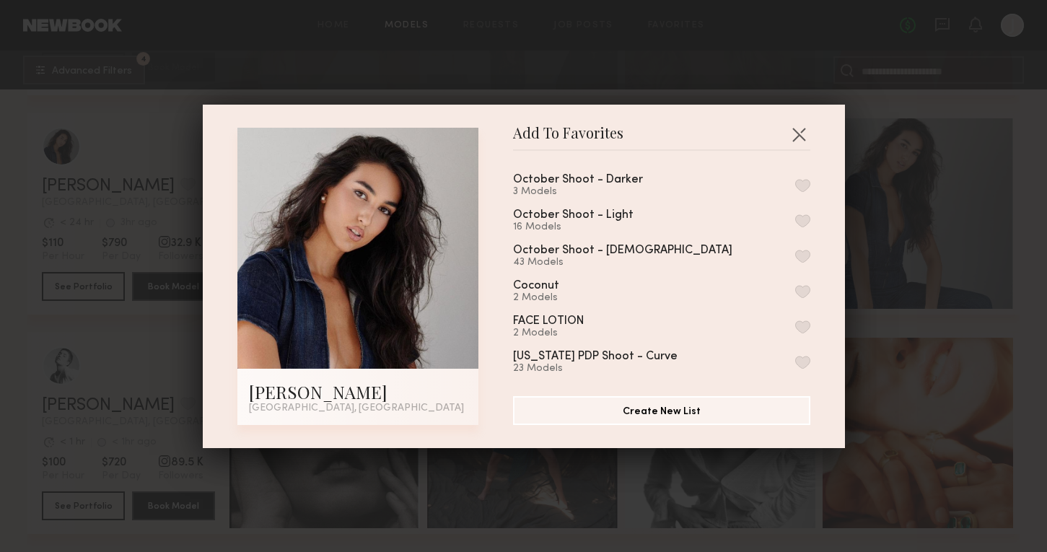
click at [807, 214] on button "button" at bounding box center [802, 220] width 15 height 13
click at [906, 252] on div "Add To Favorites Nina S. Los Angeles, CA Add To Favorites October Shoot - Darke…" at bounding box center [523, 276] width 1047 height 552
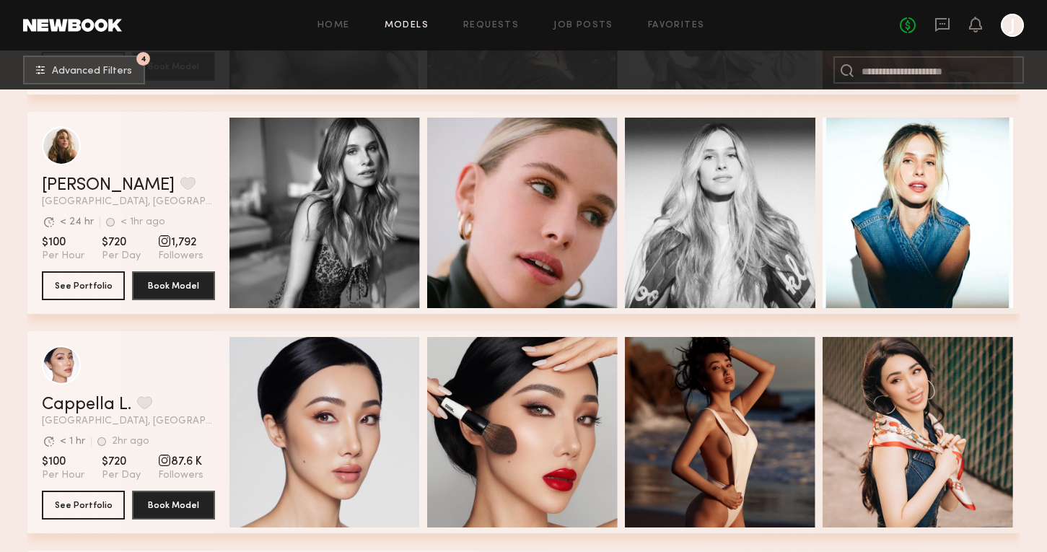
scroll to position [14272, 0]
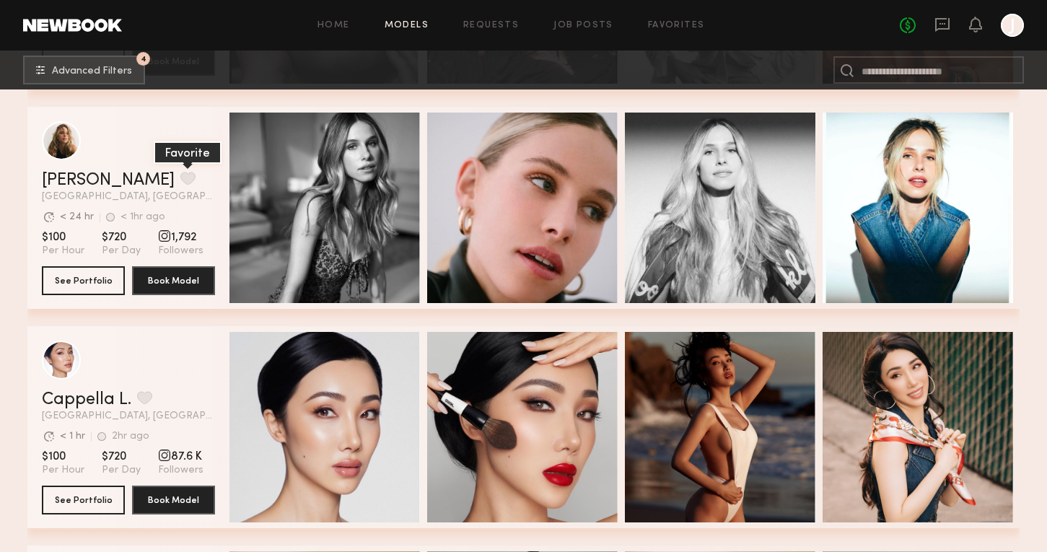
click at [180, 175] on button "grid" at bounding box center [187, 178] width 15 height 13
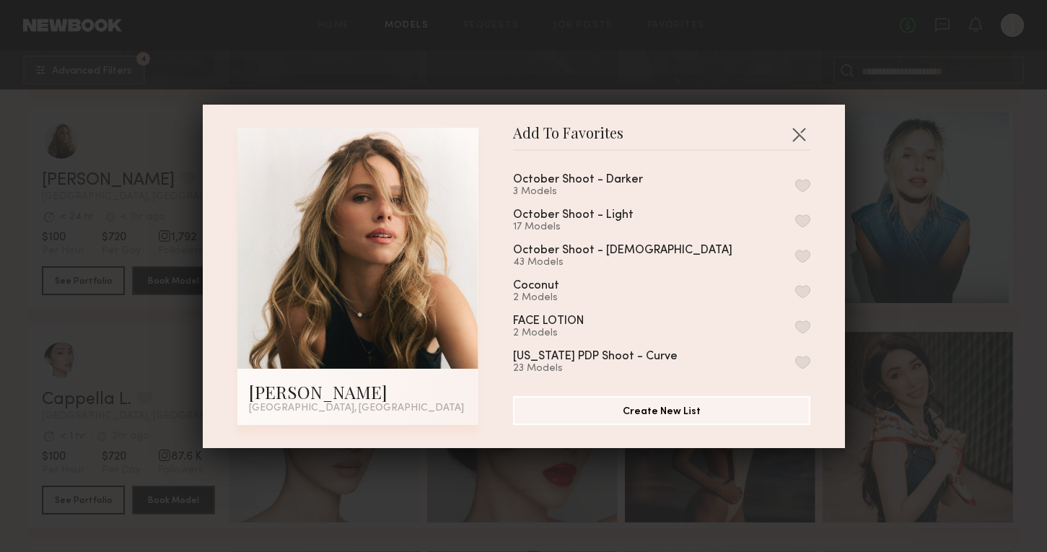
click at [794, 217] on div "October Shoot - Light 17 Models" at bounding box center [661, 221] width 297 height 24
click at [808, 219] on button "button" at bounding box center [802, 220] width 15 height 13
click at [888, 274] on div "Add To Favorites Leigh D. Los Angeles, CA Add To Favorites October Shoot - Dark…" at bounding box center [523, 276] width 1047 height 552
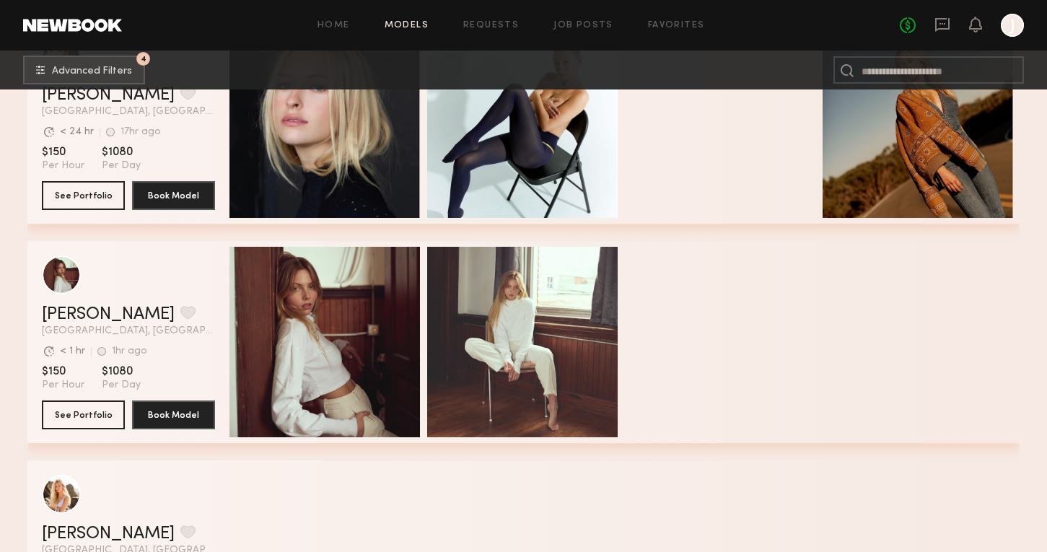
scroll to position [16236, 0]
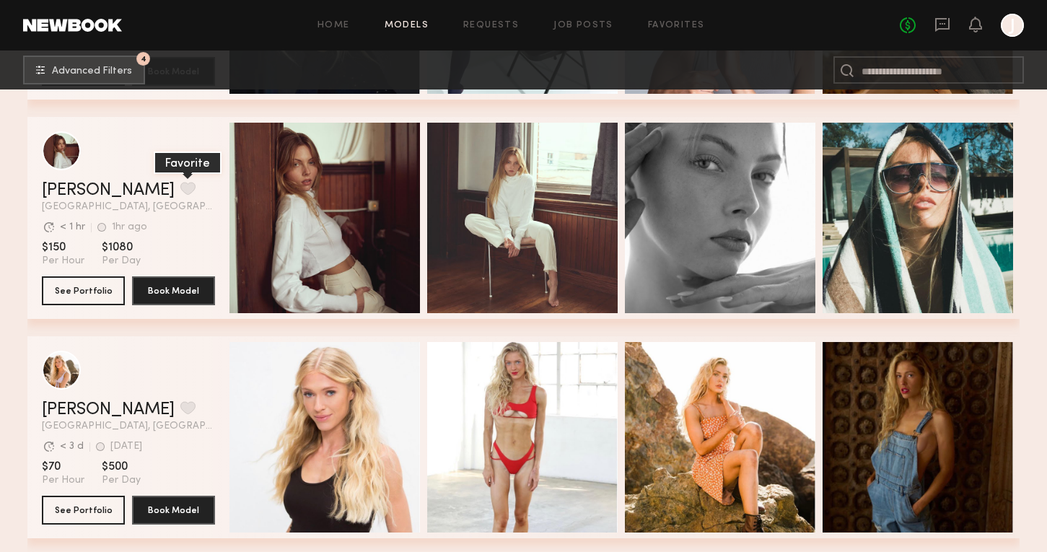
click at [180, 191] on button "grid" at bounding box center [187, 188] width 15 height 13
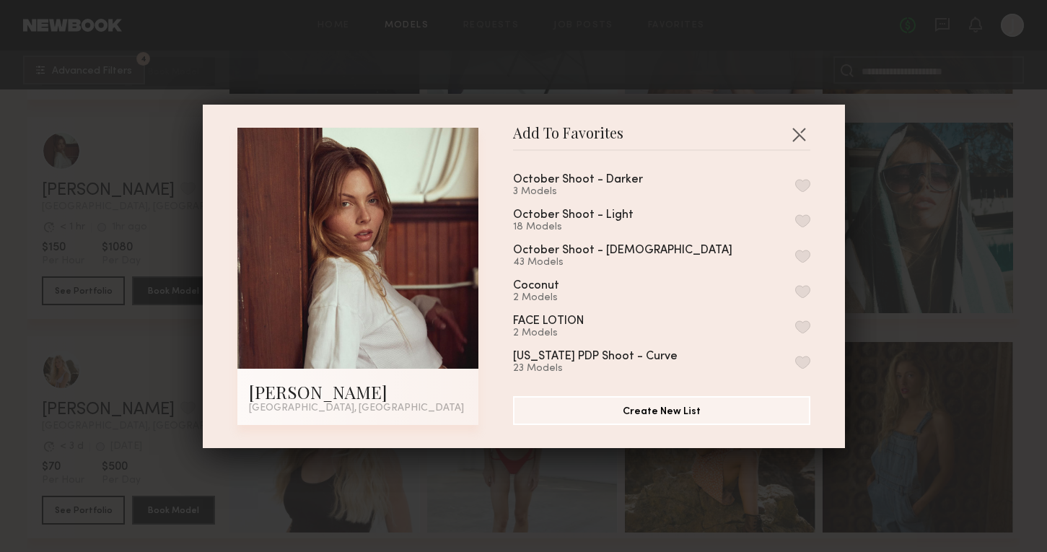
click at [800, 218] on button "button" at bounding box center [802, 220] width 15 height 13
click at [878, 312] on div "Add To Favorites Ellie G. Los Angeles, CA Add To Favorites October Shoot - Dark…" at bounding box center [523, 276] width 1047 height 552
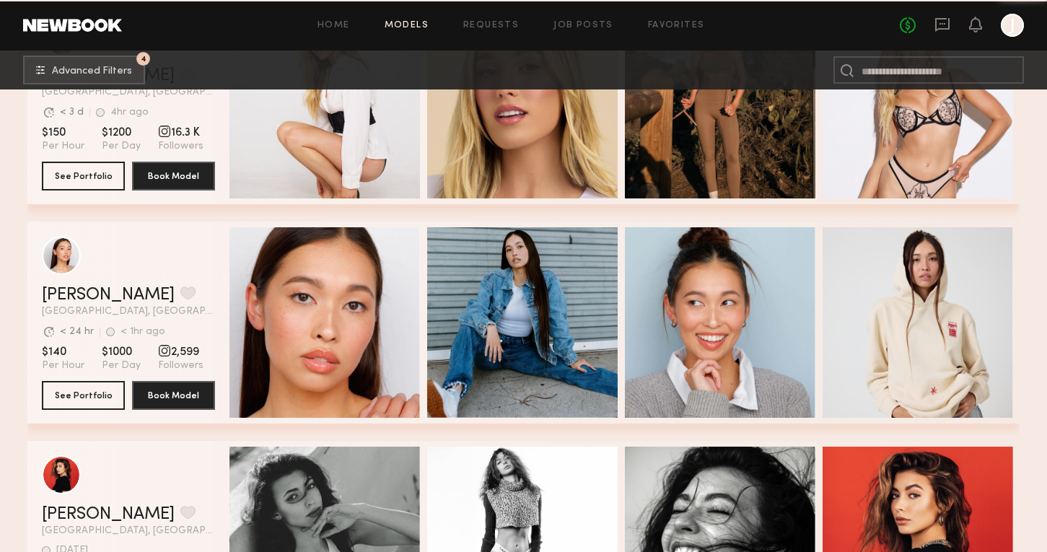
scroll to position [17896, 0]
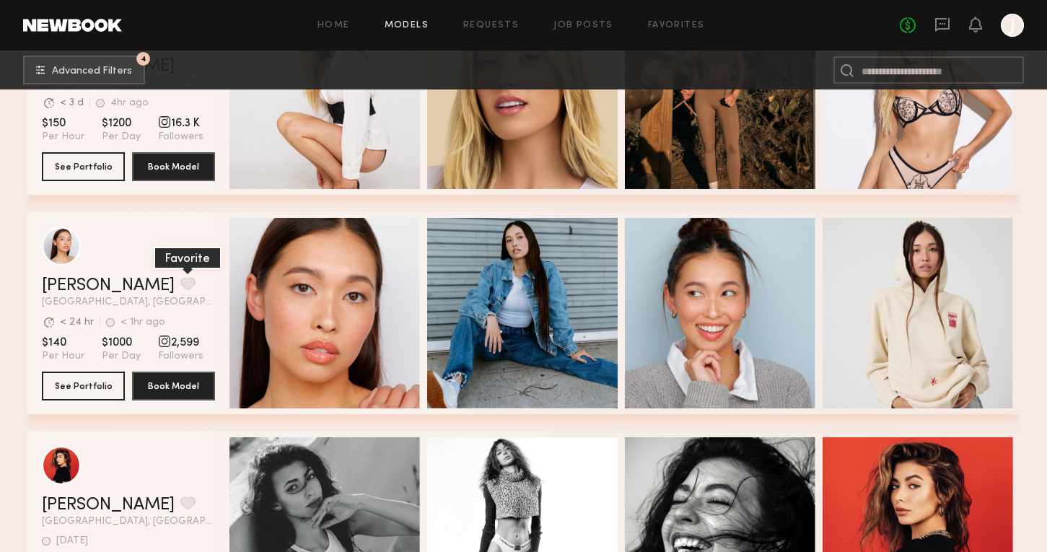
click at [180, 286] on button "grid" at bounding box center [187, 283] width 15 height 13
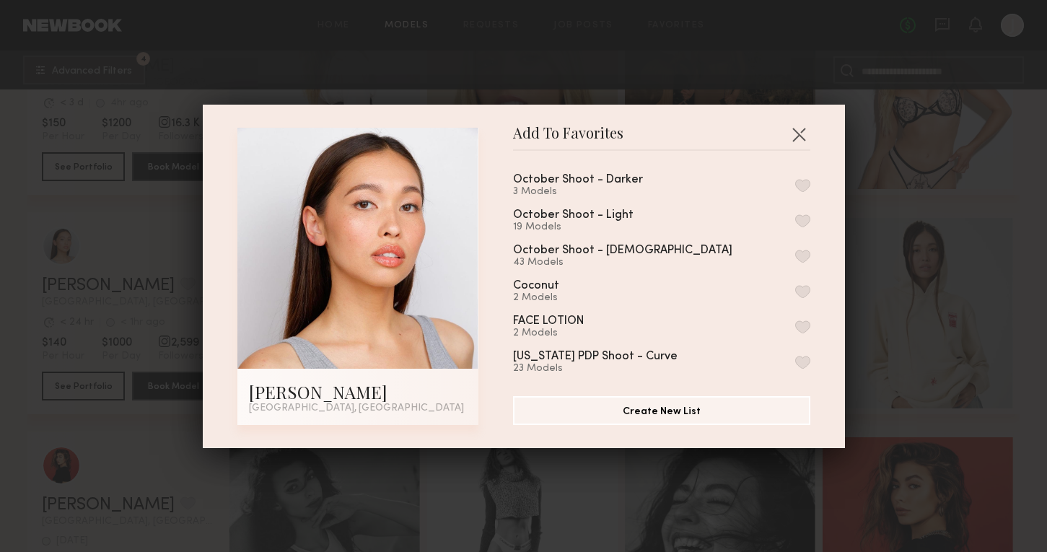
click at [801, 211] on div "October Shoot - Light 19 Models" at bounding box center [661, 221] width 297 height 24
click at [801, 219] on button "button" at bounding box center [802, 220] width 15 height 13
click at [887, 284] on div "Add To Favorites Mariko M. Los Angeles, CA Add To Favorites October Shoot - Dar…" at bounding box center [523, 276] width 1047 height 552
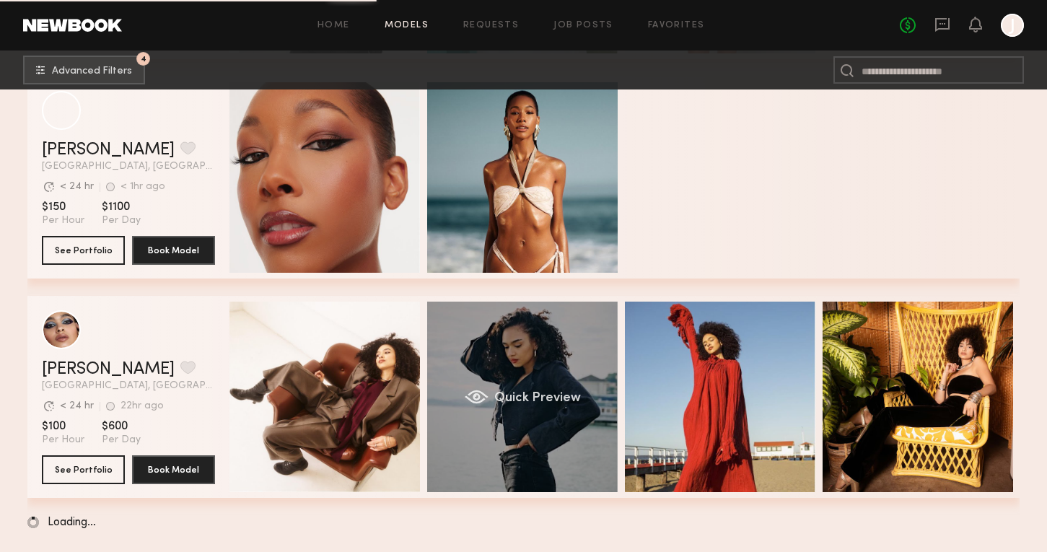
scroll to position [23515, 0]
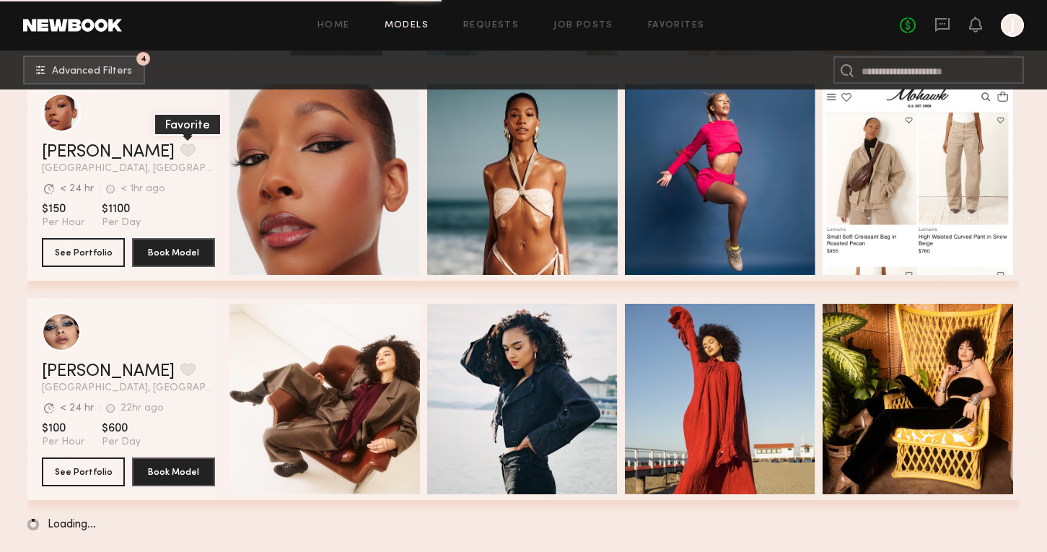
click at [180, 147] on button "grid" at bounding box center [187, 150] width 15 height 13
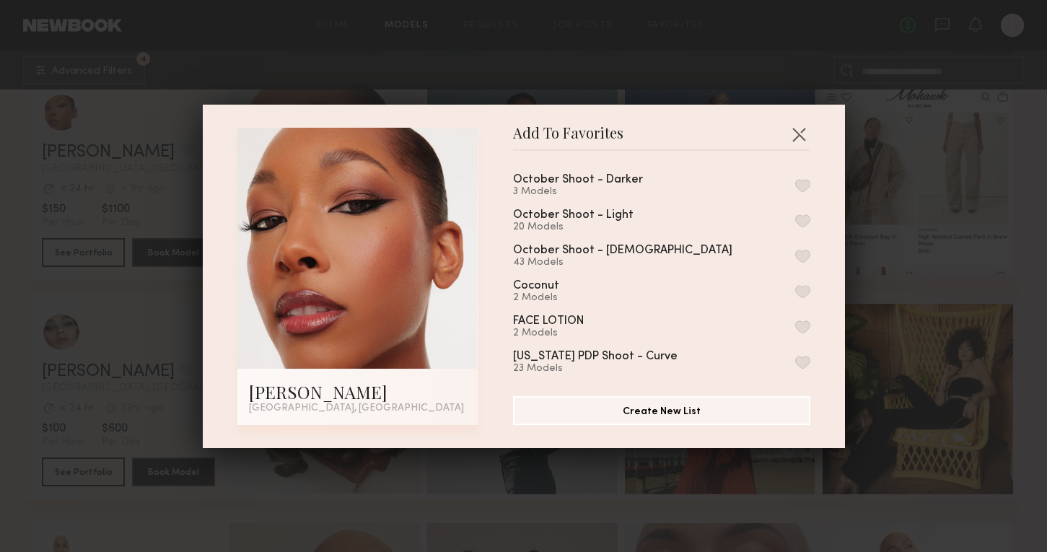
click at [802, 178] on div "October Shoot - Darker 3 Models" at bounding box center [661, 186] width 297 height 24
click at [805, 187] on button "button" at bounding box center [802, 185] width 15 height 13
click at [904, 261] on div "Add To Favorites Alexis T. Los Angeles, CA Add To Favorites October Shoot - Dar…" at bounding box center [523, 276] width 1047 height 552
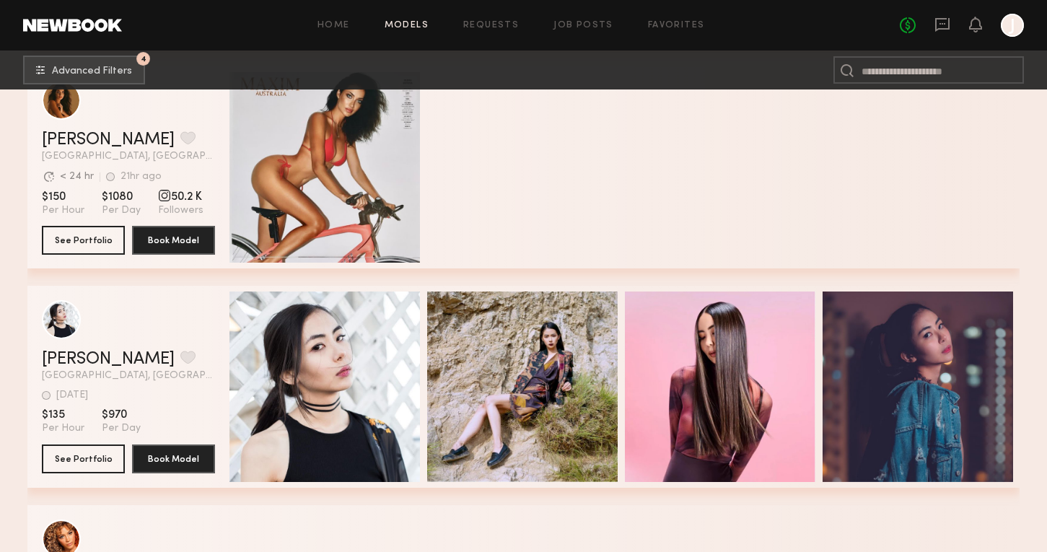
scroll to position [24350, 0]
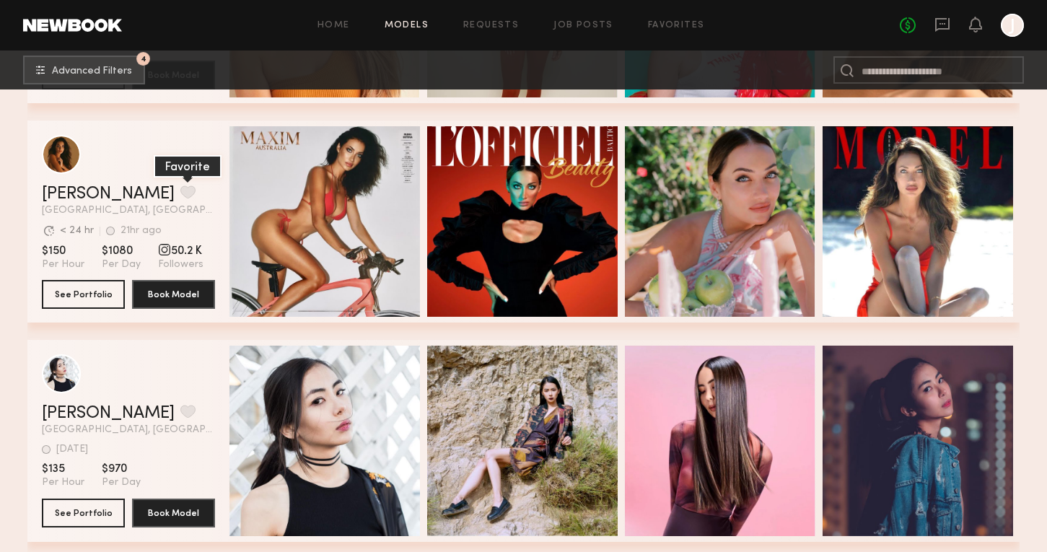
click at [180, 186] on button "grid" at bounding box center [187, 191] width 15 height 13
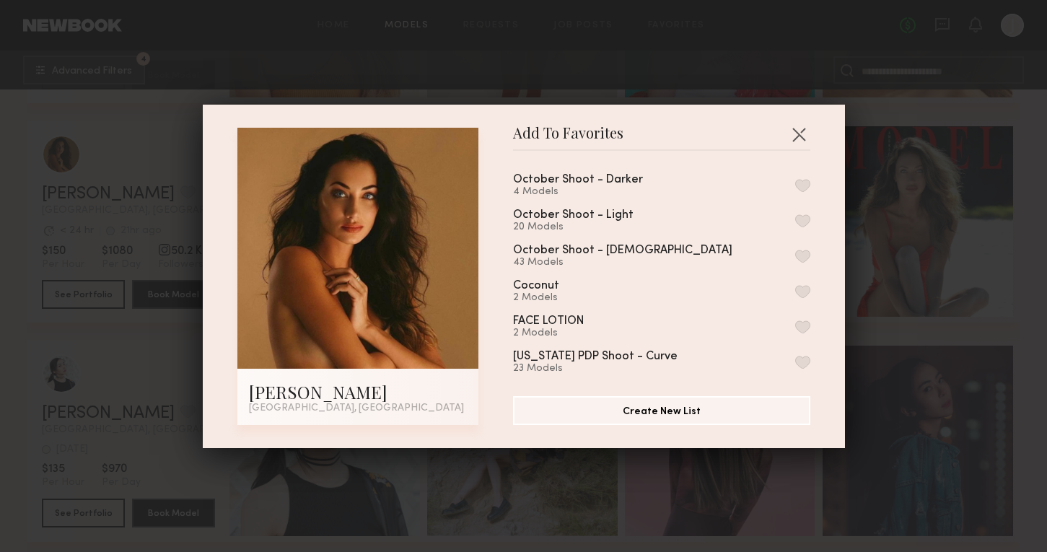
click at [806, 220] on button "button" at bounding box center [802, 220] width 15 height 13
click at [874, 315] on div "Add To Favorites Dianie B. Los Angeles, CA Add To Favorites October Shoot - Dar…" at bounding box center [523, 276] width 1047 height 552
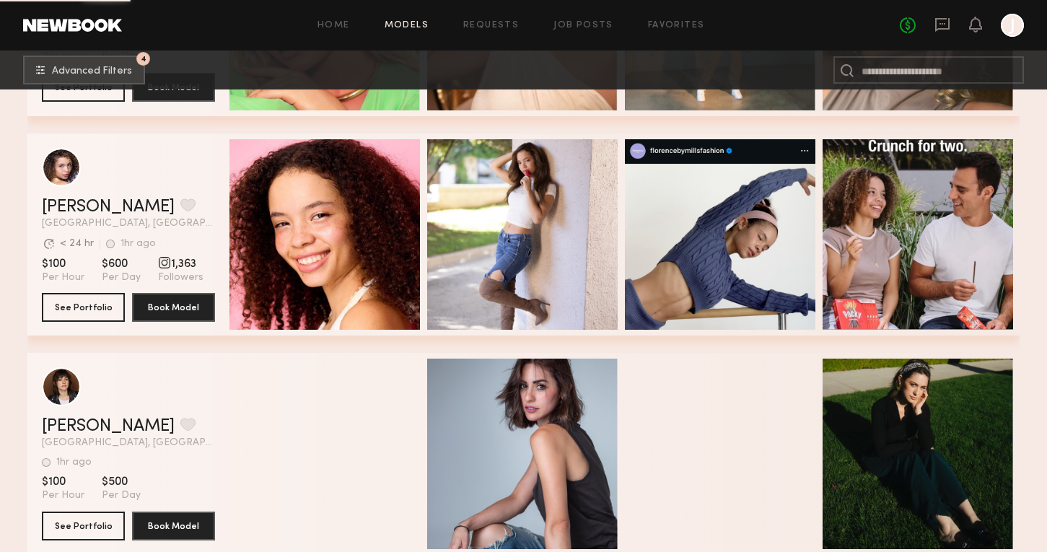
scroll to position [25426, 0]
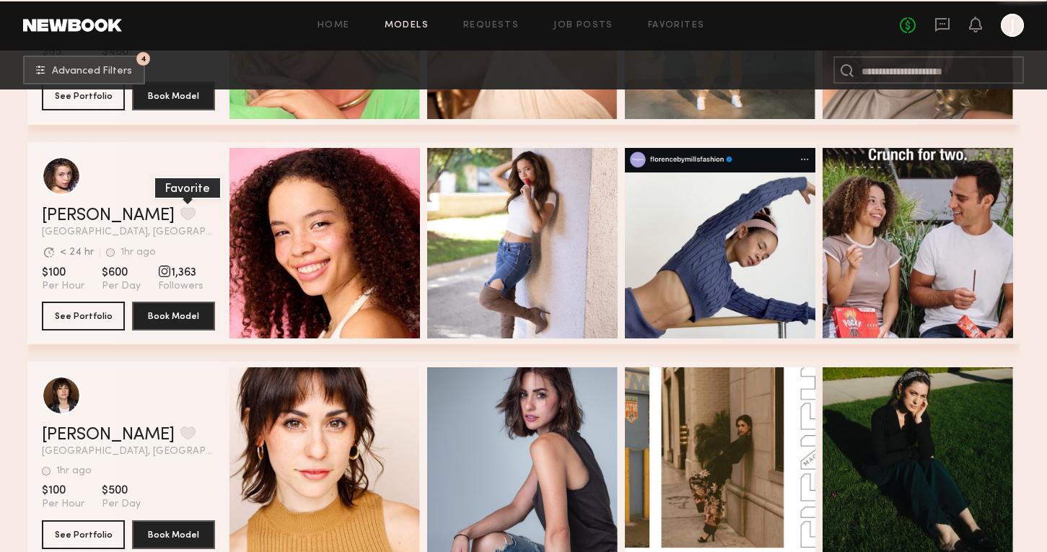
click at [180, 217] on button "grid" at bounding box center [187, 213] width 15 height 13
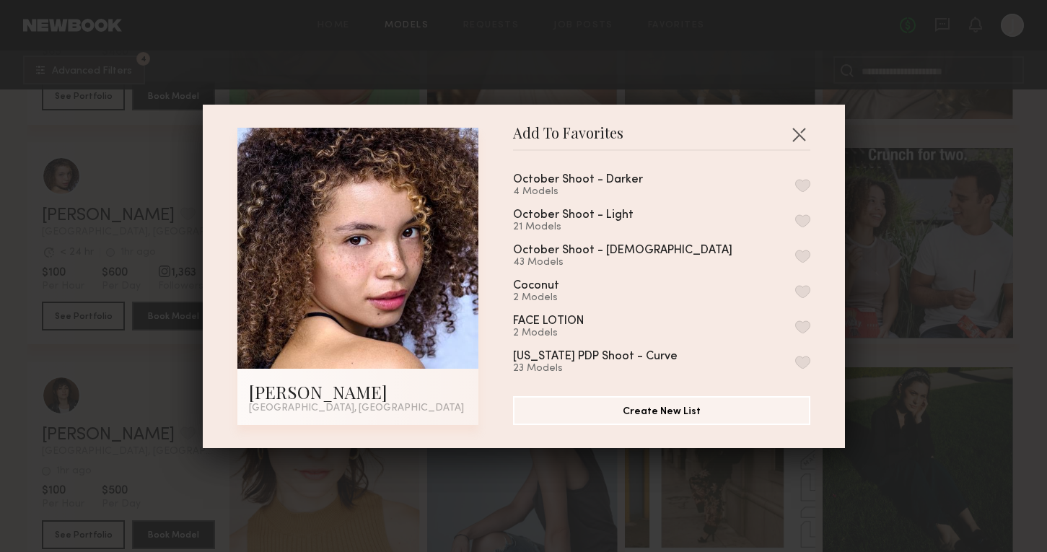
click at [801, 218] on button "button" at bounding box center [802, 220] width 15 height 13
click at [912, 291] on div "Add To Favorites Maryna B. Los Angeles, CA Add To Favorites October Shoot - Dar…" at bounding box center [523, 276] width 1047 height 552
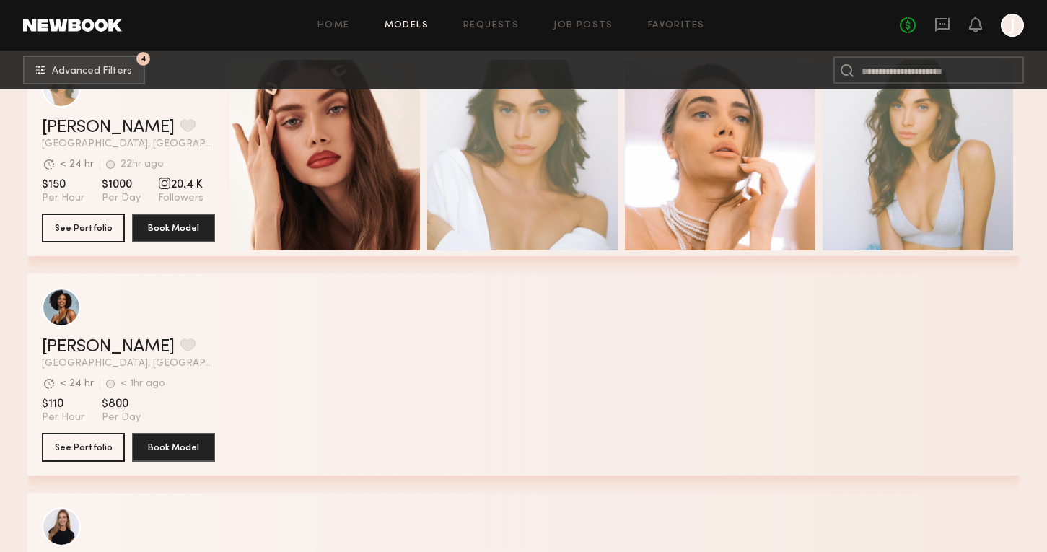
scroll to position [26178, 0]
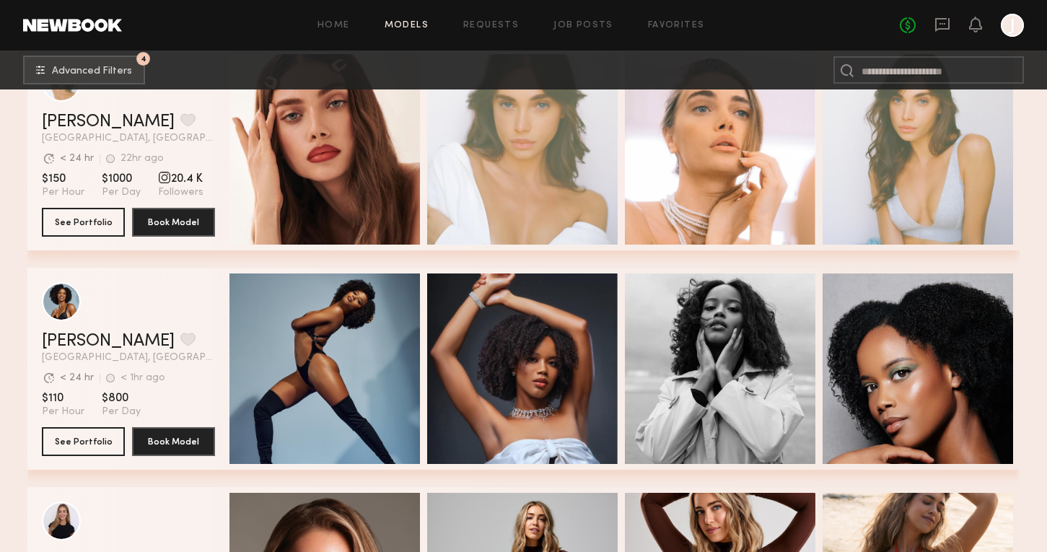
click at [147, 345] on div "Alyssa A. Favorite" at bounding box center [128, 341] width 173 height 17
click at [180, 339] on button "grid" at bounding box center [187, 339] width 15 height 13
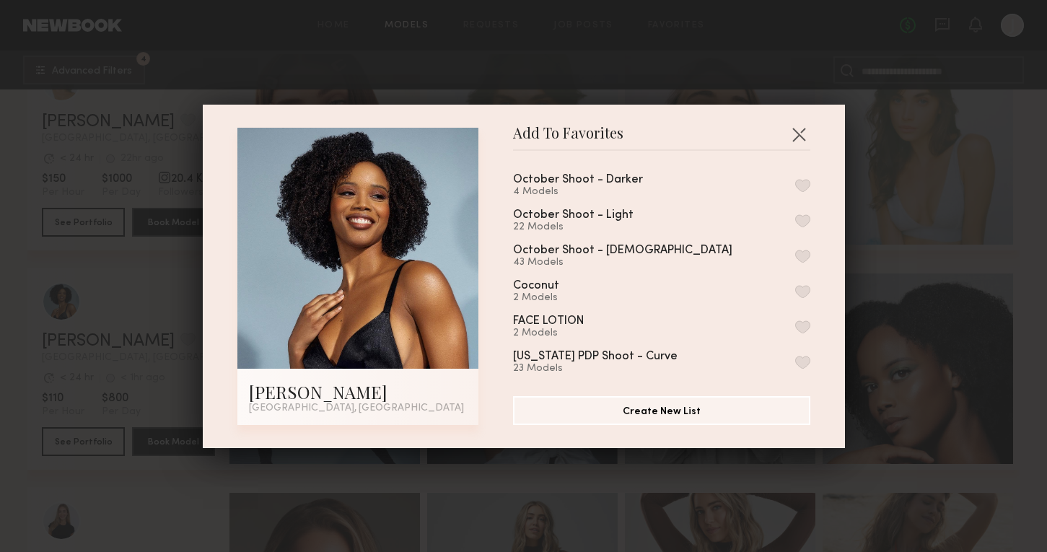
click at [803, 184] on button "button" at bounding box center [802, 185] width 15 height 13
click at [919, 245] on div "Add To Favorites Alyssa A. Los Angeles, CA Add To Favorites October Shoot - Dar…" at bounding box center [523, 276] width 1047 height 552
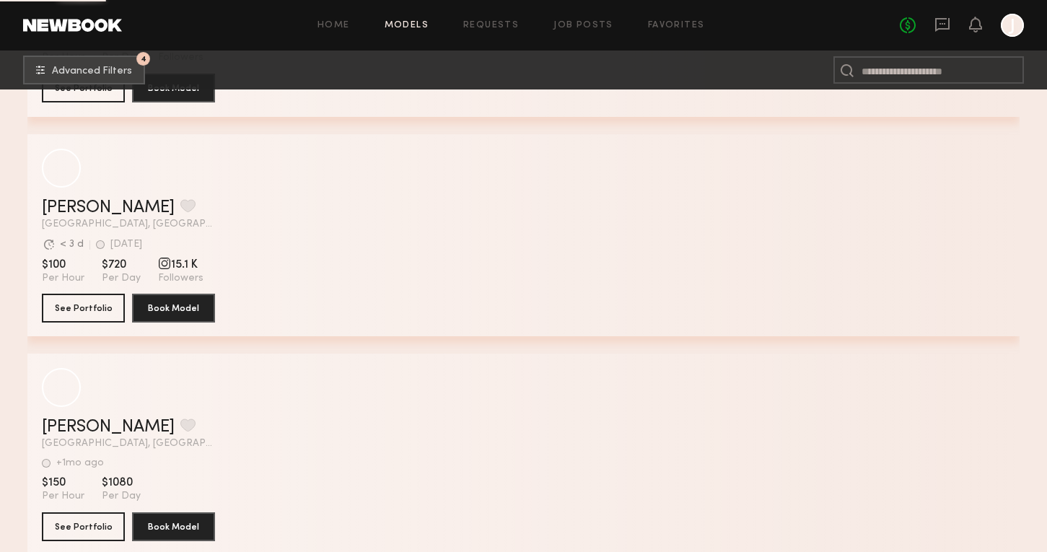
scroll to position [38832, 0]
